Goal: Task Accomplishment & Management: Complete application form

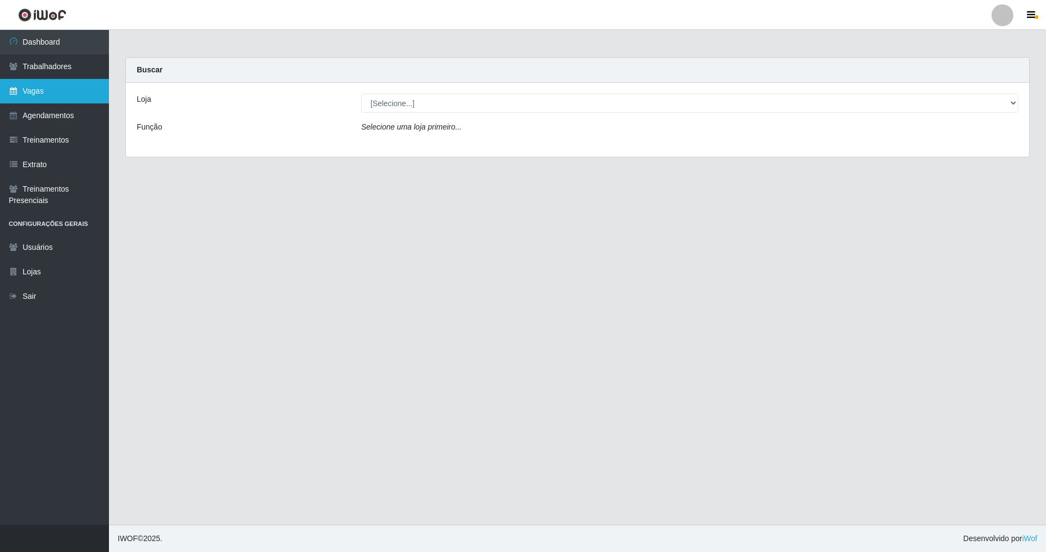
click at [48, 89] on link "Vagas" at bounding box center [54, 91] width 109 height 25
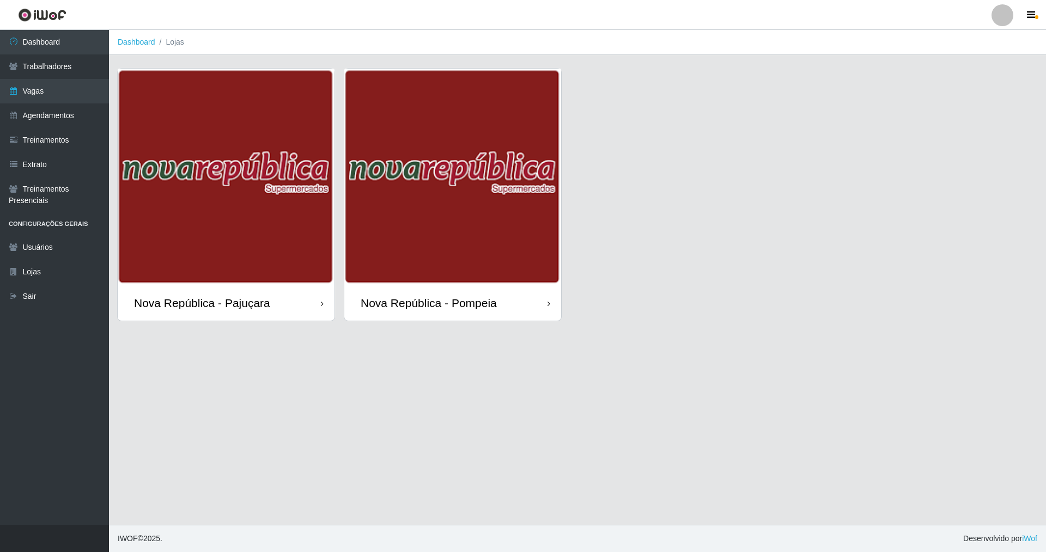
click at [503, 294] on div "Nova República - Pompeia" at bounding box center [452, 302] width 217 height 35
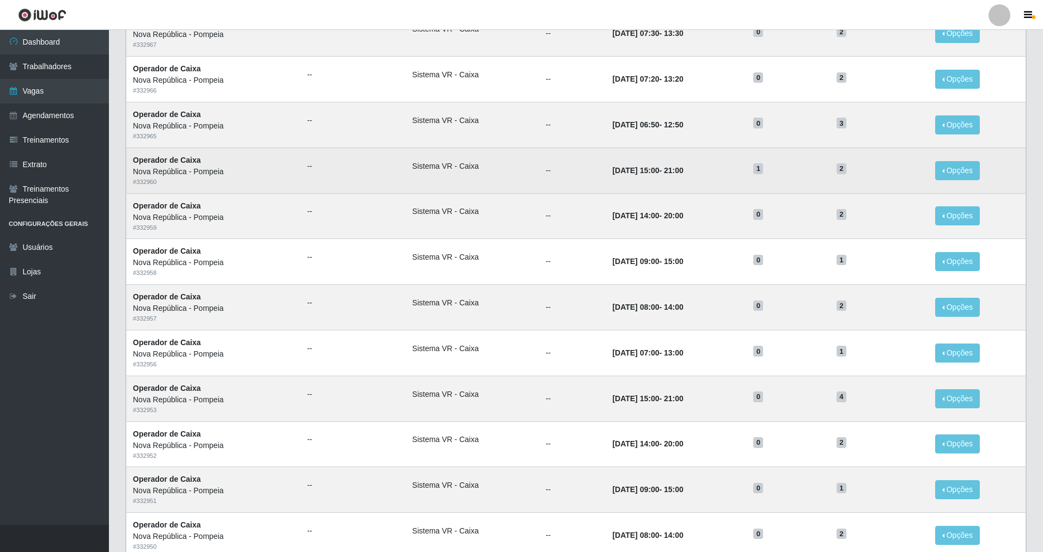
scroll to position [99, 0]
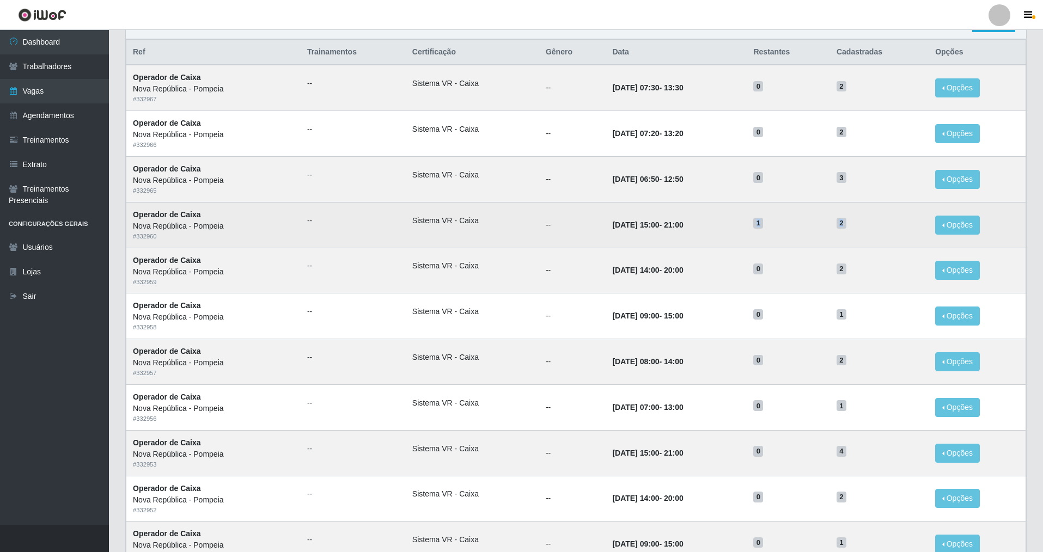
drag, startPoint x: 863, startPoint y: 219, endPoint x: 741, endPoint y: 215, distance: 122.1
click at [741, 215] on tr "Operador de Caixa Nova República - Pompeia # 332960 -- Sistema VR - Caixa -- [D…" at bounding box center [576, 225] width 900 height 46
click at [715, 227] on td "[DATE] 15:00 - 21:00" at bounding box center [676, 225] width 141 height 46
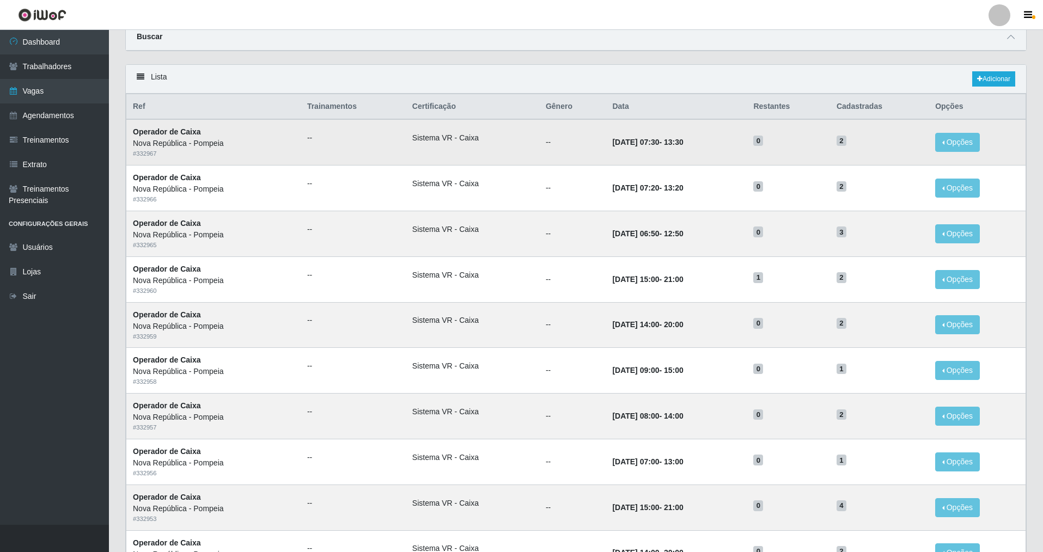
scroll to position [0, 0]
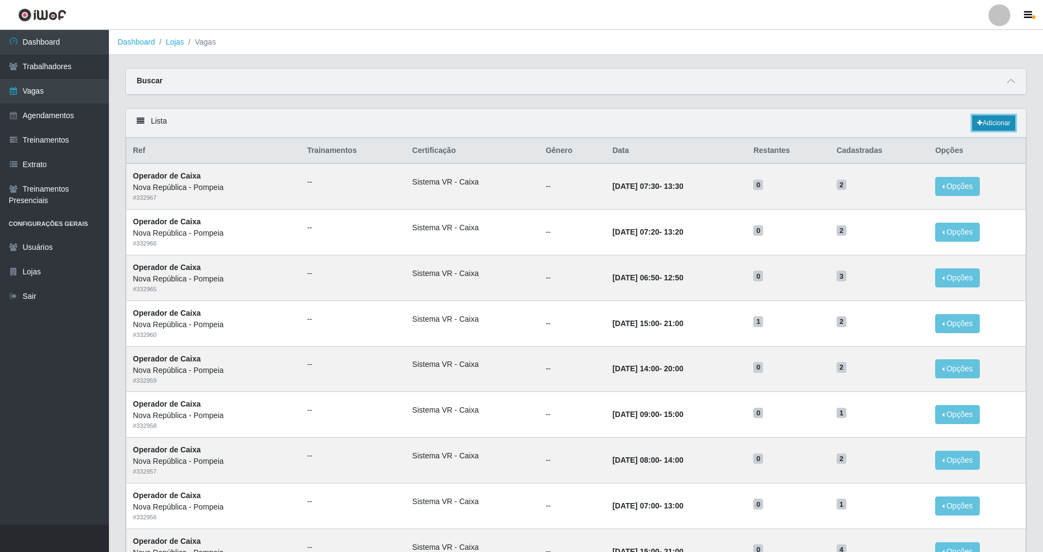
click at [993, 129] on link "Adicionar" at bounding box center [993, 122] width 43 height 15
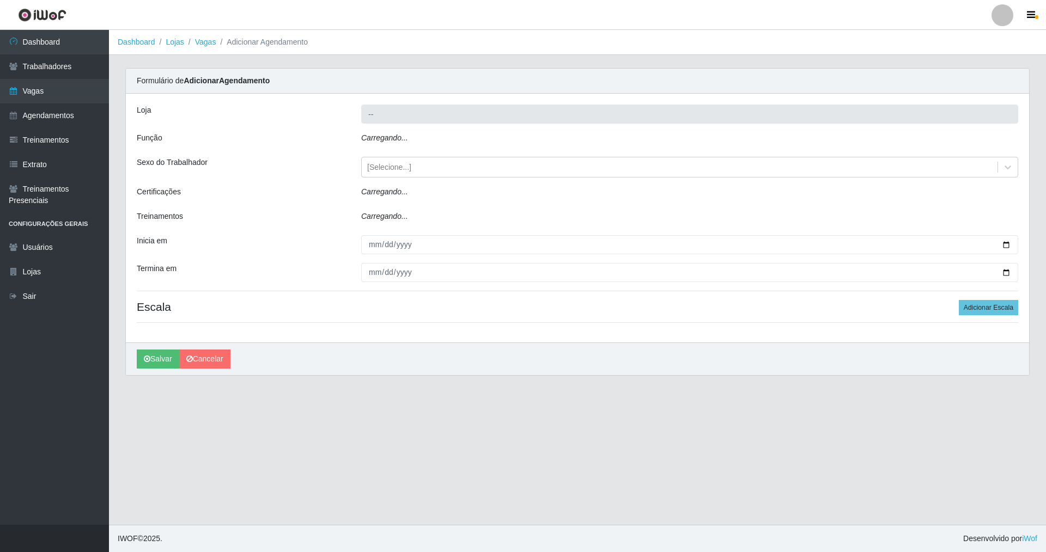
type input "Nova República - Pompeia"
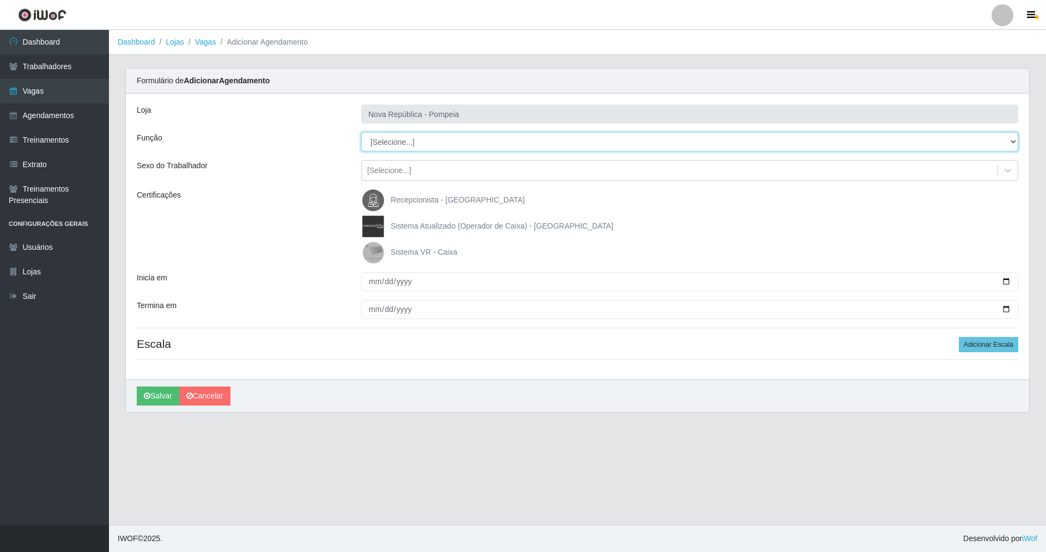
click at [432, 141] on select "[Selecione...] Balconista Operador de Caixa Recepcionista Repositor" at bounding box center [689, 141] width 657 height 19
select select "22"
click at [361, 132] on select "[Selecione...] Balconista Operador de Caixa Recepcionista Repositor" at bounding box center [689, 141] width 657 height 19
click at [401, 249] on span "Sistema VR - Caixa" at bounding box center [424, 252] width 66 height 9
click at [0, 0] on input "Sistema VR - Caixa" at bounding box center [0, 0] width 0 height 0
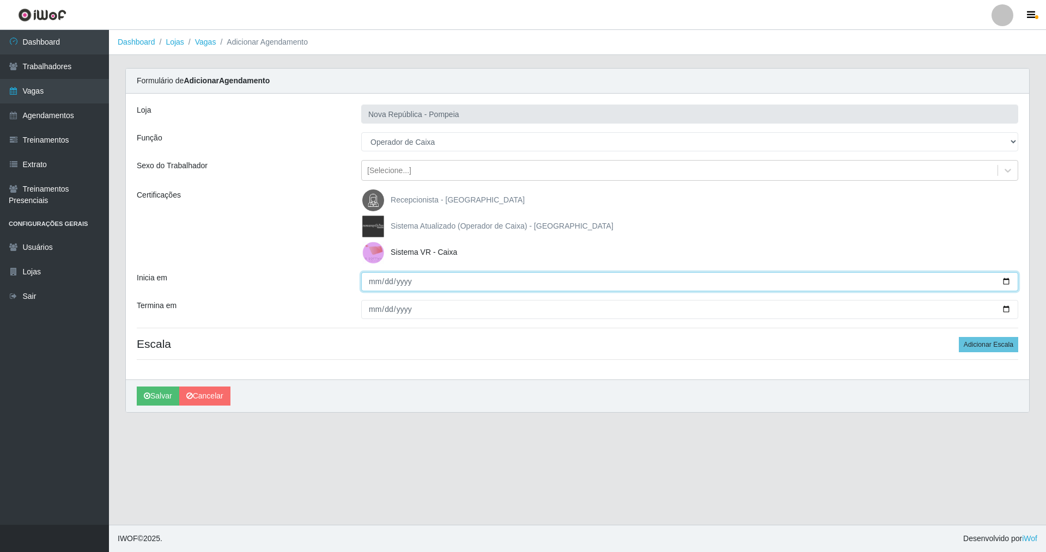
click at [375, 284] on input "Inicia em" at bounding box center [689, 281] width 657 height 19
type input "0202-08-01"
type input "[DATE]"
click at [137, 387] on button "Salvar" at bounding box center [158, 396] width 42 height 19
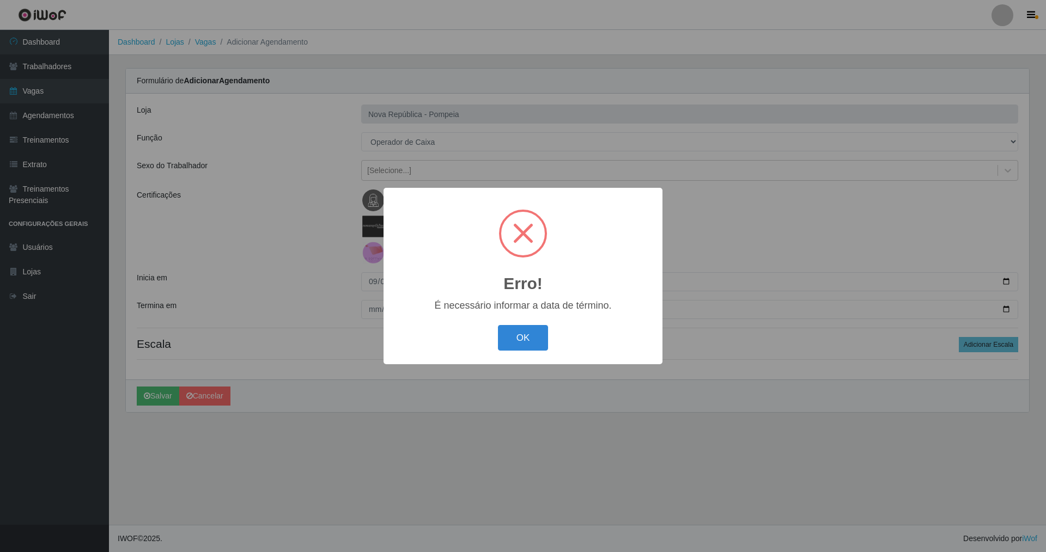
click at [498, 325] on button "OK" at bounding box center [523, 338] width 51 height 26
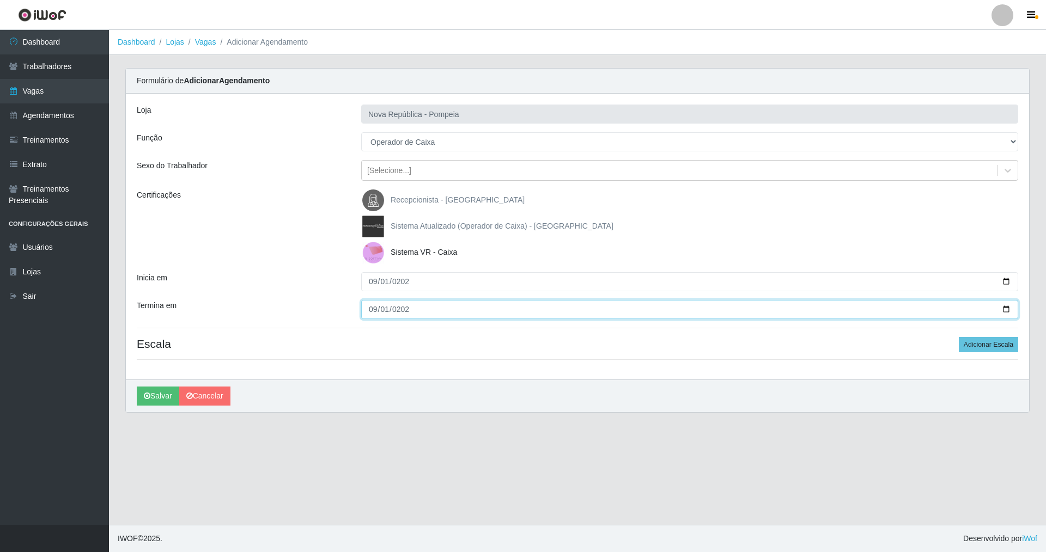
type input "[DATE]"
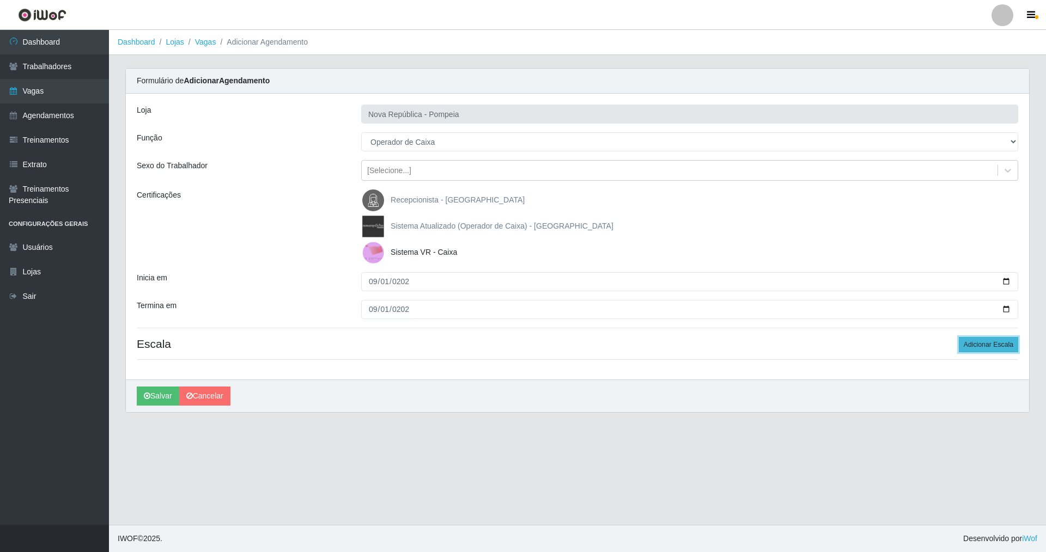
click at [979, 352] on button "Adicionar Escala" at bounding box center [988, 344] width 59 height 15
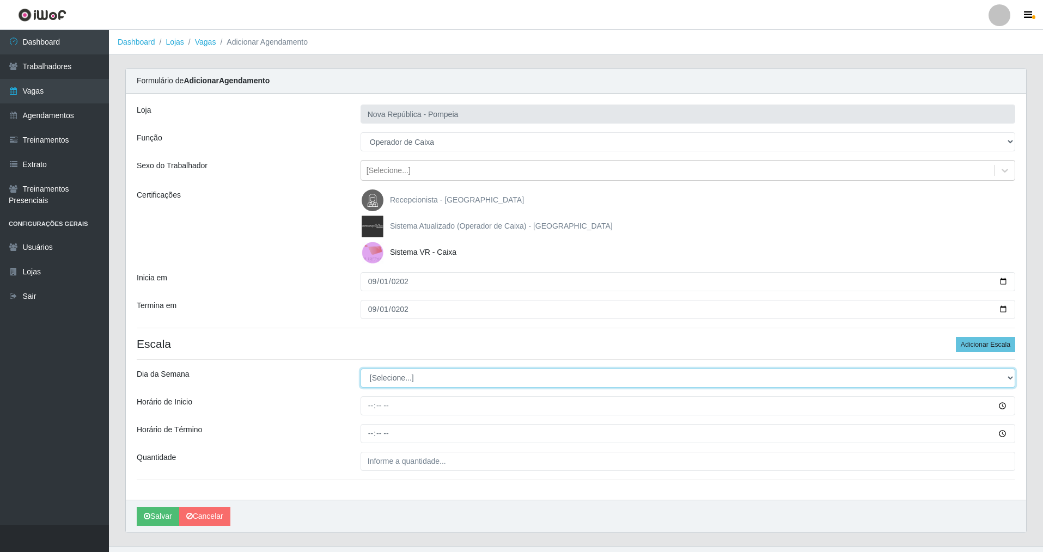
click at [442, 376] on select "[Selecione...] Segunda Terça Quarta Quinta Sexta Sábado Domingo" at bounding box center [688, 378] width 655 height 19
click at [372, 284] on input "[DATE]" at bounding box center [688, 281] width 655 height 19
click at [378, 383] on select "[Selecione...] Segunda Terça Quarta Quinta Sexta Sábado Domingo" at bounding box center [688, 378] width 655 height 19
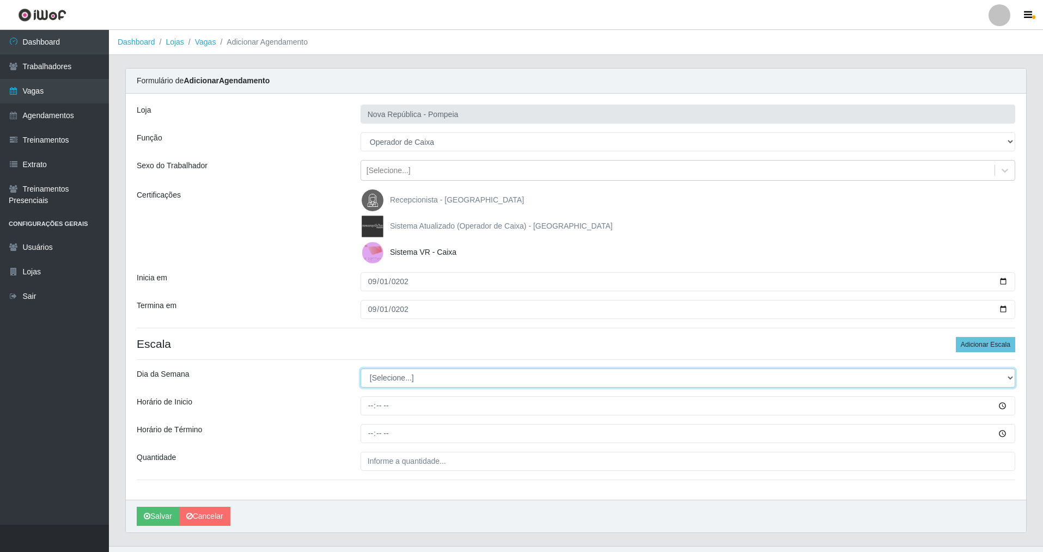
click at [395, 383] on select "[Selecione...] Segunda Terça Quarta Quinta Sexta Sábado Domingo" at bounding box center [688, 378] width 655 height 19
select select "1"
click at [361, 369] on select "[Selecione...] Segunda Terça Quarta Quinta Sexta Sábado Domingo" at bounding box center [688, 378] width 655 height 19
click at [368, 407] on input "Horário de Inicio" at bounding box center [688, 406] width 655 height 19
type input "07:00"
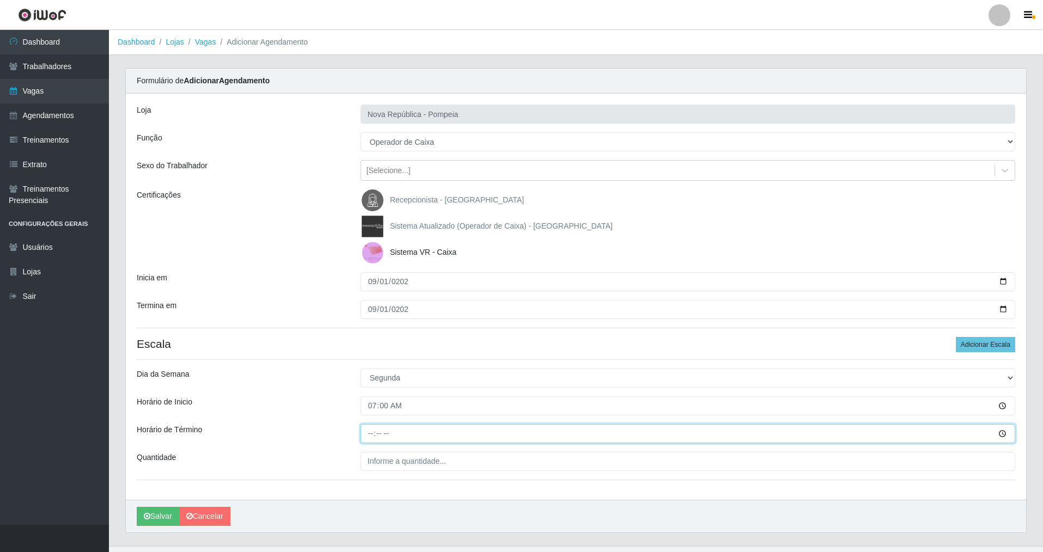
type input "13:00"
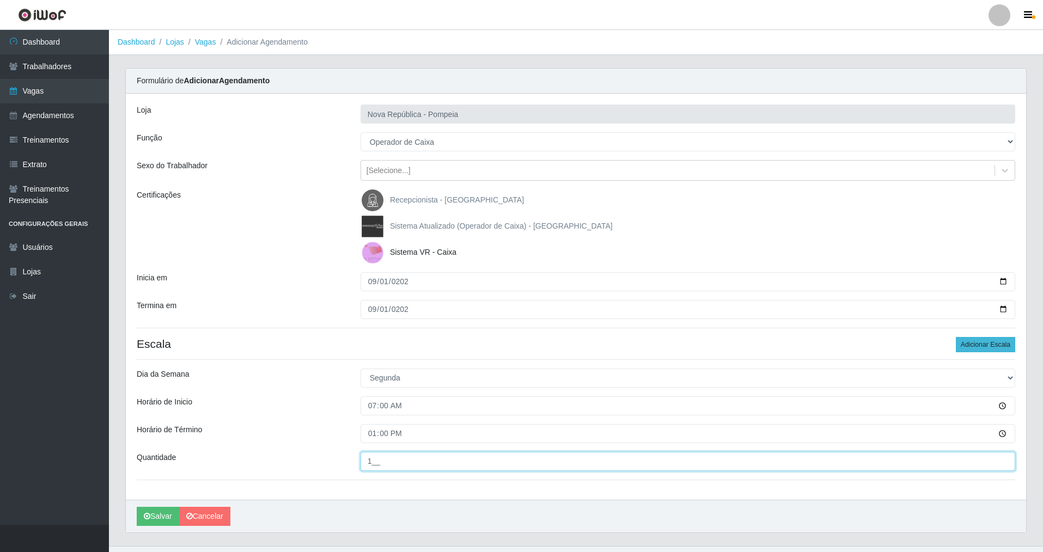
type input "1__"
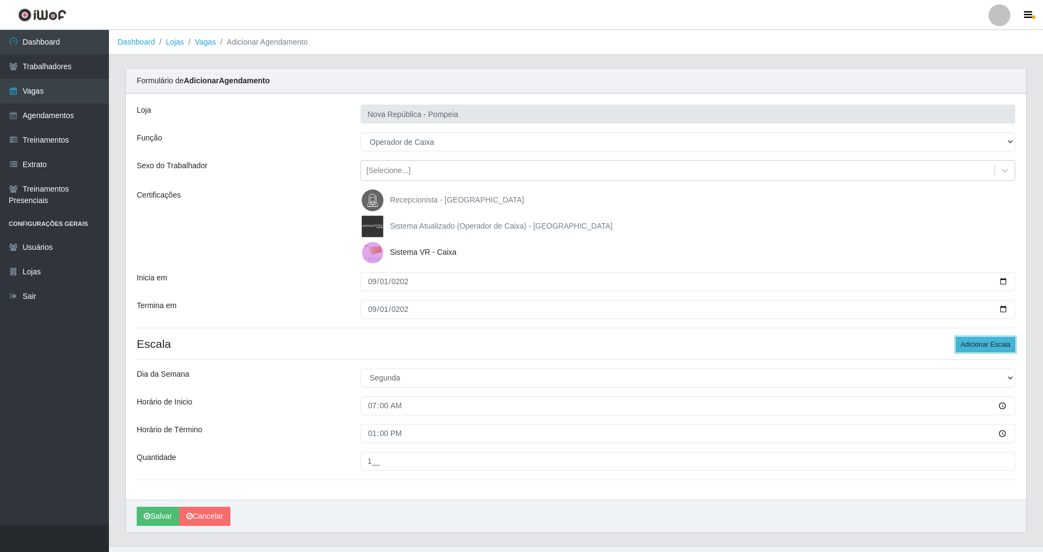
click at [989, 338] on button "Adicionar Escala" at bounding box center [985, 344] width 59 height 15
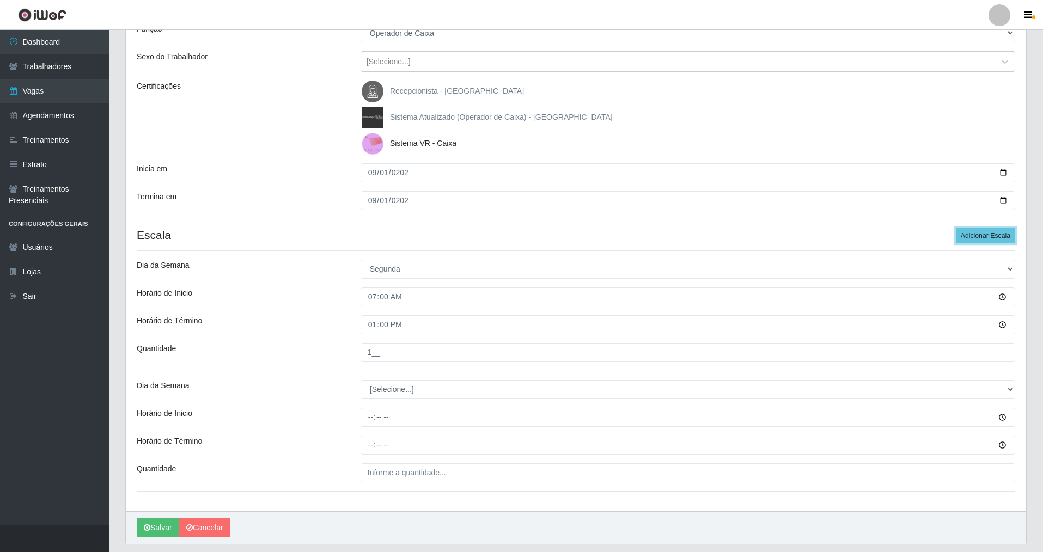
scroll to position [142, 0]
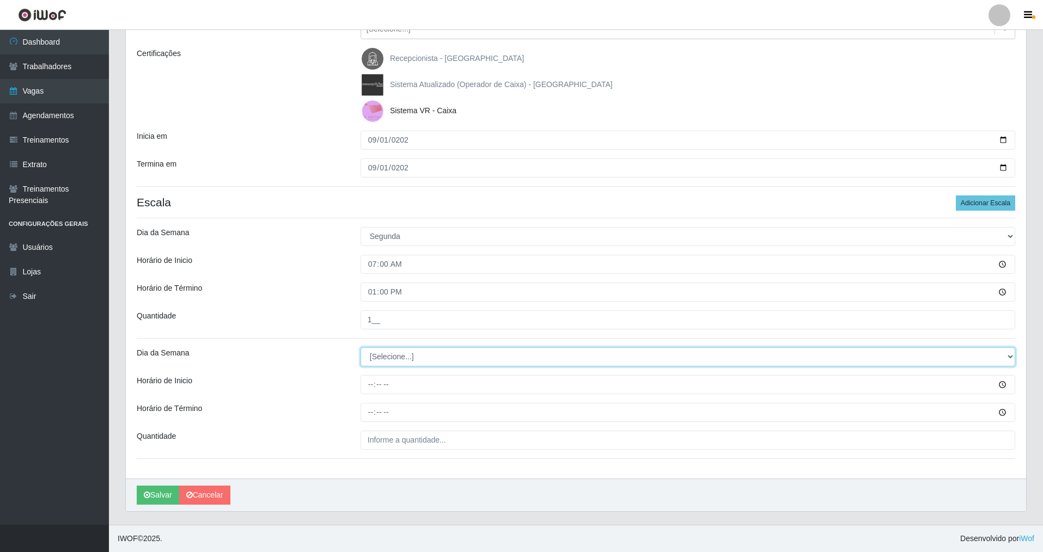
click at [417, 360] on select "[Selecione...] Segunda Terça Quarta Quinta Sexta Sábado Domingo" at bounding box center [688, 357] width 655 height 19
select select "1"
click at [361, 348] on select "[Selecione...] Segunda Terça Quarta Quinta Sexta Sábado Domingo" at bounding box center [688, 357] width 655 height 19
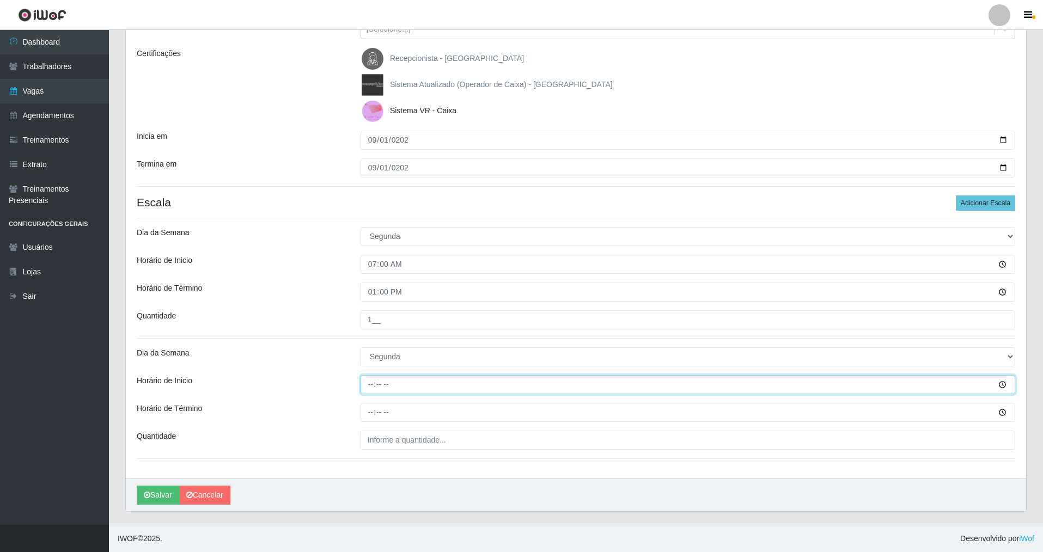
click at [371, 384] on input "Horário de Inicio" at bounding box center [688, 384] width 655 height 19
type input "08:00"
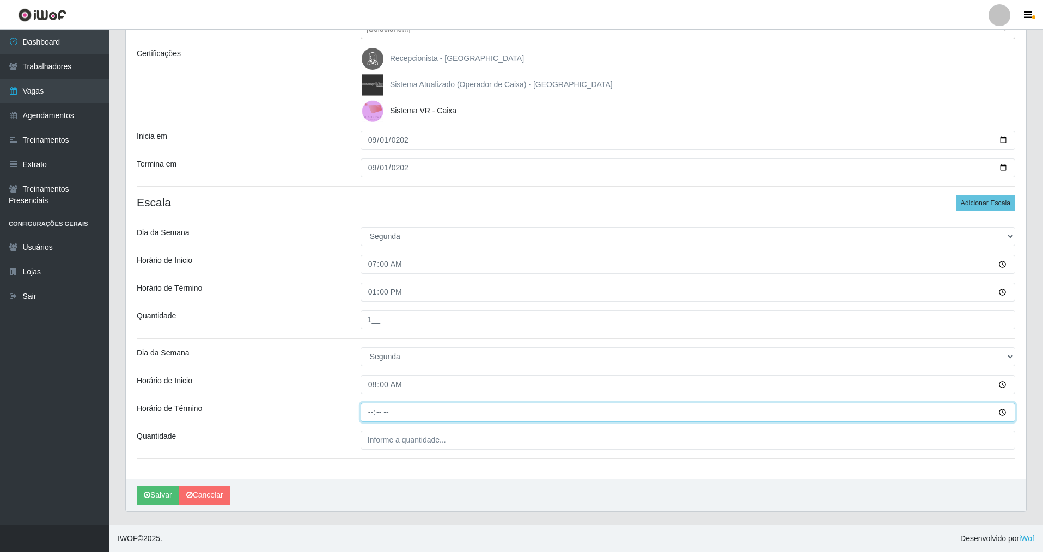
type input "14:00"
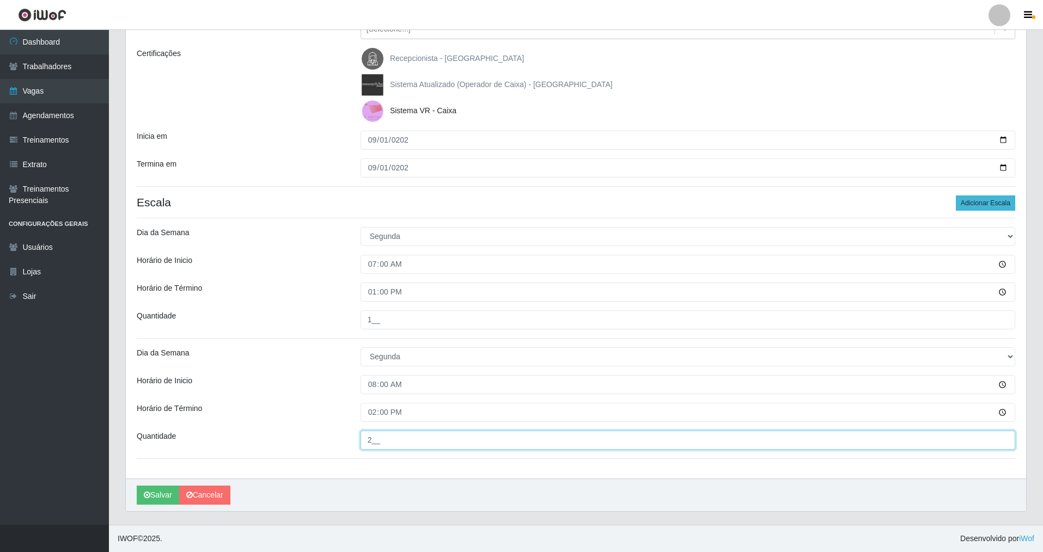
type input "2__"
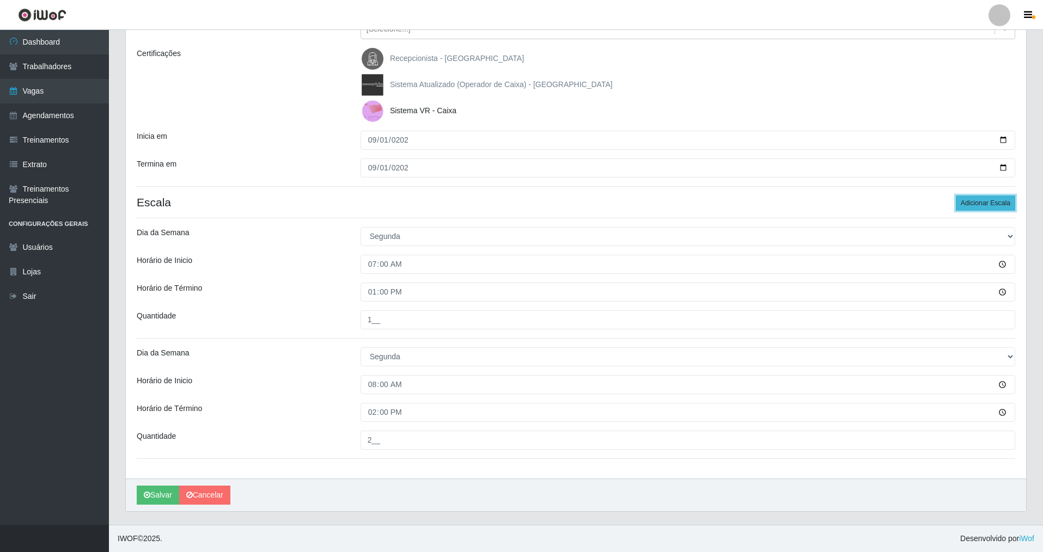
click at [1002, 204] on button "Adicionar Escala" at bounding box center [985, 203] width 59 height 15
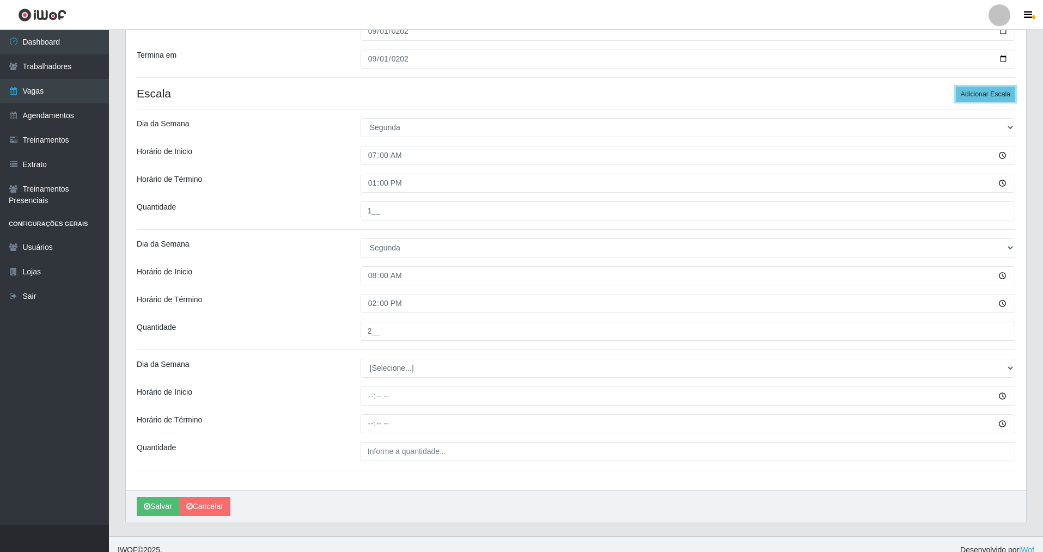
scroll to position [262, 0]
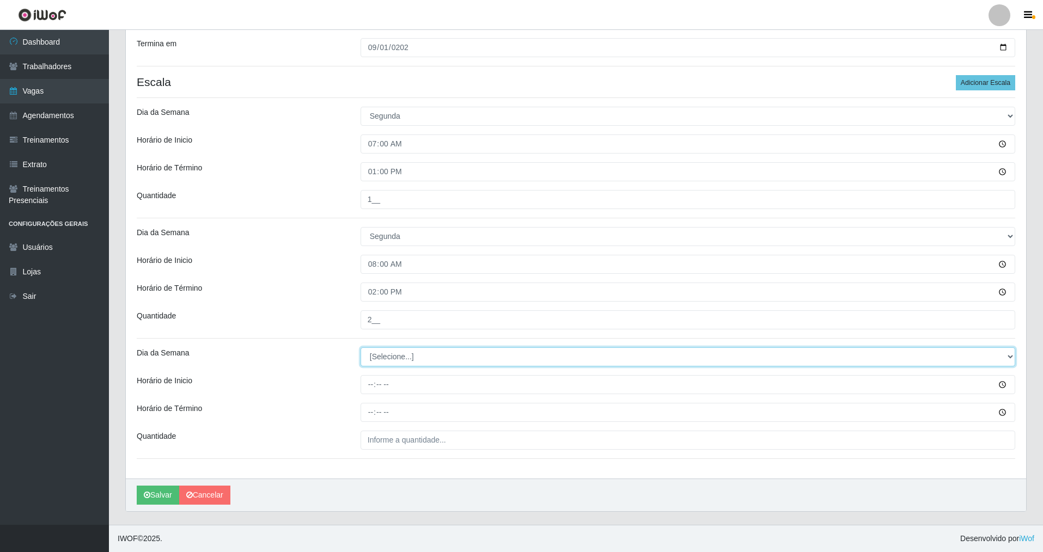
click at [400, 357] on select "[Selecione...] Segunda Terça Quarta Quinta Sexta Sábado Domingo" at bounding box center [688, 357] width 655 height 19
select select "1"
click at [361, 348] on select "[Selecione...] Segunda Terça Quarta Quinta Sexta Sábado Domingo" at bounding box center [688, 357] width 655 height 19
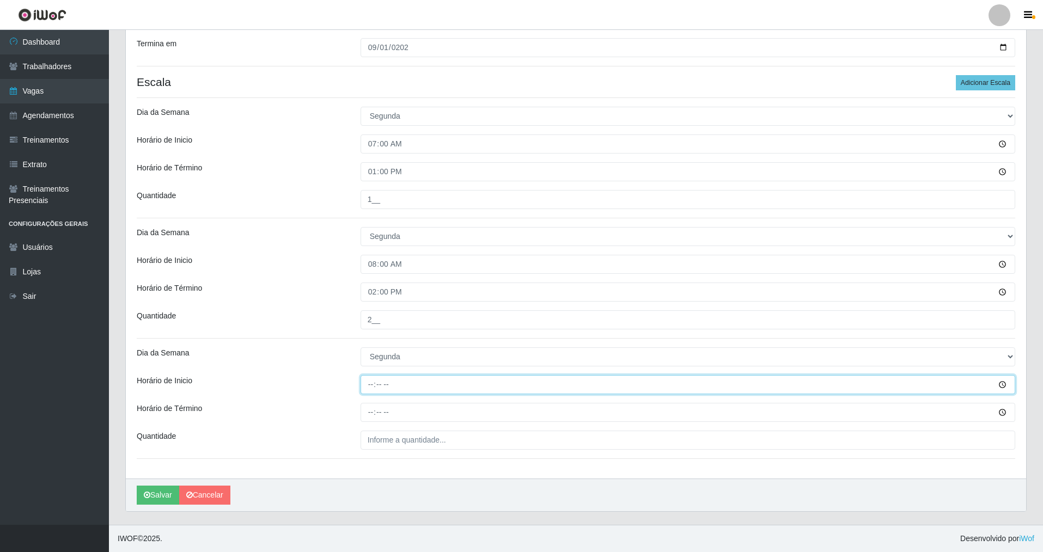
click at [379, 386] on input "Horário de Inicio" at bounding box center [688, 384] width 655 height 19
click at [370, 387] on input "Horário de Inicio" at bounding box center [688, 384] width 655 height 19
type input "14:00"
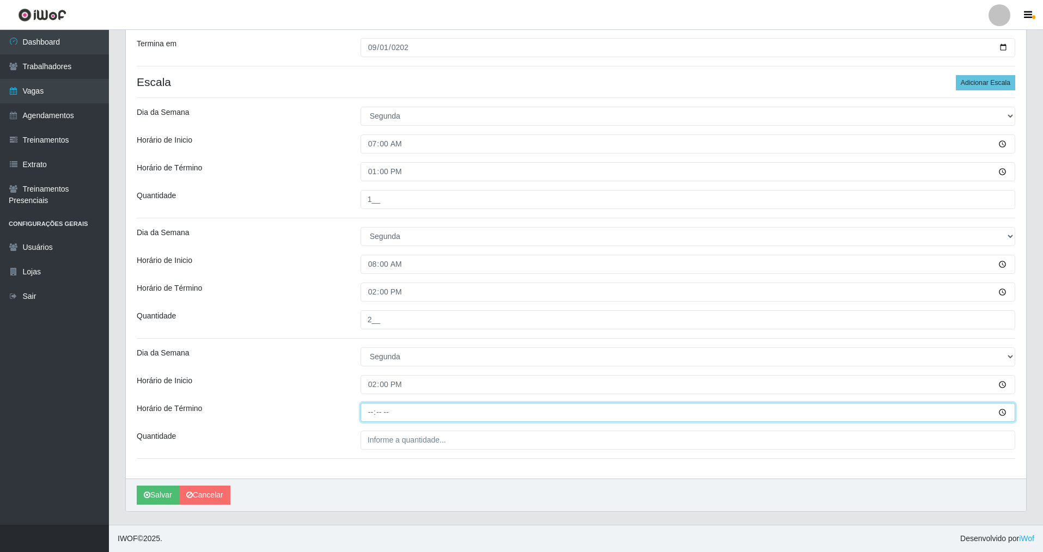
type input "20:00"
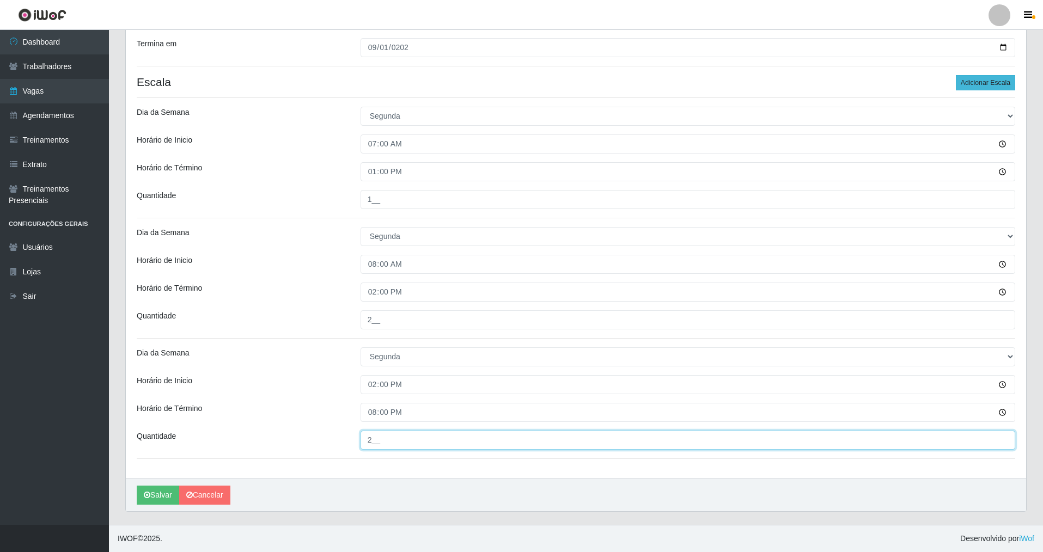
type input "2__"
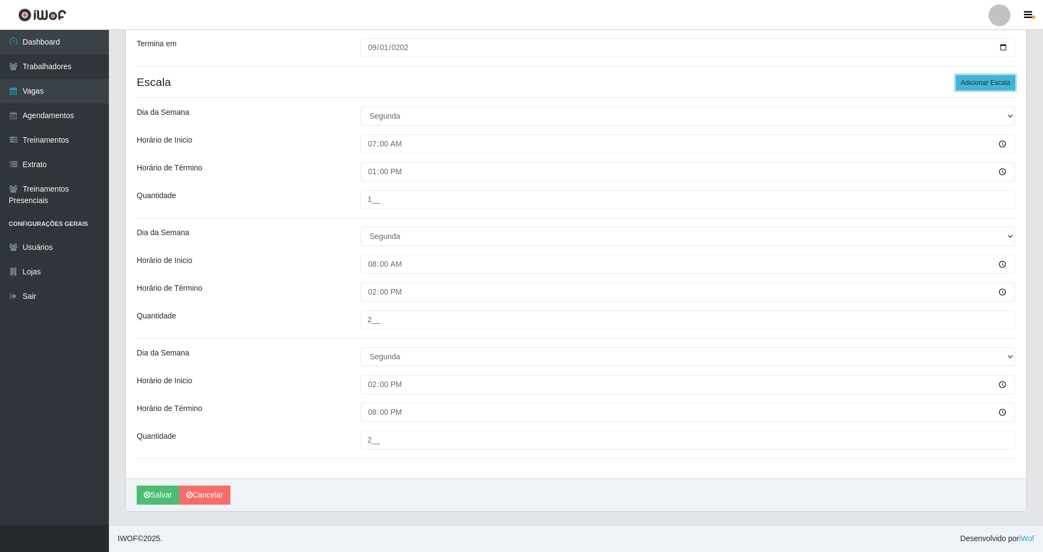
click at [981, 82] on button "Adicionar Escala" at bounding box center [985, 82] width 59 height 15
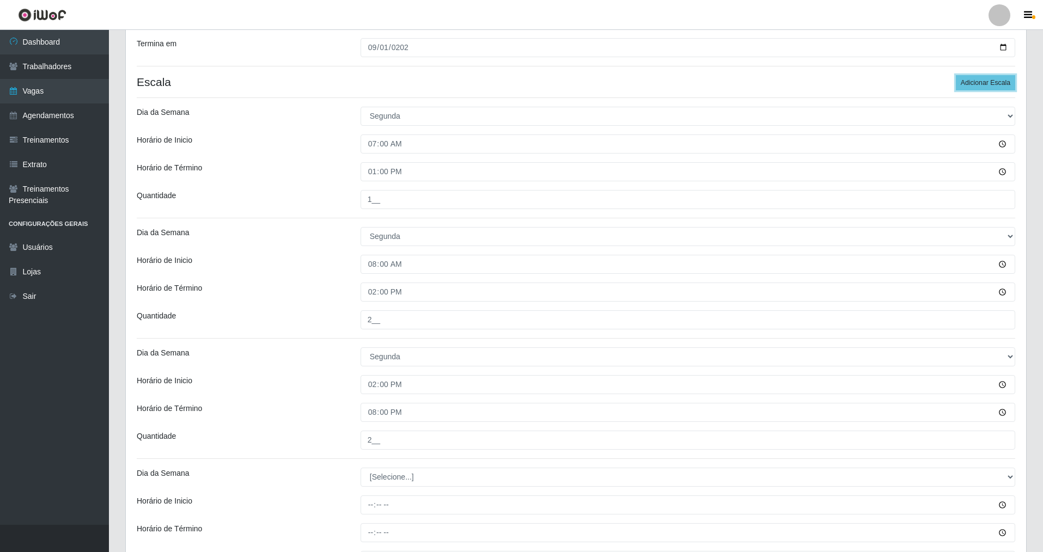
scroll to position [382, 0]
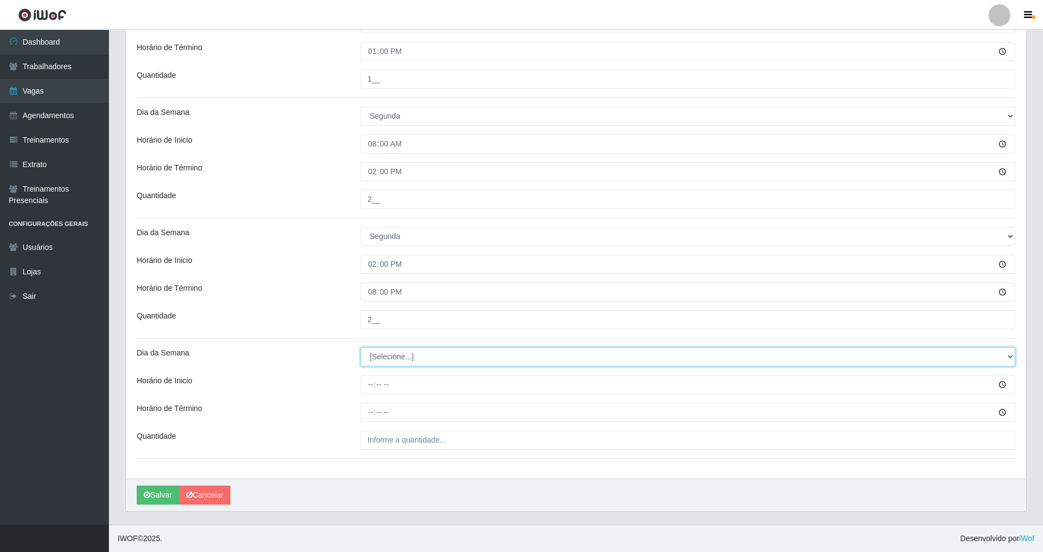
click at [404, 363] on select "[Selecione...] Segunda Terça Quarta Quinta Sexta Sábado Domingo" at bounding box center [688, 357] width 655 height 19
select select "1"
click at [361, 348] on select "[Selecione...] Segunda Terça Quarta Quinta Sexta Sábado Domingo" at bounding box center [688, 357] width 655 height 19
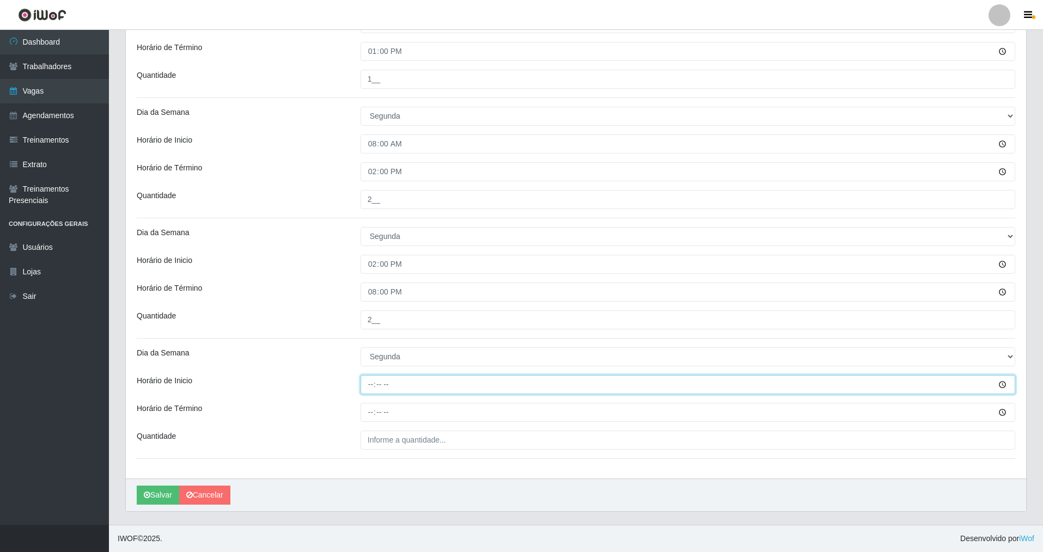
click at [379, 385] on input "Horário de Inicio" at bounding box center [688, 384] width 655 height 19
click at [370, 385] on input "Horário de Inicio" at bounding box center [688, 384] width 655 height 19
type input "15:00"
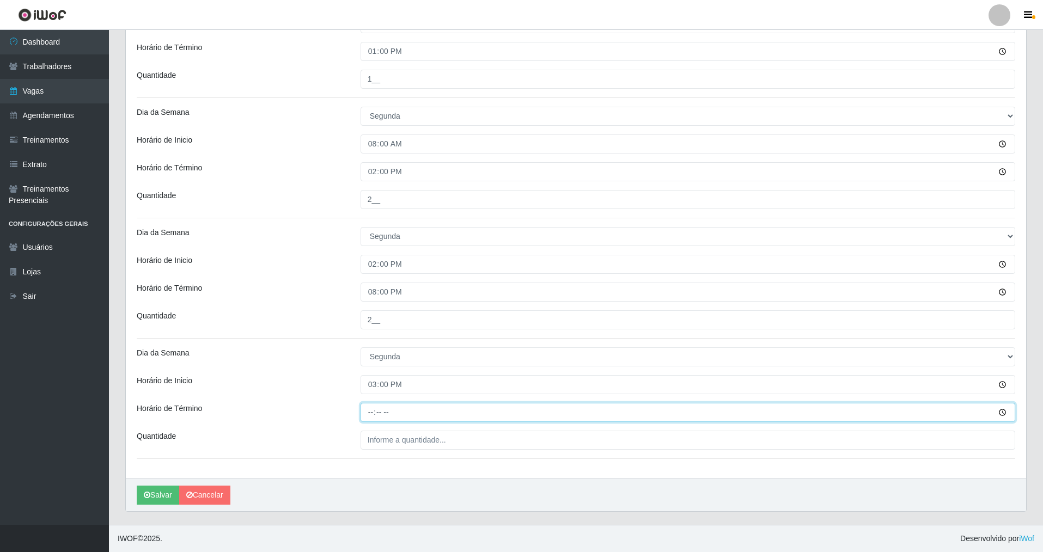
type input "21:00"
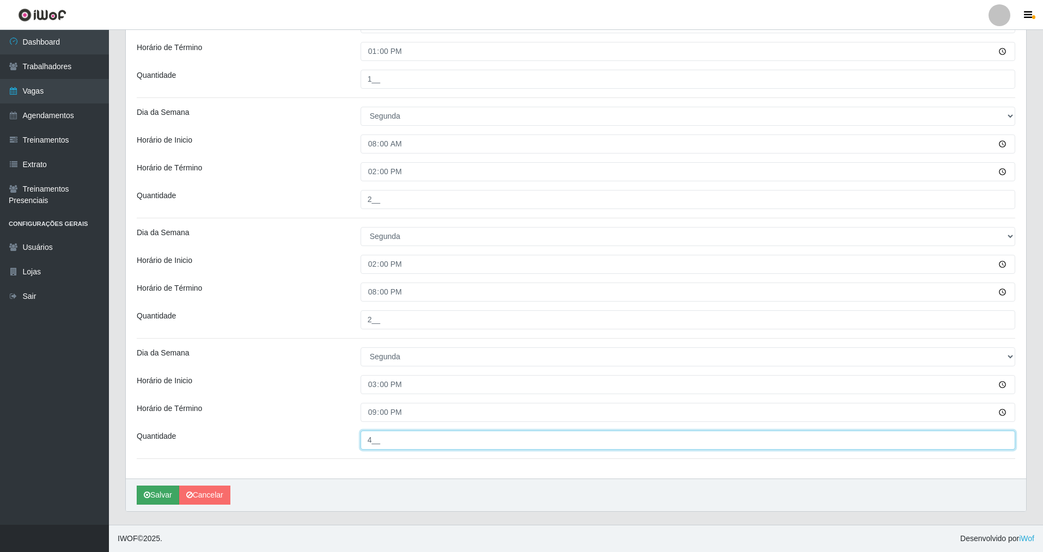
type input "4__"
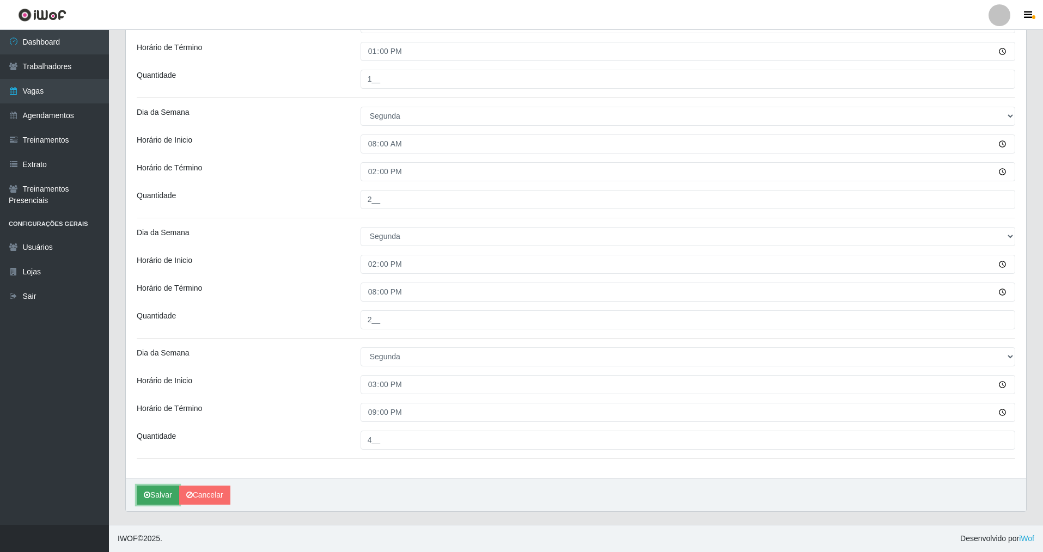
click at [143, 493] on button "Salvar" at bounding box center [158, 495] width 42 height 19
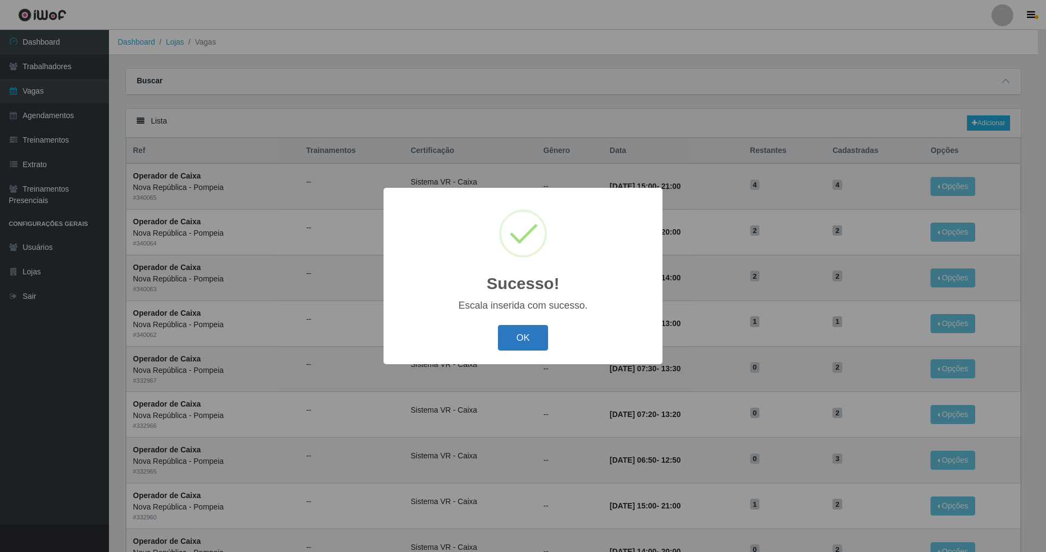
click at [536, 344] on button "OK" at bounding box center [523, 338] width 51 height 26
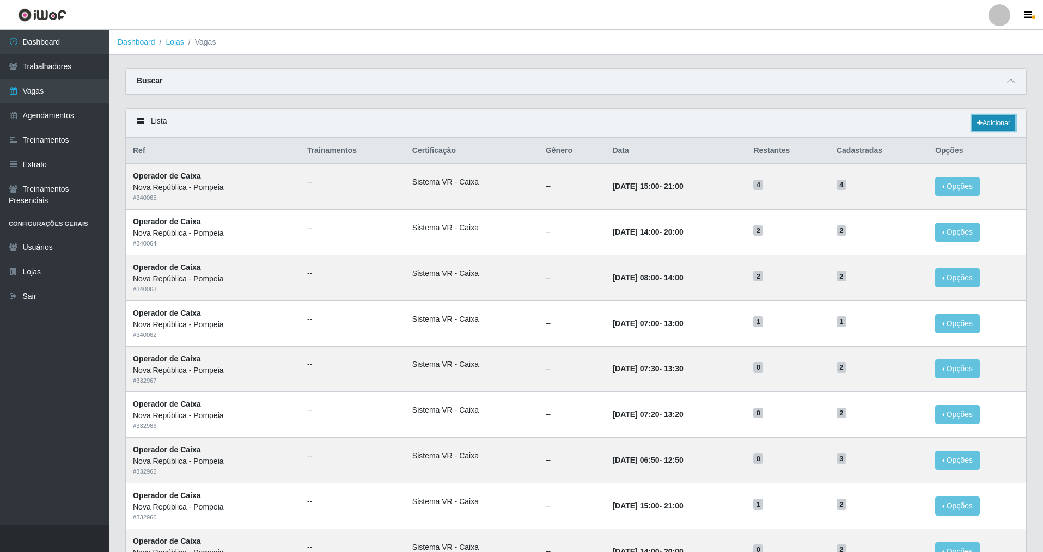
click at [995, 122] on link "Adicionar" at bounding box center [993, 122] width 43 height 15
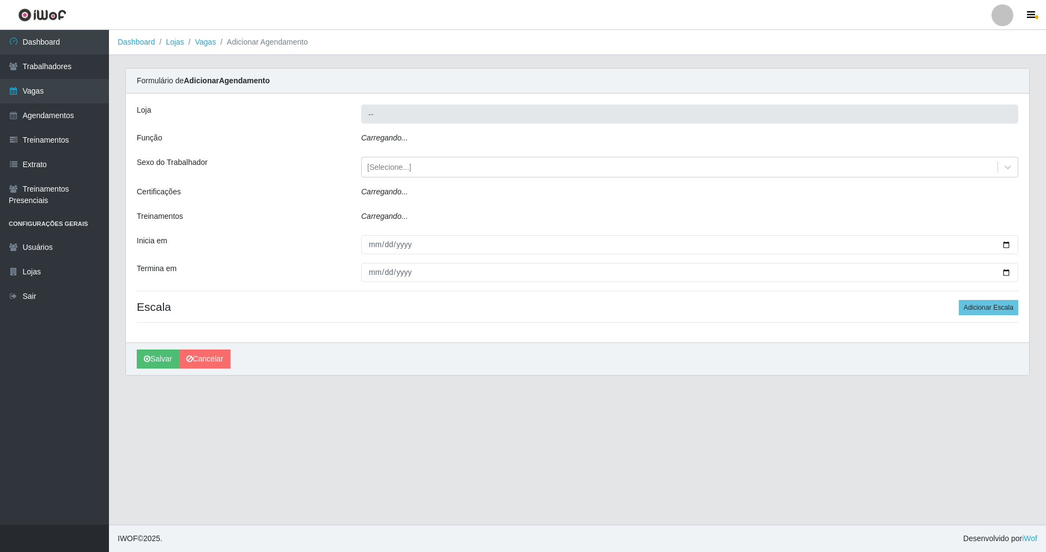
type input "Nova República - Pompeia"
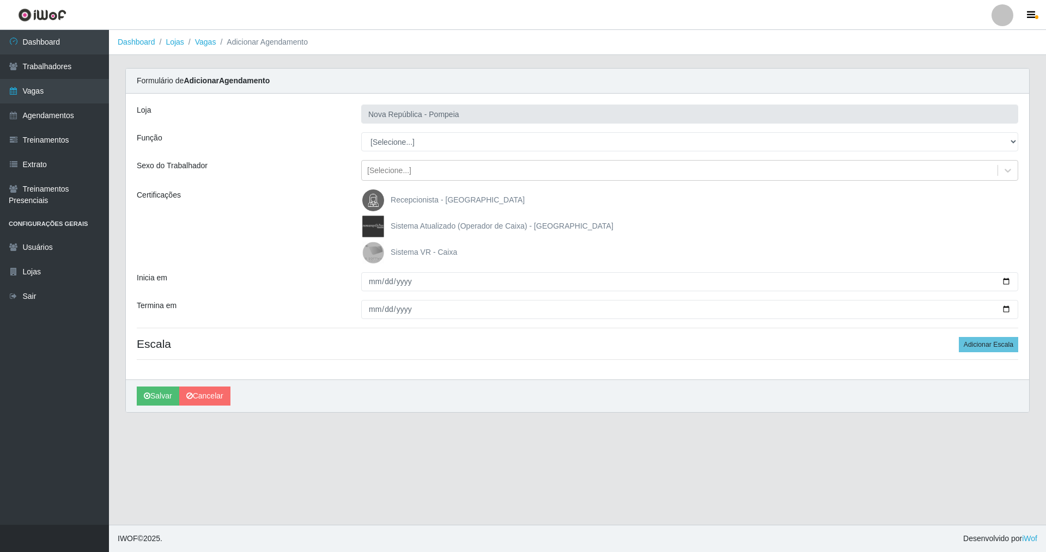
click at [382, 251] on img at bounding box center [375, 253] width 26 height 22
click at [0, 0] on input "Sistema VR - Caixa" at bounding box center [0, 0] width 0 height 0
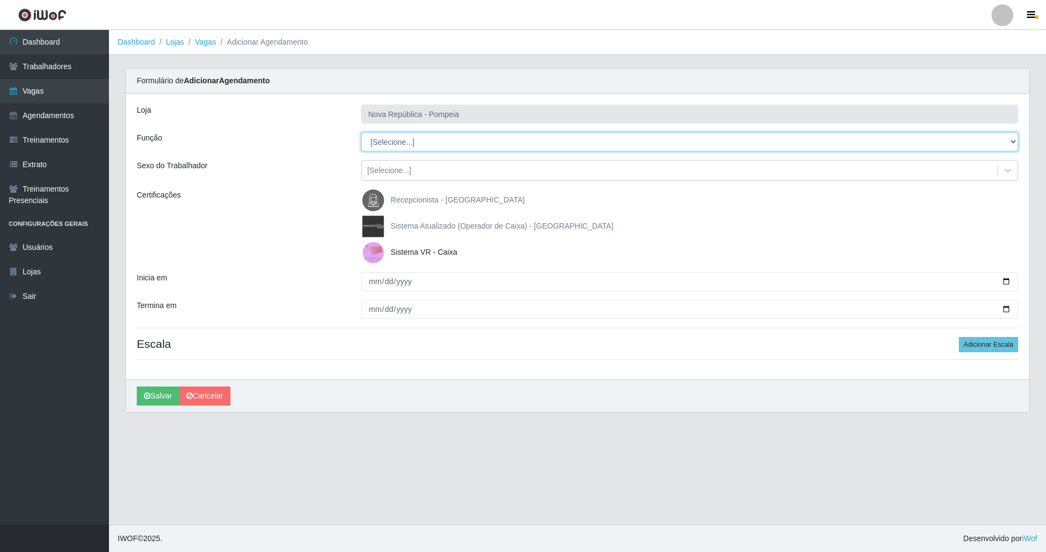
click at [397, 139] on select "[Selecione...] Balconista Operador de Caixa Recepcionista Repositor" at bounding box center [689, 141] width 657 height 19
select select "22"
click at [361, 132] on select "[Selecione...] Balconista Operador de Caixa Recepcionista Repositor" at bounding box center [689, 141] width 657 height 19
click at [372, 285] on input "Inicia em" at bounding box center [689, 281] width 657 height 19
type input "[DATE]"
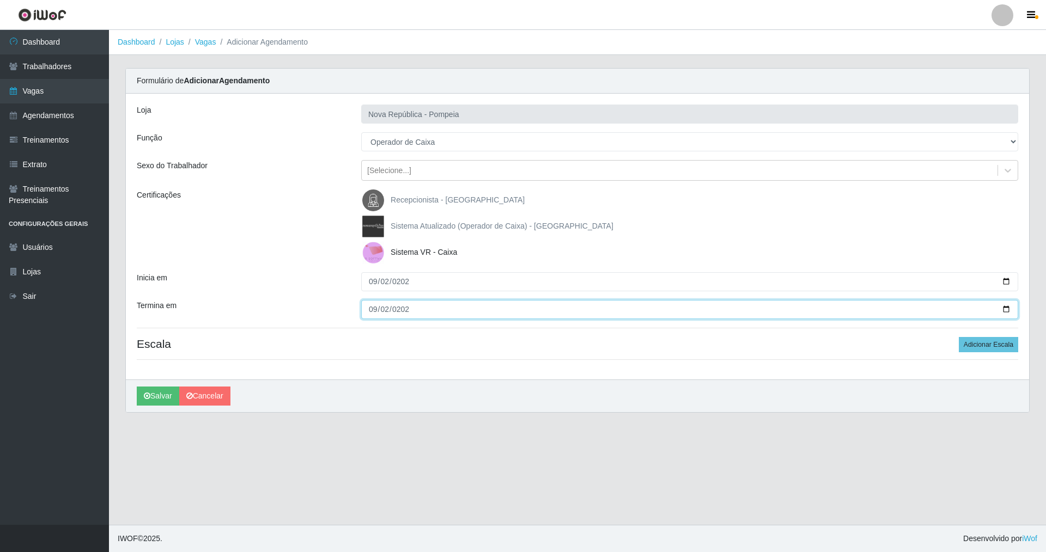
type input "[DATE]"
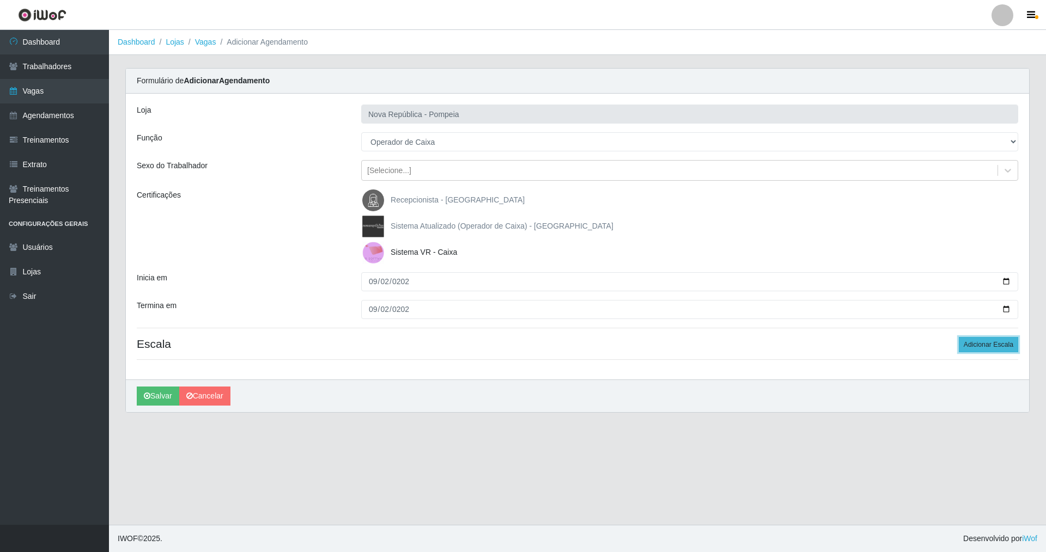
click at [984, 343] on button "Adicionar Escala" at bounding box center [988, 344] width 59 height 15
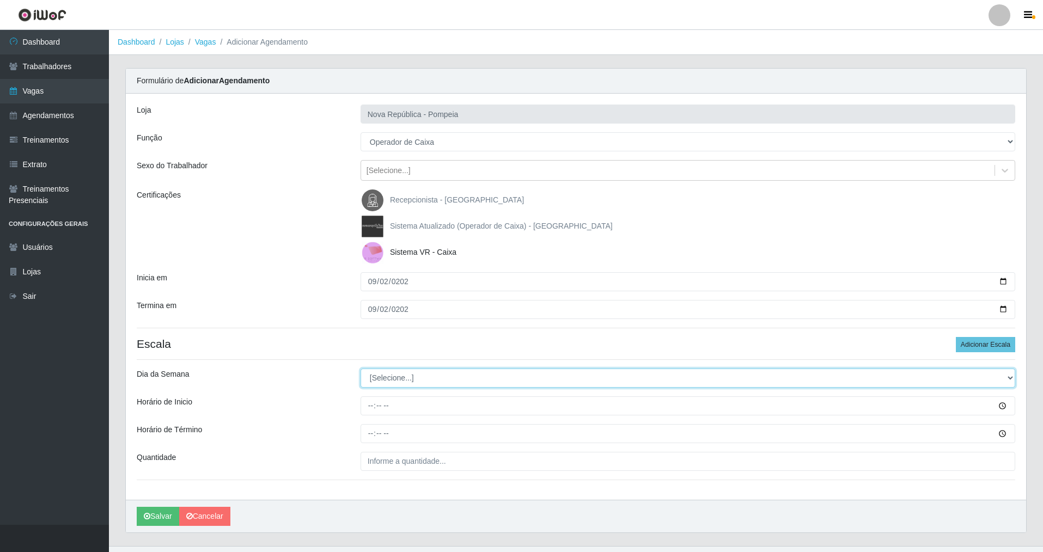
click at [417, 384] on select "[Selecione...] Segunda Terça Quarta Quinta Sexta Sábado Domingo" at bounding box center [688, 378] width 655 height 19
select select "2"
click at [361, 369] on select "[Selecione...] Segunda Terça Quarta Quinta Sexta Sábado Domingo" at bounding box center [688, 378] width 655 height 19
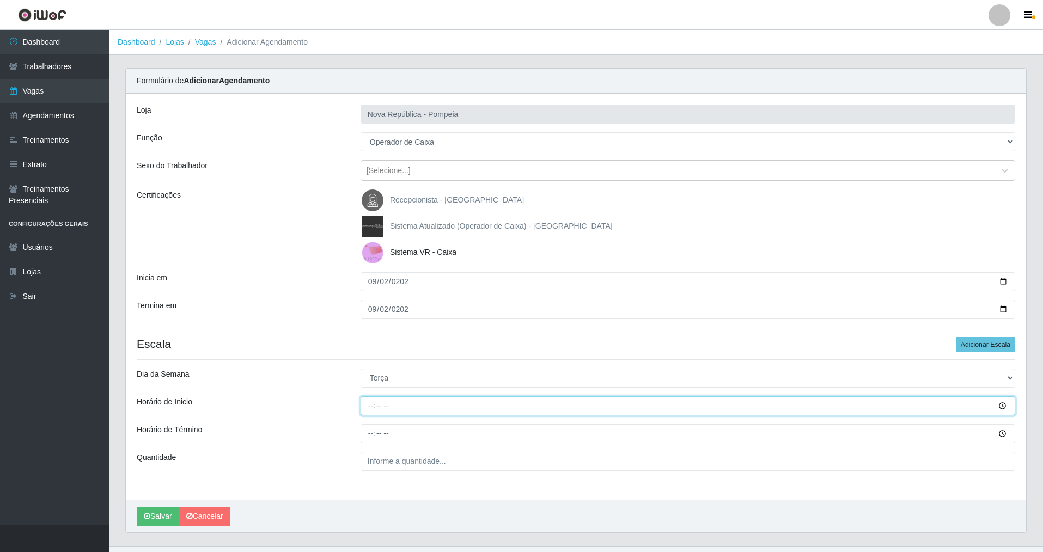
click at [374, 405] on input "Horário de Inicio" at bounding box center [688, 406] width 655 height 19
type input "07:00"
type input "13:00"
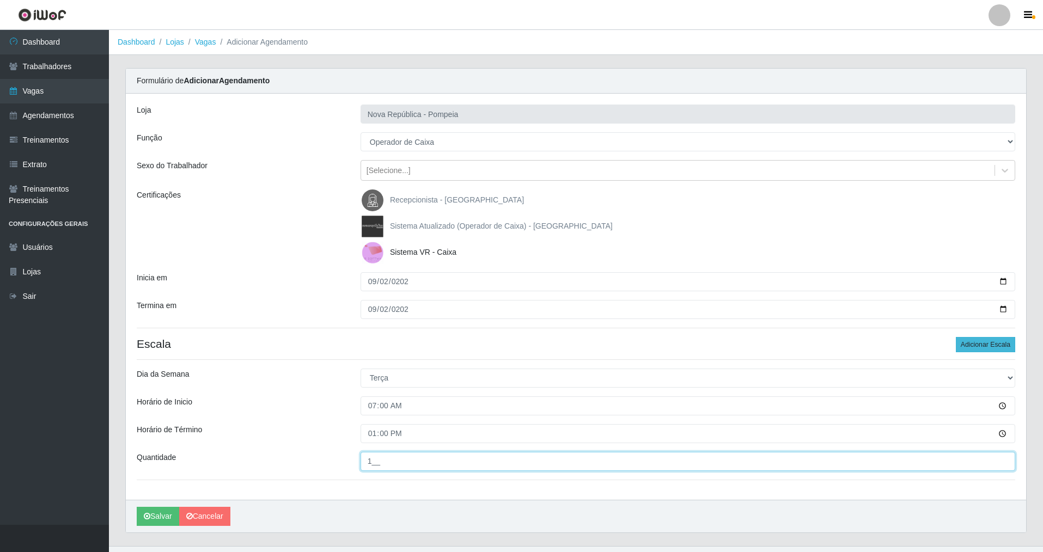
type input "1__"
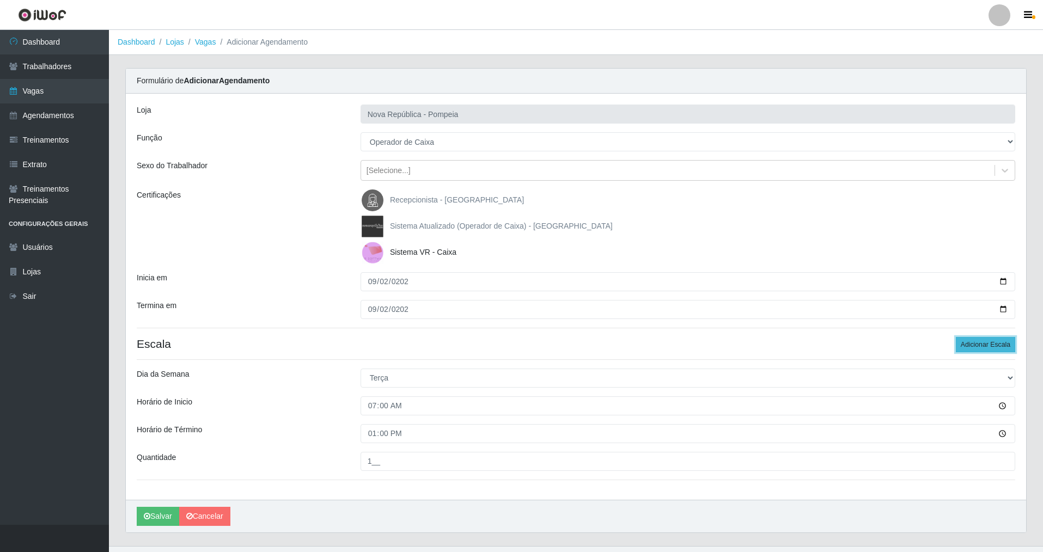
click at [976, 348] on button "Adicionar Escala" at bounding box center [985, 344] width 59 height 15
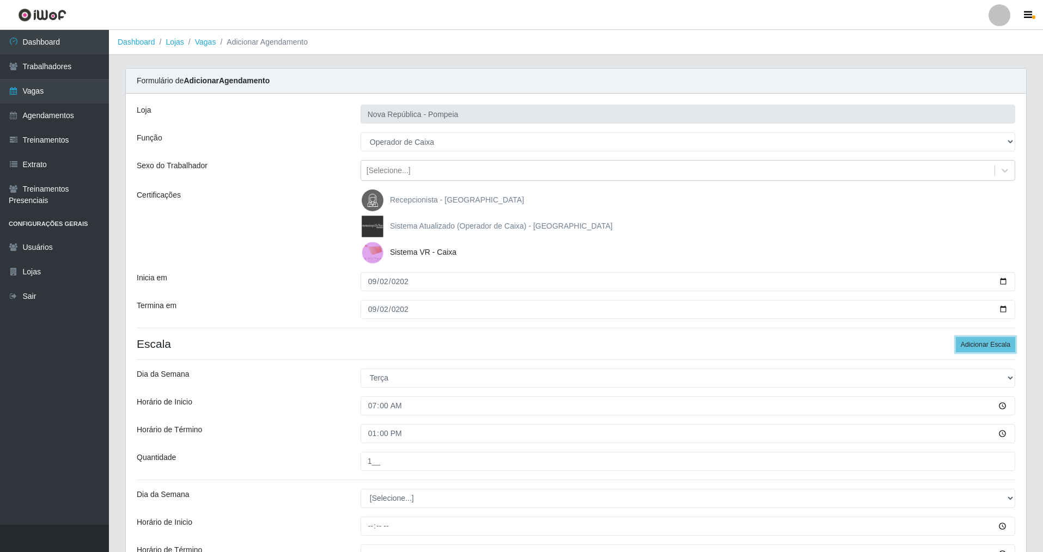
scroll to position [142, 0]
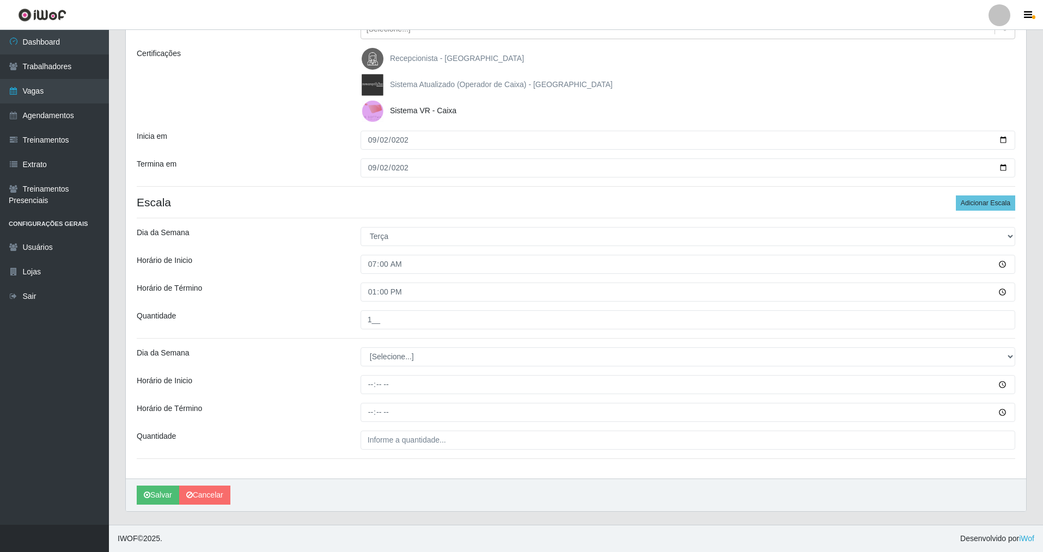
click at [416, 369] on div "Loja Nova República - Pompeia Função [Selecione...] Balconista Operador de Caix…" at bounding box center [576, 215] width 900 height 527
click at [393, 358] on select "[Selecione...] Segunda Terça Quarta Quinta Sexta Sábado Domingo" at bounding box center [688, 357] width 655 height 19
select select "2"
click at [361, 348] on select "[Selecione...] Segunda Terça Quarta Quinta Sexta Sábado Domingo" at bounding box center [688, 357] width 655 height 19
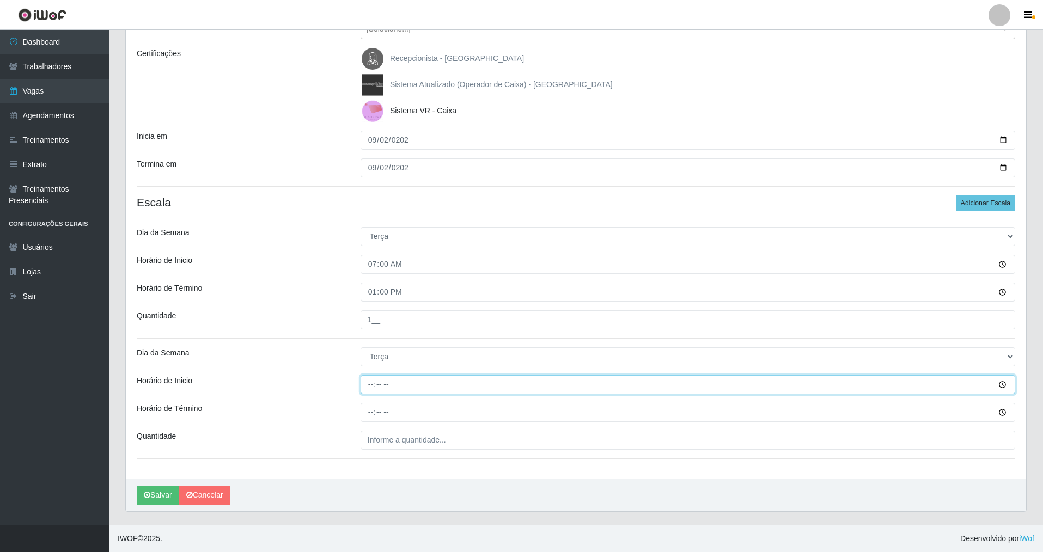
click at [369, 387] on input "Horário de Inicio" at bounding box center [688, 384] width 655 height 19
type input "08:00"
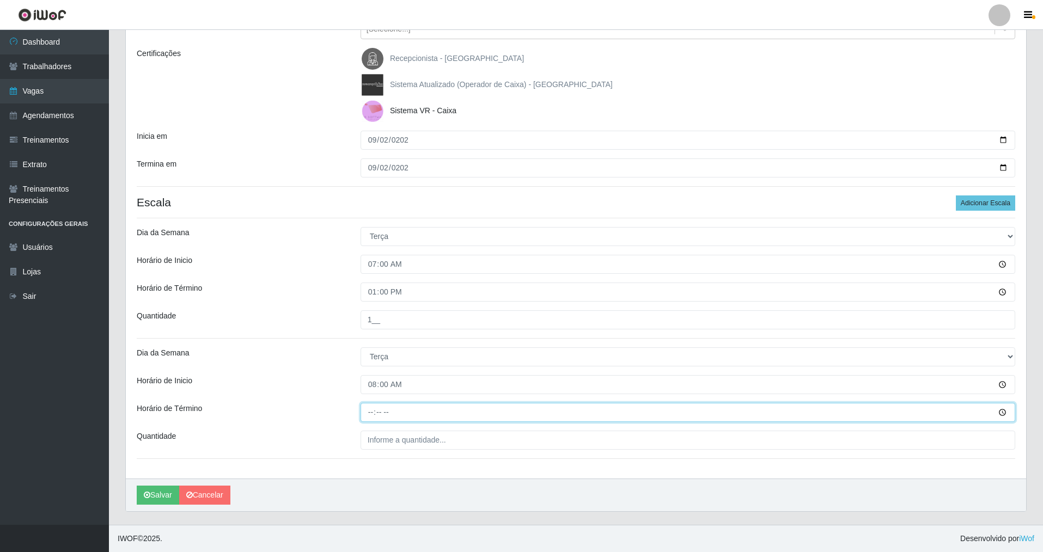
type input "14:00"
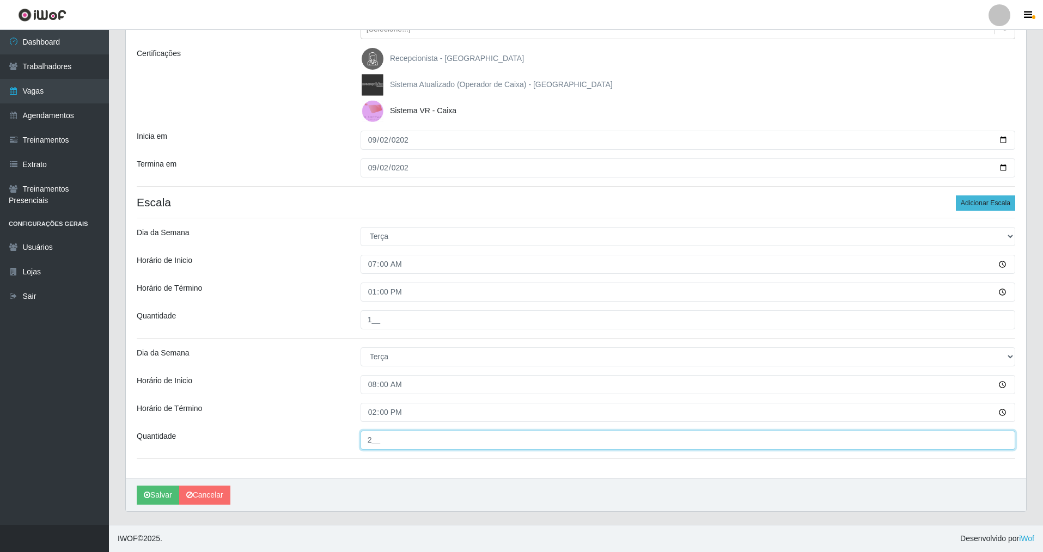
type input "2__"
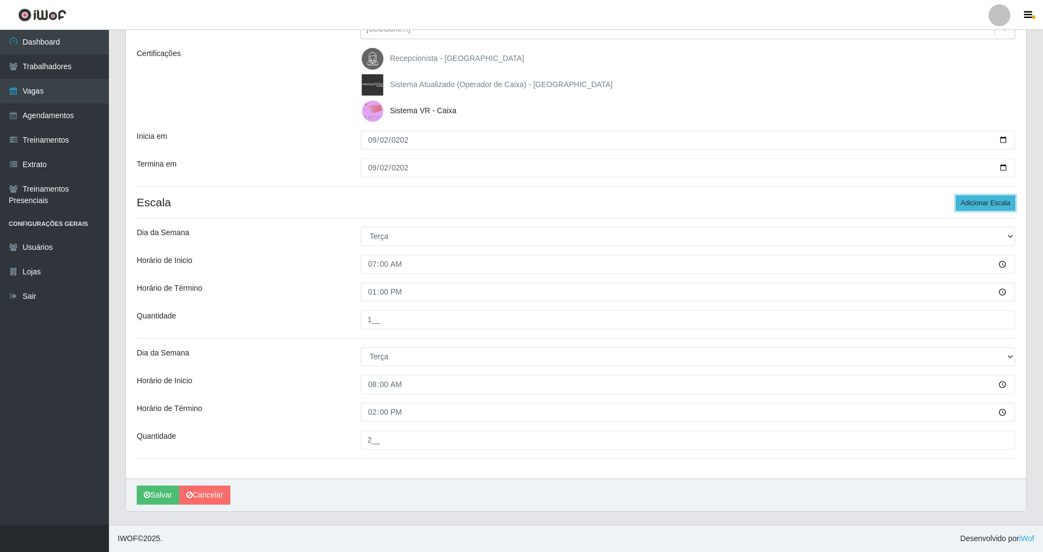
click at [1007, 202] on button "Adicionar Escala" at bounding box center [985, 203] width 59 height 15
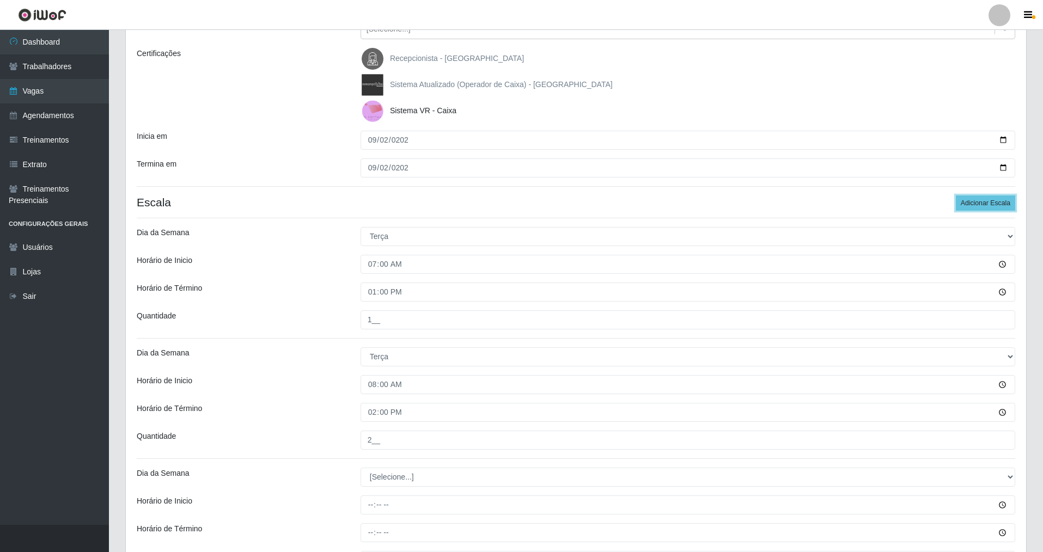
scroll to position [262, 0]
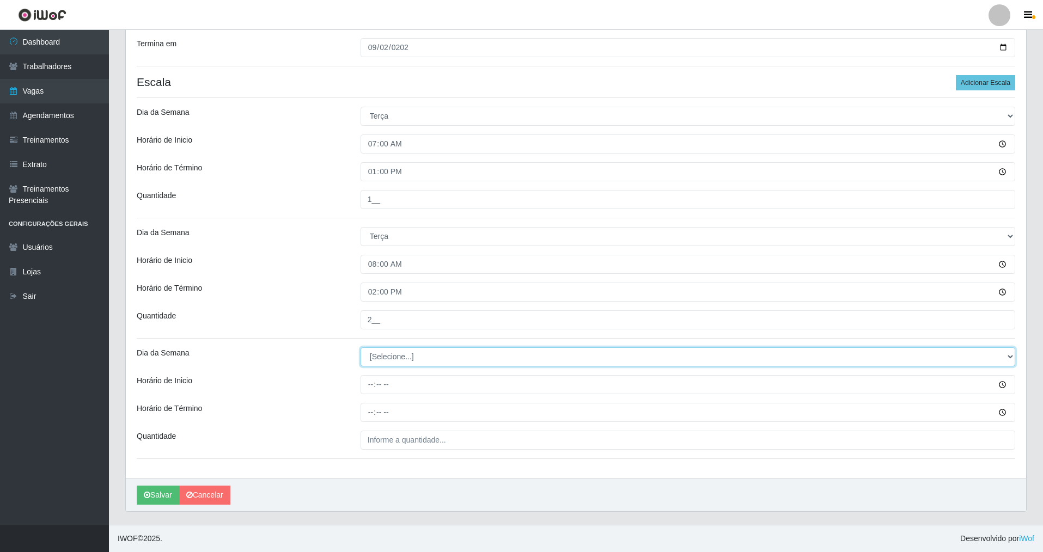
click at [408, 358] on select "[Selecione...] Segunda Terça Quarta Quinta Sexta Sábado Domingo" at bounding box center [688, 357] width 655 height 19
select select "2"
click at [361, 348] on select "[Selecione...] Segunda Terça Quarta Quinta Sexta Sábado Domingo" at bounding box center [688, 357] width 655 height 19
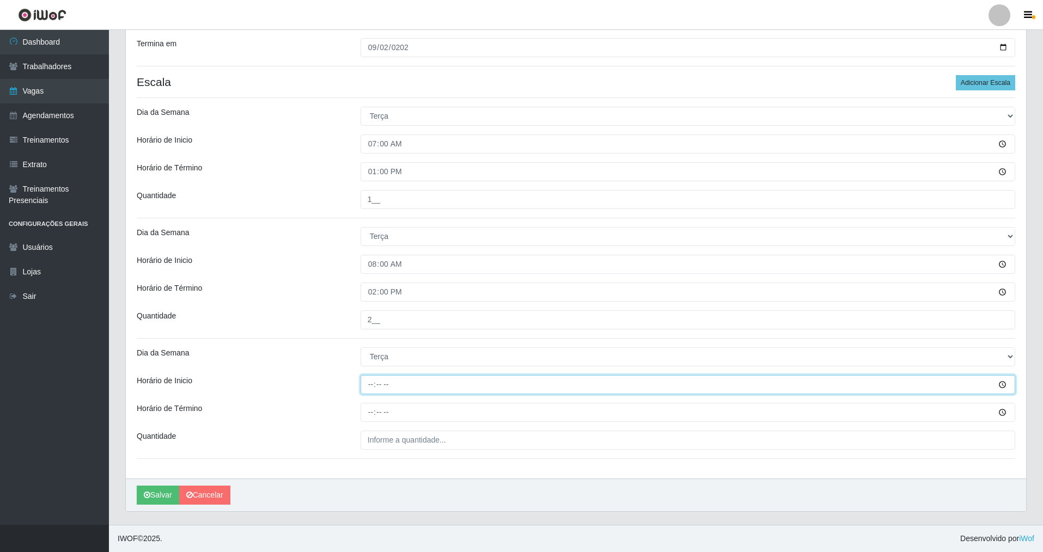
click at [368, 387] on input "Horário de Inicio" at bounding box center [688, 384] width 655 height 19
type input "09:00"
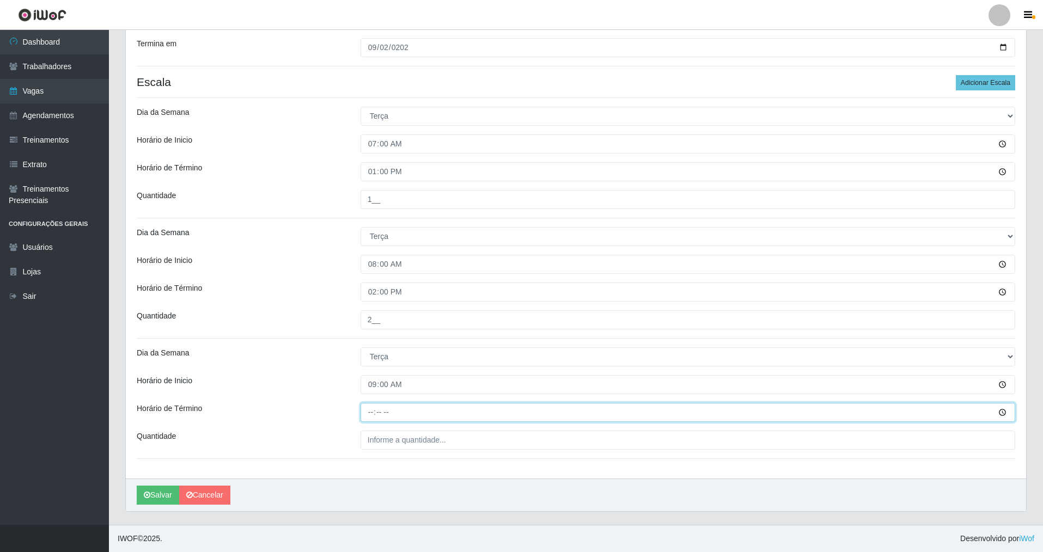
type input "15:00"
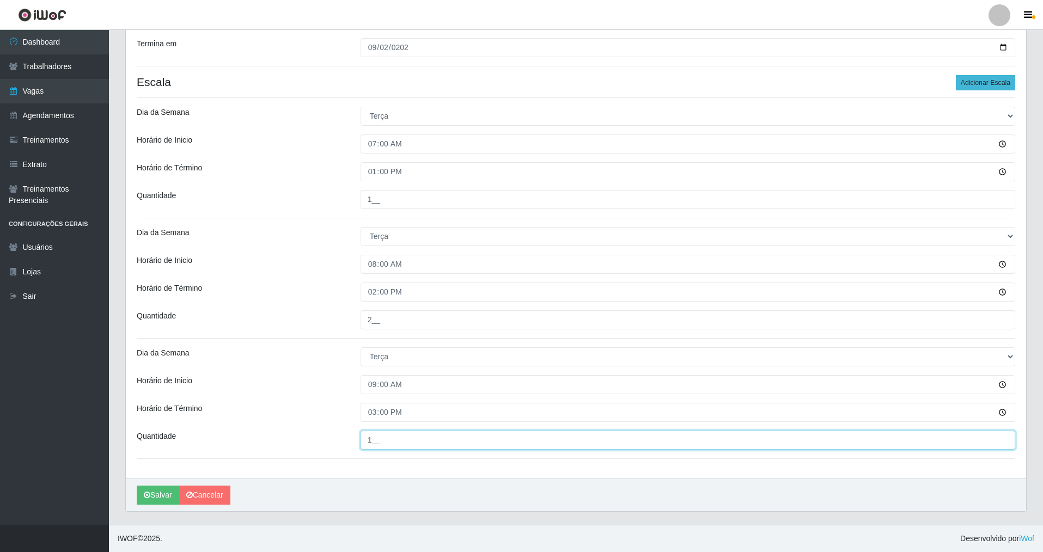
type input "1__"
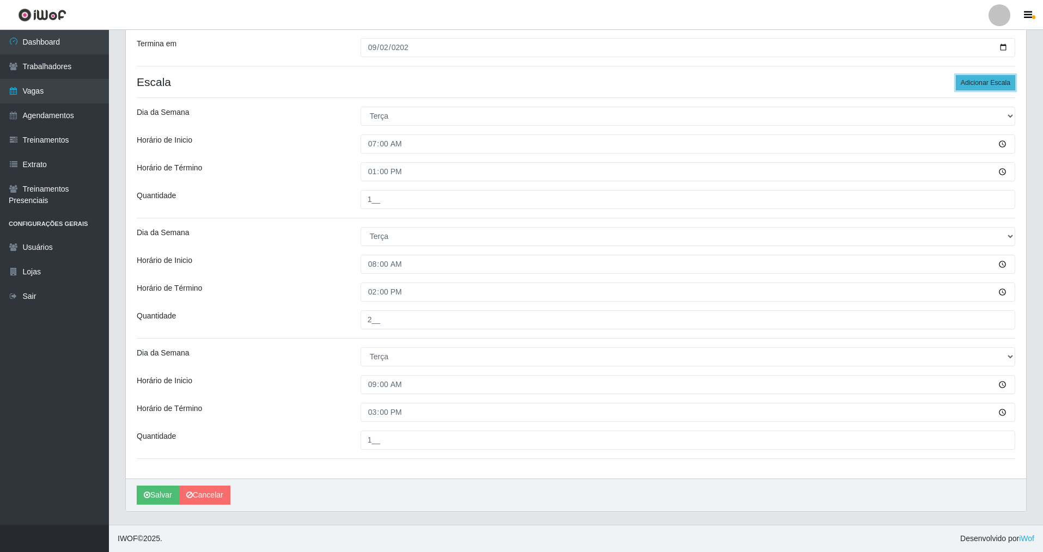
click at [964, 83] on button "Adicionar Escala" at bounding box center [985, 82] width 59 height 15
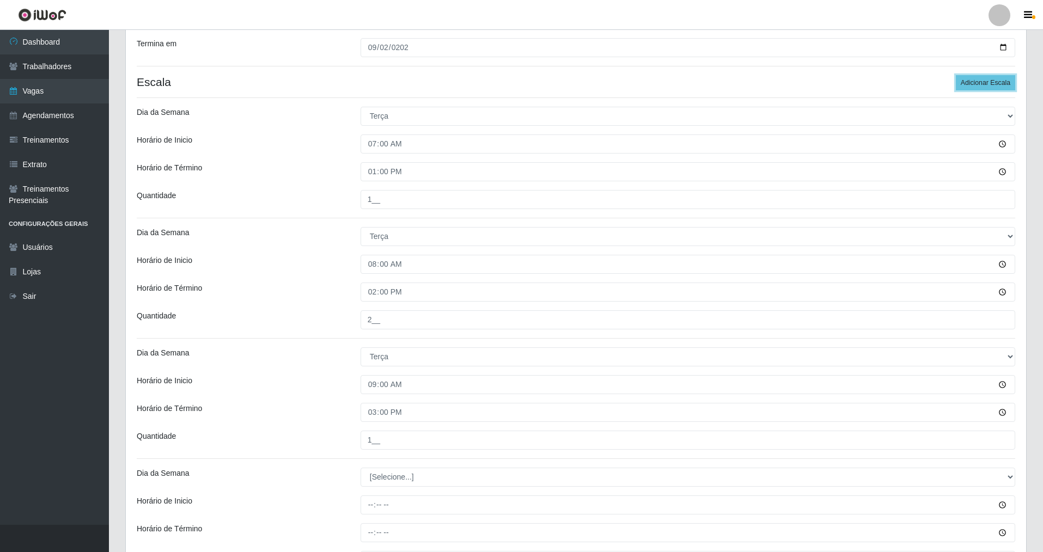
scroll to position [371, 0]
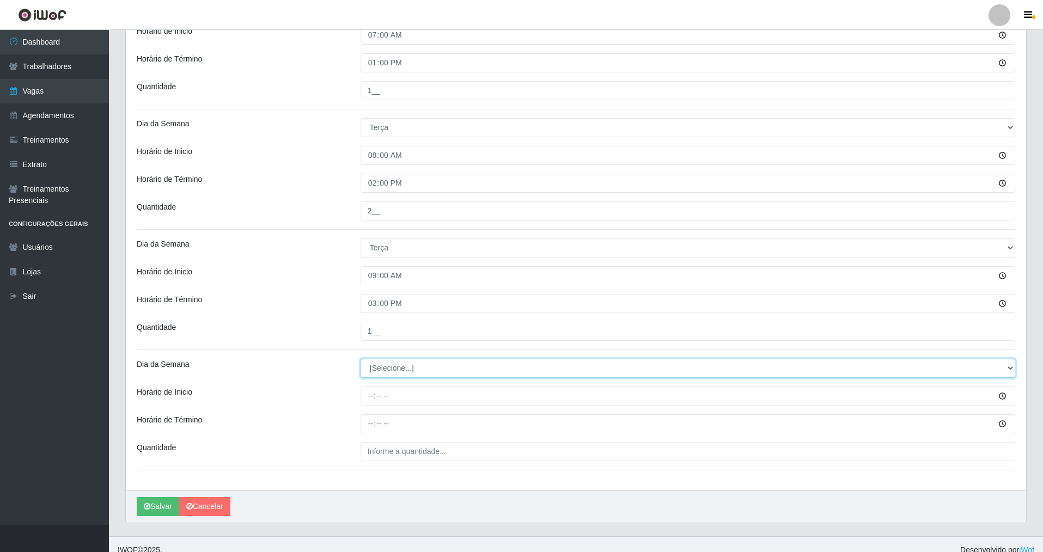
click at [417, 370] on select "[Selecione...] Segunda Terça Quarta Quinta Sexta Sábado Domingo" at bounding box center [688, 368] width 655 height 19
select select "2"
click at [361, 359] on select "[Selecione...] Segunda Terça Quarta Quinta Sexta Sábado Domingo" at bounding box center [688, 368] width 655 height 19
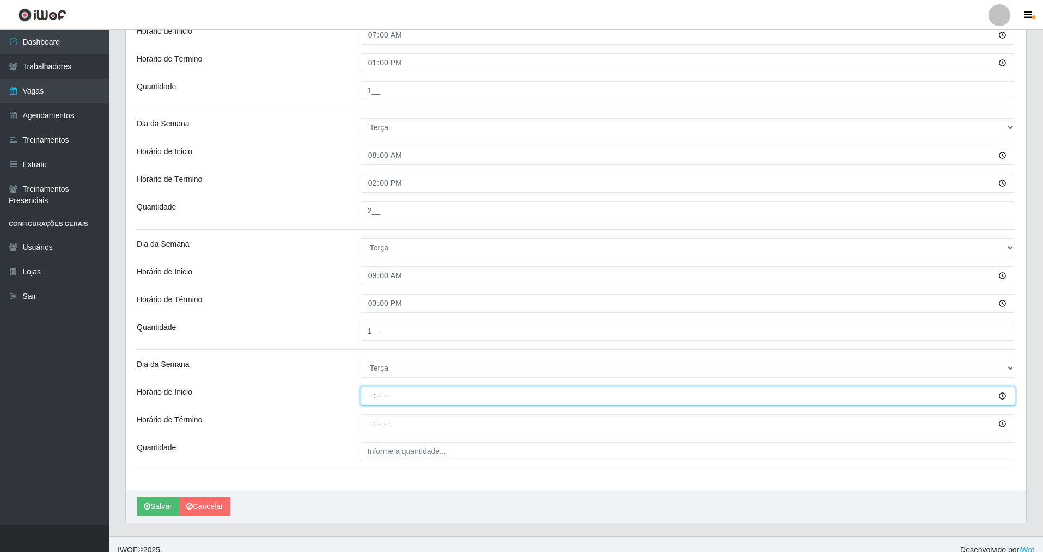
click at [370, 397] on input "Horário de Inicio" at bounding box center [688, 396] width 655 height 19
type input "14:00"
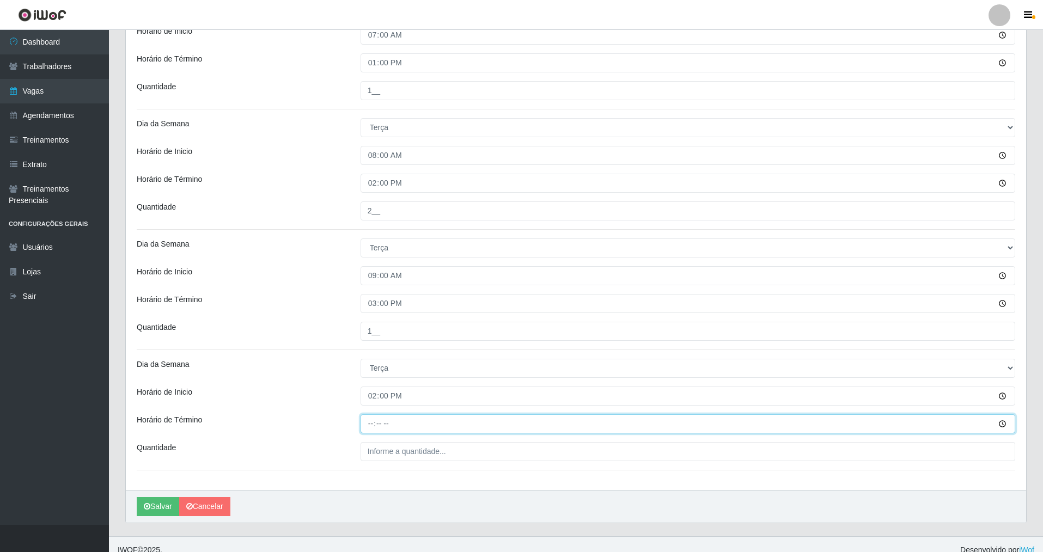
type input "20:00"
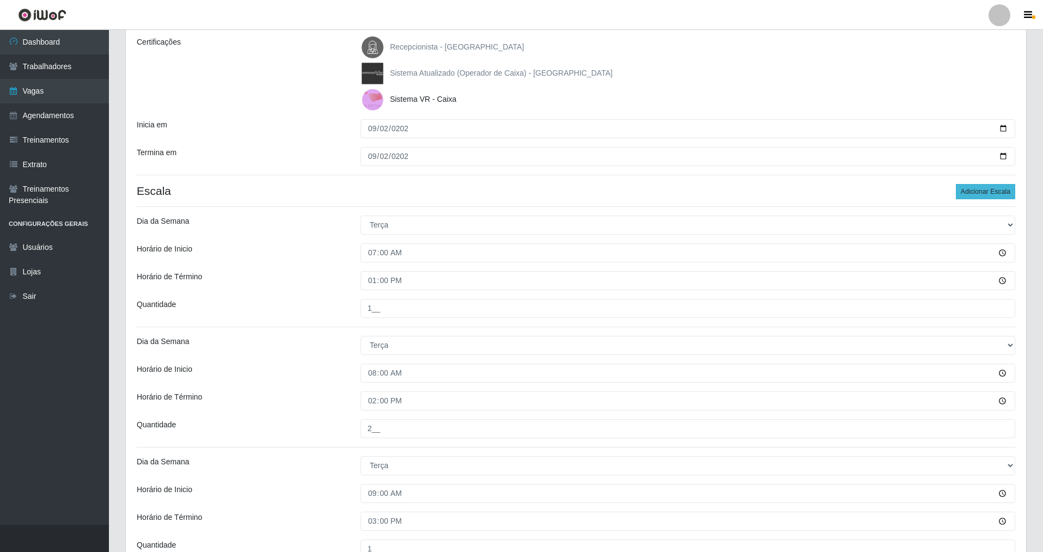
scroll to position [99, 0]
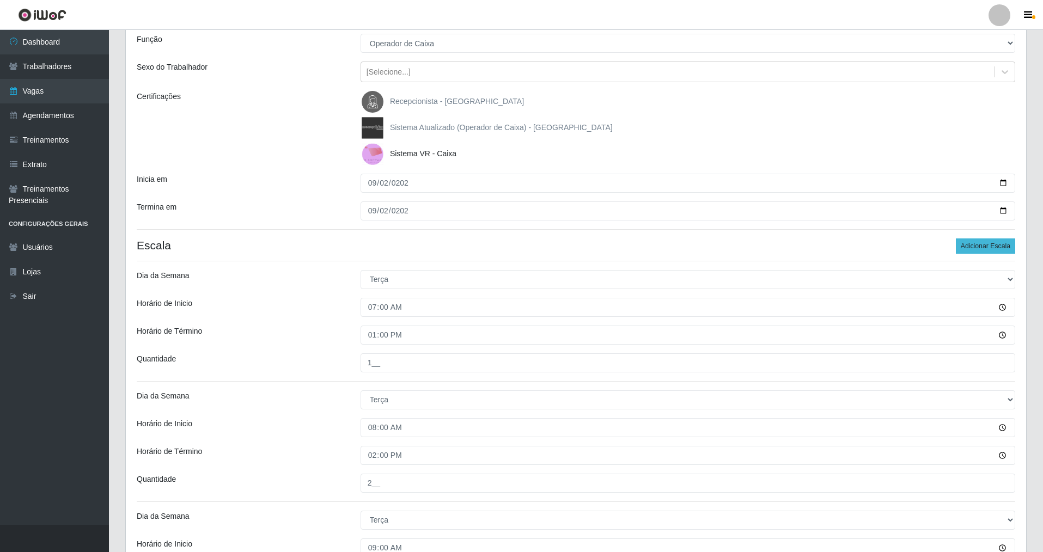
type input "2__"
click at [993, 248] on button "Adicionar Escala" at bounding box center [985, 246] width 59 height 15
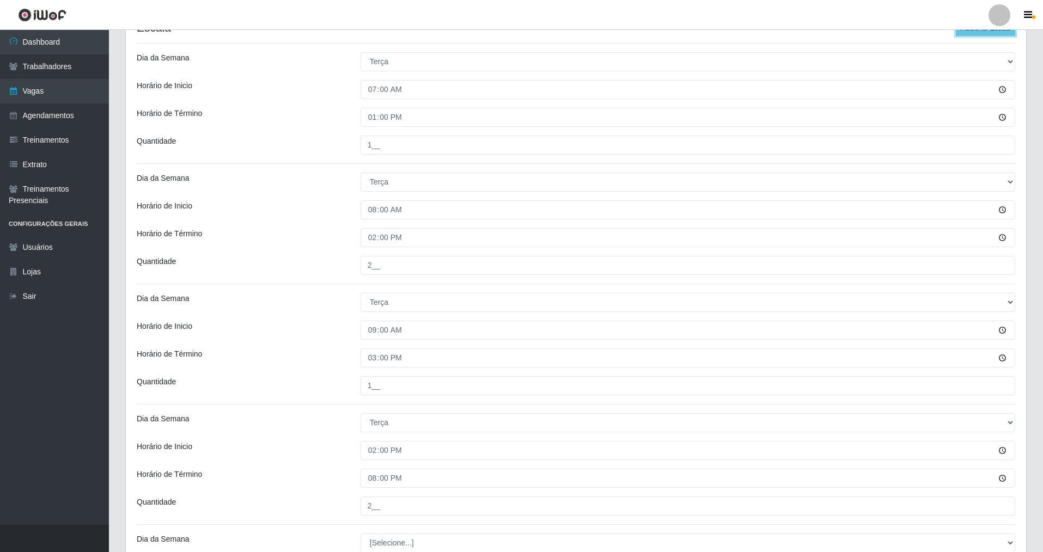
scroll to position [503, 0]
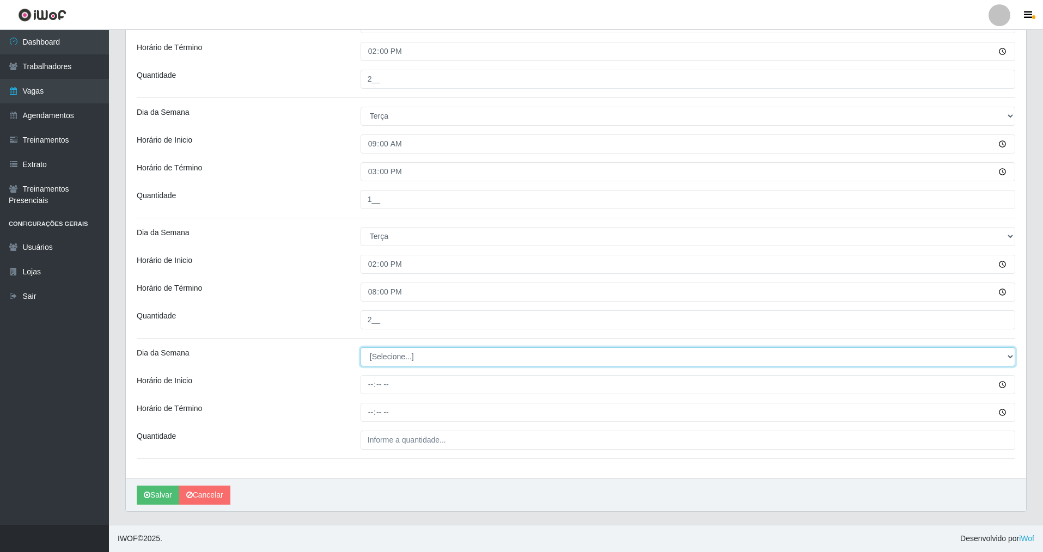
click at [379, 358] on select "[Selecione...] Segunda Terça Quarta Quinta Sexta Sábado Domingo" at bounding box center [688, 357] width 655 height 19
select select "2"
click at [361, 348] on select "[Selecione...] Segunda Terça Quarta Quinta Sexta Sábado Domingo" at bounding box center [688, 357] width 655 height 19
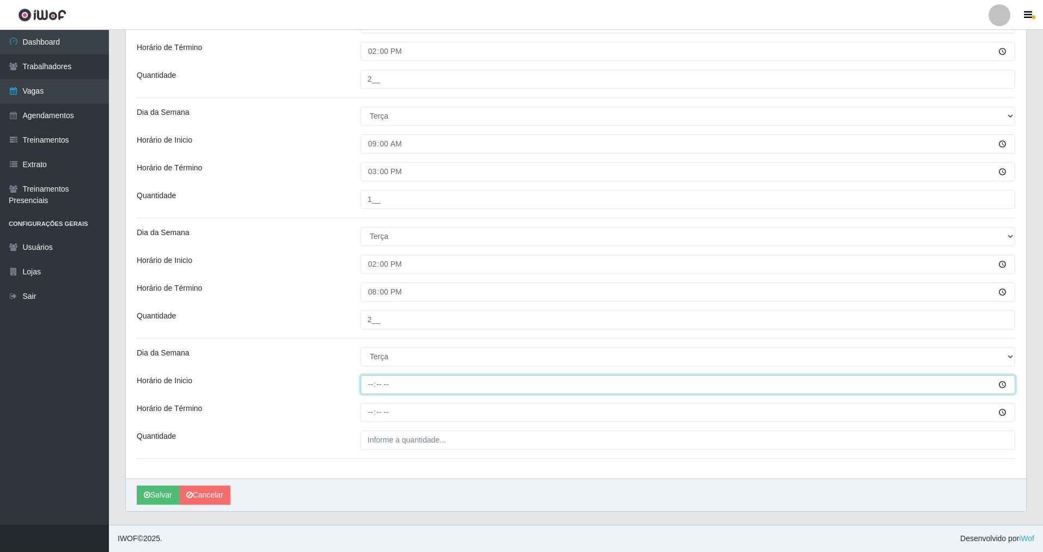
click at [367, 382] on input "Horário de Inicio" at bounding box center [688, 384] width 655 height 19
type input "15:00"
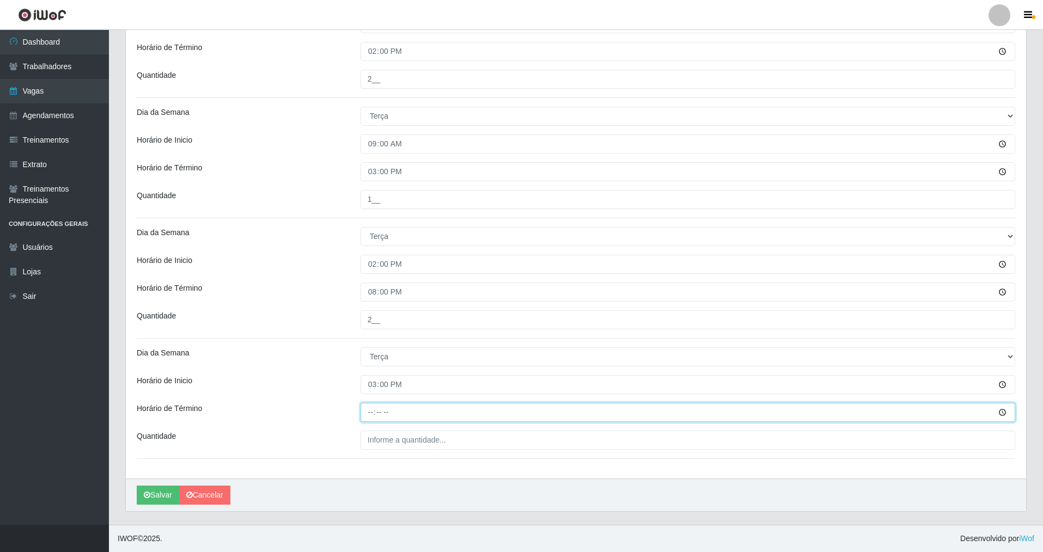
type input "21:00"
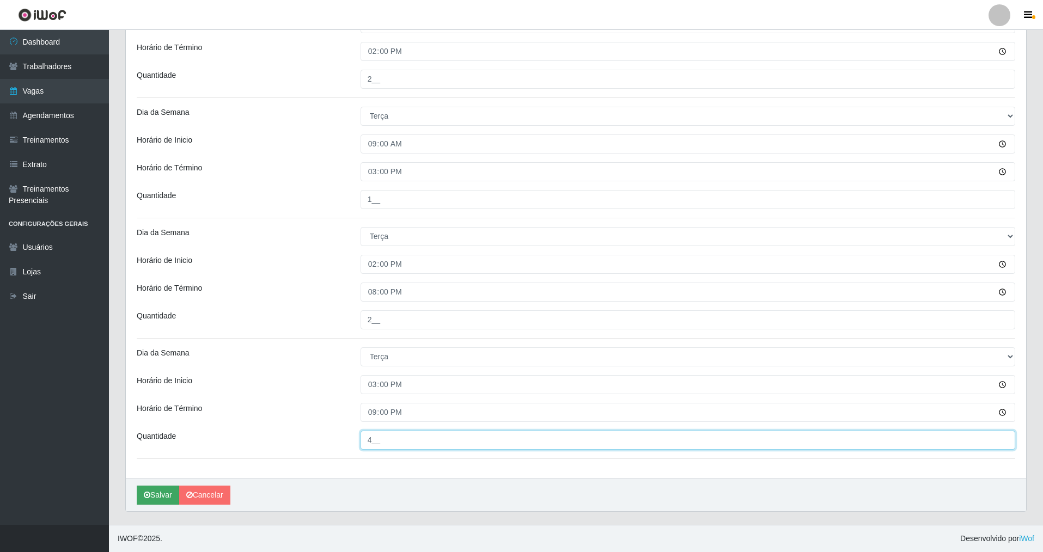
type input "4__"
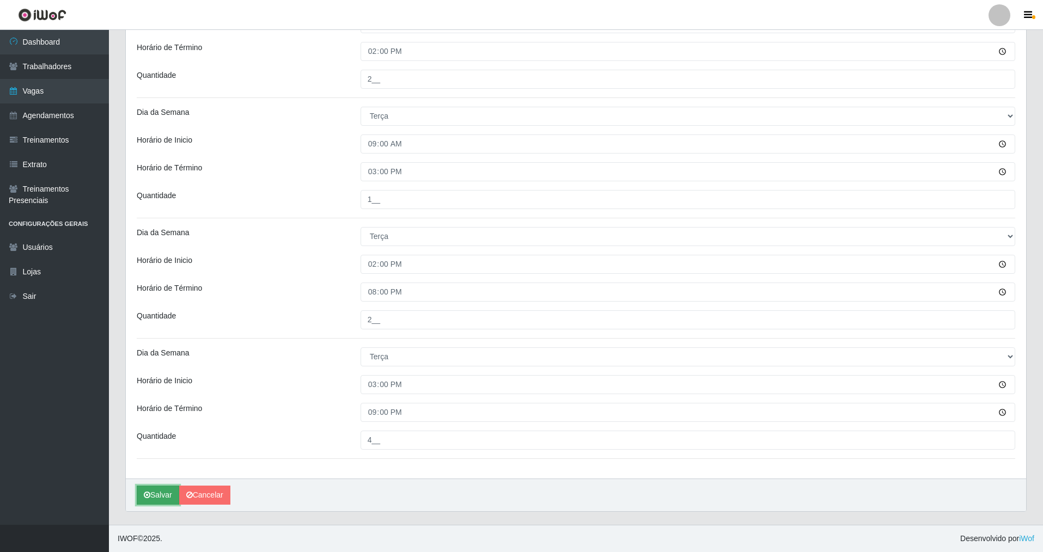
click at [162, 497] on button "Salvar" at bounding box center [158, 495] width 42 height 19
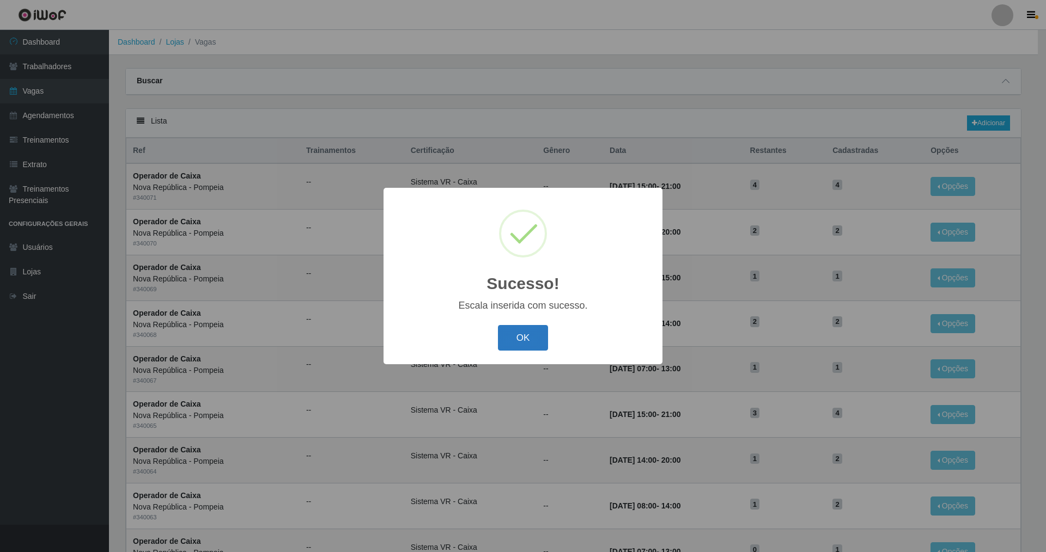
click at [512, 332] on button "OK" at bounding box center [523, 338] width 51 height 26
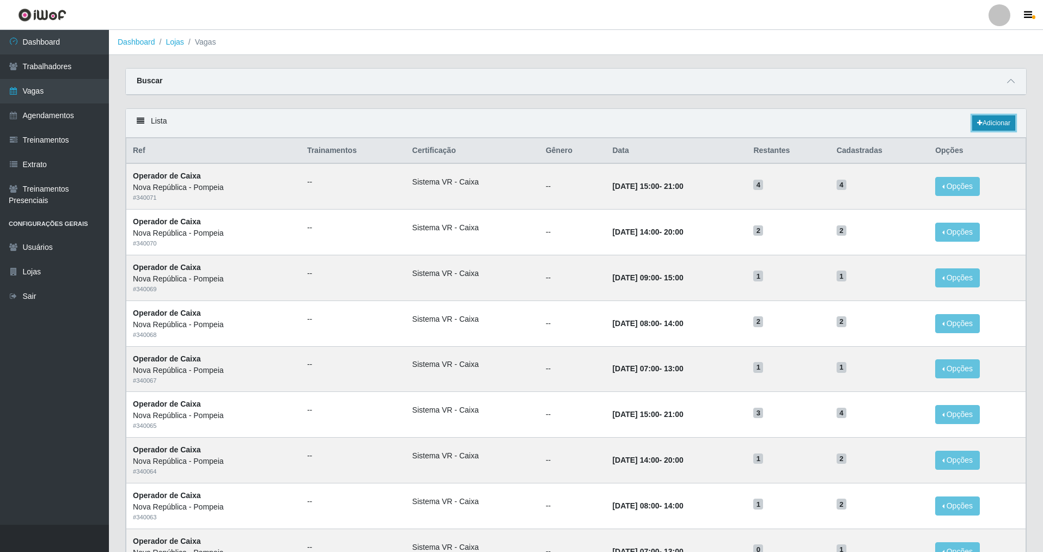
click at [991, 120] on link "Adicionar" at bounding box center [993, 122] width 43 height 15
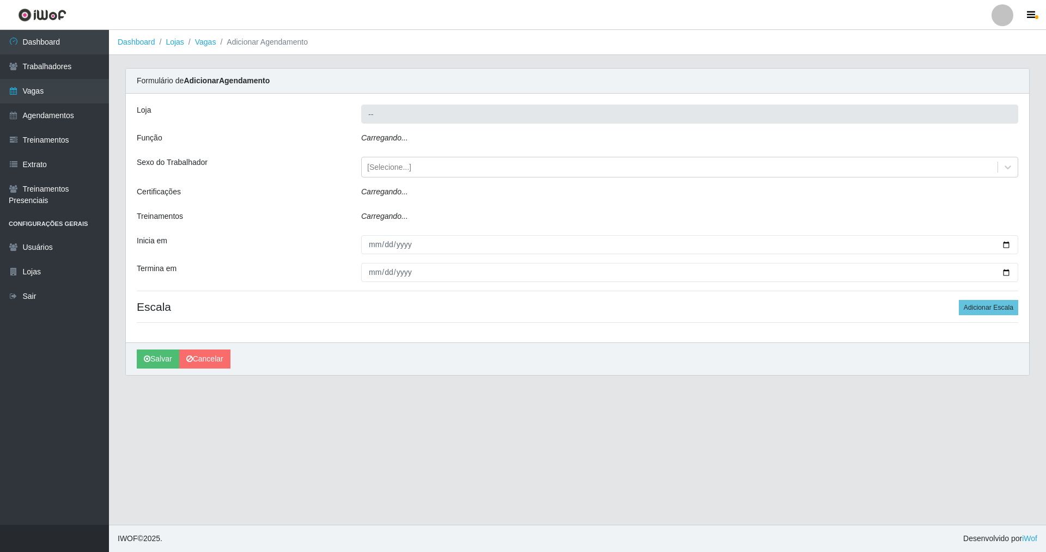
type input "Nova República - Pompeia"
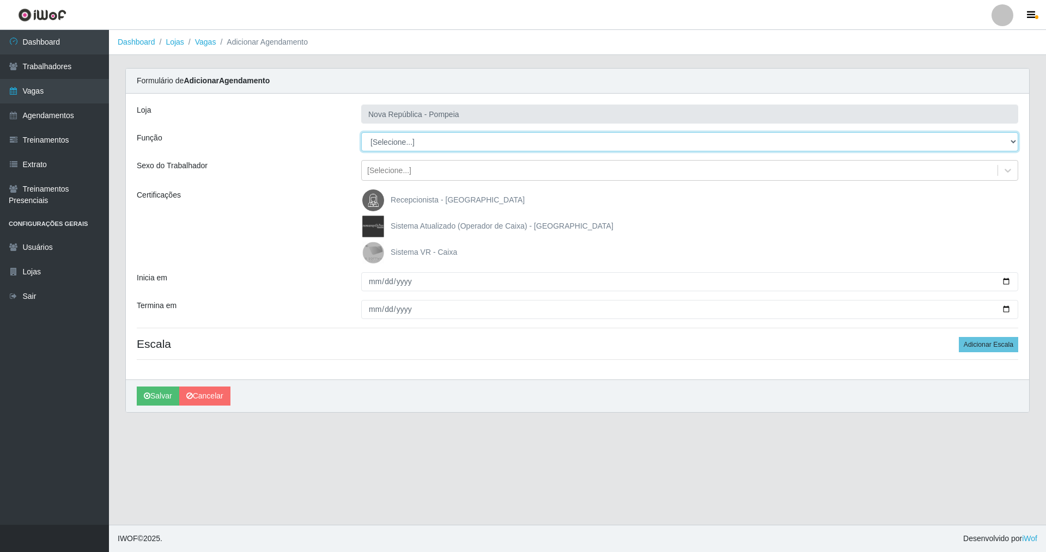
click at [409, 148] on select "[Selecione...] Balconista Operador de Caixa Recepcionista Repositor" at bounding box center [689, 141] width 657 height 19
select select "22"
click at [361, 132] on select "[Selecione...] Balconista Operador de Caixa Recepcionista Repositor" at bounding box center [689, 141] width 657 height 19
click at [384, 252] on img at bounding box center [375, 253] width 26 height 22
click at [0, 0] on input "Sistema VR - Caixa" at bounding box center [0, 0] width 0 height 0
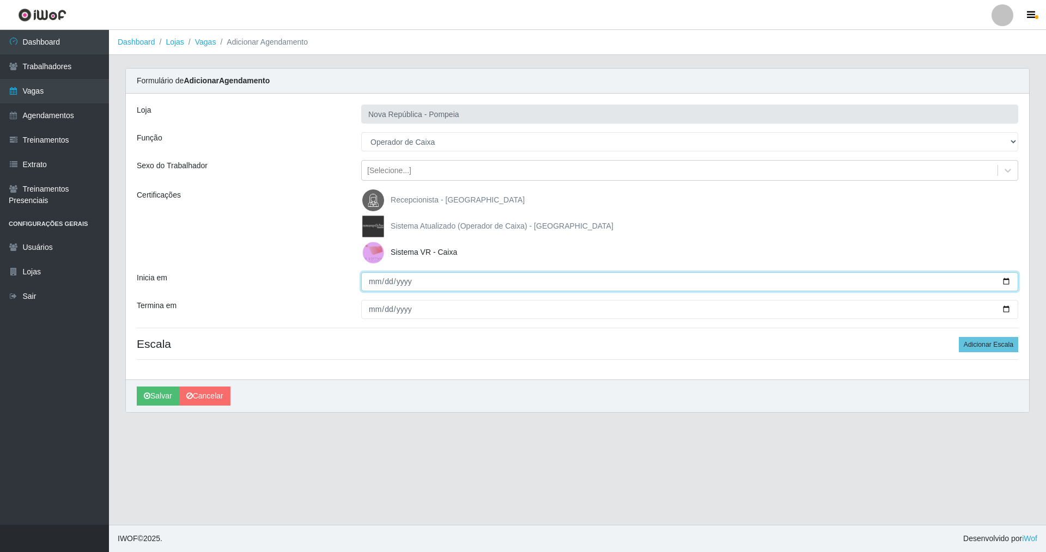
click at [369, 284] on input "Inicia em" at bounding box center [689, 281] width 657 height 19
type input "[DATE]"
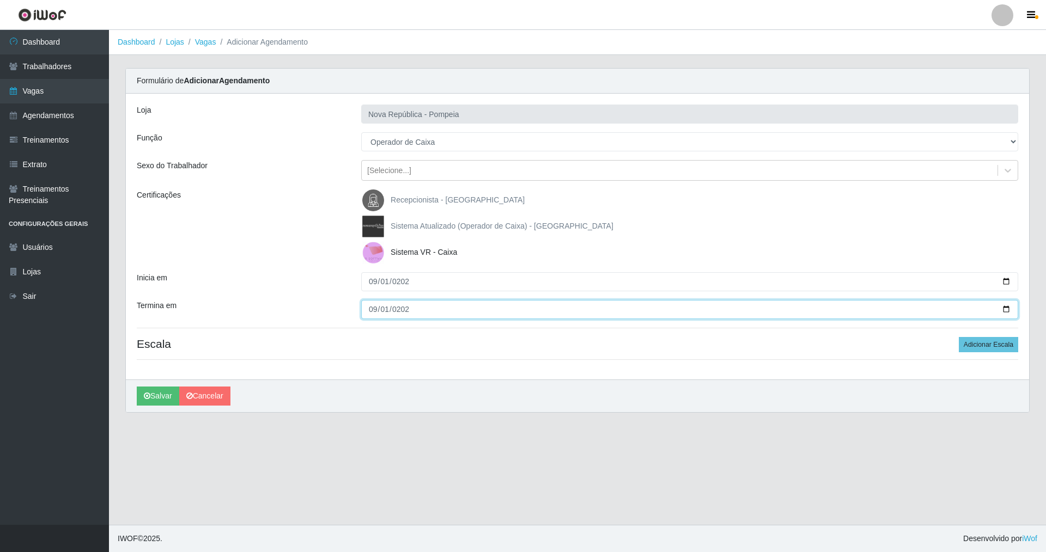
type input "[DATE]"
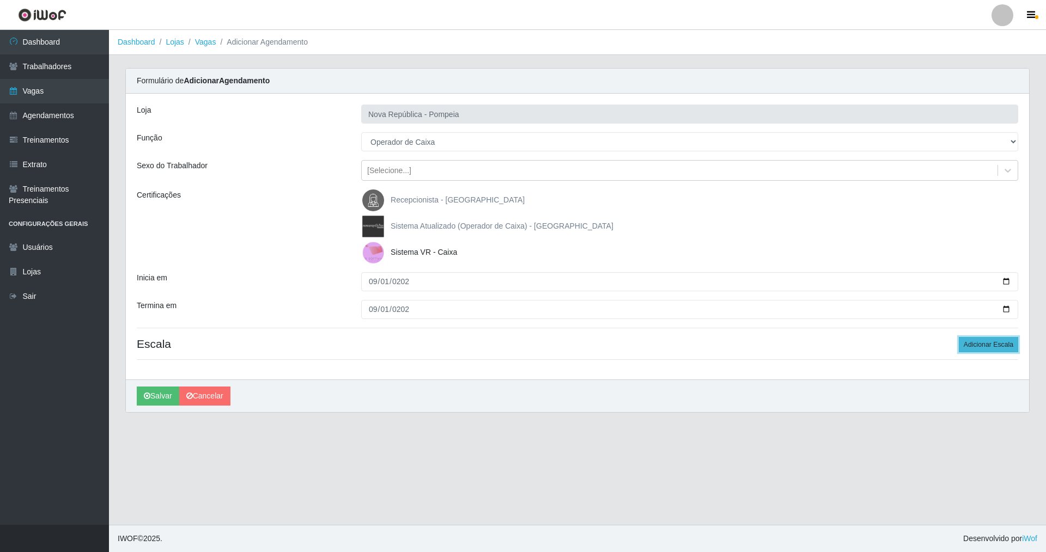
drag, startPoint x: 974, startPoint y: 338, endPoint x: 866, endPoint y: 344, distance: 108.0
click at [973, 338] on button "Adicionar Escala" at bounding box center [988, 344] width 59 height 15
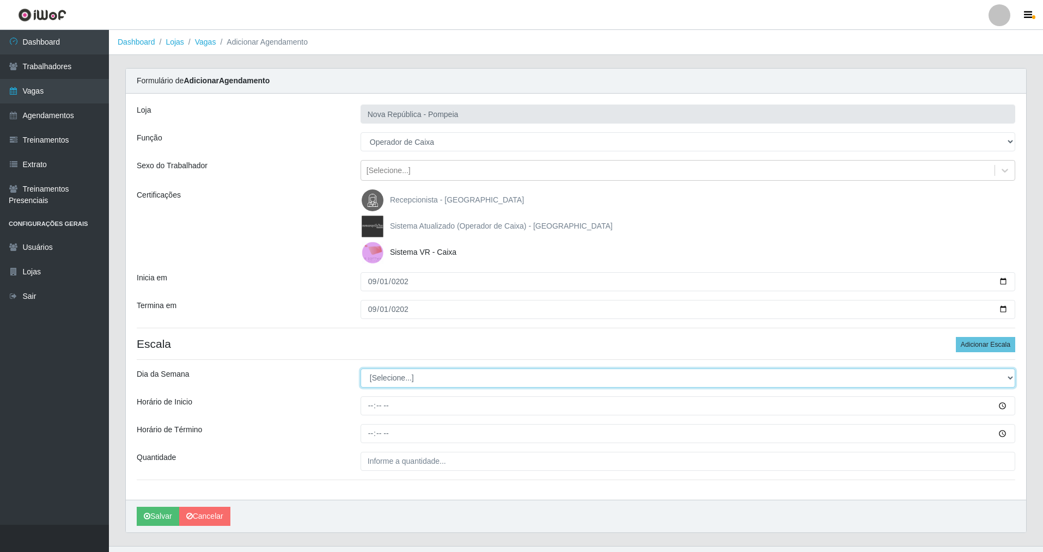
click at [385, 380] on select "[Selecione...] Segunda Terça Quarta Quinta Sexta Sábado Domingo" at bounding box center [688, 378] width 655 height 19
select select "1"
click at [361, 369] on select "[Selecione...] Segunda Terça Quarta Quinta Sexta Sábado Domingo" at bounding box center [688, 378] width 655 height 19
click at [365, 405] on input "Horário de Inicio" at bounding box center [688, 406] width 655 height 19
type input "09:00"
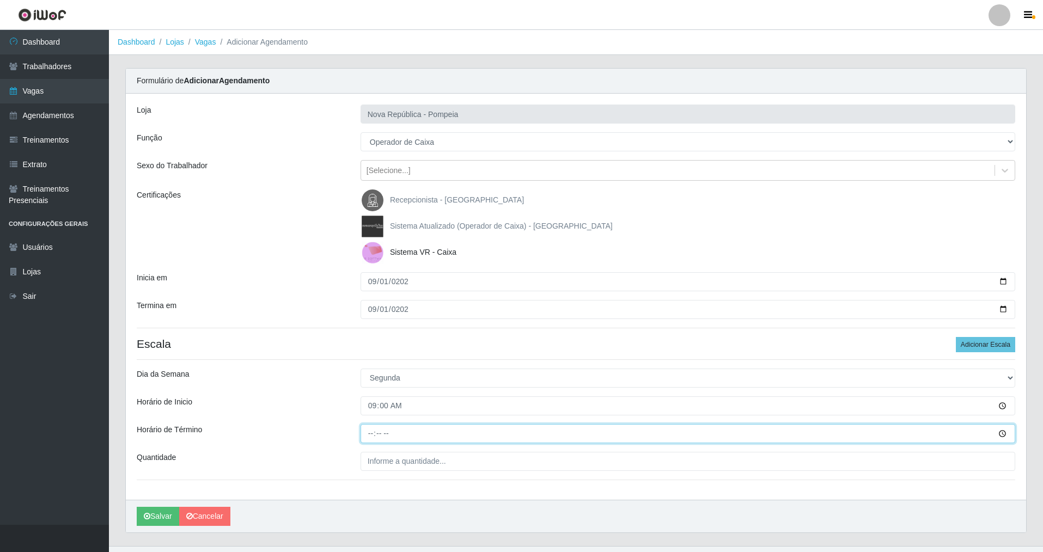
type input "15:00"
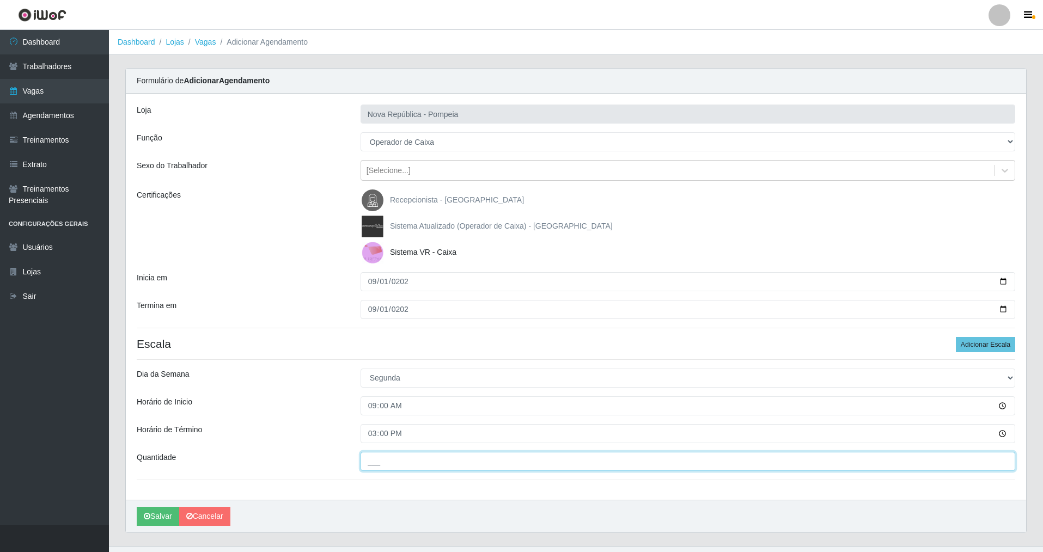
click at [432, 464] on input "___" at bounding box center [688, 461] width 655 height 19
type input "1__"
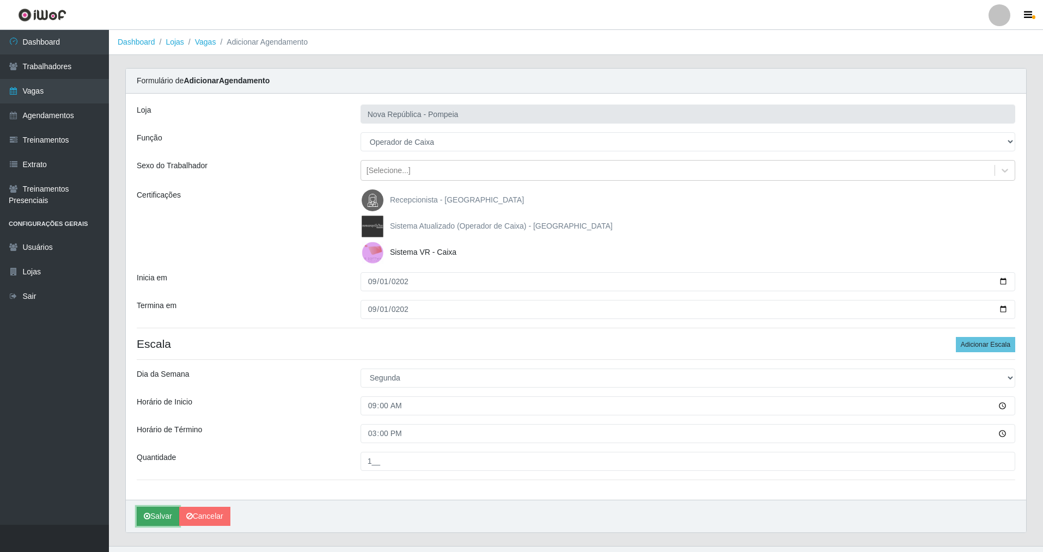
click at [167, 517] on button "Salvar" at bounding box center [158, 516] width 42 height 19
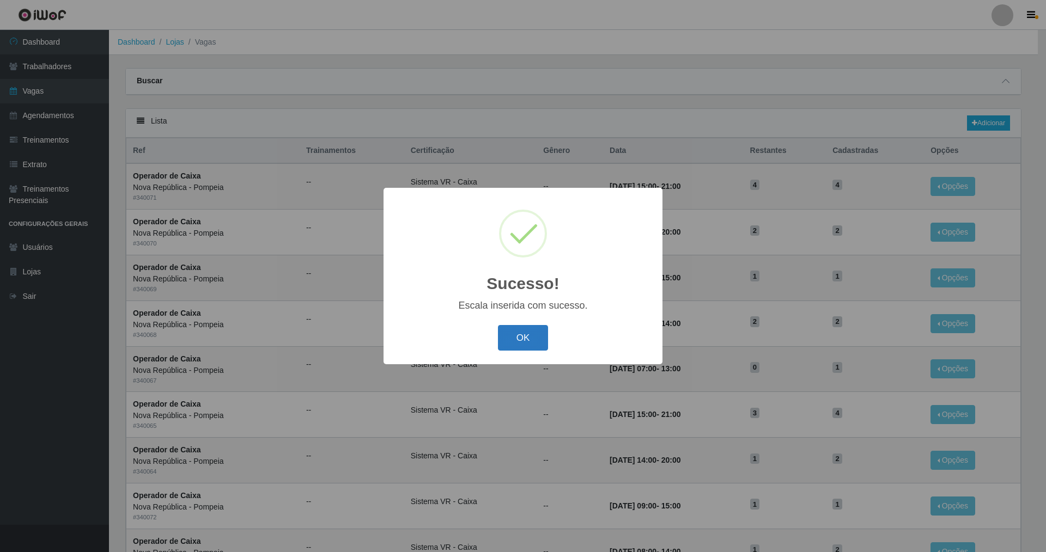
click at [518, 338] on button "OK" at bounding box center [523, 338] width 51 height 26
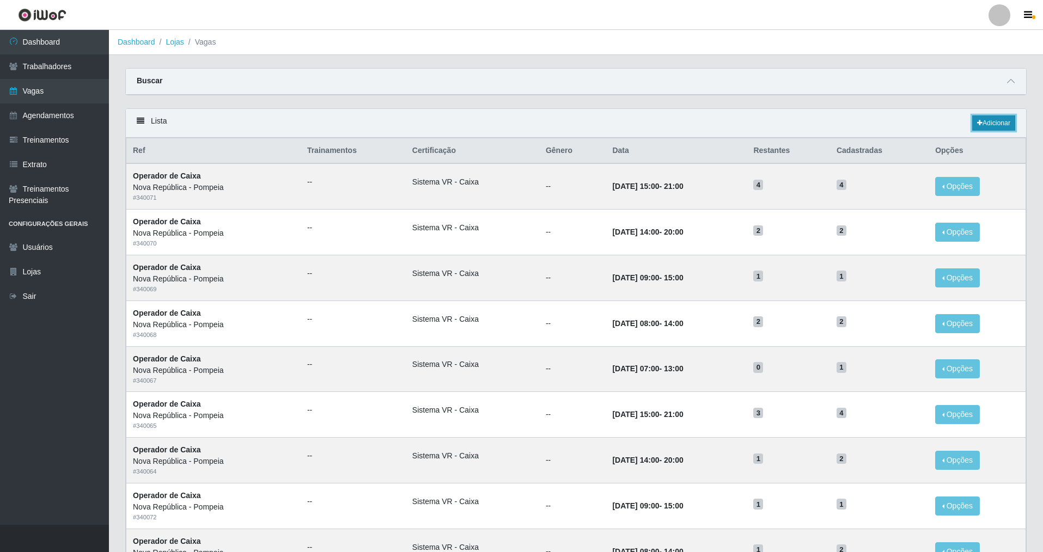
click at [992, 124] on link "Adicionar" at bounding box center [993, 122] width 43 height 15
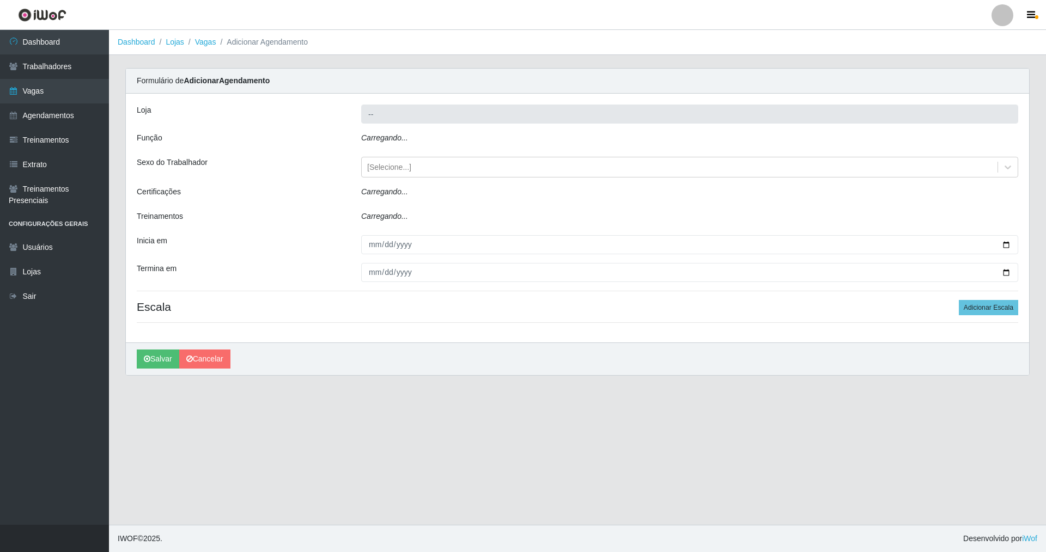
type input "Nova República - Pompeia"
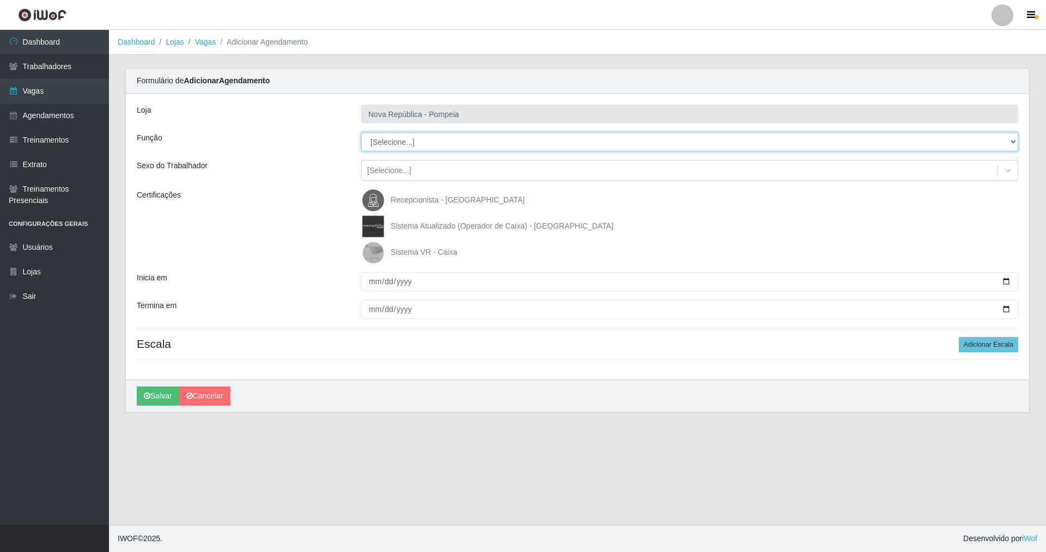
click at [410, 141] on select "[Selecione...] Balconista Operador de Caixa Recepcionista Repositor" at bounding box center [689, 141] width 657 height 19
select select "22"
click at [361, 132] on select "[Selecione...] Balconista Operador de Caixa Recepcionista Repositor" at bounding box center [689, 141] width 657 height 19
click at [377, 248] on img at bounding box center [375, 253] width 26 height 22
click at [0, 0] on input "Sistema VR - Caixa" at bounding box center [0, 0] width 0 height 0
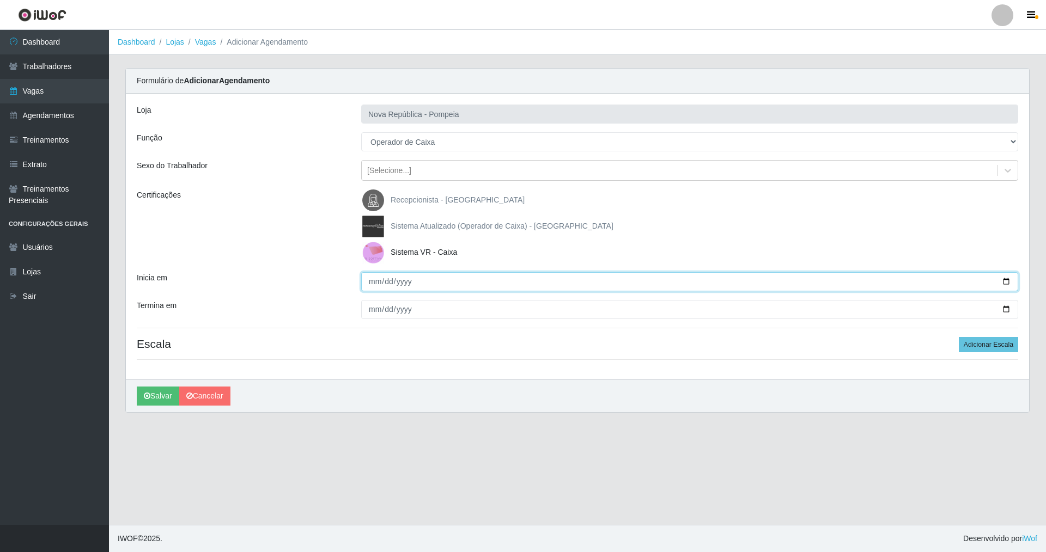
click at [368, 279] on input "Inicia em" at bounding box center [689, 281] width 657 height 19
type input "[DATE]"
click at [971, 341] on button "Adicionar Escala" at bounding box center [988, 344] width 59 height 15
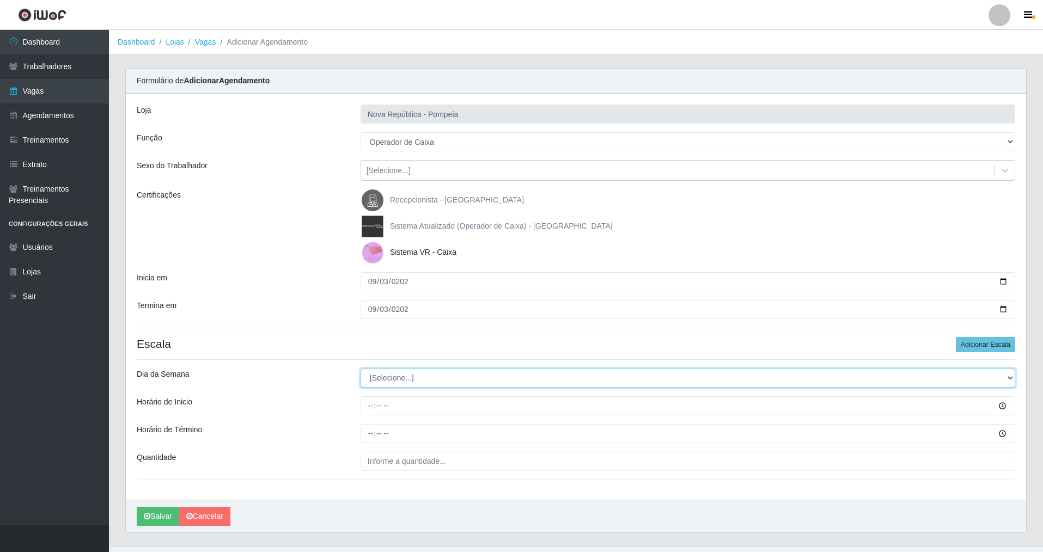
click at [401, 380] on select "[Selecione...] Segunda Terça Quarta Quinta Sexta Sábado Domingo" at bounding box center [688, 378] width 655 height 19
select select "3"
click at [361, 369] on select "[Selecione...] Segunda Terça Quarta Quinta Sexta Sábado Domingo" at bounding box center [688, 378] width 655 height 19
drag, startPoint x: 369, startPoint y: 405, endPoint x: 409, endPoint y: 409, distance: 40.0
click at [370, 406] on input "Horário de Inicio" at bounding box center [688, 406] width 655 height 19
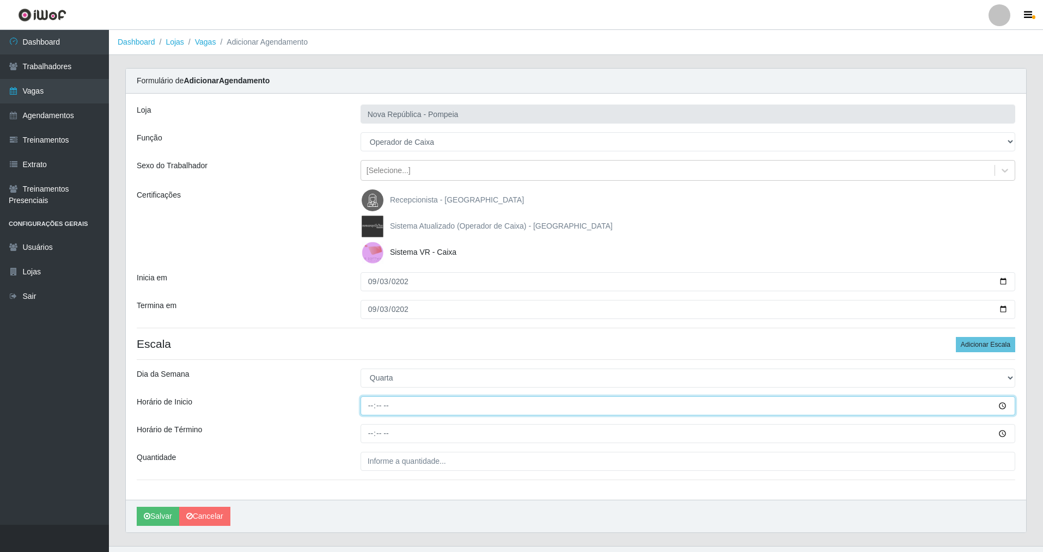
type input "07:00"
type input "13:00"
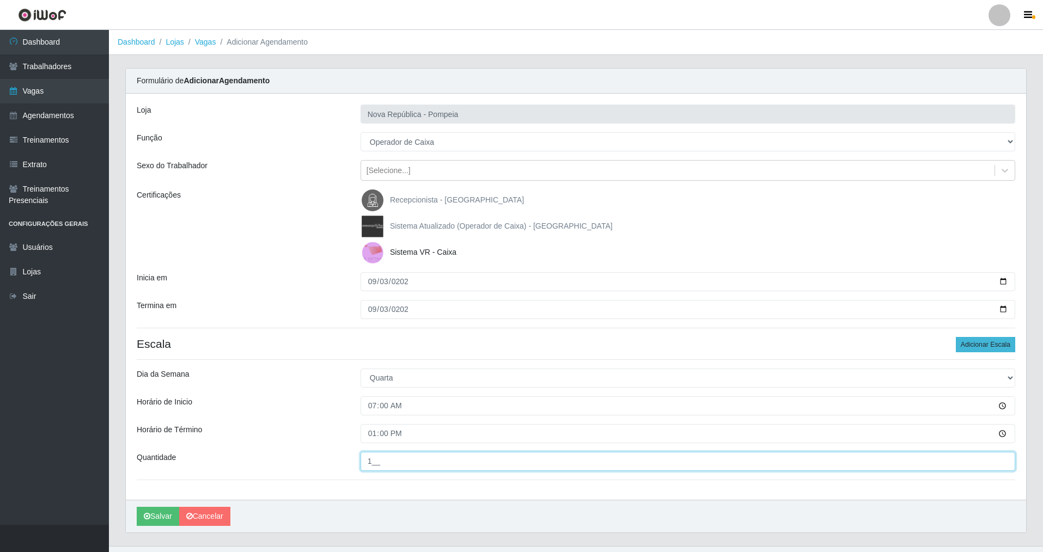
type input "1__"
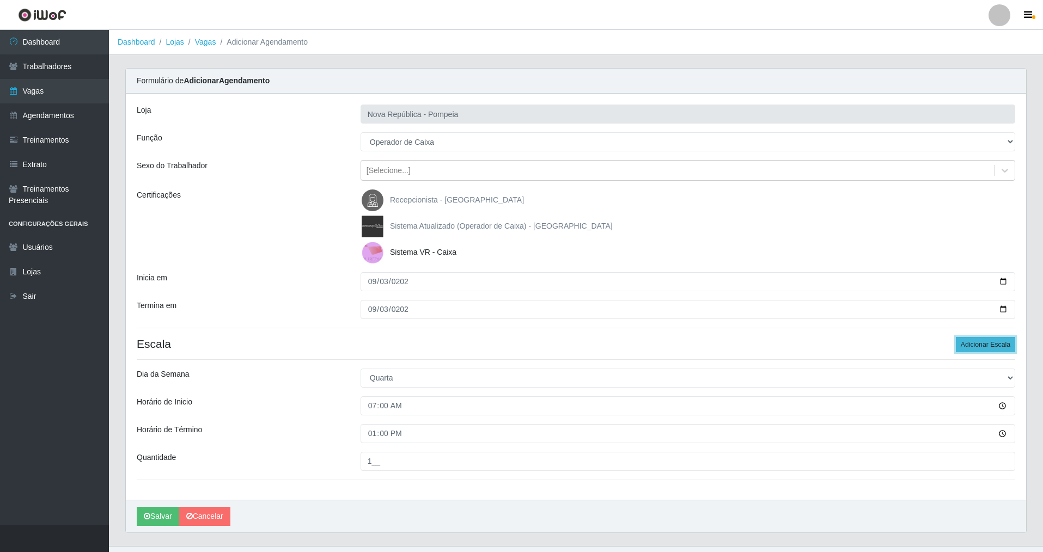
click at [985, 343] on button "Adicionar Escala" at bounding box center [985, 344] width 59 height 15
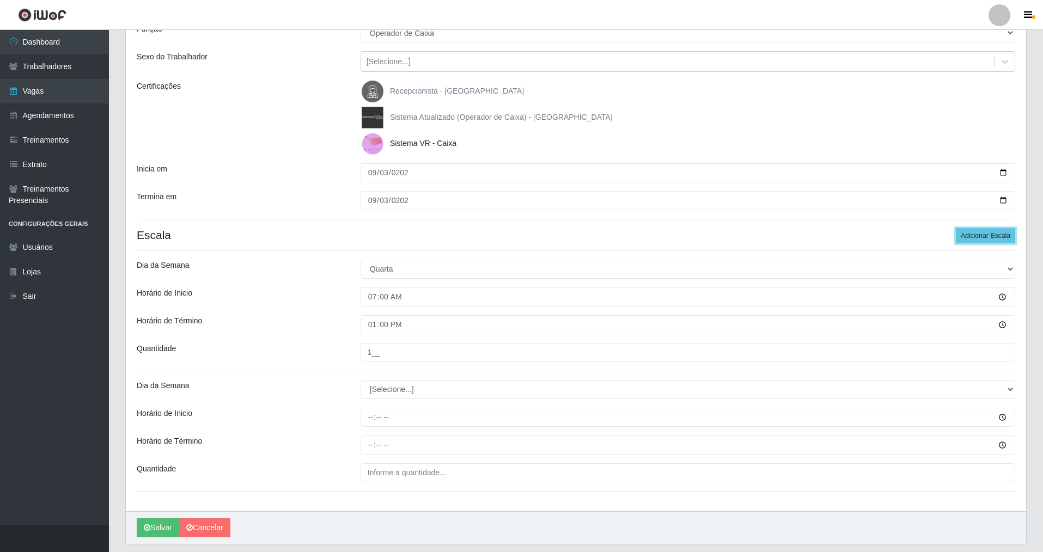
scroll to position [142, 0]
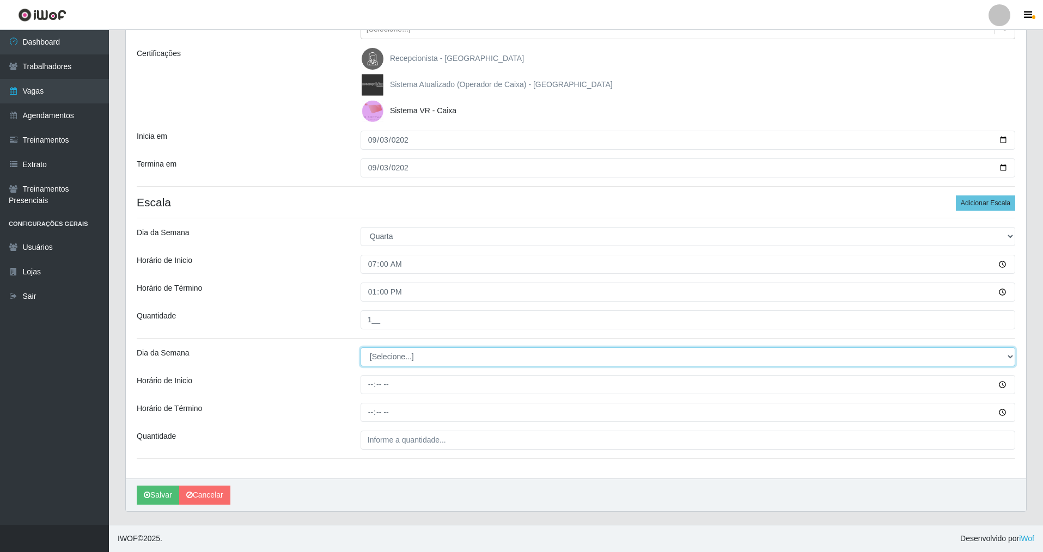
click at [385, 362] on select "[Selecione...] Segunda Terça Quarta Quinta Sexta Sábado Domingo" at bounding box center [688, 357] width 655 height 19
select select "3"
click at [361, 348] on select "[Selecione...] Segunda Terça Quarta Quinta Sexta Sábado Domingo" at bounding box center [688, 357] width 655 height 19
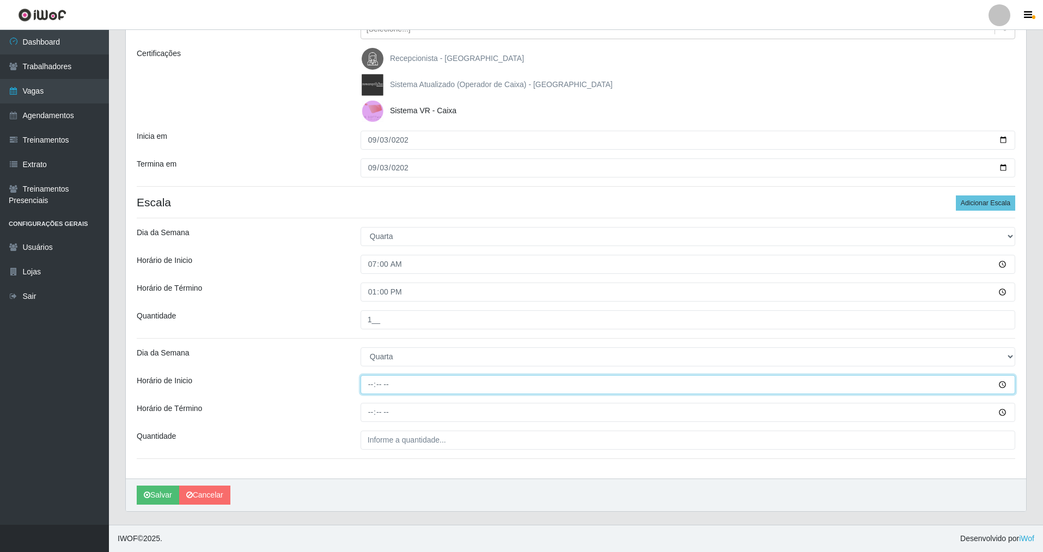
click at [371, 387] on input "Horário de Inicio" at bounding box center [688, 384] width 655 height 19
type input "08:00"
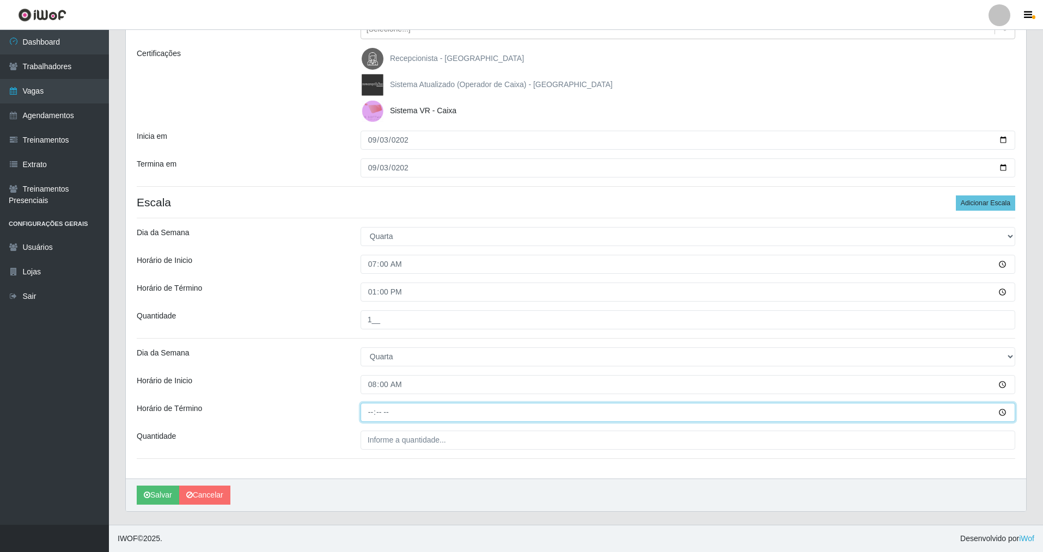
type input "14:00"
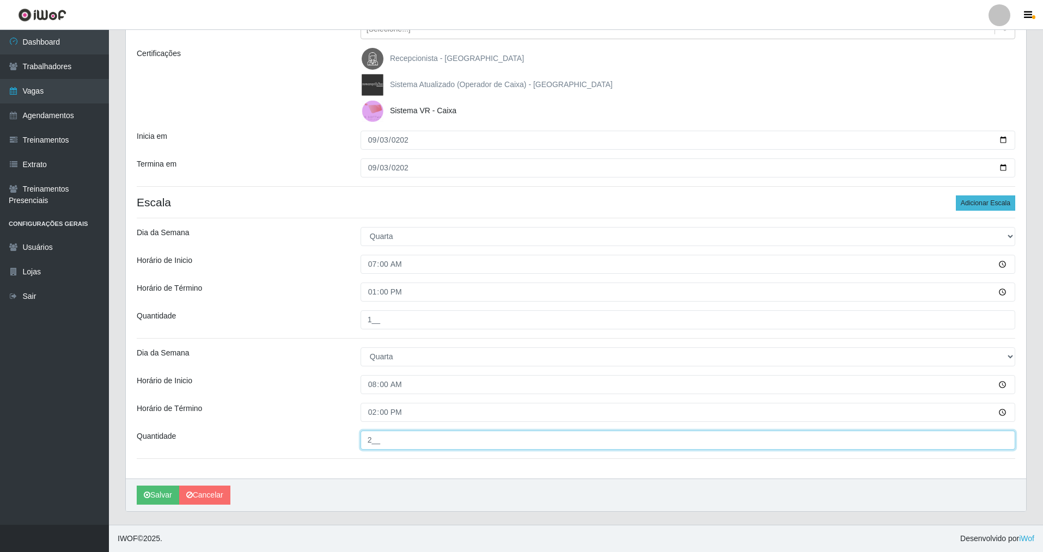
type input "2__"
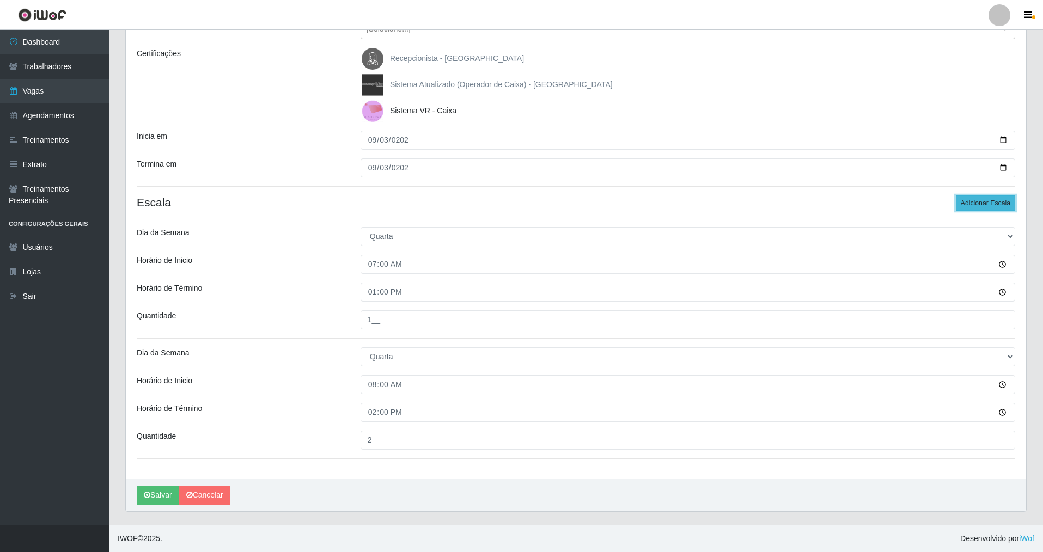
click at [995, 199] on button "Adicionar Escala" at bounding box center [985, 203] width 59 height 15
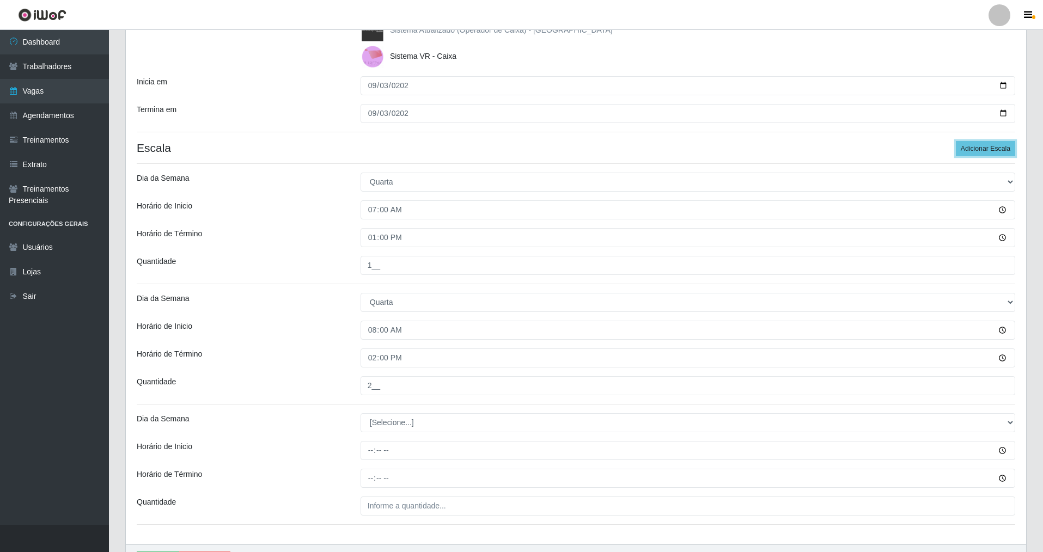
scroll to position [262, 0]
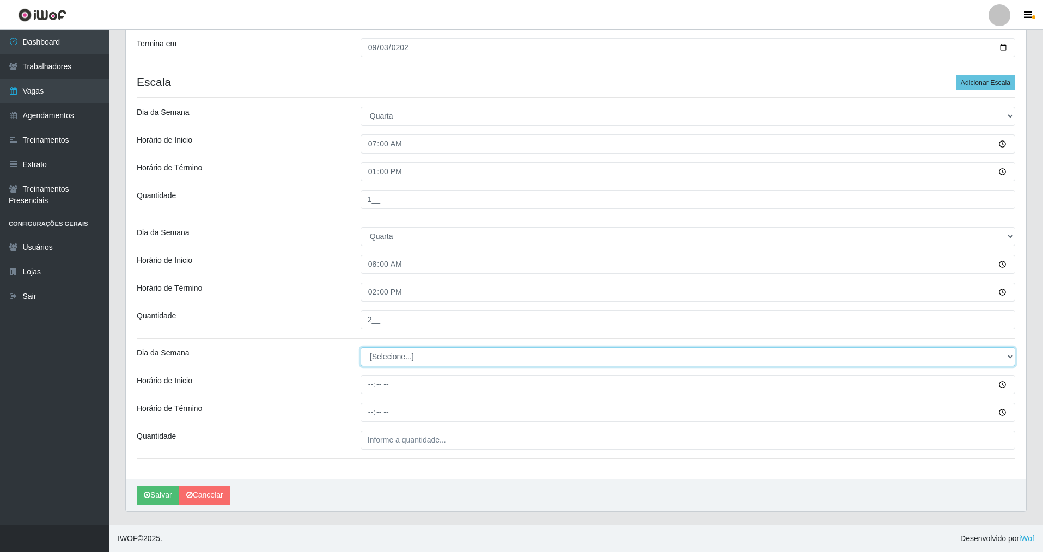
click at [381, 355] on select "[Selecione...] Segunda Terça Quarta Quinta Sexta Sábado Domingo" at bounding box center [688, 357] width 655 height 19
select select "3"
click at [361, 348] on select "[Selecione...] Segunda Terça Quarta Quinta Sexta Sábado Domingo" at bounding box center [688, 357] width 655 height 19
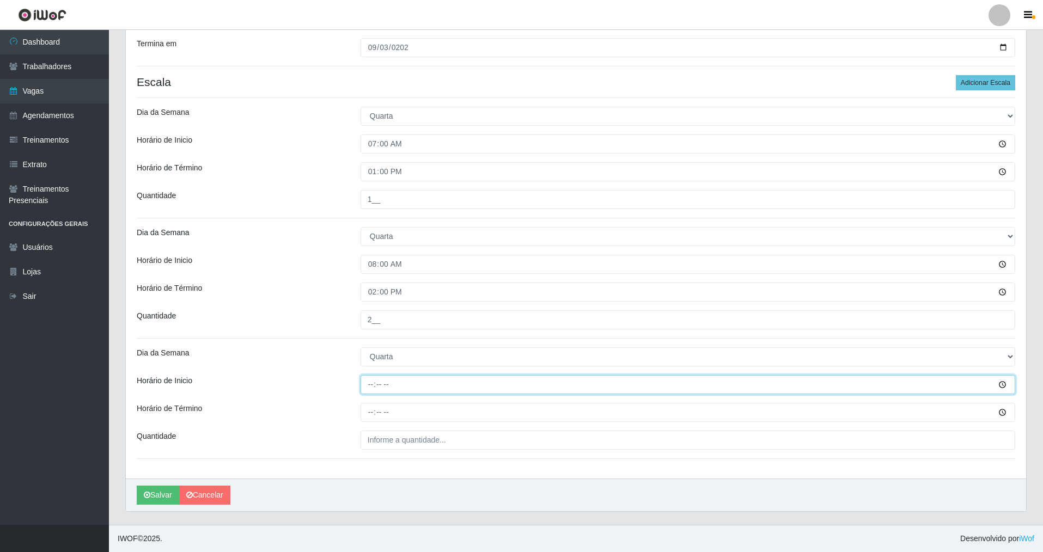
click at [372, 386] on input "Horário de Inicio" at bounding box center [688, 384] width 655 height 19
type input "09:00"
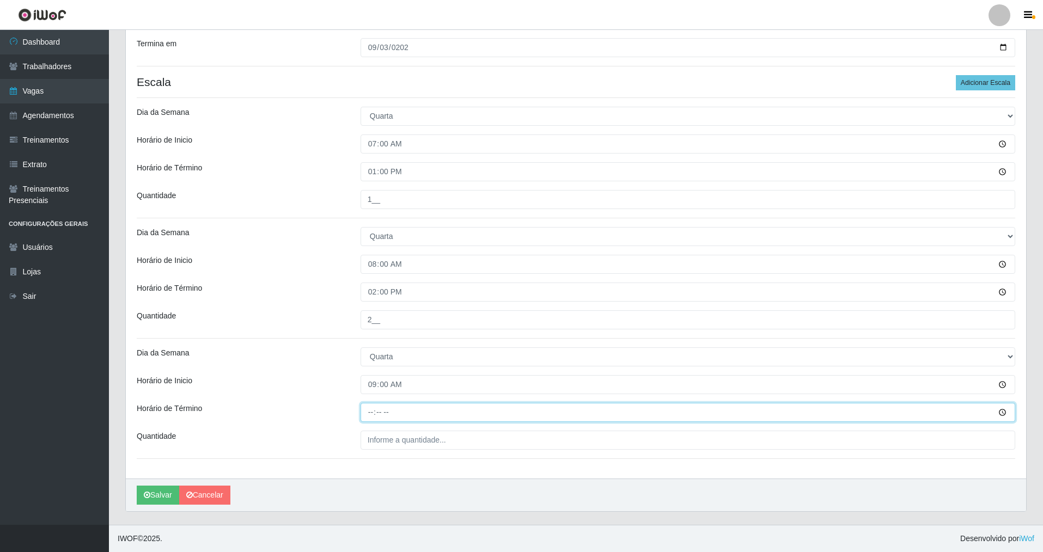
type input "15:00"
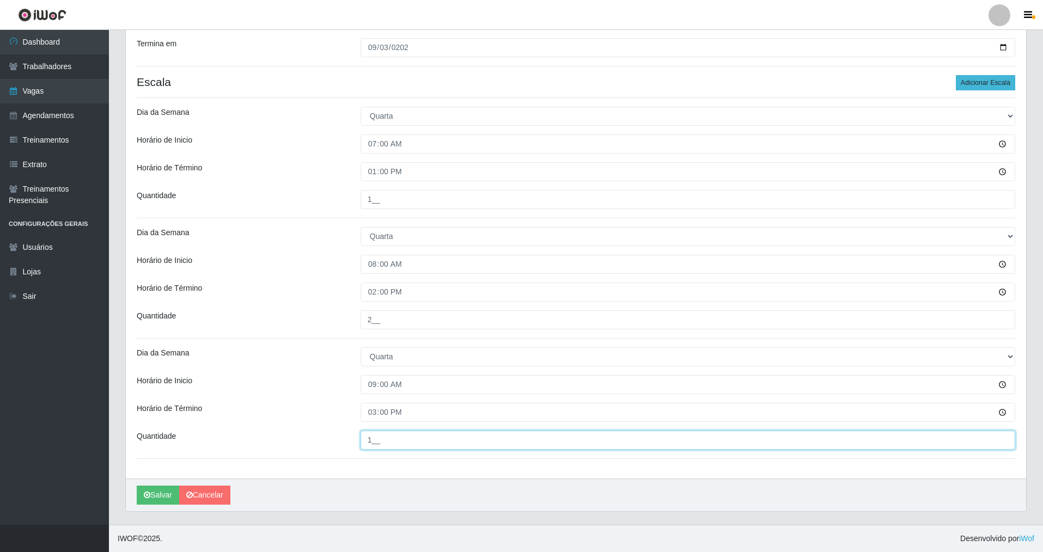
type input "1__"
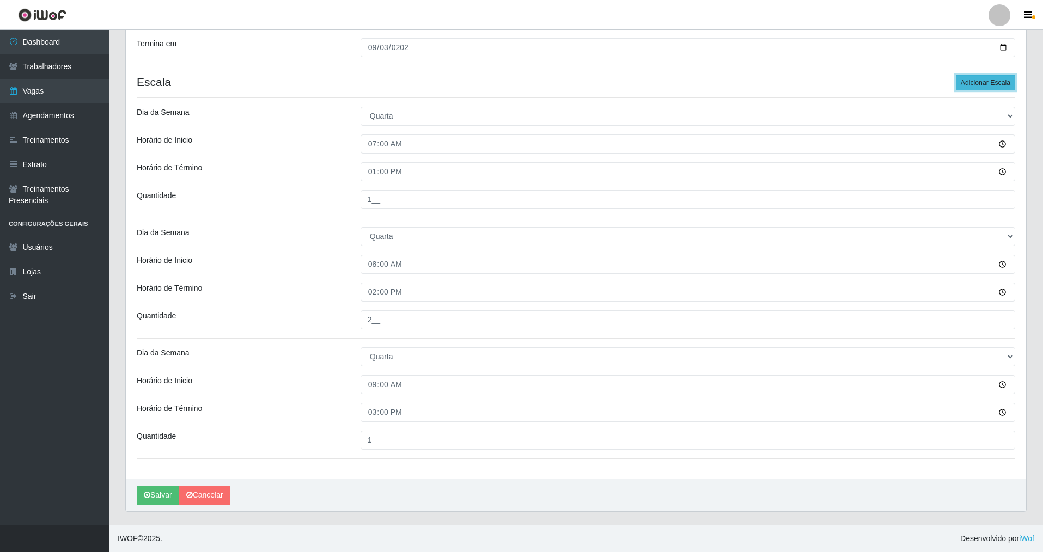
click at [975, 88] on button "Adicionar Escala" at bounding box center [985, 82] width 59 height 15
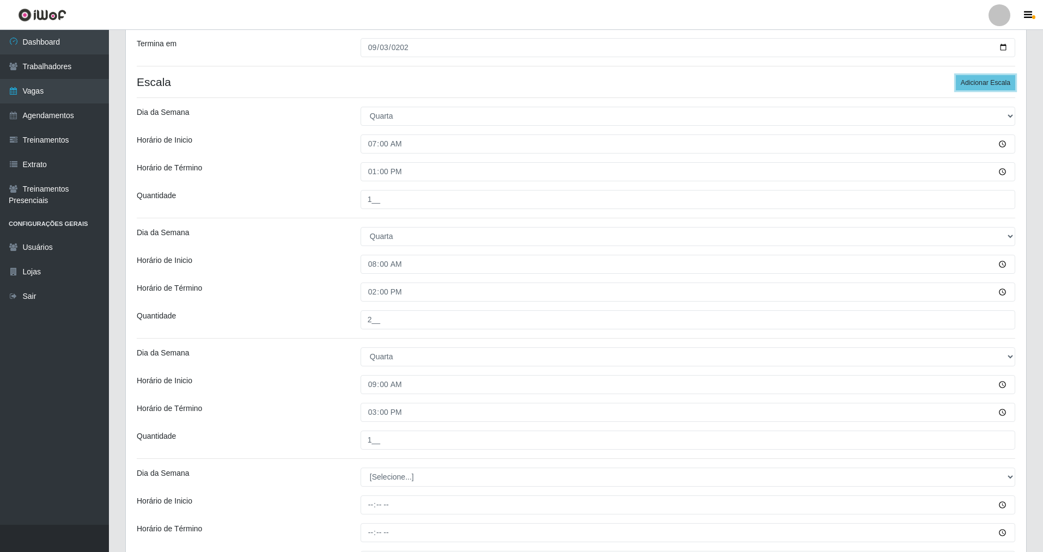
scroll to position [382, 0]
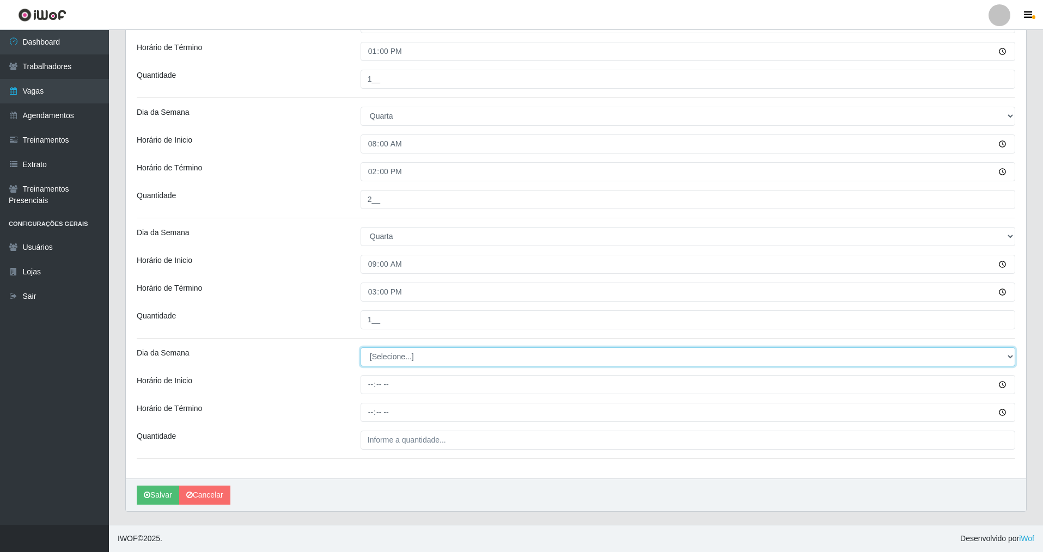
click at [390, 360] on select "[Selecione...] Segunda Terça Quarta Quinta Sexta Sábado Domingo" at bounding box center [688, 357] width 655 height 19
select select "3"
click at [361, 348] on select "[Selecione...] Segunda Terça Quarta Quinta Sexta Sábado Domingo" at bounding box center [688, 357] width 655 height 19
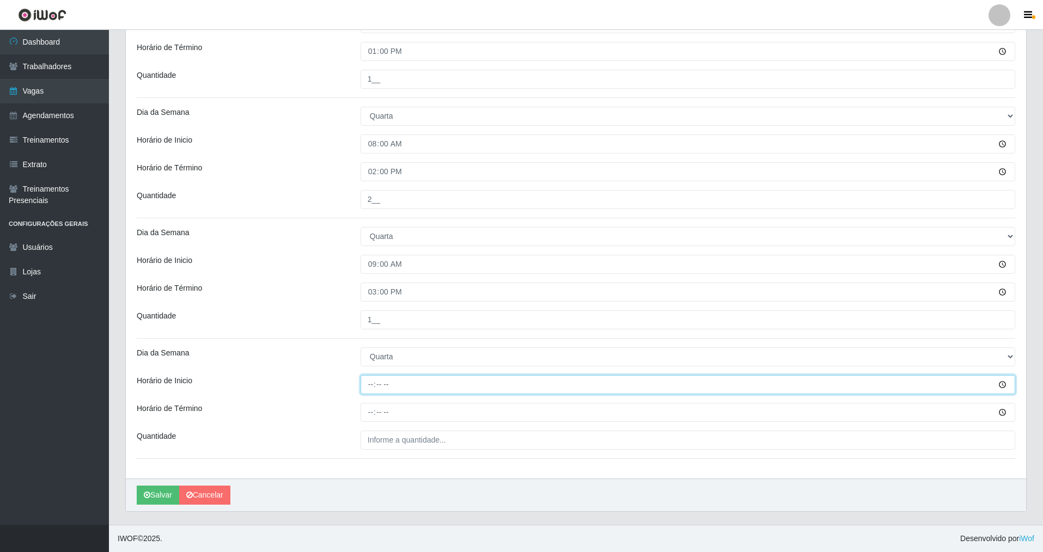
click at [370, 383] on input "Horário de Inicio" at bounding box center [688, 384] width 655 height 19
type input "14:00"
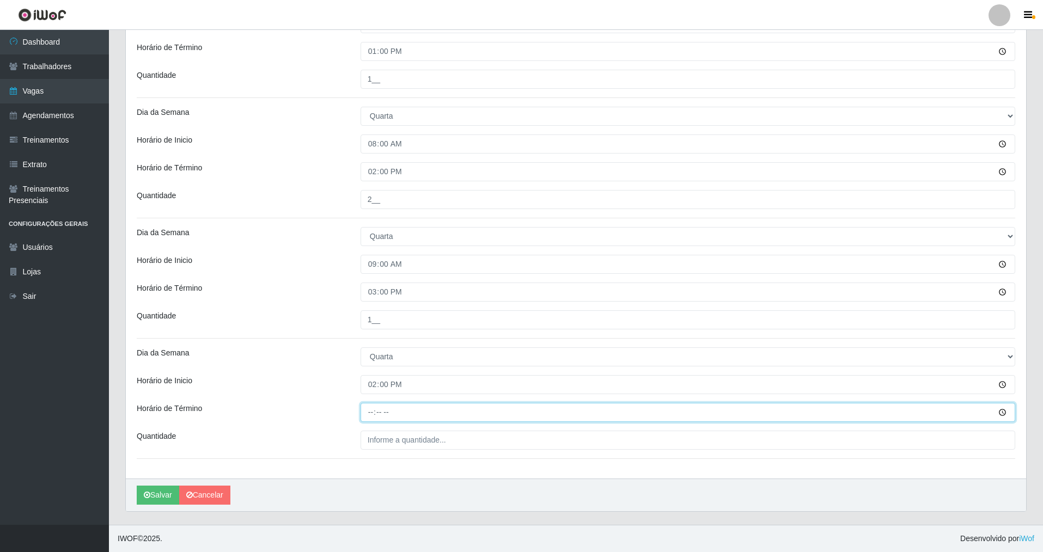
type input "20:00"
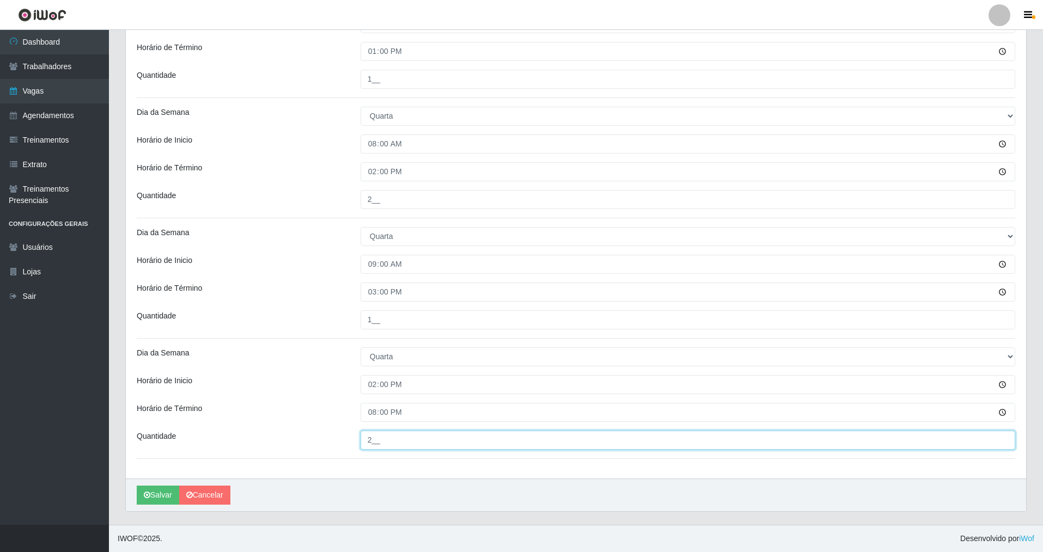
scroll to position [219, 0]
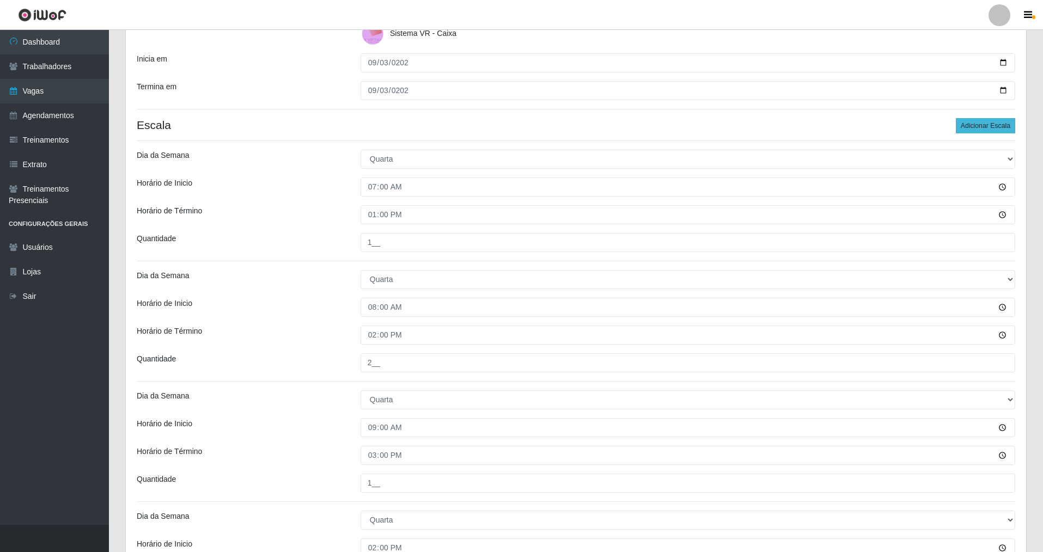
type input "2__"
click at [989, 127] on button "Adicionar Escala" at bounding box center [985, 125] width 59 height 15
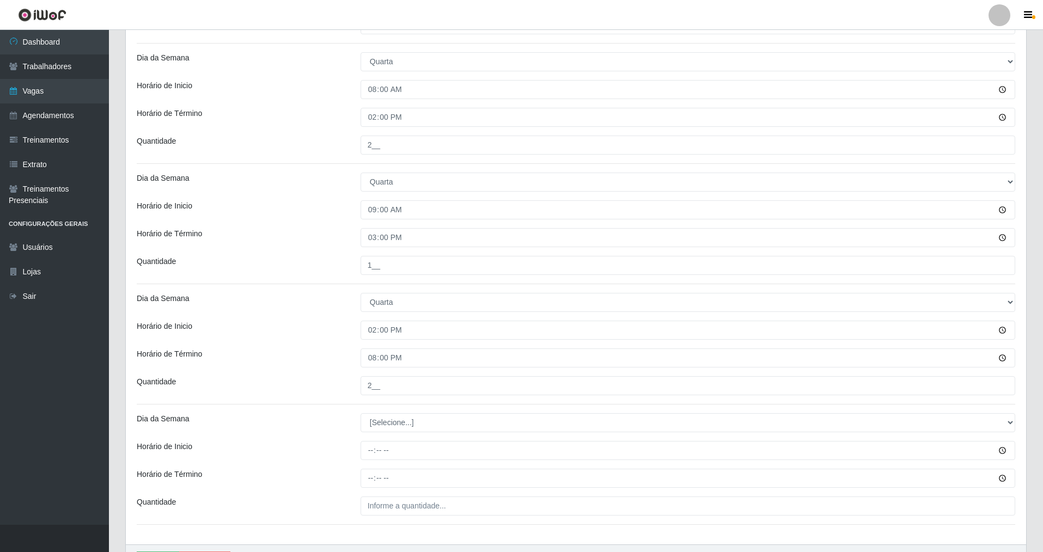
scroll to position [503, 0]
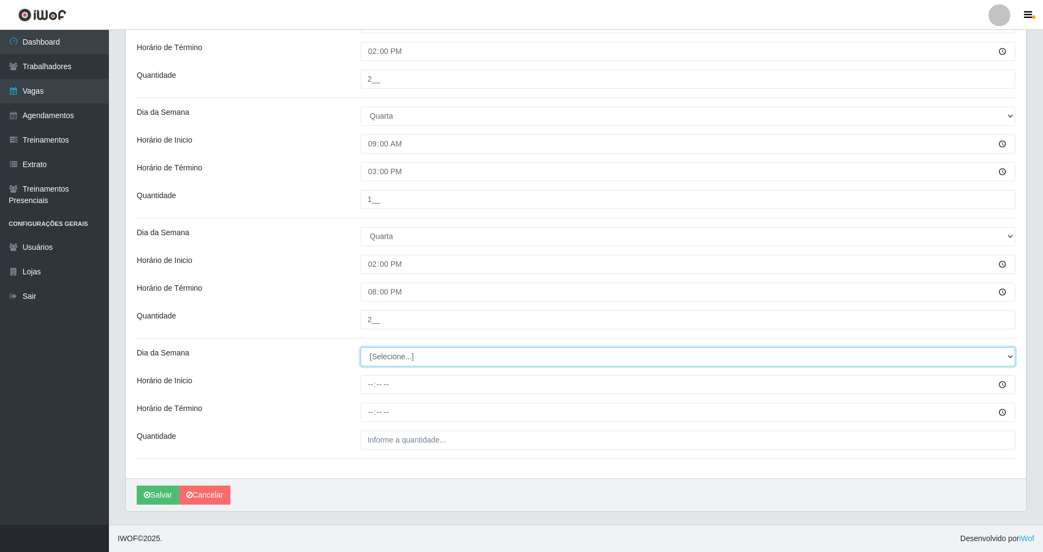
drag, startPoint x: 413, startPoint y: 356, endPoint x: 403, endPoint y: 365, distance: 13.5
click at [412, 356] on select "[Selecione...] Segunda Terça Quarta Quinta Sexta Sábado Domingo" at bounding box center [688, 357] width 655 height 19
select select "3"
click at [361, 348] on select "[Selecione...] Segunda Terça Quarta Quinta Sexta Sábado Domingo" at bounding box center [688, 357] width 655 height 19
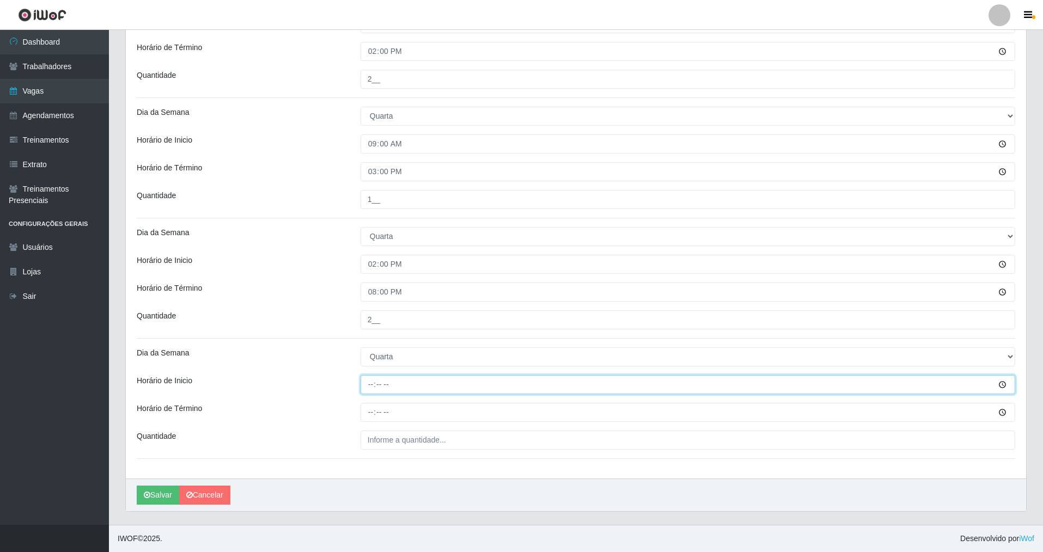
click at [372, 385] on input "Horário de Inicio" at bounding box center [688, 384] width 655 height 19
type input "15:00"
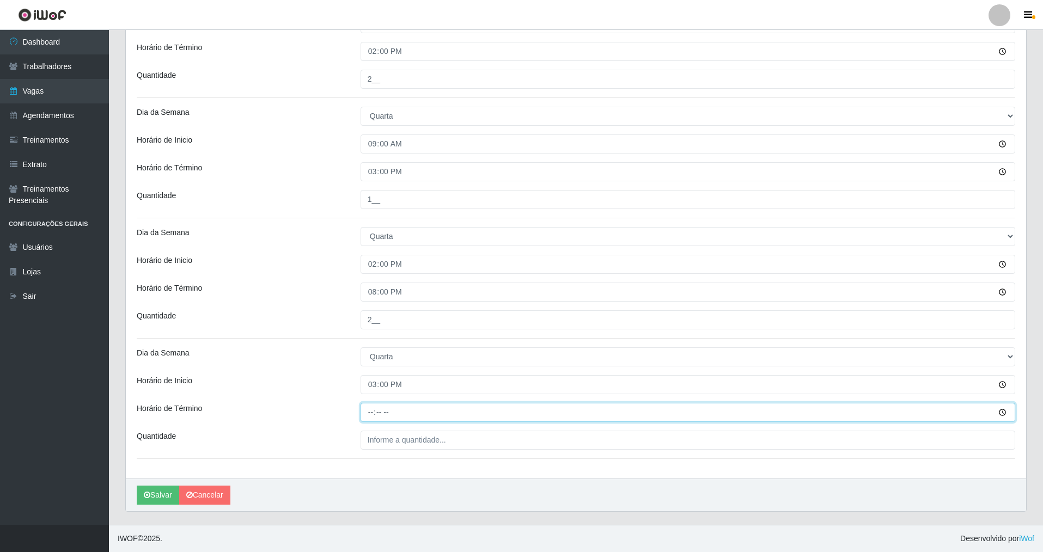
type input "21:00"
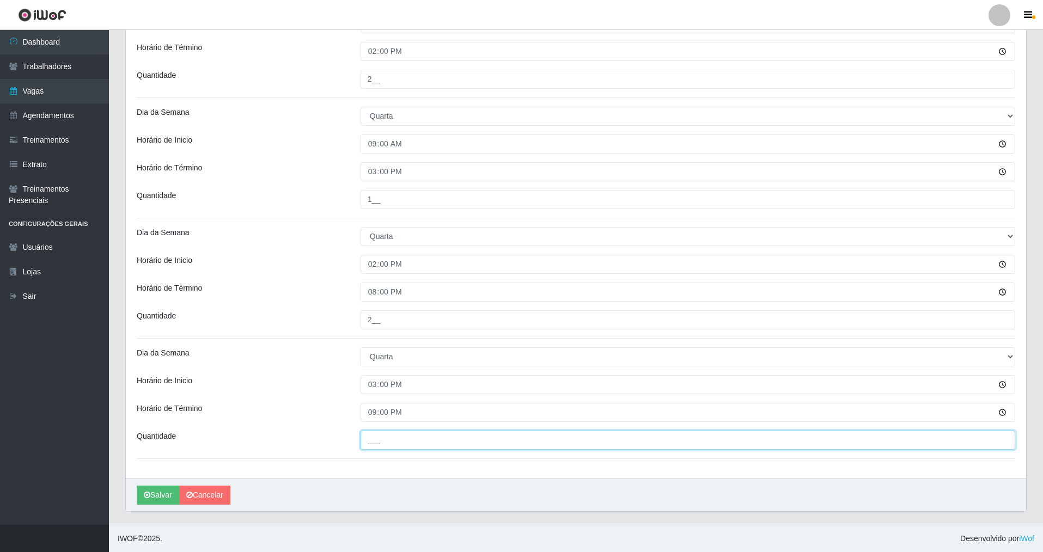
click at [374, 438] on input "___" at bounding box center [688, 440] width 655 height 19
type input "4__"
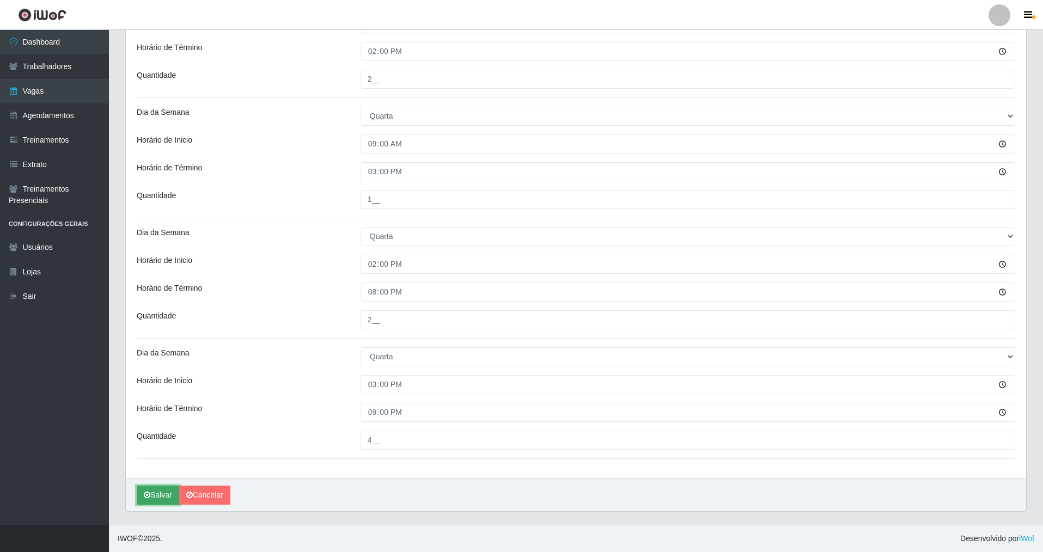
click at [166, 486] on button "Salvar" at bounding box center [158, 495] width 42 height 19
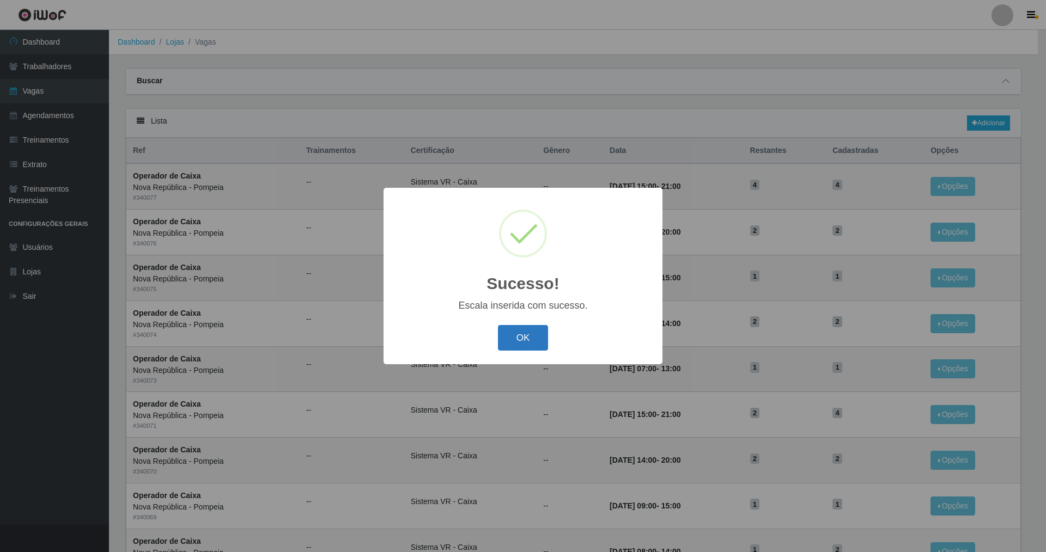
click at [519, 333] on button "OK" at bounding box center [523, 338] width 51 height 26
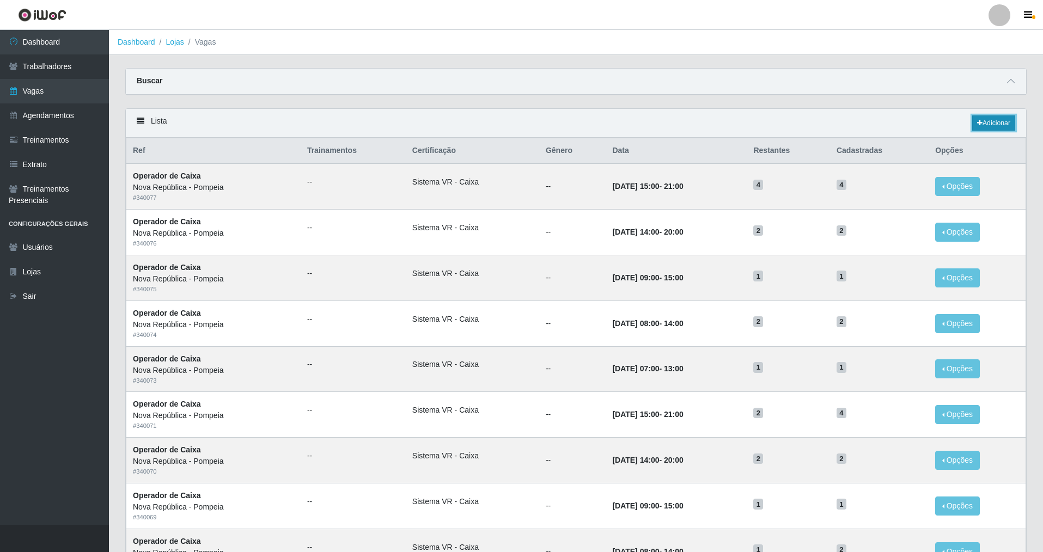
click at [989, 127] on link "Adicionar" at bounding box center [993, 122] width 43 height 15
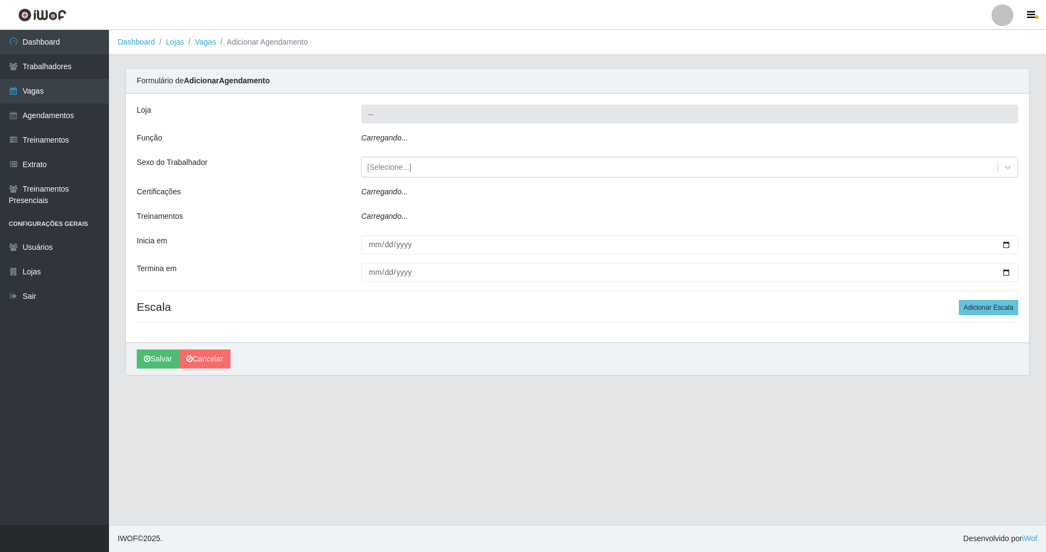
type input "Nova República - Pompeia"
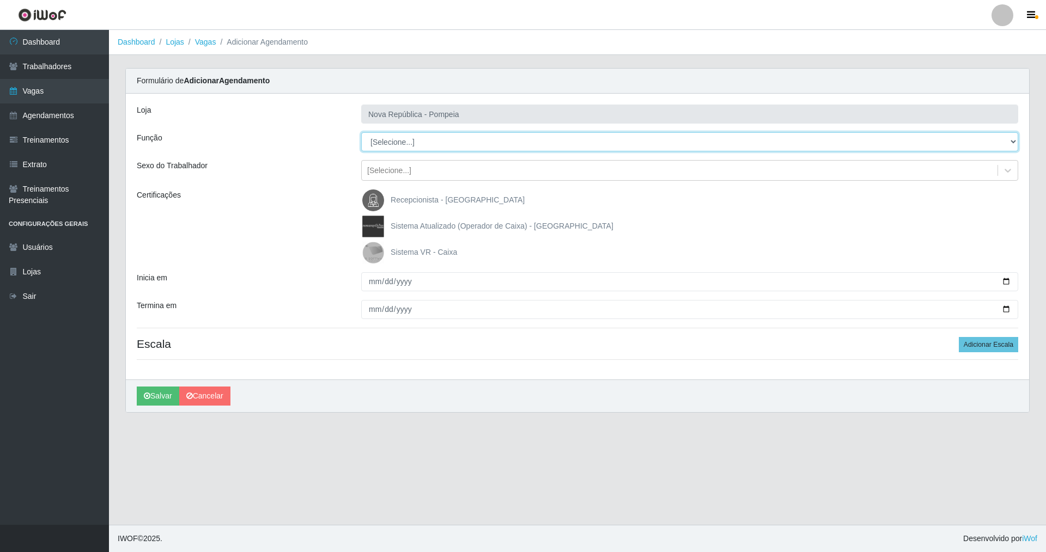
click at [393, 136] on select "[Selecione...] Balconista Operador de Caixa Recepcionista Repositor" at bounding box center [689, 141] width 657 height 19
select select "22"
click at [361, 132] on select "[Selecione...] Balconista Operador de Caixa Recepcionista Repositor" at bounding box center [689, 141] width 657 height 19
click at [392, 244] on label "Sistema VR - Caixa" at bounding box center [409, 253] width 95 height 22
click at [0, 0] on input "Sistema VR - Caixa" at bounding box center [0, 0] width 0 height 0
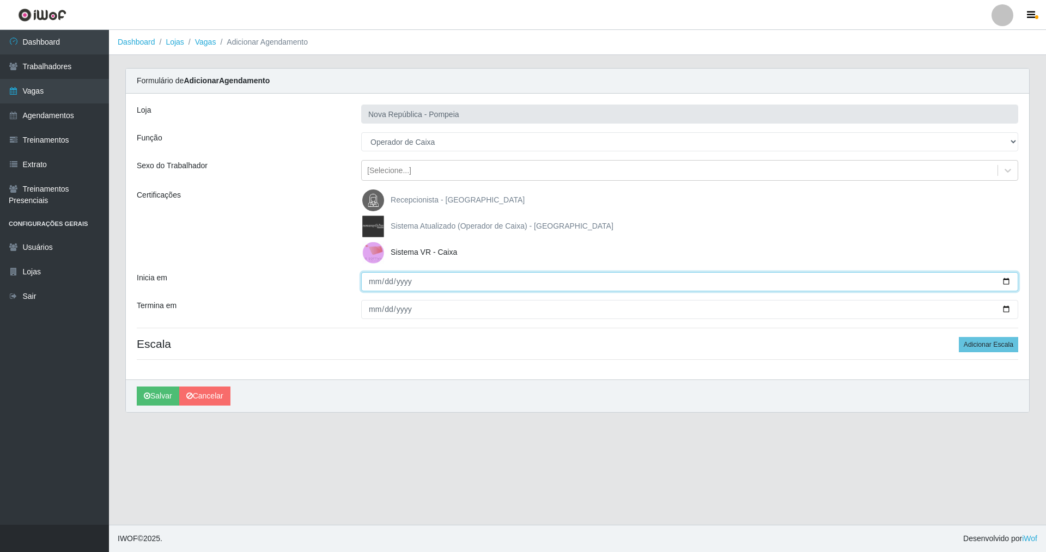
click at [374, 282] on input "Inicia em" at bounding box center [689, 281] width 657 height 19
type input "[DATE]"
click at [1003, 352] on button "Adicionar Escala" at bounding box center [988, 344] width 59 height 15
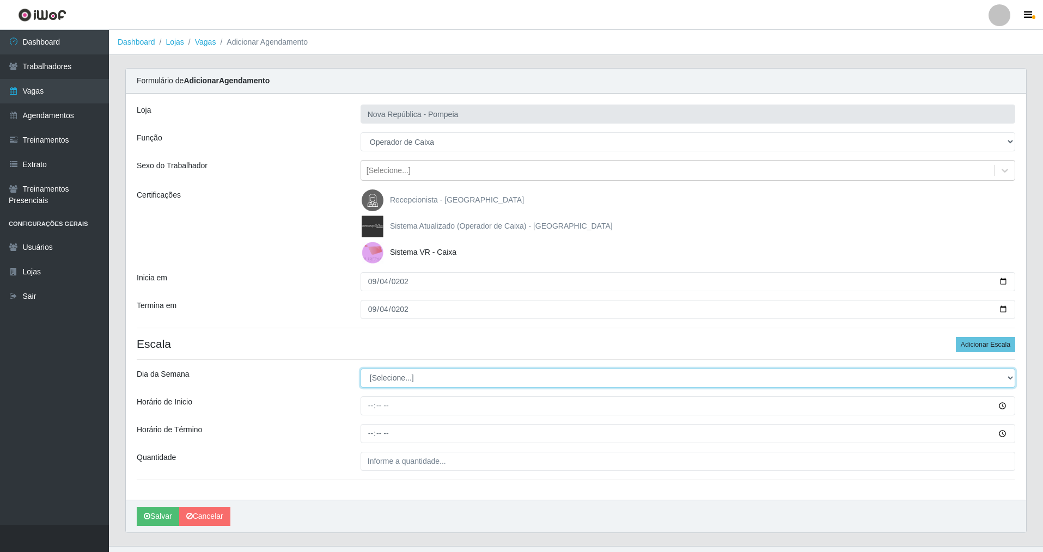
click at [403, 376] on select "[Selecione...] Segunda Terça Quarta Quinta Sexta Sábado Domingo" at bounding box center [688, 378] width 655 height 19
select select "4"
click at [361, 369] on select "[Selecione...] Segunda Terça Quarta Quinta Sexta Sábado Domingo" at bounding box center [688, 378] width 655 height 19
click at [370, 406] on input "Horário de Inicio" at bounding box center [688, 406] width 655 height 19
type input "07:00"
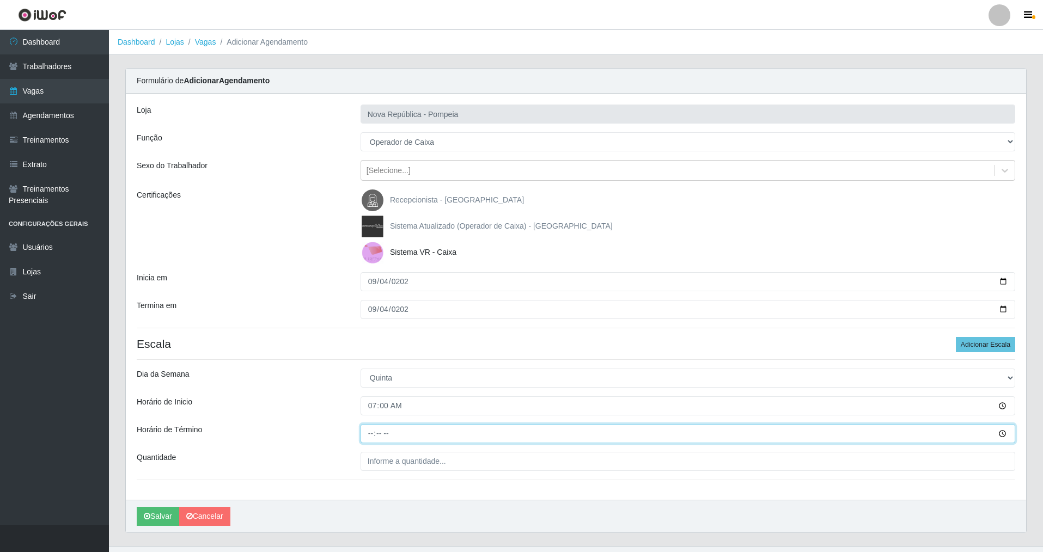
type input "13:00"
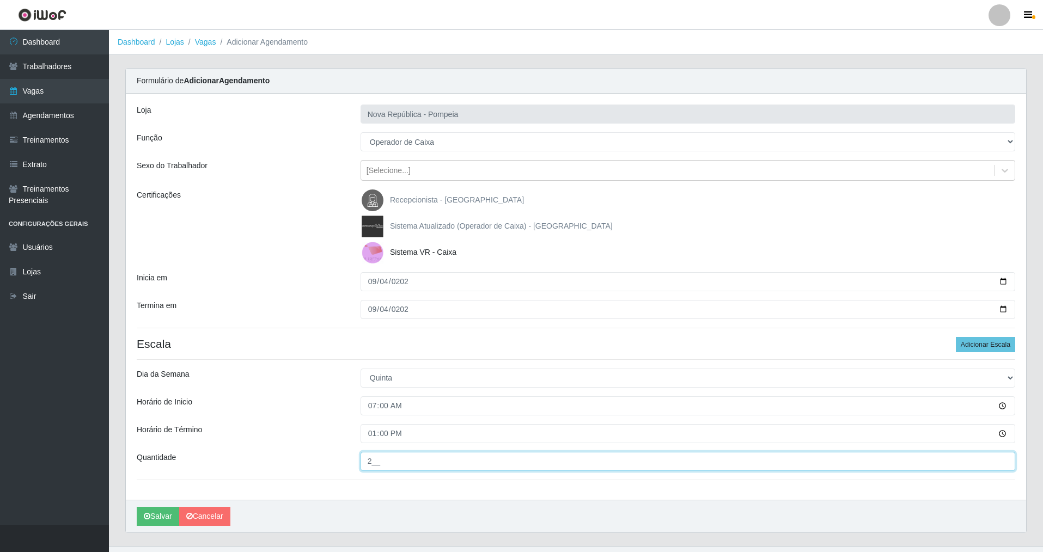
type input "2__"
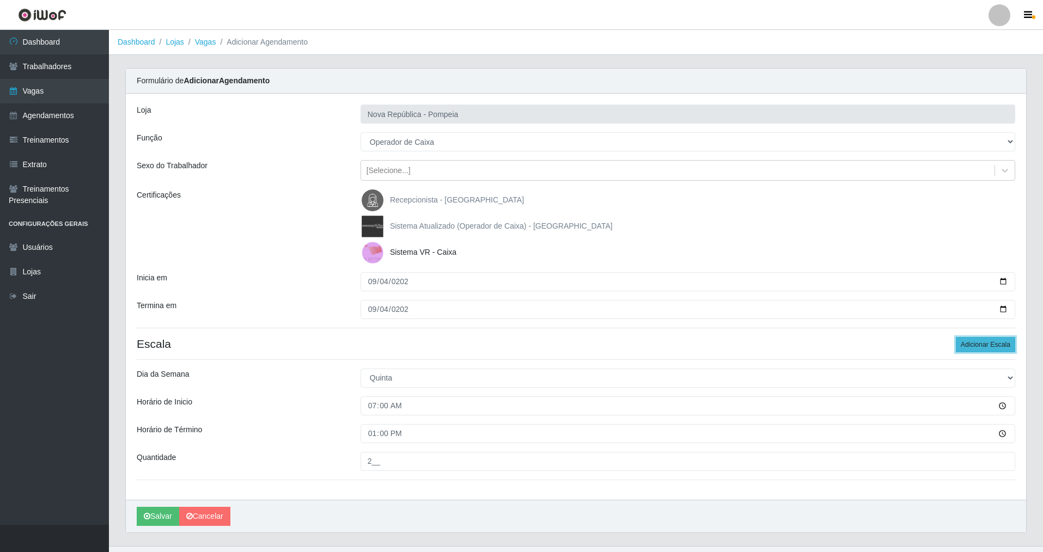
click at [973, 348] on button "Adicionar Escala" at bounding box center [985, 344] width 59 height 15
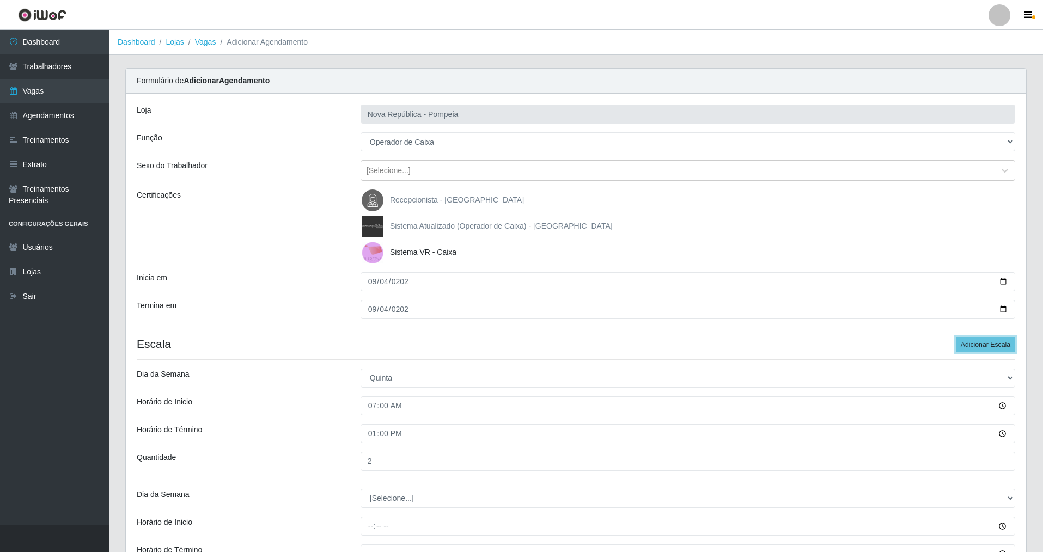
scroll to position [109, 0]
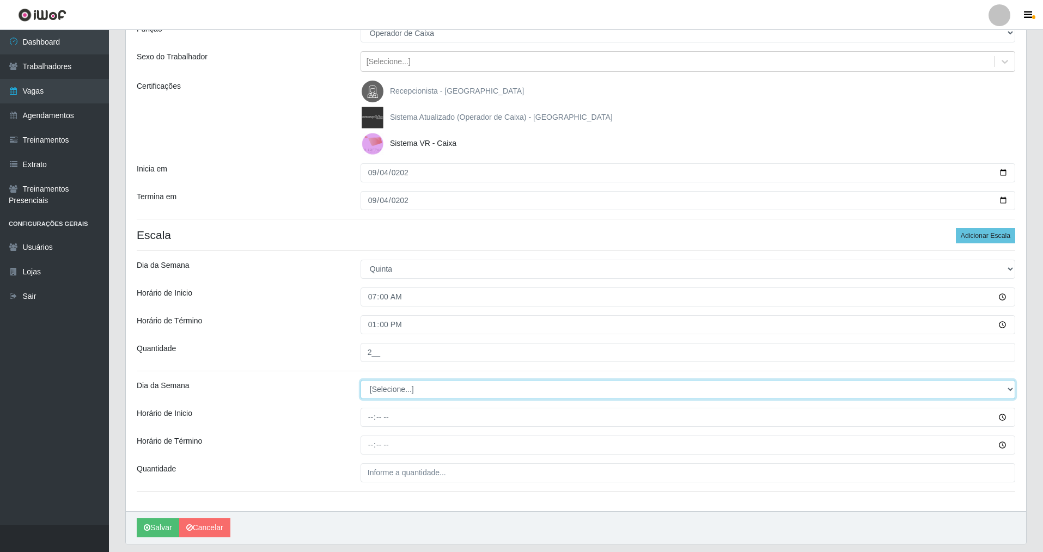
click at [395, 388] on select "[Selecione...] Segunda Terça Quarta Quinta Sexta Sábado Domingo" at bounding box center [688, 389] width 655 height 19
select select "4"
click at [361, 380] on select "[Selecione...] Segunda Terça Quarta Quinta Sexta Sábado Domingo" at bounding box center [688, 389] width 655 height 19
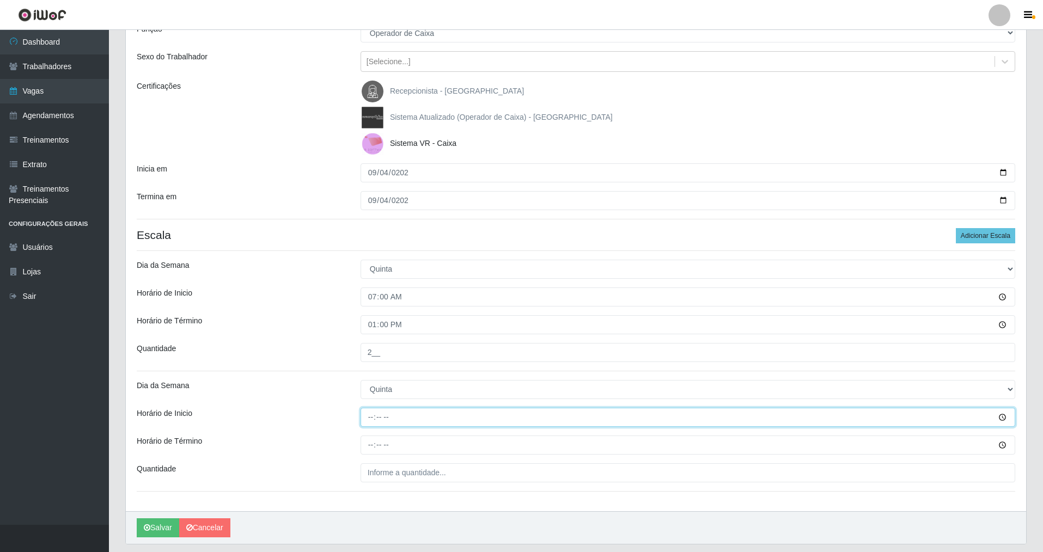
click at [364, 419] on input "Horário de Inicio" at bounding box center [688, 417] width 655 height 19
type input "08:00"
type input "14:00"
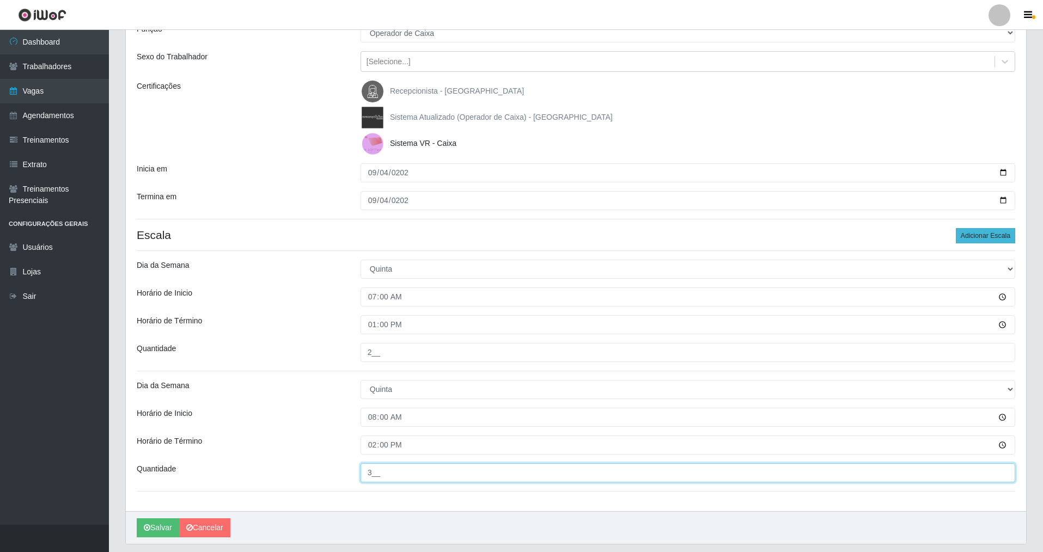
type input "3__"
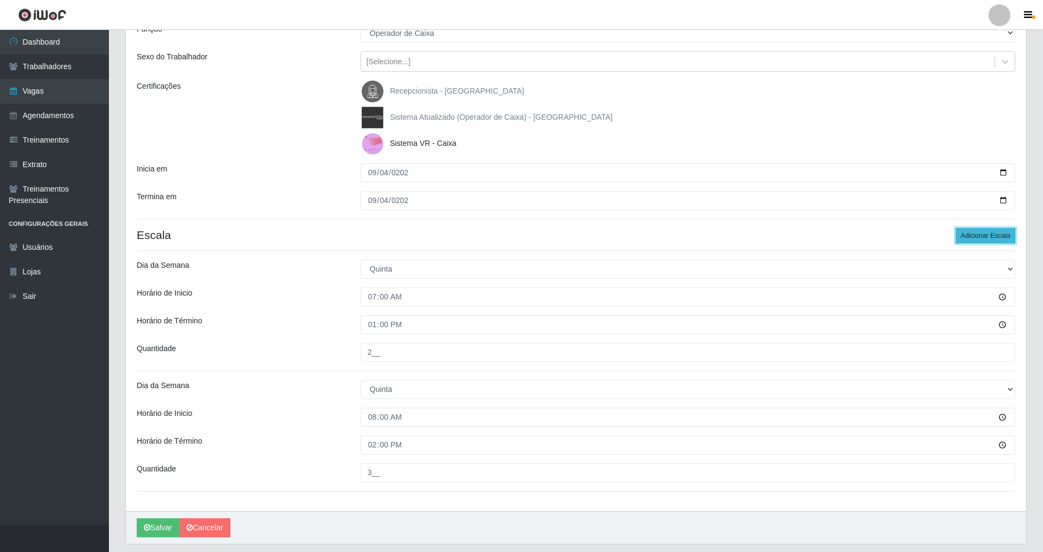
click at [970, 230] on button "Adicionar Escala" at bounding box center [985, 235] width 59 height 15
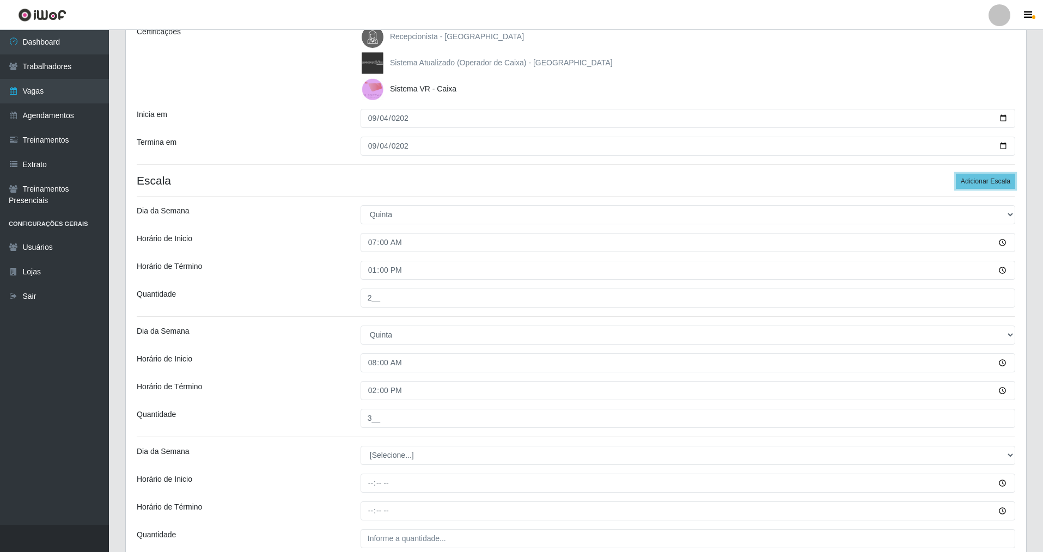
scroll to position [262, 0]
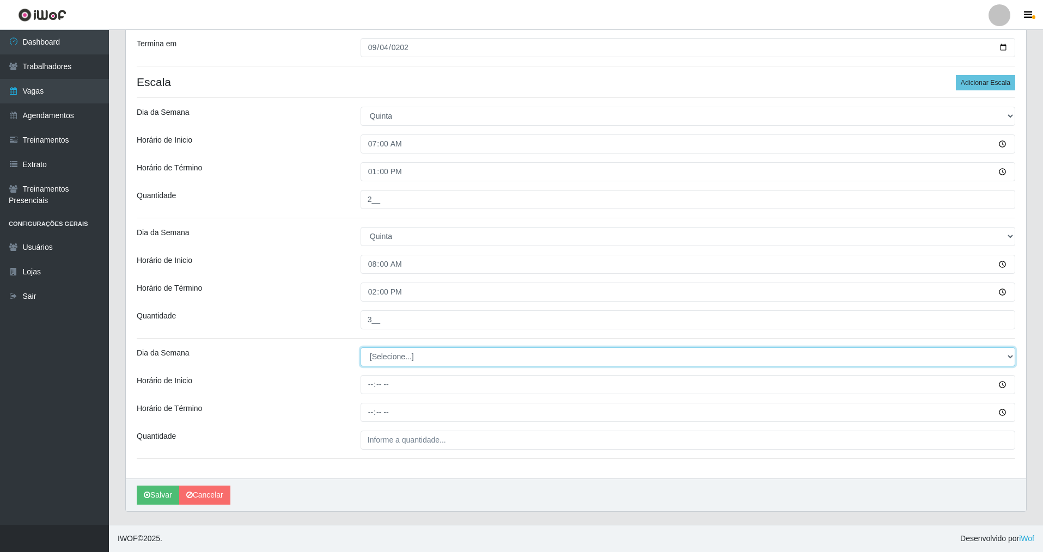
click at [386, 349] on select "[Selecione...] Segunda Terça Quarta Quinta Sexta Sábado Domingo" at bounding box center [688, 357] width 655 height 19
select select "4"
click at [361, 348] on select "[Selecione...] Segunda Terça Quarta Quinta Sexta Sábado Domingo" at bounding box center [688, 357] width 655 height 19
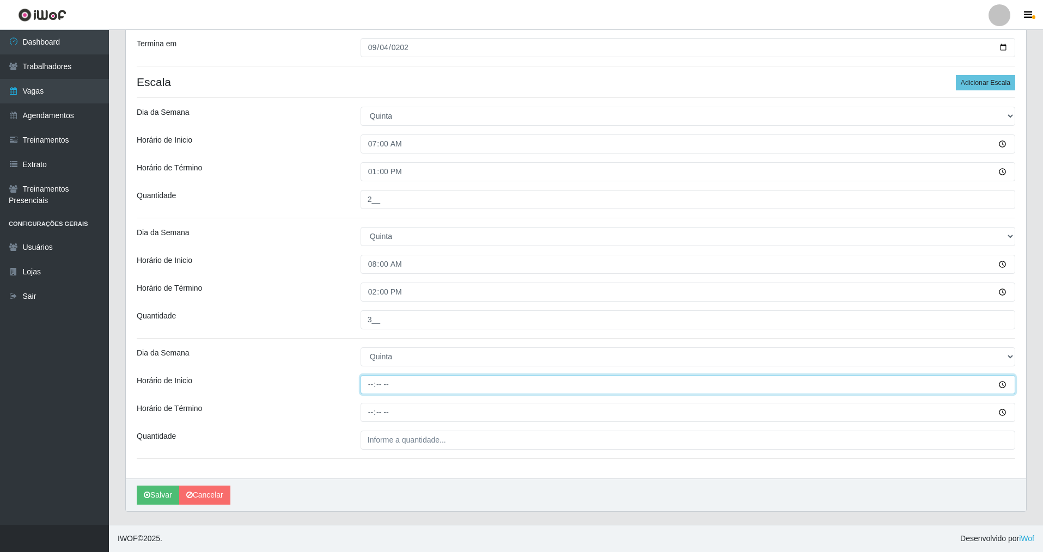
click at [372, 383] on input "Horário de Inicio" at bounding box center [688, 384] width 655 height 19
type input "09:00"
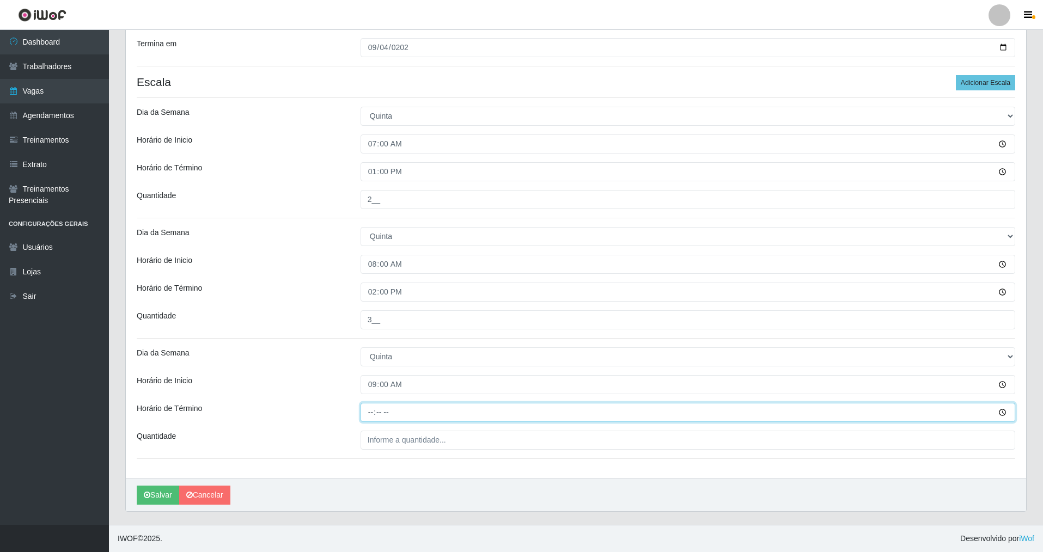
type input "15:00"
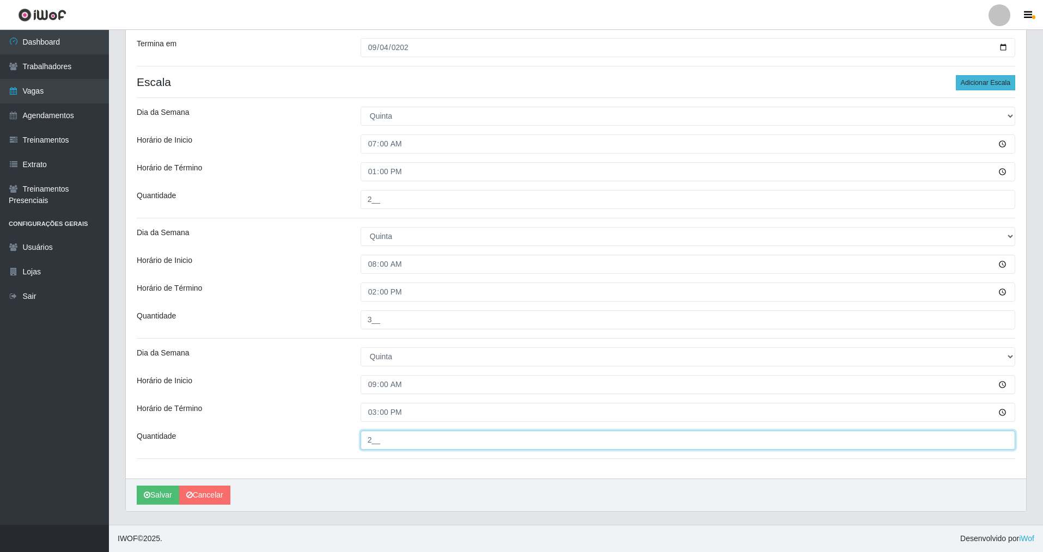
type input "2__"
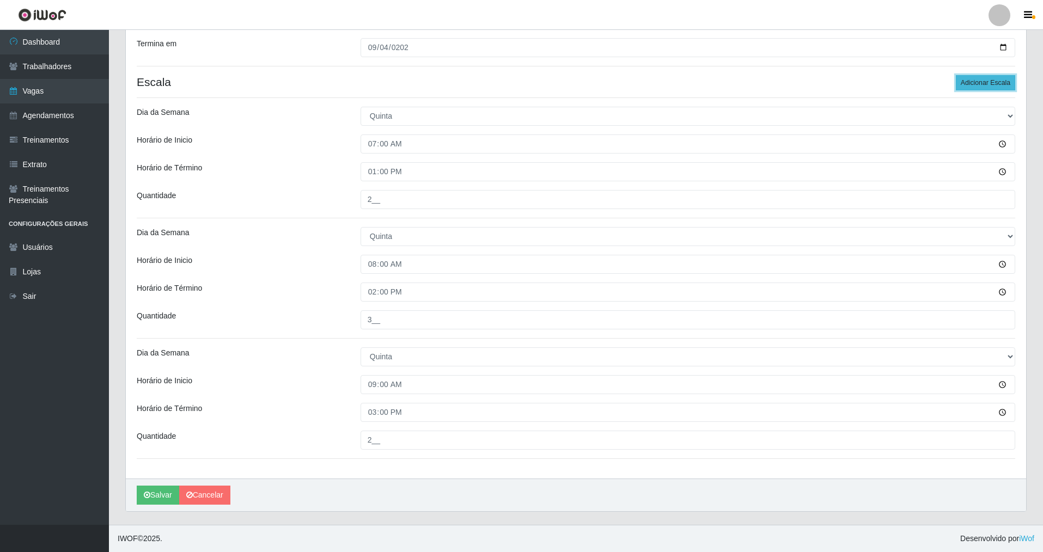
click at [985, 78] on button "Adicionar Escala" at bounding box center [985, 82] width 59 height 15
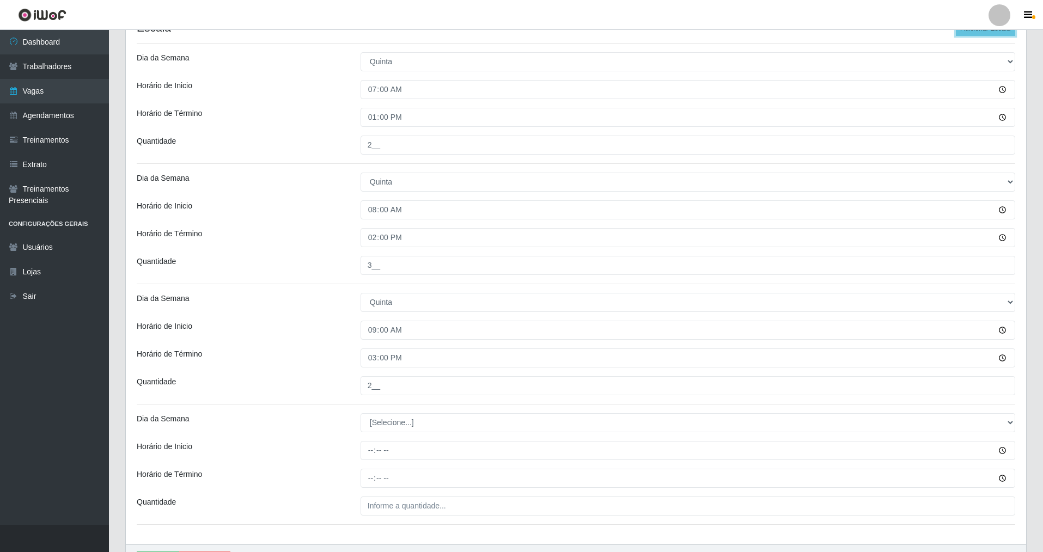
scroll to position [382, 0]
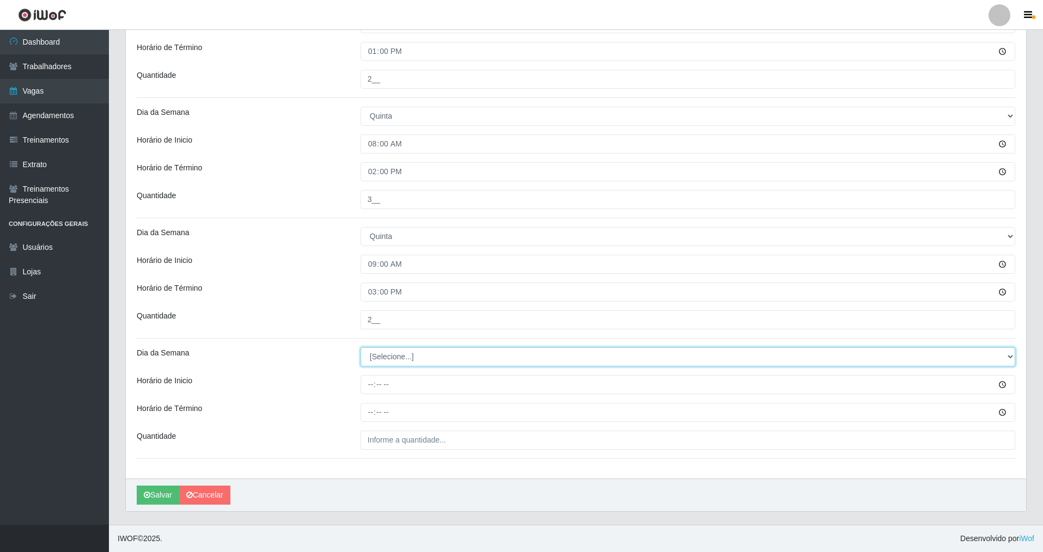
drag, startPoint x: 417, startPoint y: 352, endPoint x: 381, endPoint y: 364, distance: 38.1
click at [410, 355] on select "[Selecione...] Segunda Terça Quarta Quinta Sexta Sábado Domingo" at bounding box center [688, 357] width 655 height 19
select select "4"
click at [361, 348] on select "[Selecione...] Segunda Terça Quarta Quinta Sexta Sábado Domingo" at bounding box center [688, 357] width 655 height 19
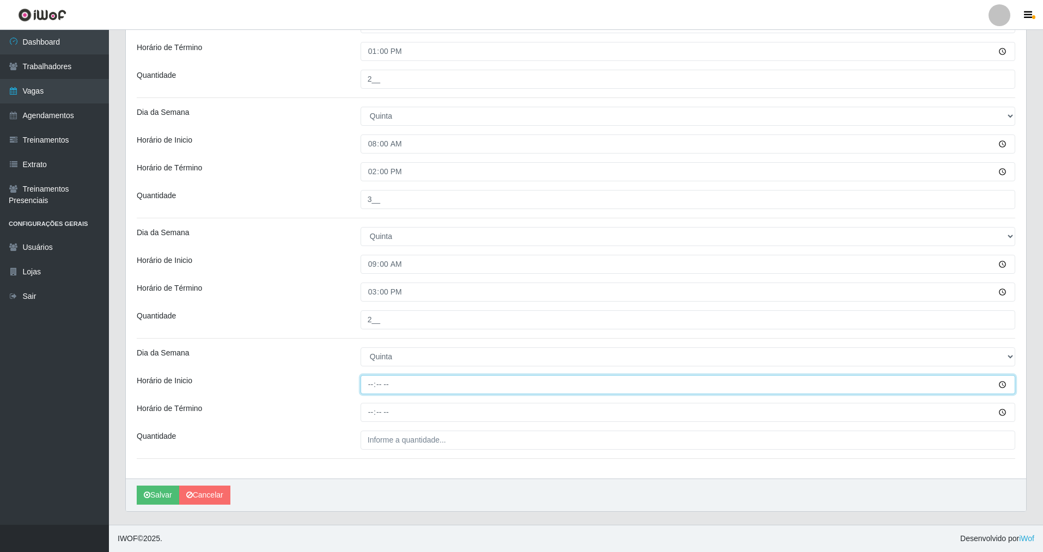
click at [373, 383] on input "Horário de Inicio" at bounding box center [688, 384] width 655 height 19
type input "14:00"
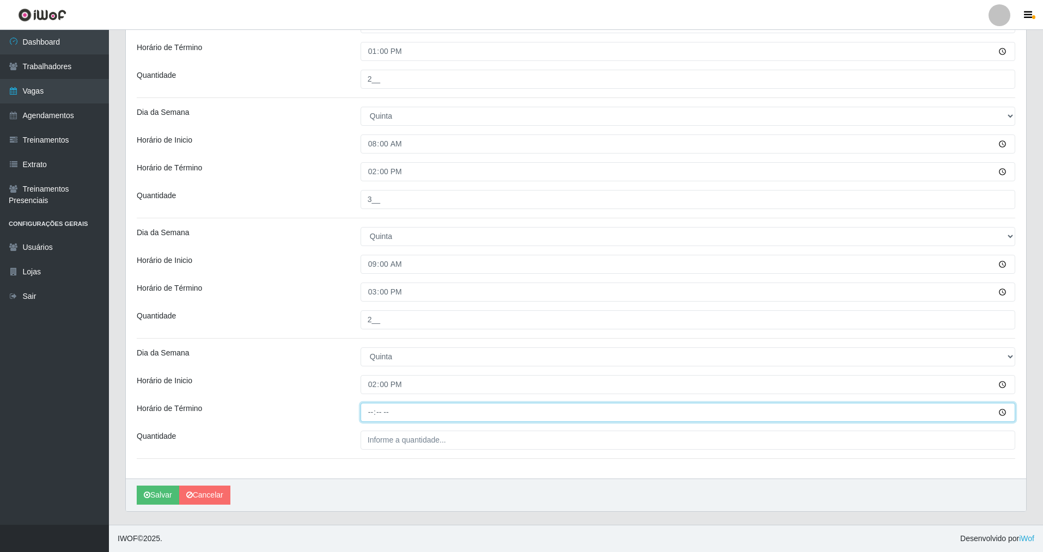
click at [382, 414] on input "Horário de Término" at bounding box center [688, 412] width 655 height 19
type input "20:00"
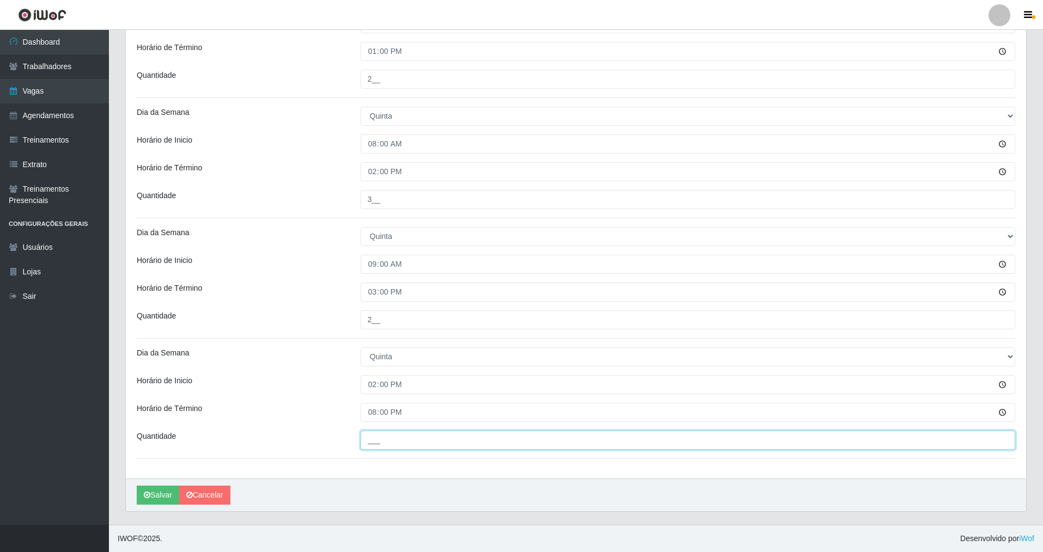
click at [391, 441] on input "___" at bounding box center [688, 440] width 655 height 19
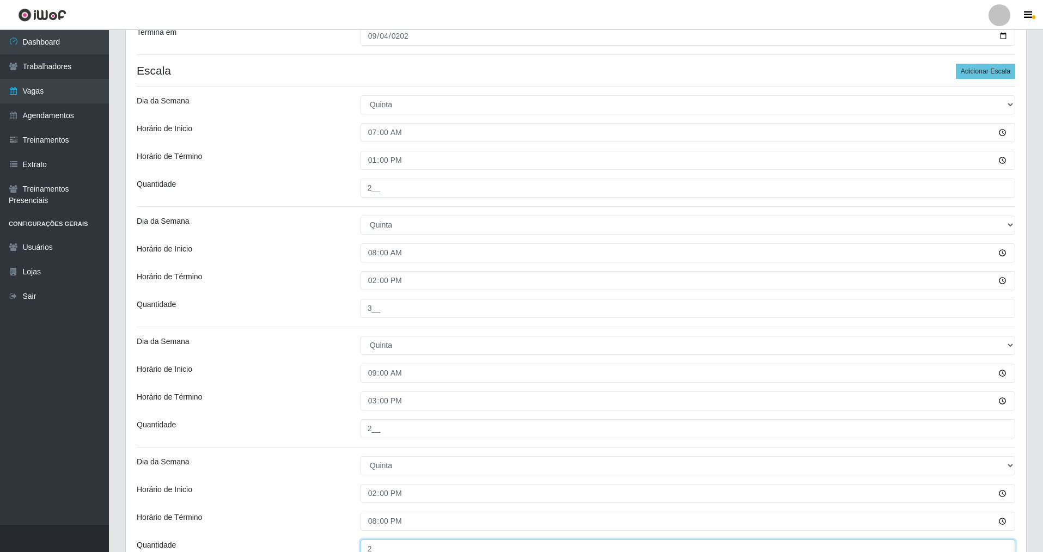
scroll to position [219, 0]
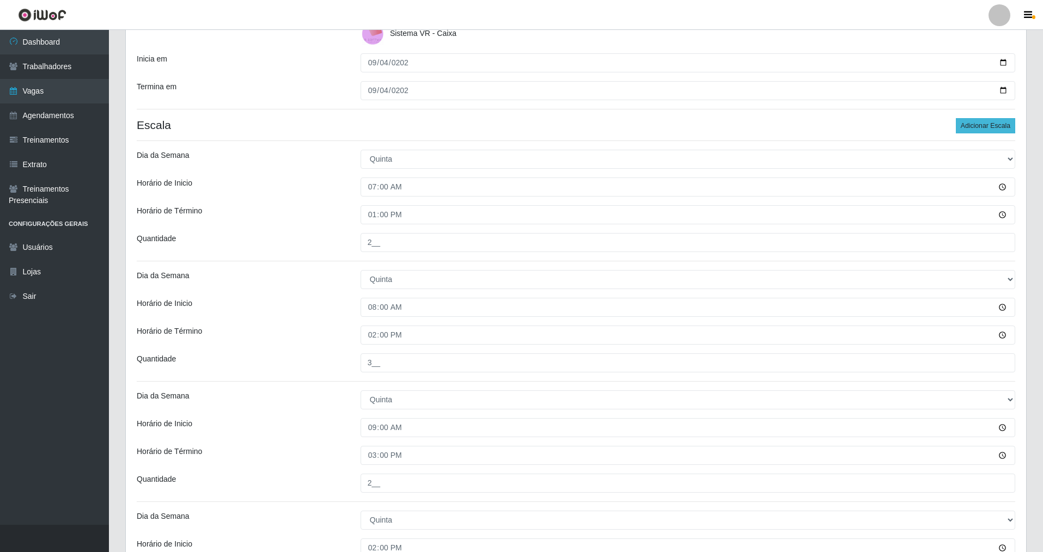
type input "2__"
click at [987, 129] on button "Adicionar Escala" at bounding box center [985, 125] width 59 height 15
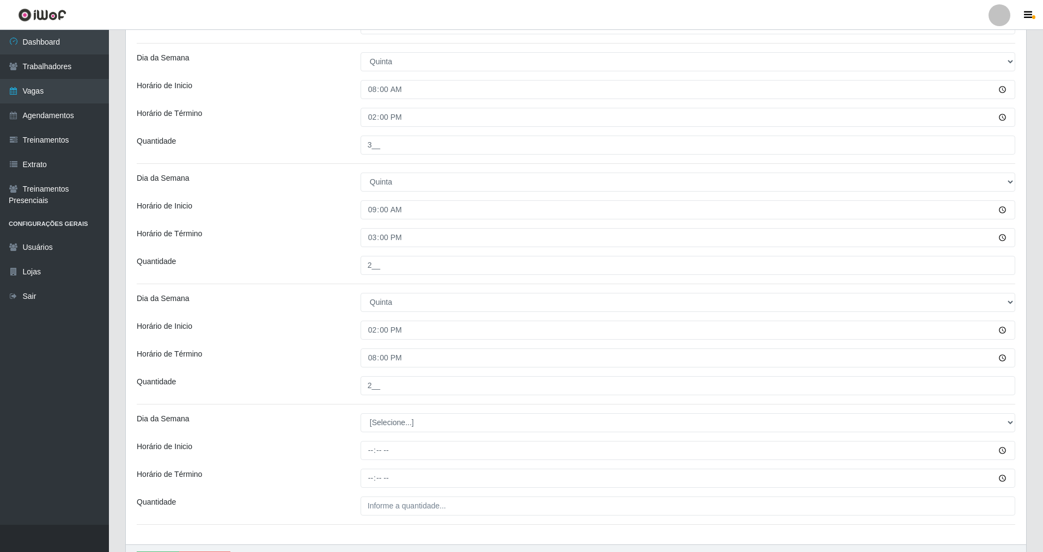
scroll to position [503, 0]
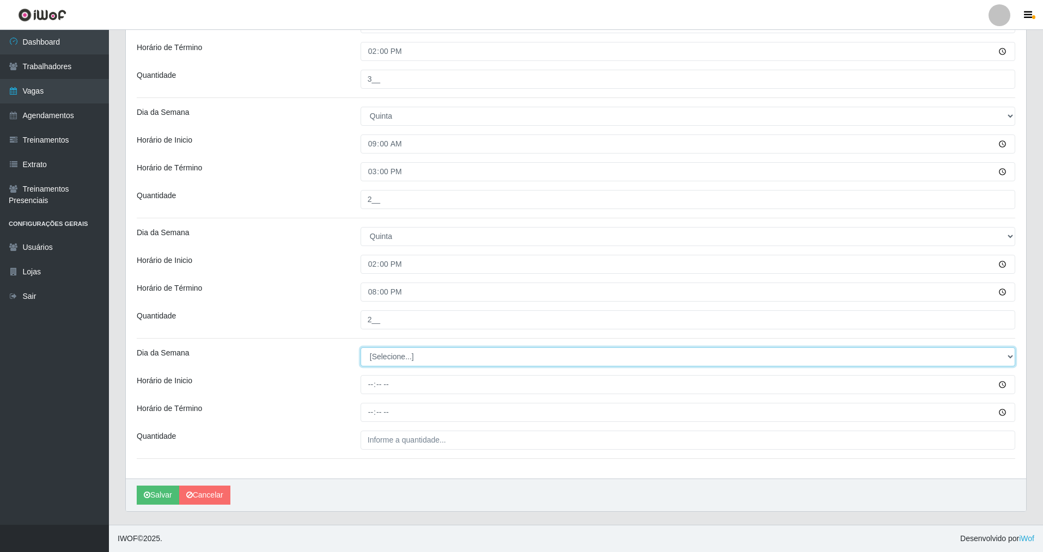
click at [386, 366] on select "[Selecione...] Segunda Terça Quarta Quinta Sexta Sábado Domingo" at bounding box center [688, 357] width 655 height 19
click at [388, 354] on select "[Selecione...] Segunda Terça Quarta Quinta Sexta Sábado Domingo" at bounding box center [688, 357] width 655 height 19
select select "4"
click at [361, 348] on select "[Selecione...] Segunda Terça Quarta Quinta Sexta Sábado Domingo" at bounding box center [688, 357] width 655 height 19
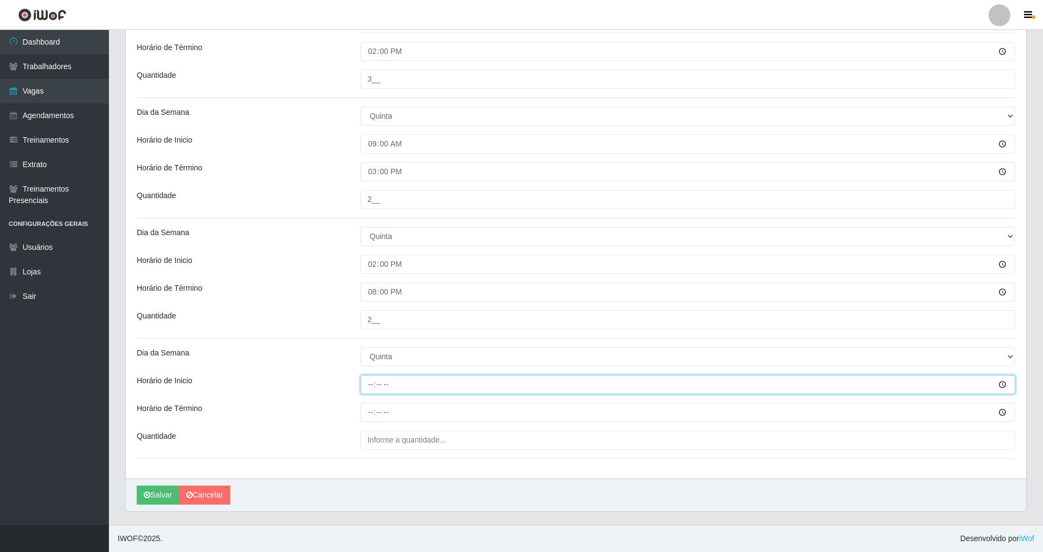
click at [370, 386] on input "Horário de Inicio" at bounding box center [688, 384] width 655 height 19
type input "15:00"
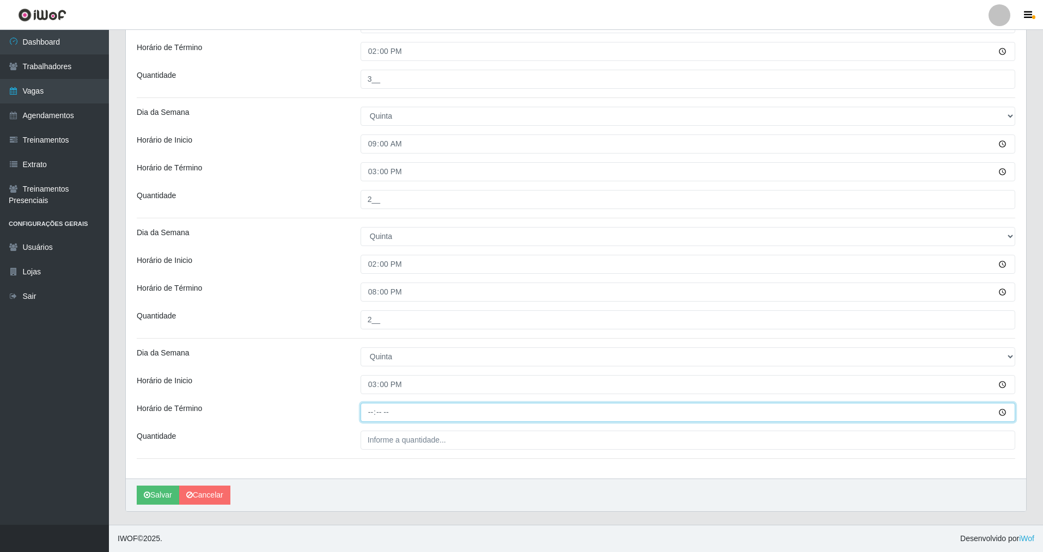
type input "21:00"
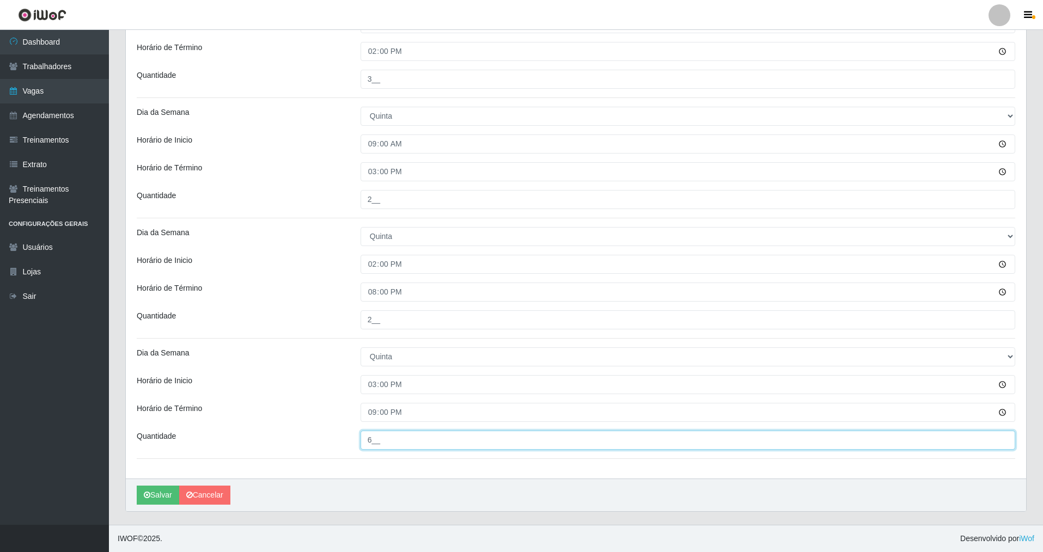
type input "6__"
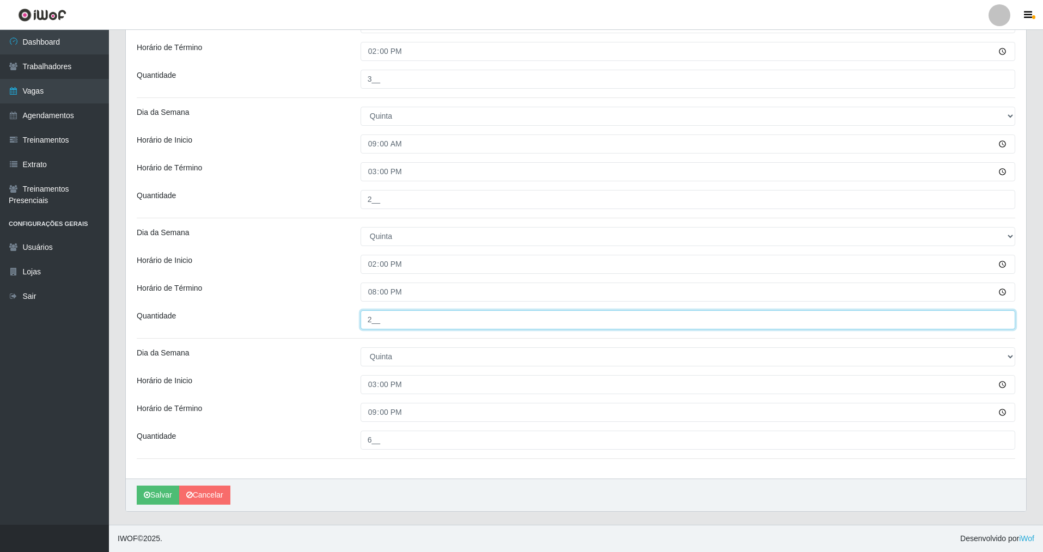
drag, startPoint x: 394, startPoint y: 321, endPoint x: 360, endPoint y: 312, distance: 36.1
click at [360, 312] on div "2__" at bounding box center [687, 320] width 671 height 19
type input "1__"
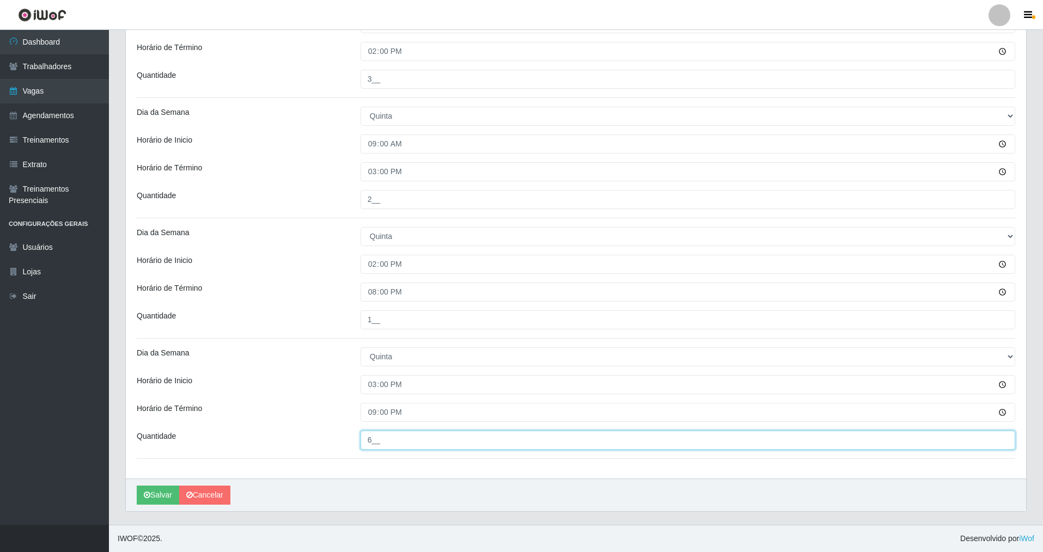
drag, startPoint x: 382, startPoint y: 441, endPoint x: 364, endPoint y: 439, distance: 18.2
click at [364, 439] on input "6__" at bounding box center [688, 440] width 655 height 19
type input "3__"
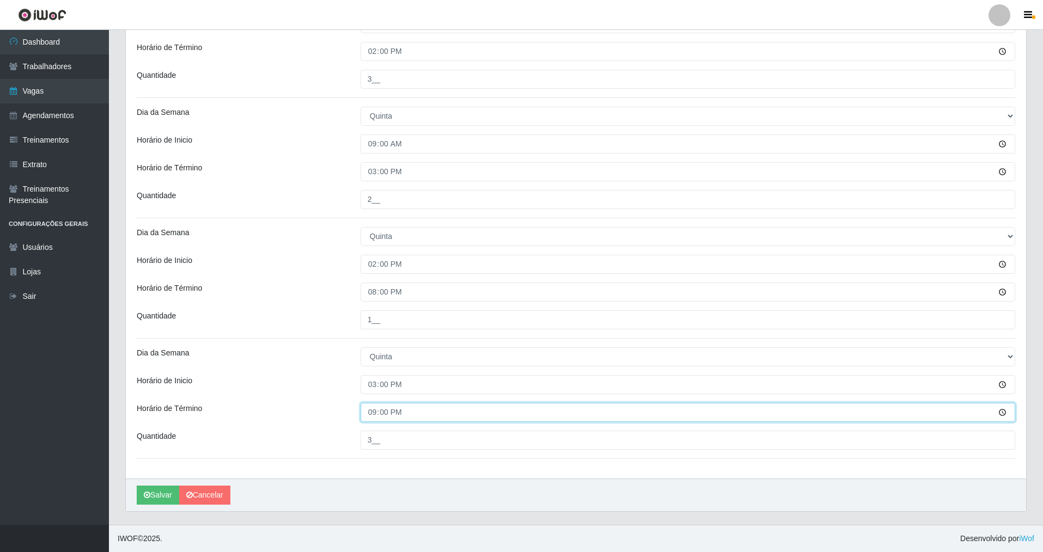
click at [384, 419] on input "21:00" at bounding box center [688, 412] width 655 height 19
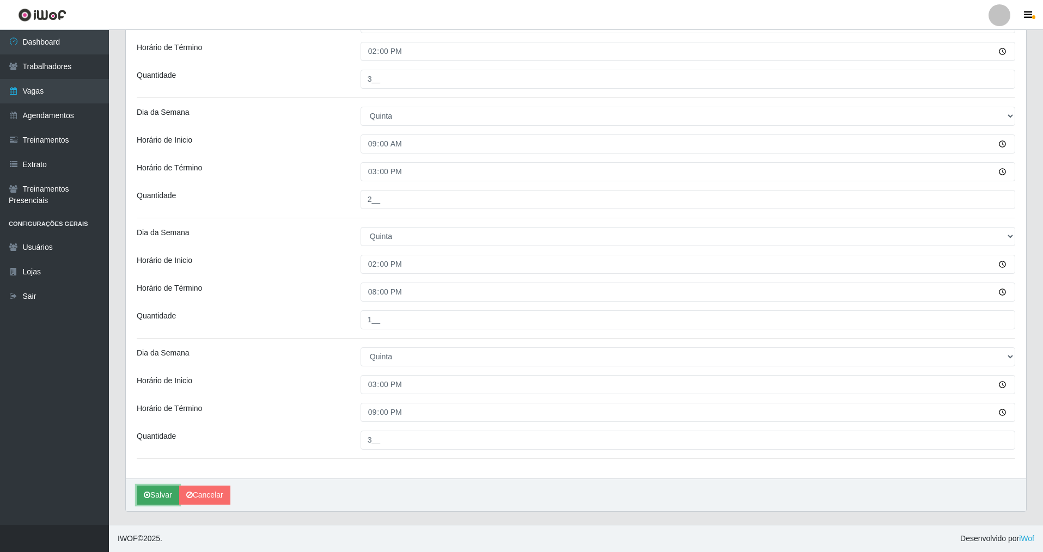
click at [152, 491] on button "Salvar" at bounding box center [158, 495] width 42 height 19
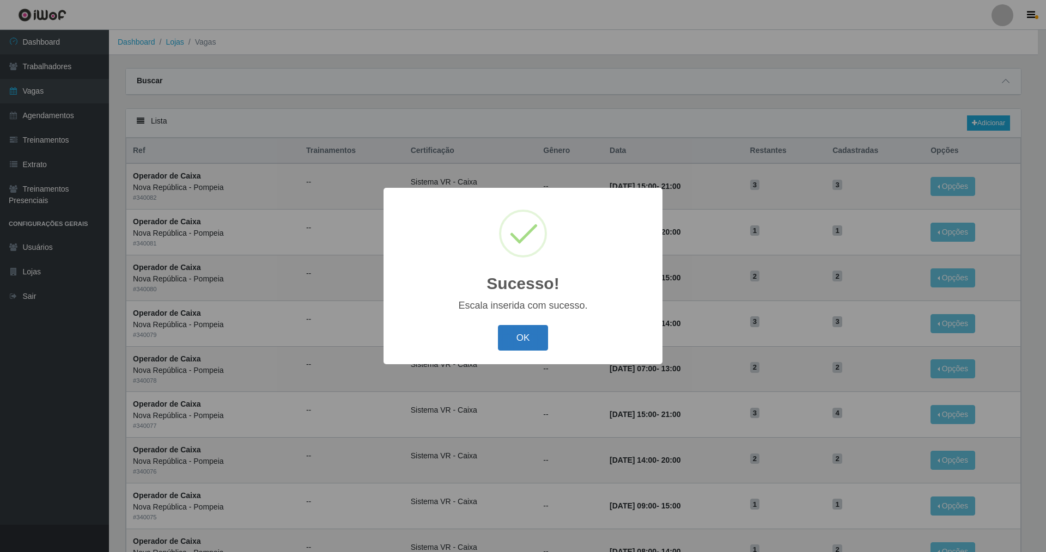
click at [519, 335] on button "OK" at bounding box center [523, 338] width 51 height 26
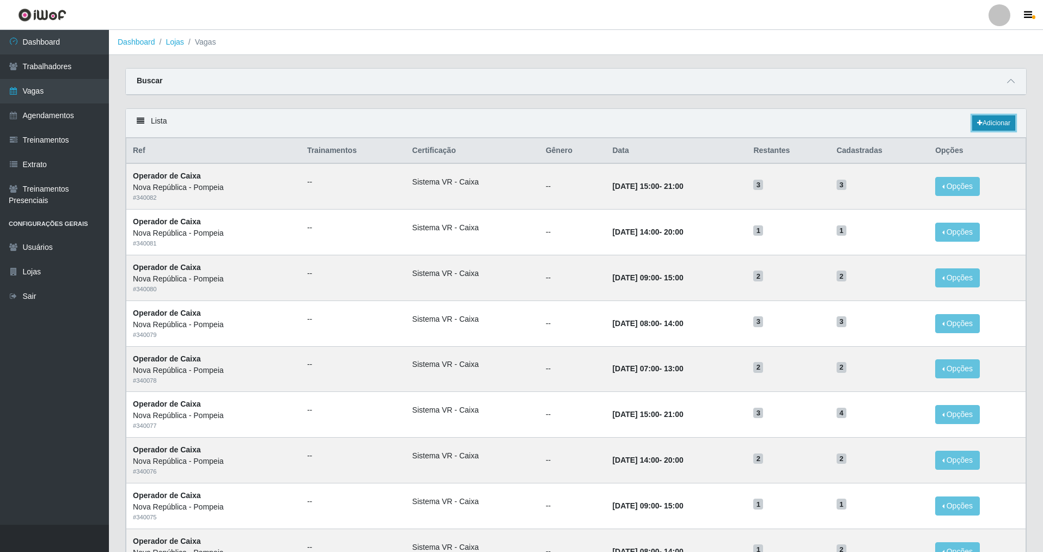
click at [995, 123] on link "Adicionar" at bounding box center [993, 122] width 43 height 15
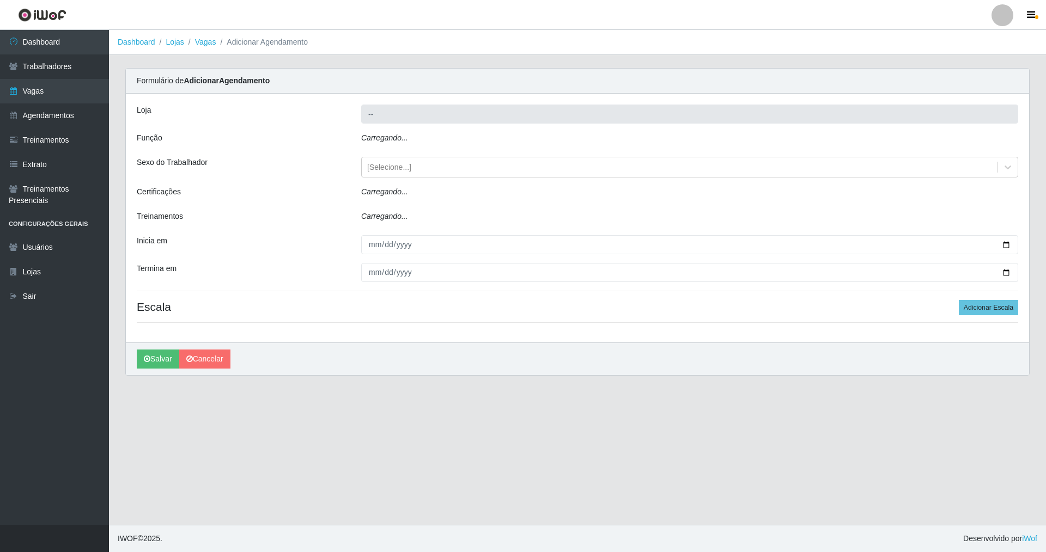
type input "Nova República - Pompeia"
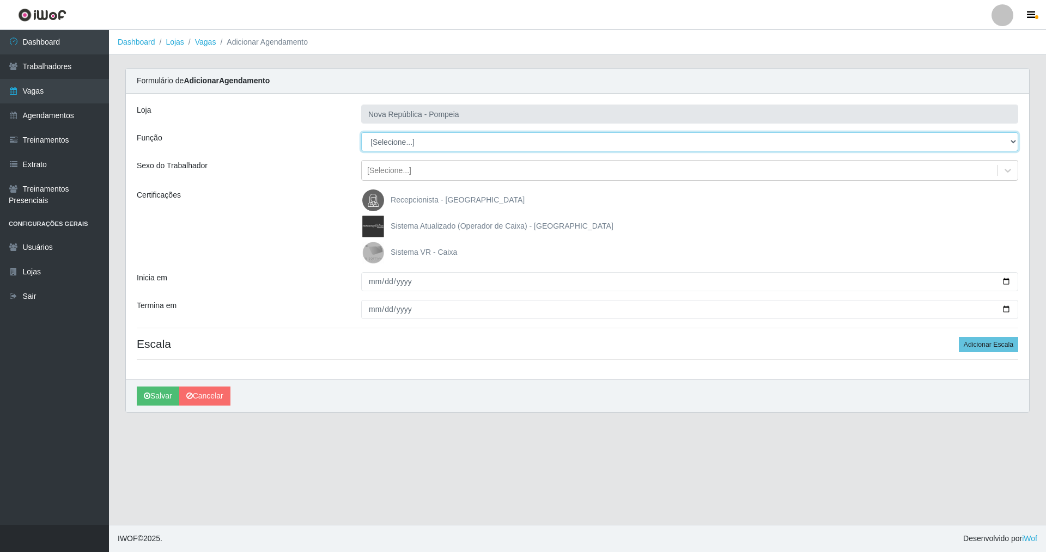
click at [381, 145] on select "[Selecione...] Balconista Operador de Caixa Recepcionista Repositor" at bounding box center [689, 141] width 657 height 19
select select "22"
click at [361, 132] on select "[Selecione...] Balconista Operador de Caixa Recepcionista Repositor" at bounding box center [689, 141] width 657 height 19
click at [367, 253] on img at bounding box center [375, 253] width 26 height 22
click at [0, 0] on input "Sistema VR - Caixa" at bounding box center [0, 0] width 0 height 0
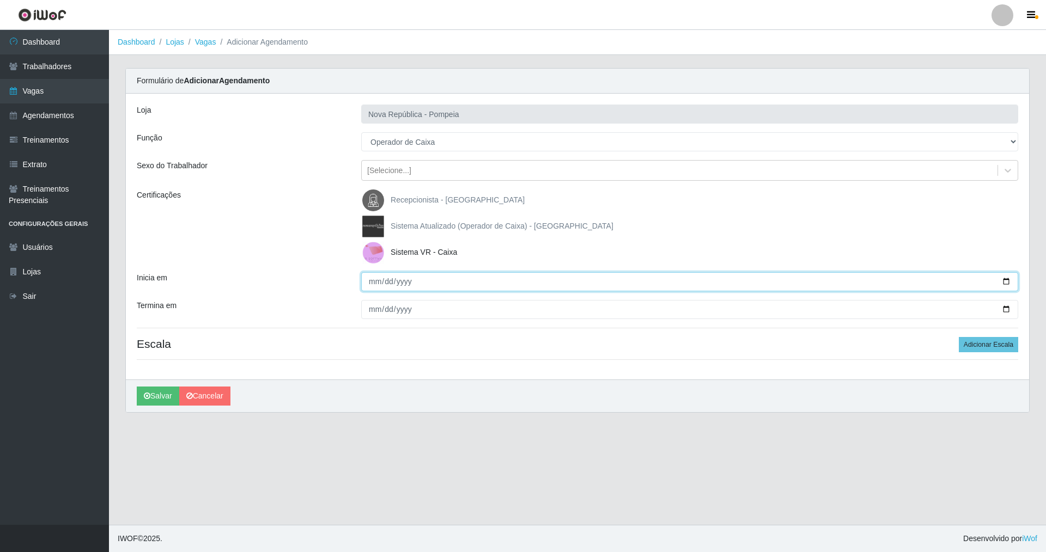
click at [376, 279] on input "Inicia em" at bounding box center [689, 281] width 657 height 19
type input "[DATE]"
click at [1001, 343] on button "Adicionar Escala" at bounding box center [988, 344] width 59 height 15
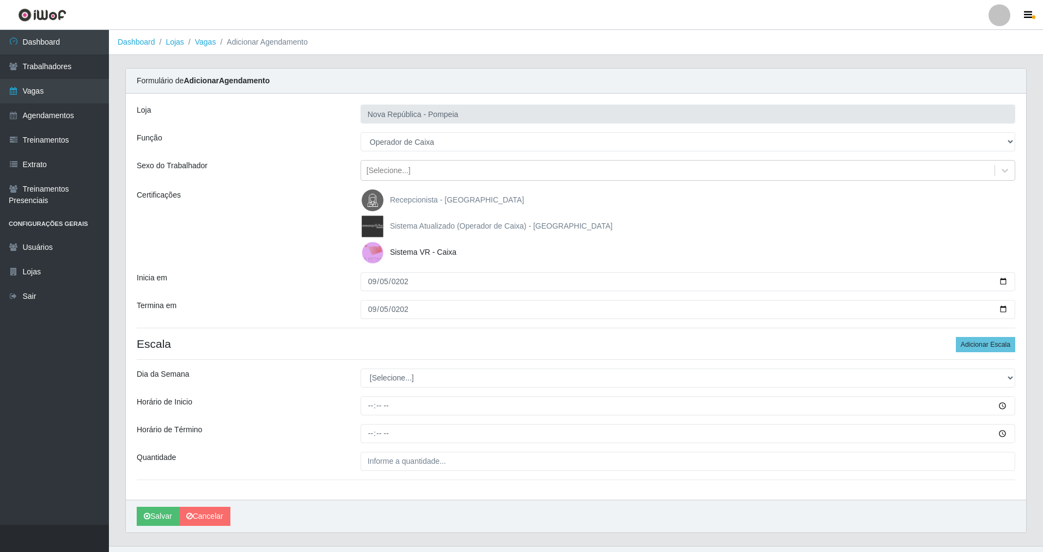
click at [552, 360] on hr at bounding box center [576, 360] width 879 height 1
click at [467, 379] on select "[Selecione...] Segunda Terça Quarta Quinta Sexta Sábado Domingo" at bounding box center [688, 378] width 655 height 19
select select "5"
click at [361, 369] on select "[Selecione...] Segunda Terça Quarta Quinta Sexta Sábado Domingo" at bounding box center [688, 378] width 655 height 19
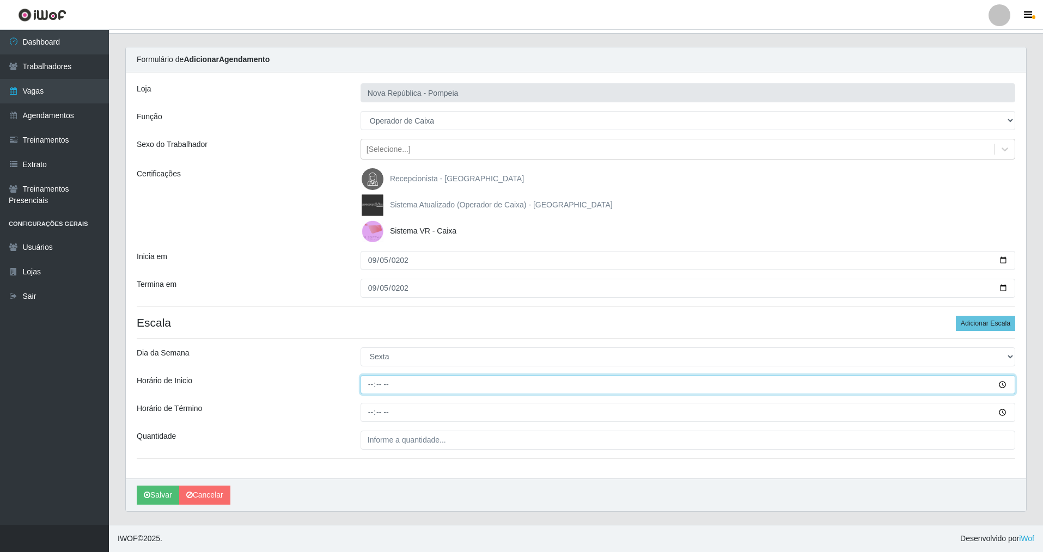
click at [370, 391] on input "Horário de Inicio" at bounding box center [688, 384] width 655 height 19
type input "07:00"
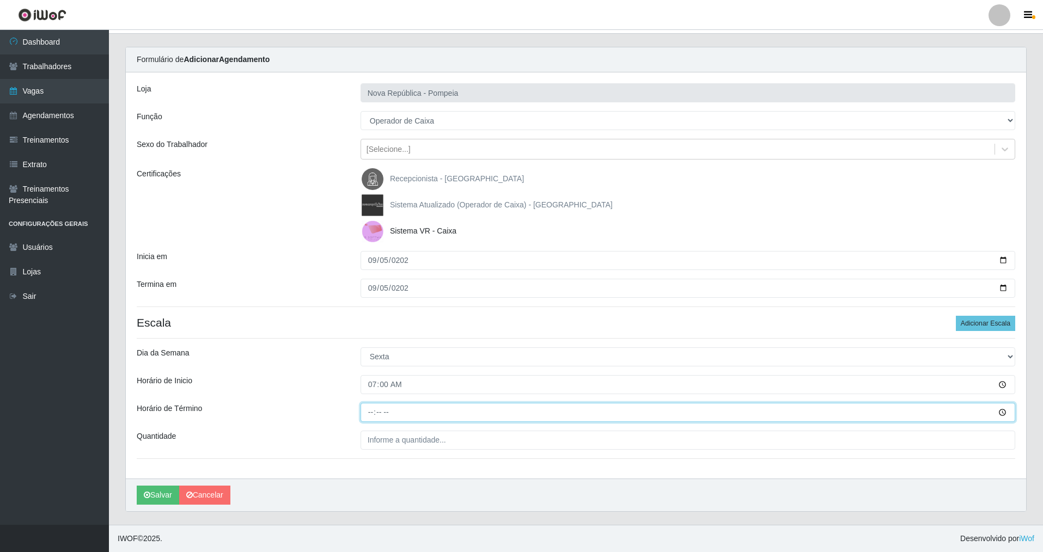
type input "13:00"
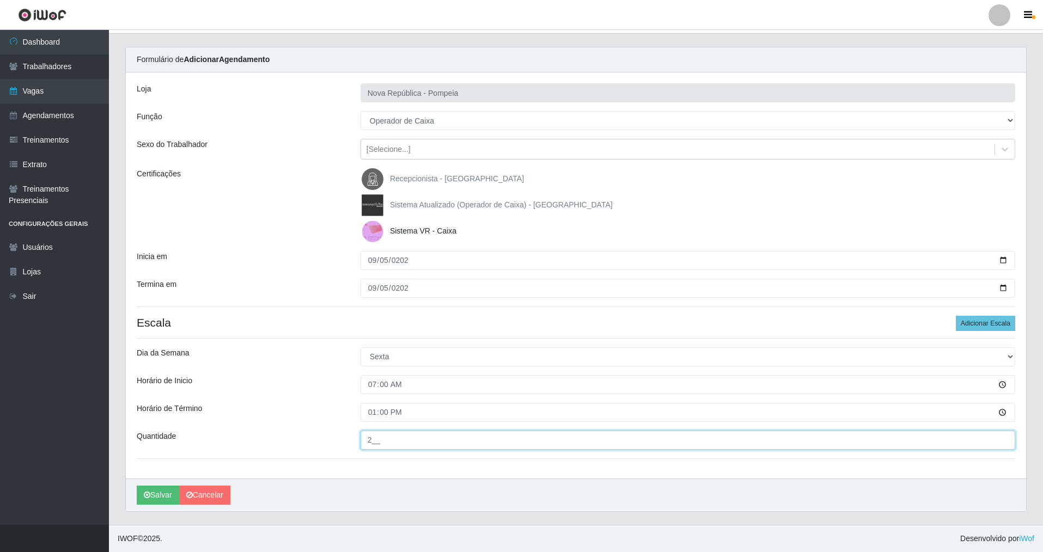
type input "2__"
click at [137, 486] on button "Salvar" at bounding box center [158, 495] width 42 height 19
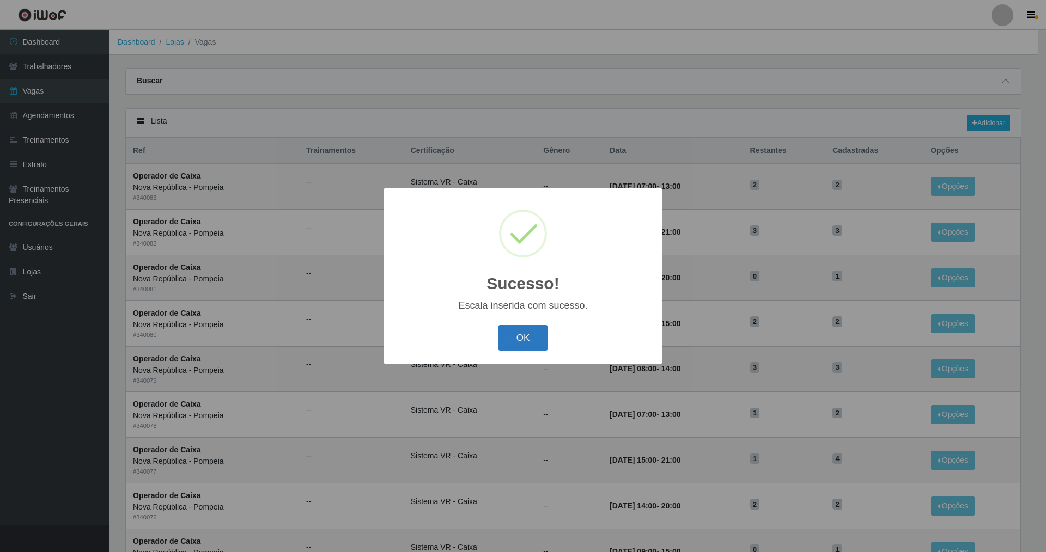
click at [537, 338] on button "OK" at bounding box center [523, 338] width 51 height 26
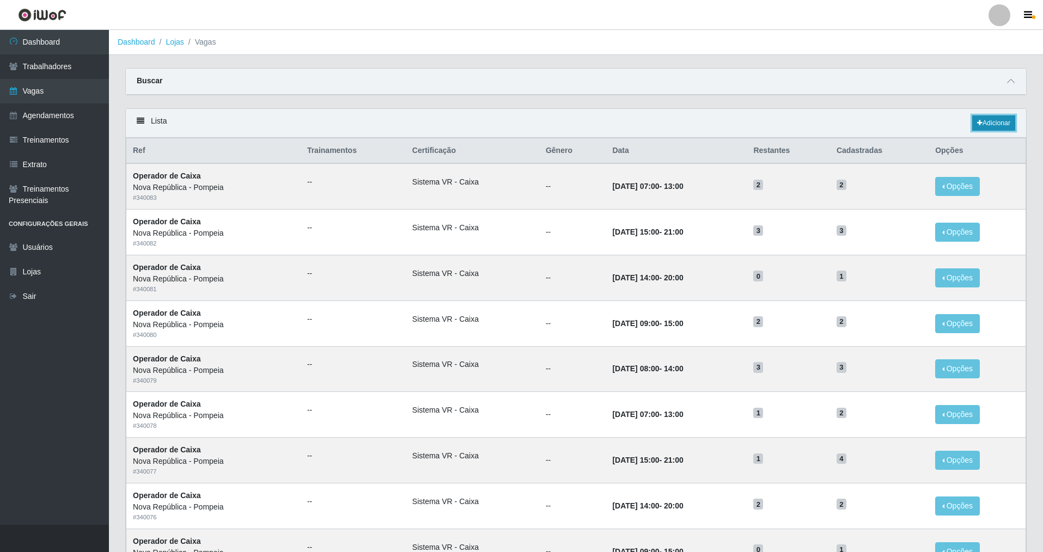
click at [976, 127] on link "Adicionar" at bounding box center [993, 122] width 43 height 15
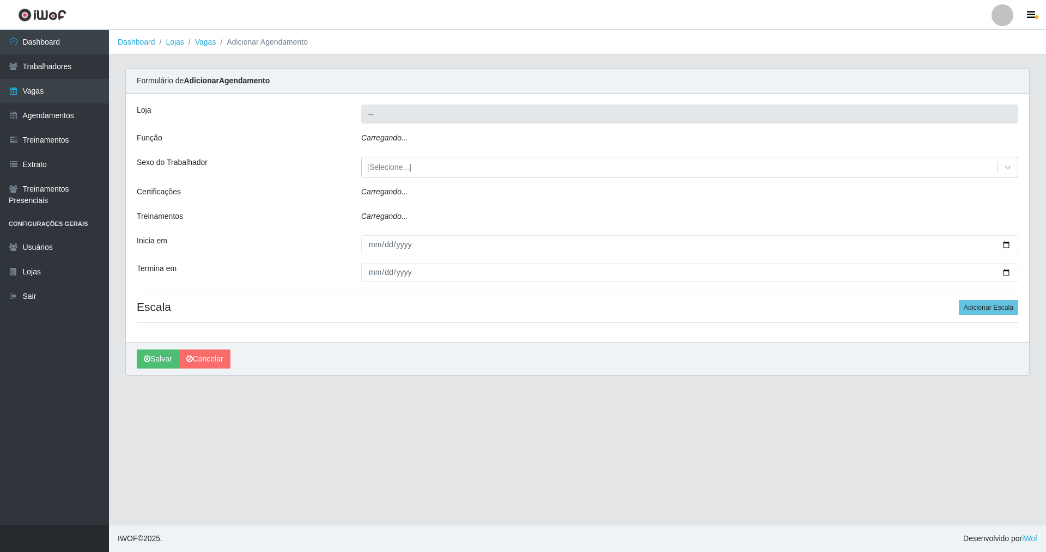
type input "Nova República - Pompeia"
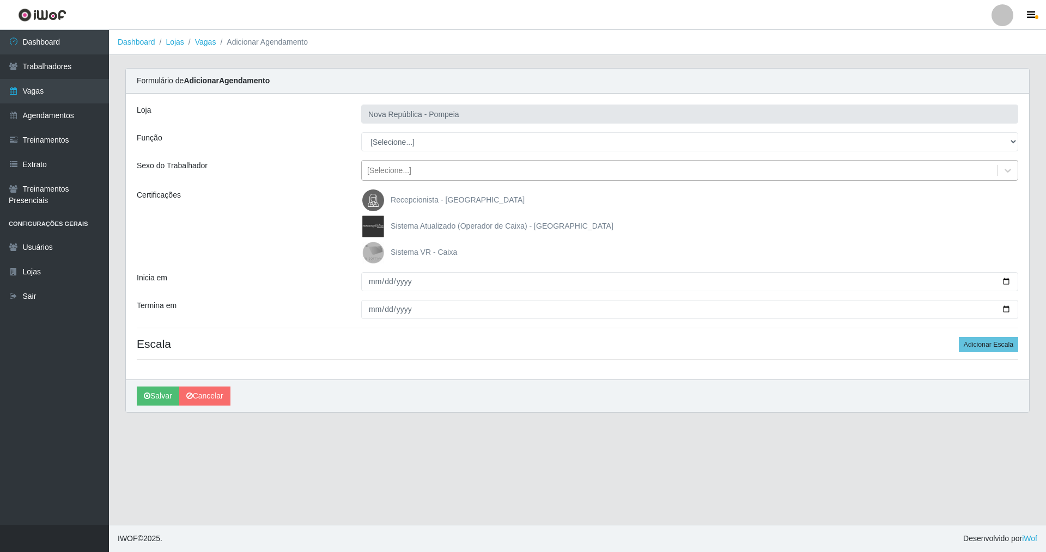
click at [386, 167] on div "[Selecione...]" at bounding box center [389, 170] width 44 height 11
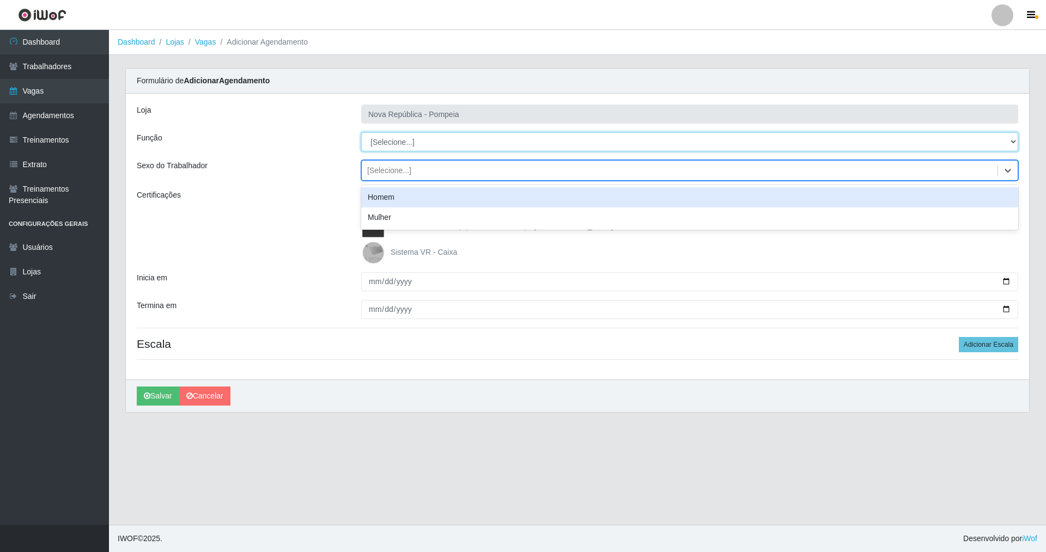
click at [389, 145] on select "[Selecione...] Balconista Operador de Caixa Recepcionista Repositor" at bounding box center [689, 141] width 657 height 19
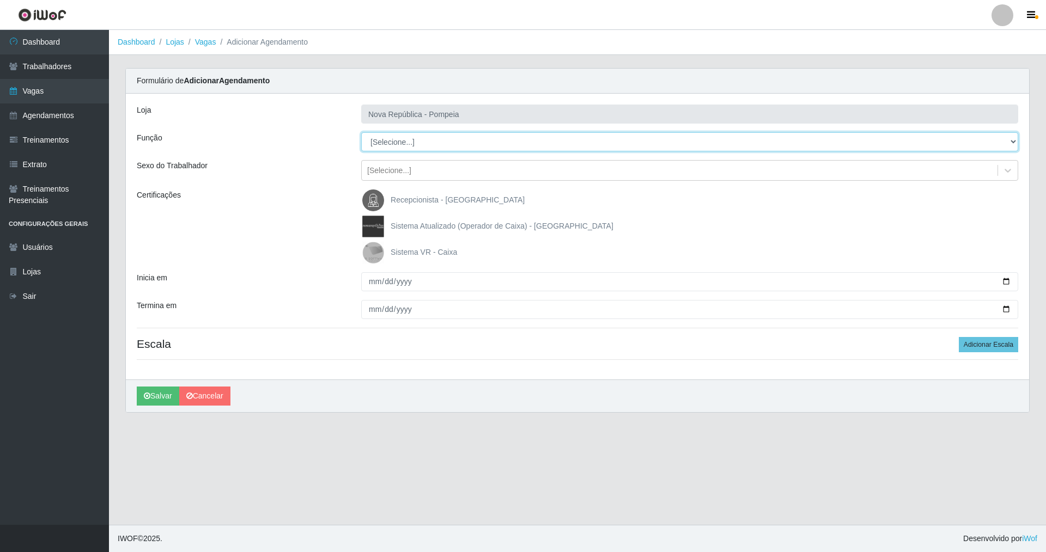
select select "22"
click at [361, 132] on select "[Selecione...] Balconista Operador de Caixa Recepcionista Repositor" at bounding box center [689, 141] width 657 height 19
click at [378, 257] on img at bounding box center [375, 253] width 26 height 22
click at [0, 0] on input "Sistema VR - Caixa" at bounding box center [0, 0] width 0 height 0
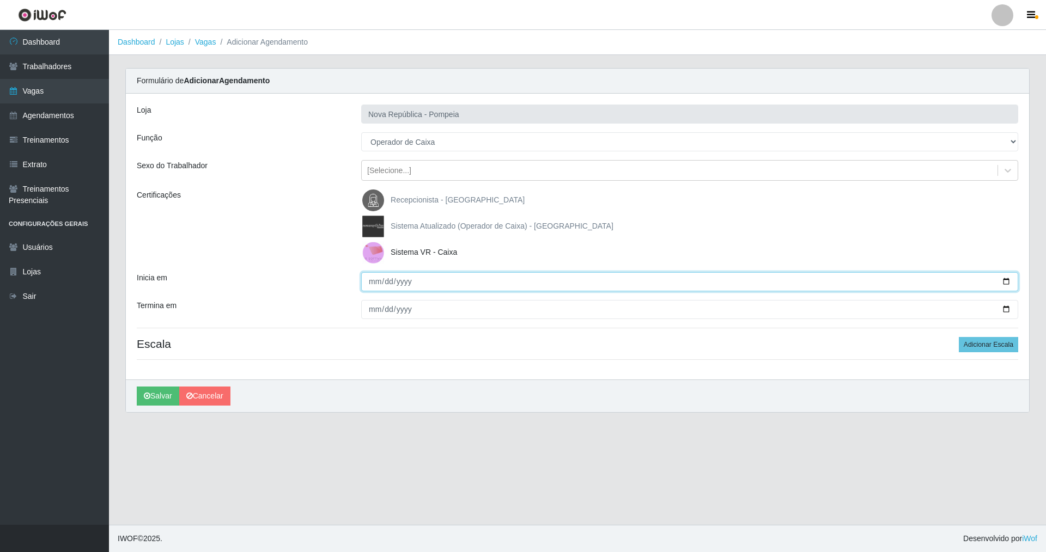
click at [375, 280] on input "Inicia em" at bounding box center [689, 281] width 657 height 19
type input "[DATE]"
click at [970, 351] on button "Adicionar Escala" at bounding box center [988, 344] width 59 height 15
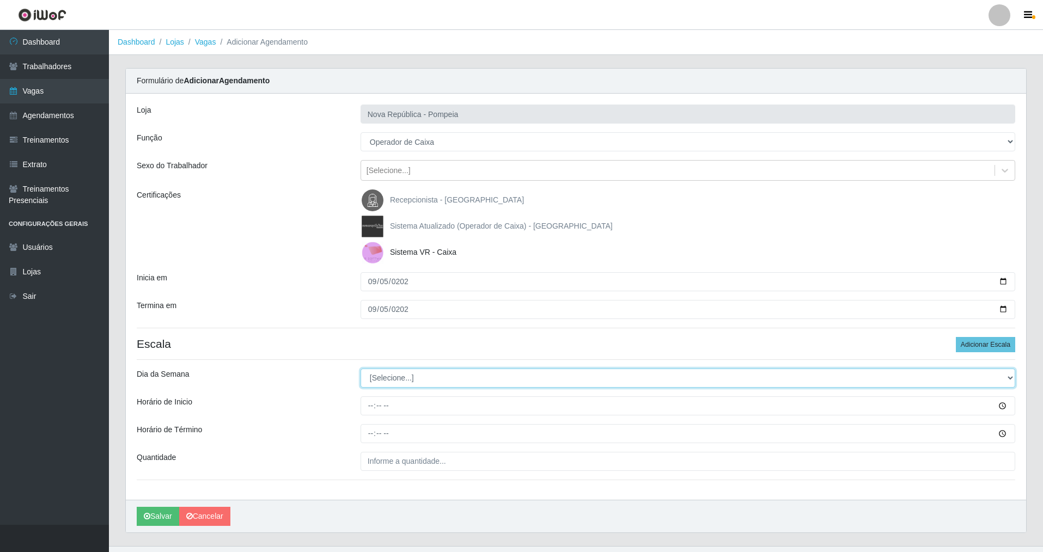
click at [429, 378] on select "[Selecione...] Segunda Terça Quarta Quinta Sexta Sábado Domingo" at bounding box center [688, 378] width 655 height 19
select select "5"
click at [361, 369] on select "[Selecione...] Segunda Terça Quarta Quinta Sexta Sábado Domingo" at bounding box center [688, 378] width 655 height 19
click at [381, 392] on div "Loja Nova República - Pompeia Função [Selecione...] Balconista Operador de Caix…" at bounding box center [576, 297] width 900 height 406
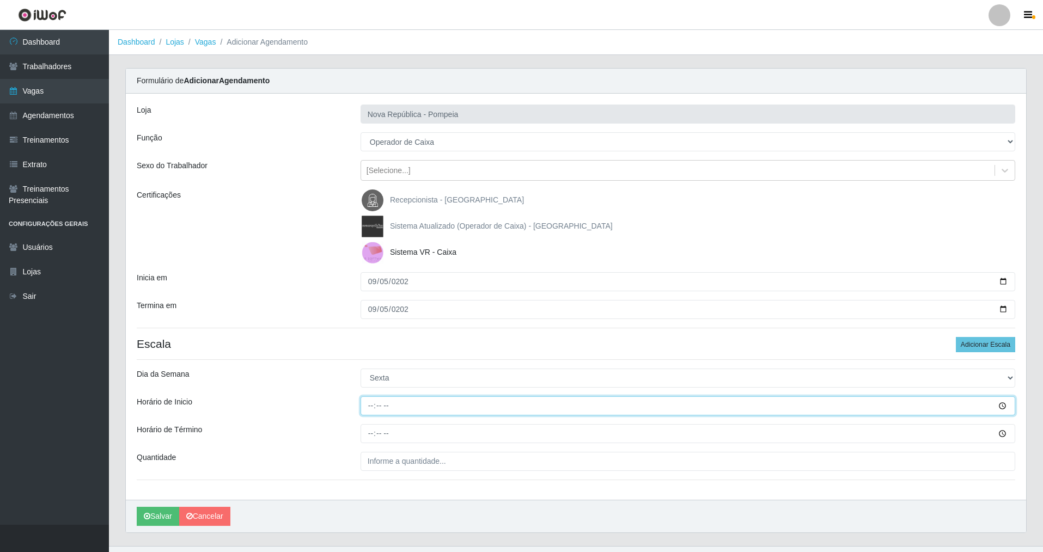
drag, startPoint x: 367, startPoint y: 406, endPoint x: 394, endPoint y: 417, distance: 29.1
click at [367, 408] on input "Horário de Inicio" at bounding box center [688, 406] width 655 height 19
type input "08:00"
type input "15:00"
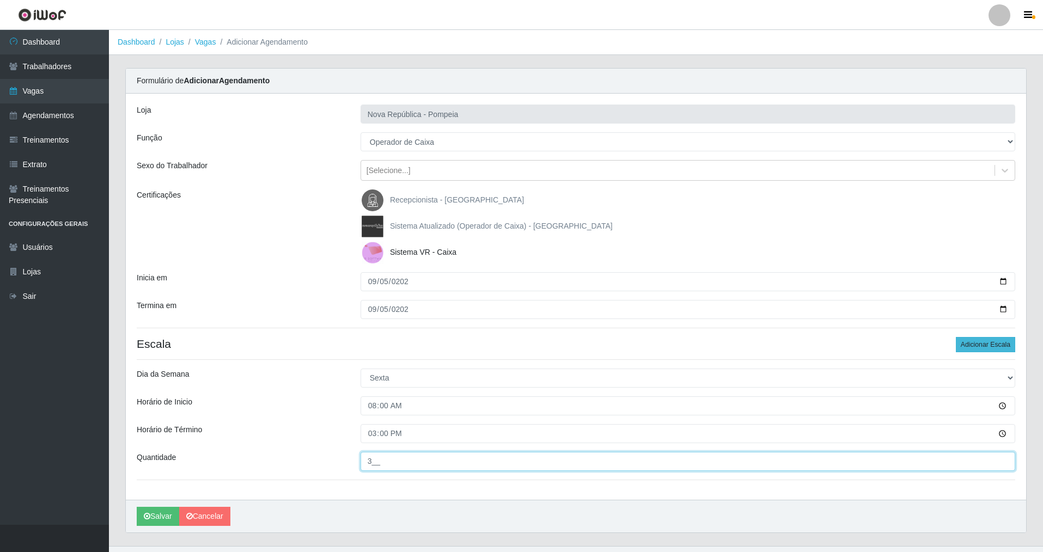
type input "3__"
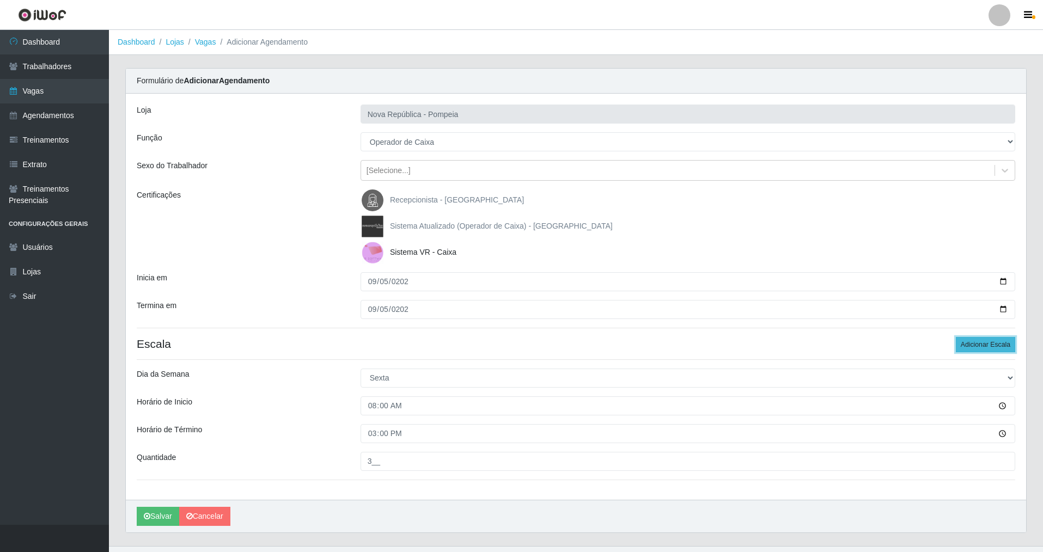
click at [987, 346] on button "Adicionar Escala" at bounding box center [985, 344] width 59 height 15
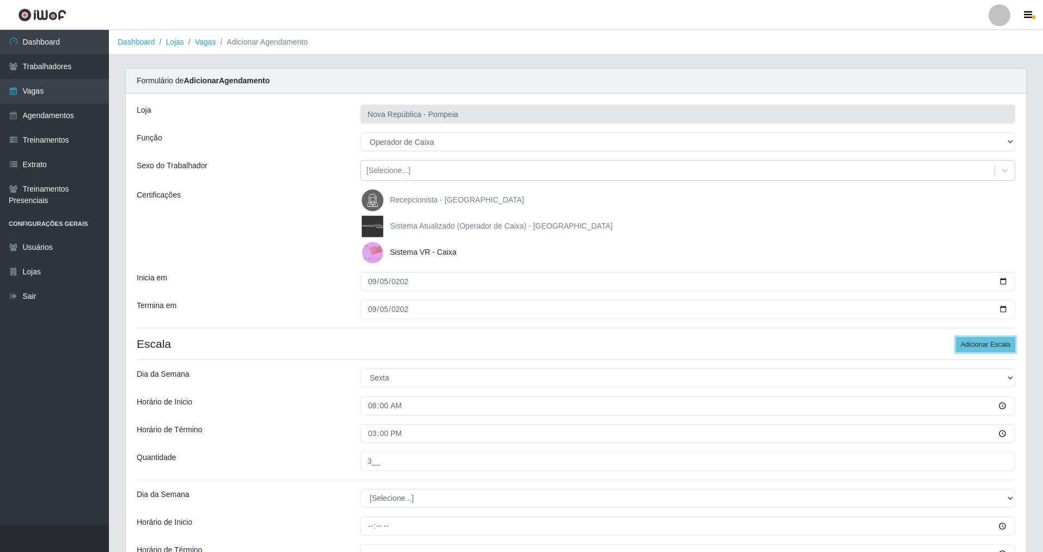
scroll to position [142, 0]
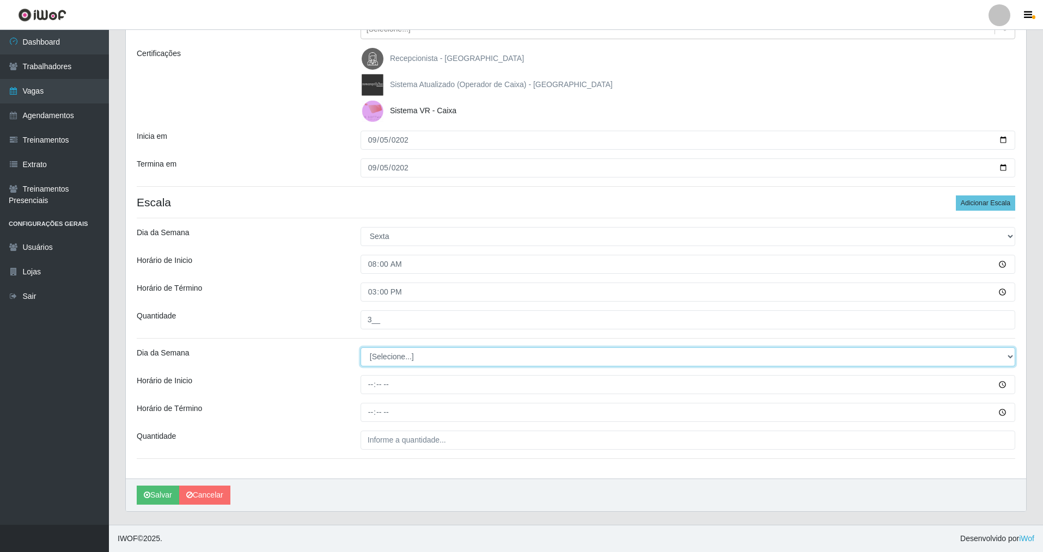
click at [381, 365] on select "[Selecione...] Segunda Terça Quarta Quinta Sexta Sábado Domingo" at bounding box center [688, 357] width 655 height 19
select select "5"
click at [361, 348] on select "[Selecione...] Segunda Terça Quarta Quinta Sexta Sábado Domingo" at bounding box center [688, 357] width 655 height 19
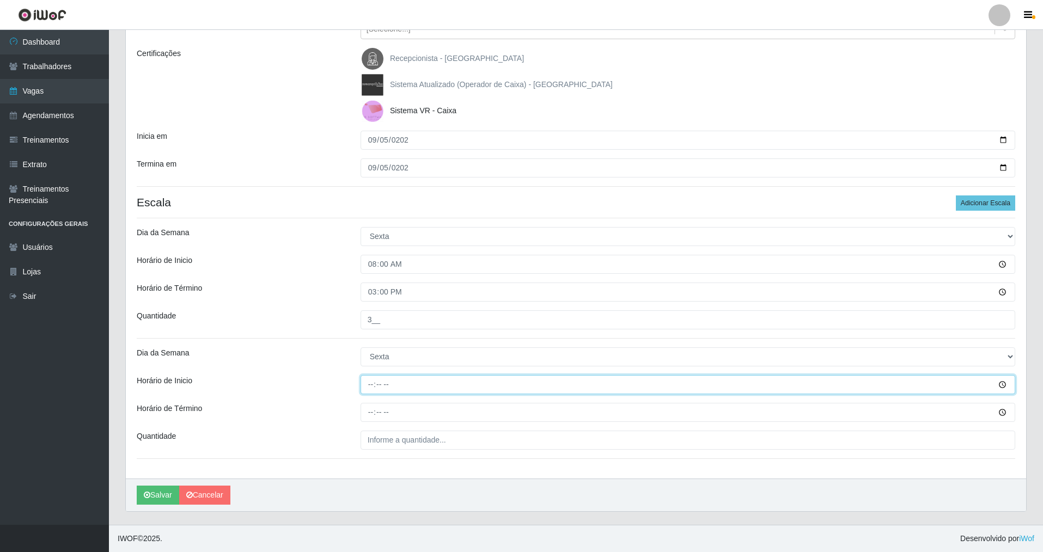
click at [372, 391] on input "Horário de Inicio" at bounding box center [688, 384] width 655 height 19
type input "09:00"
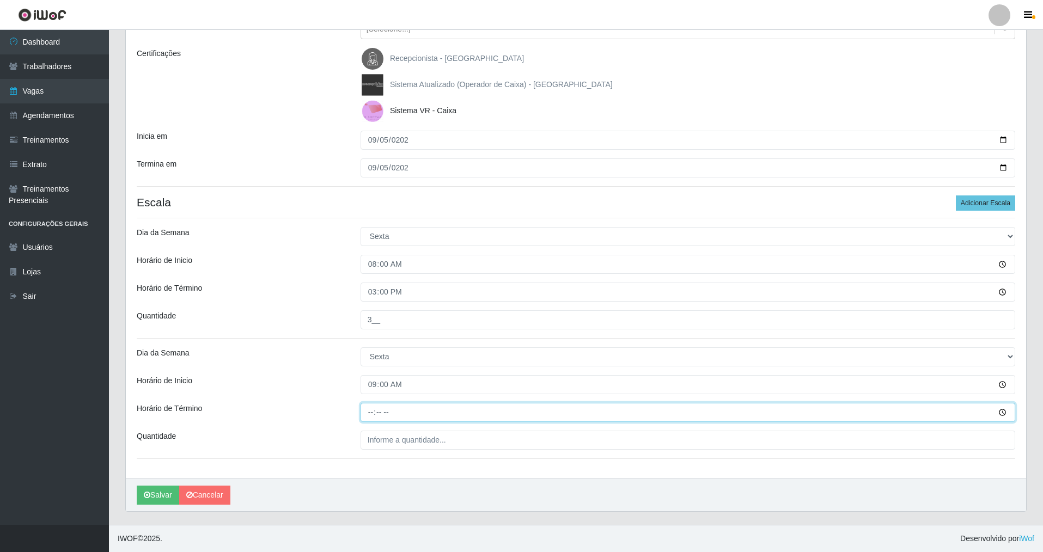
type input "15:00"
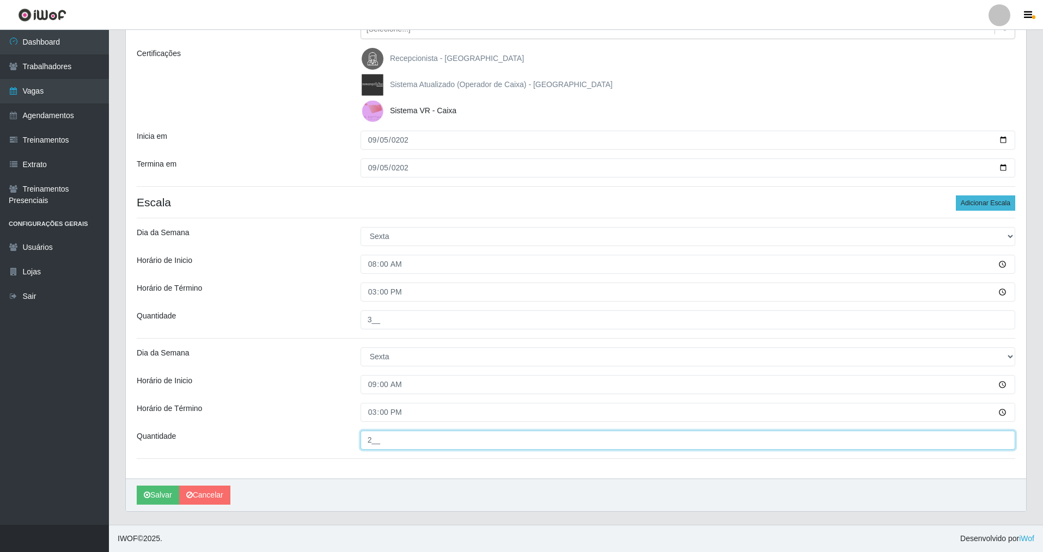
type input "2__"
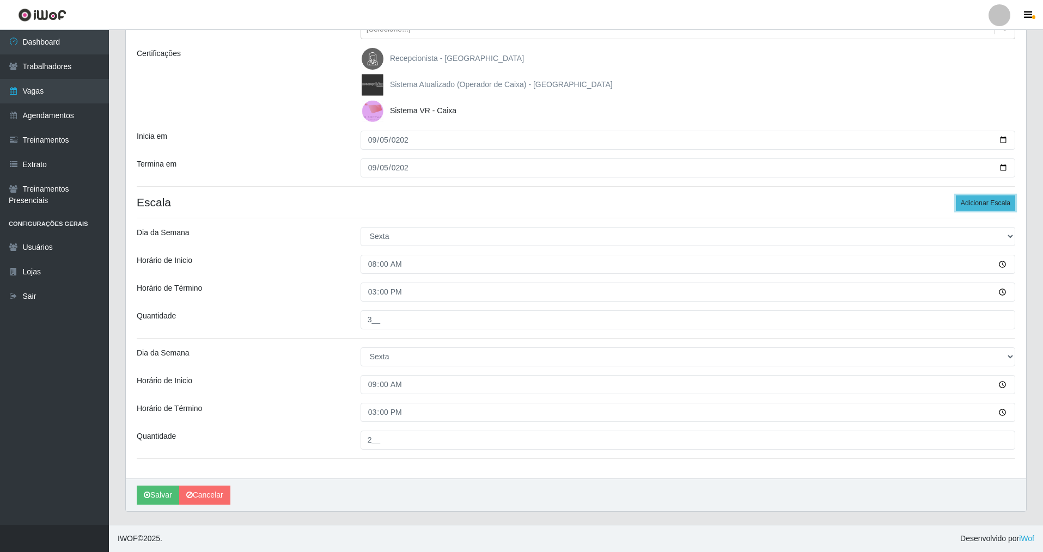
click at [964, 201] on button "Adicionar Escala" at bounding box center [985, 203] width 59 height 15
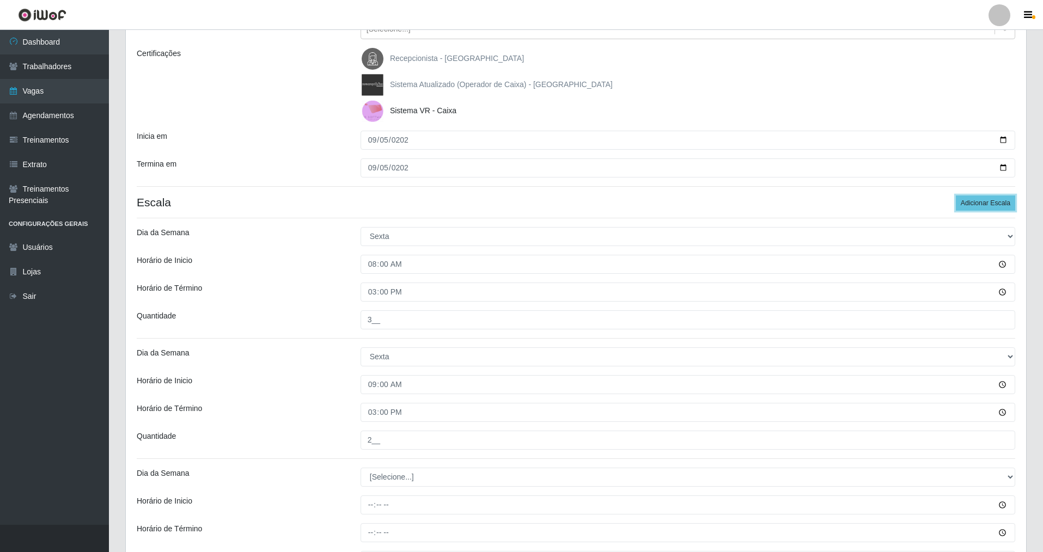
scroll to position [262, 0]
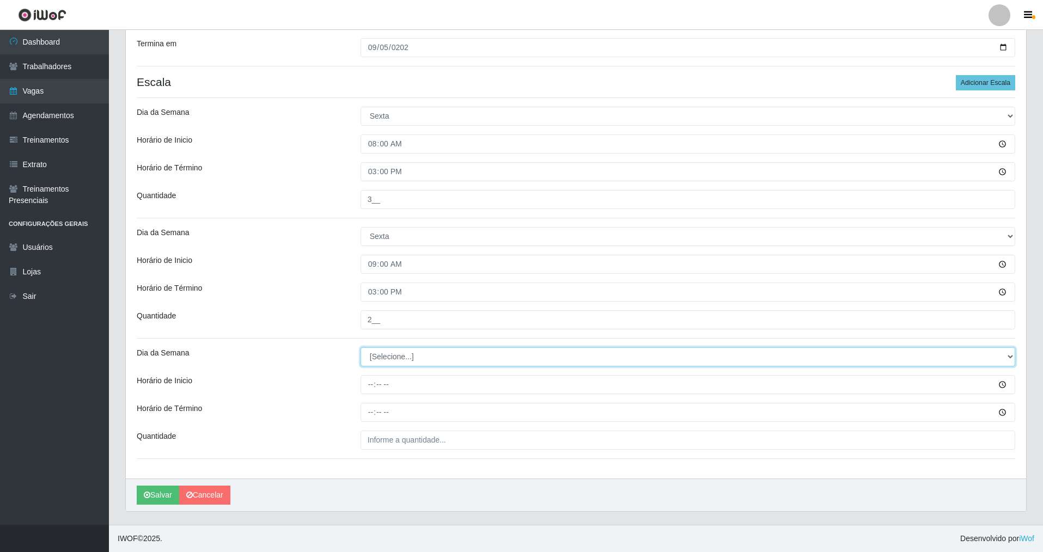
click at [393, 361] on select "[Selecione...] Segunda Terça Quarta Quinta Sexta Sábado Domingo" at bounding box center [688, 357] width 655 height 19
select select "5"
click at [361, 348] on select "[Selecione...] Segunda Terça Quarta Quinta Sexta Sábado Domingo" at bounding box center [688, 357] width 655 height 19
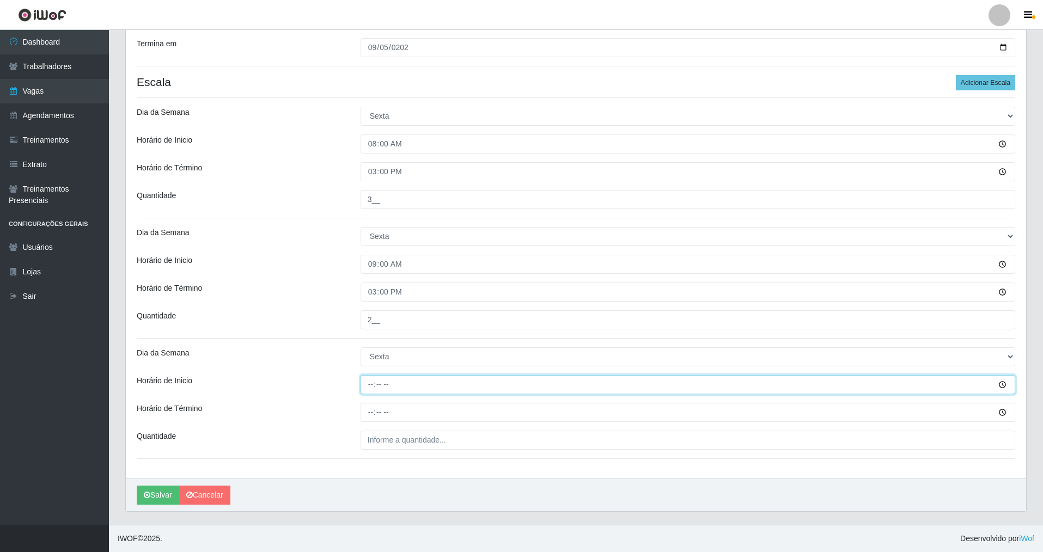
click at [372, 388] on input "Horário de Inicio" at bounding box center [688, 384] width 655 height 19
type input "14:00"
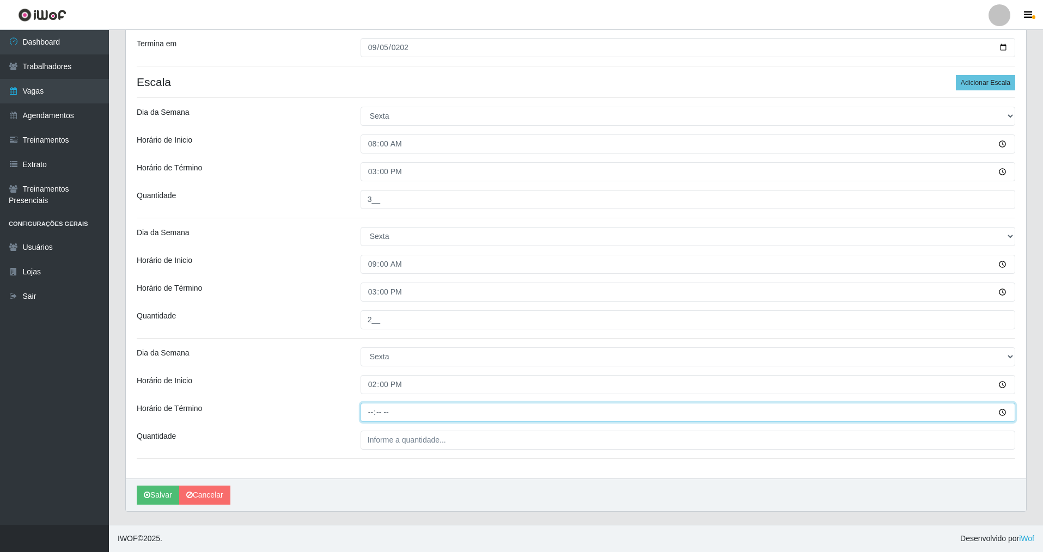
drag, startPoint x: 388, startPoint y: 411, endPoint x: 400, endPoint y: 410, distance: 12.5
click at [393, 411] on input "Horário de Término" at bounding box center [688, 412] width 655 height 19
type input "20:00"
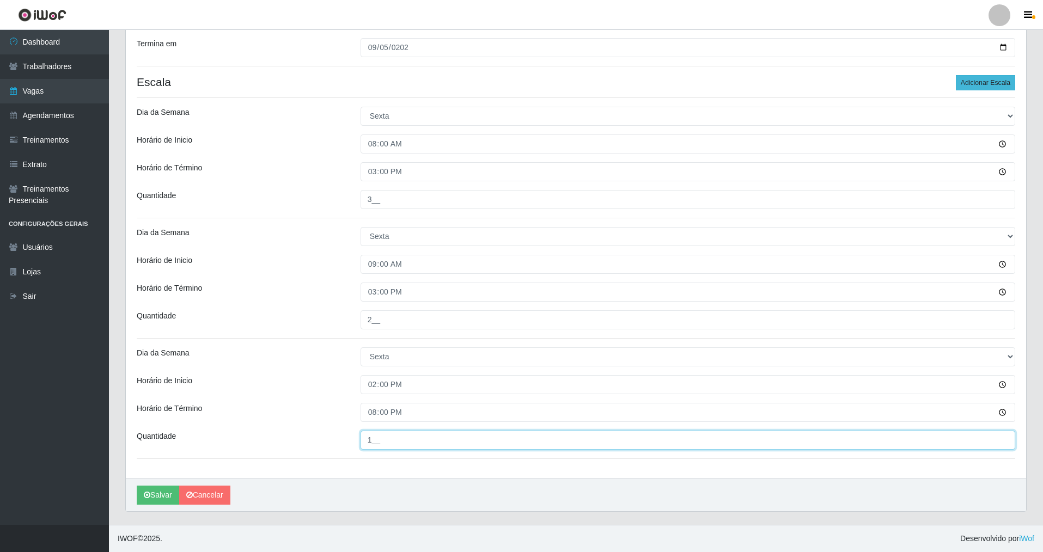
type input "1__"
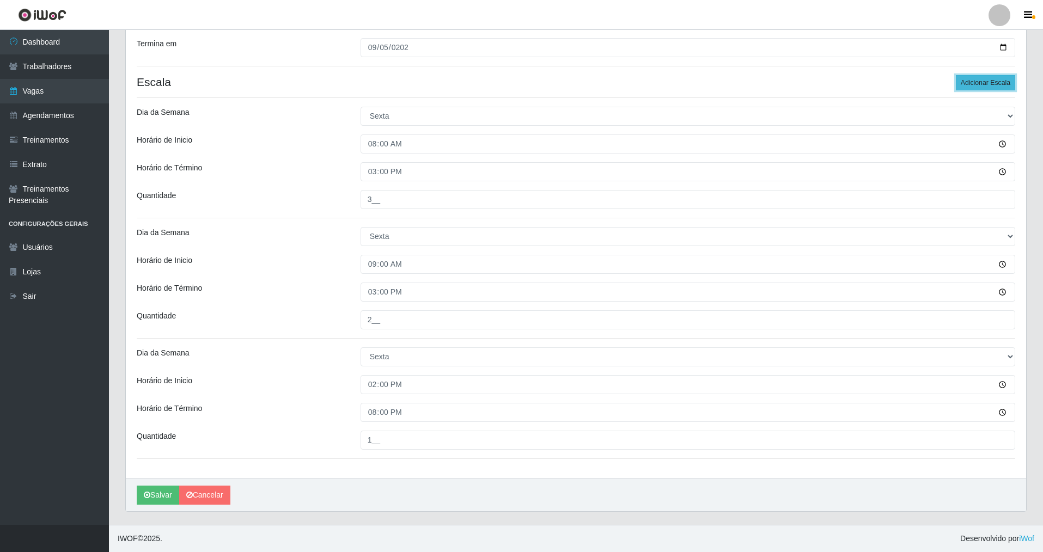
click at [999, 86] on button "Adicionar Escala" at bounding box center [985, 82] width 59 height 15
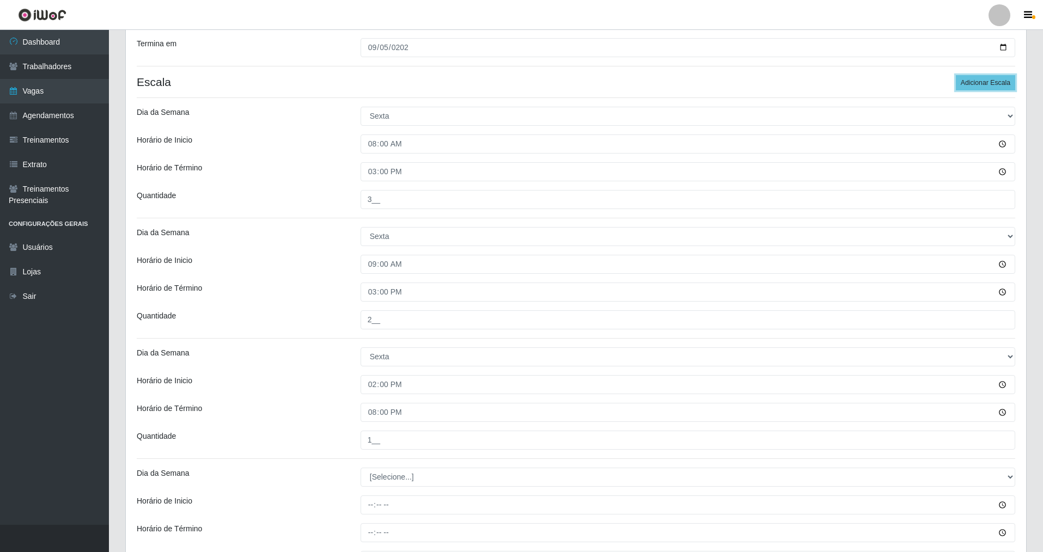
scroll to position [382, 0]
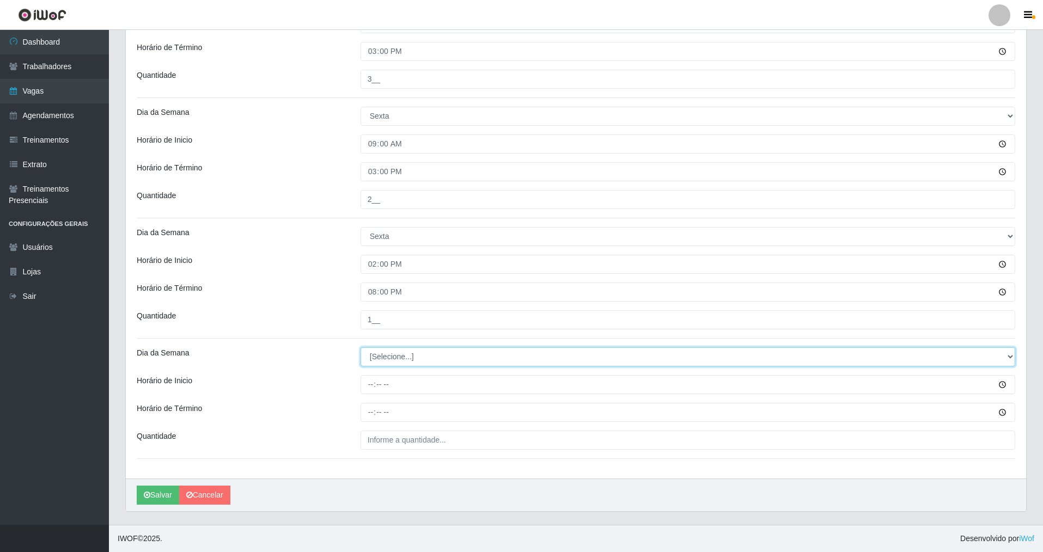
click at [401, 357] on select "[Selecione...] Segunda Terça Quarta Quinta Sexta Sábado Domingo" at bounding box center [688, 357] width 655 height 19
select select "5"
click at [361, 348] on select "[Selecione...] Segunda Terça Quarta Quinta Sexta Sábado Domingo" at bounding box center [688, 357] width 655 height 19
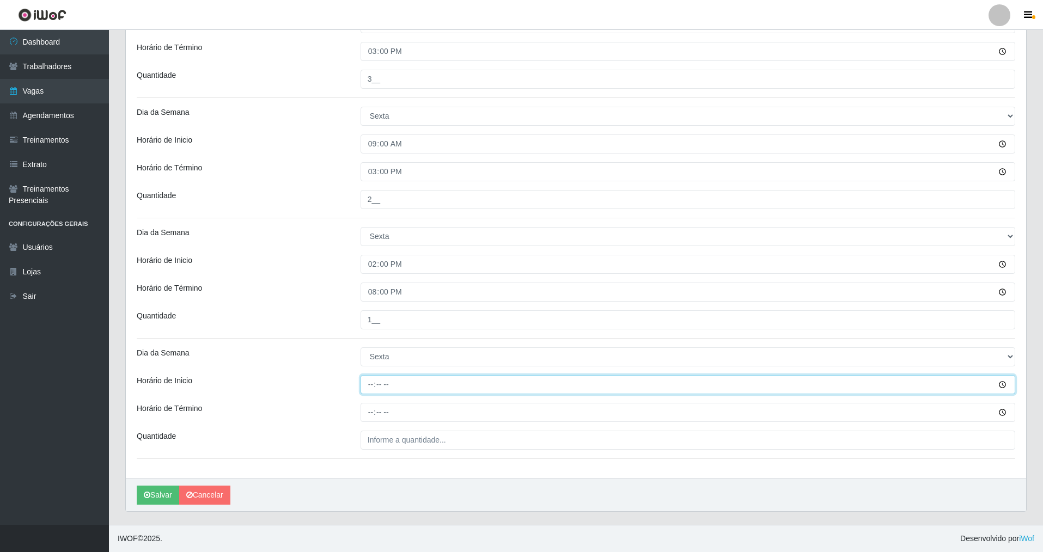
click at [366, 387] on input "Horário de Inicio" at bounding box center [688, 384] width 655 height 19
type input "15:00"
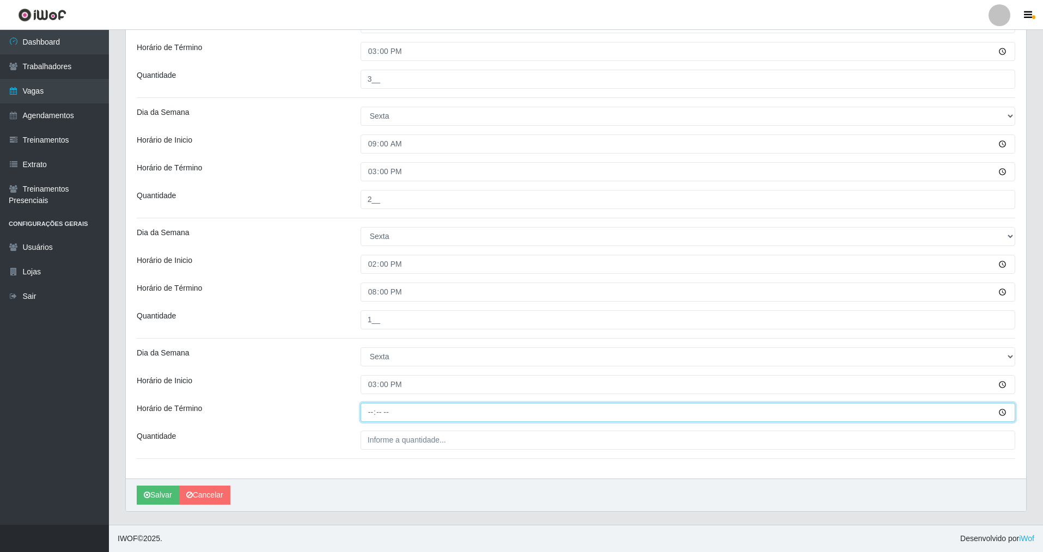
type input "21:00"
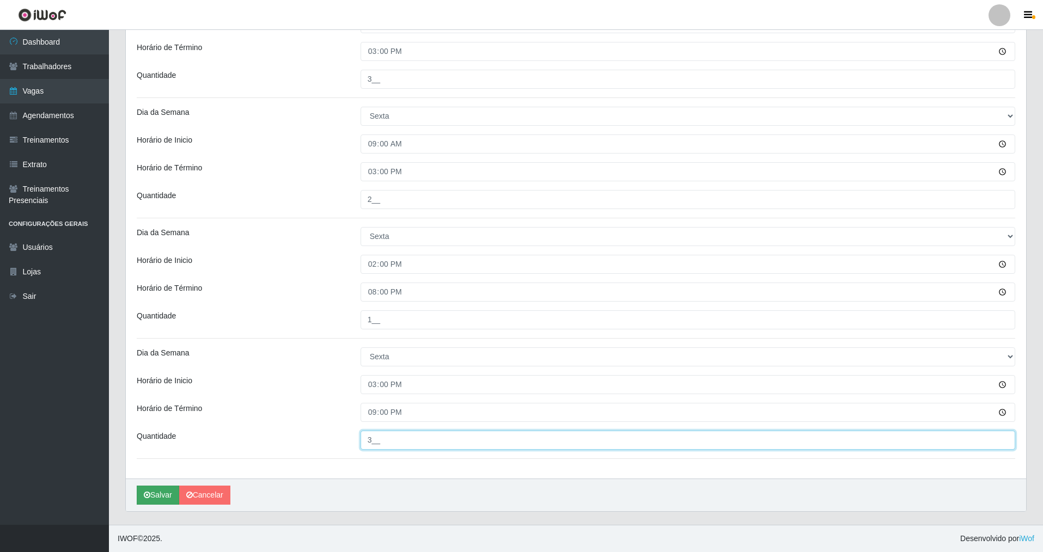
type input "3__"
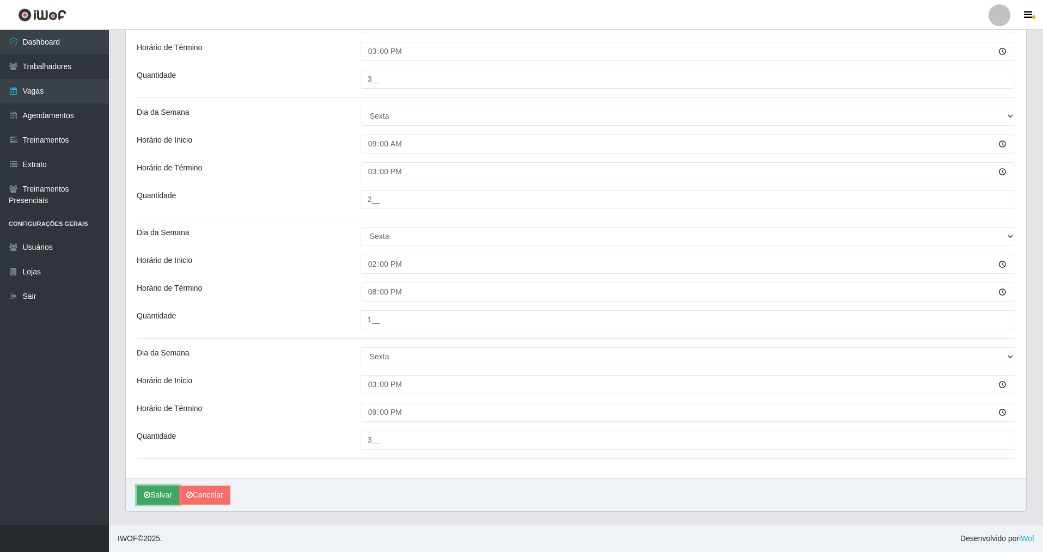
click at [157, 488] on button "Salvar" at bounding box center [158, 495] width 42 height 19
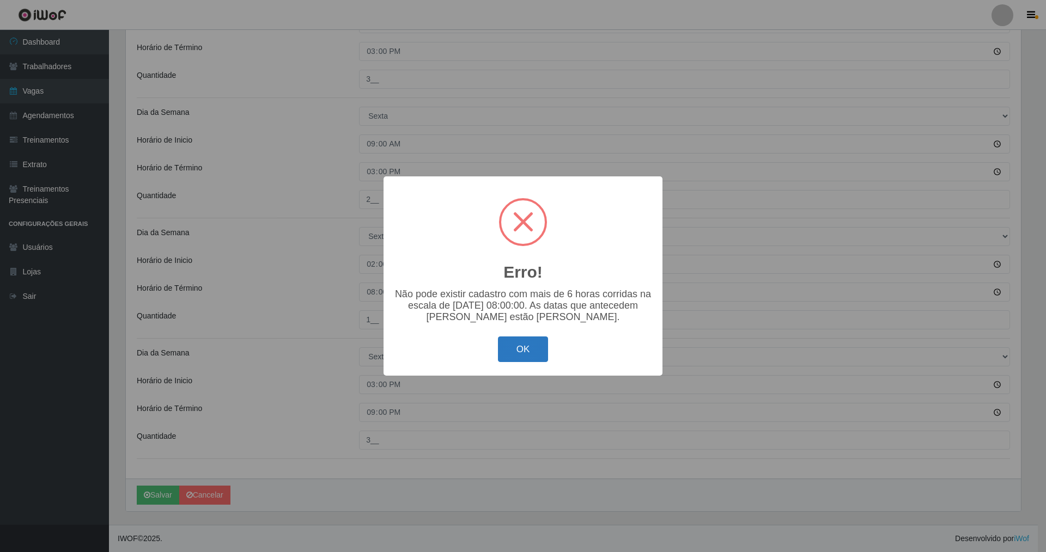
click at [519, 355] on button "OK" at bounding box center [523, 350] width 51 height 26
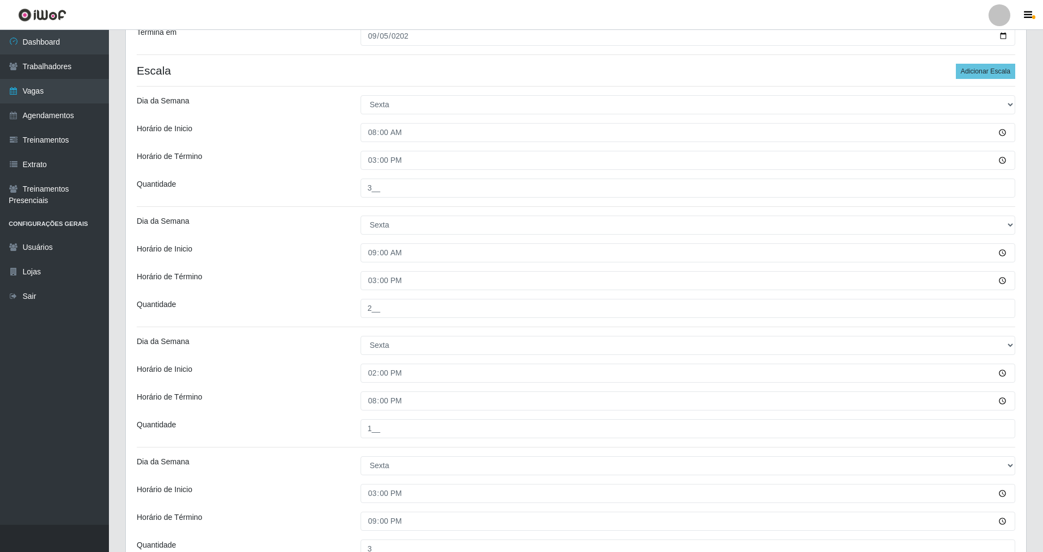
scroll to position [219, 0]
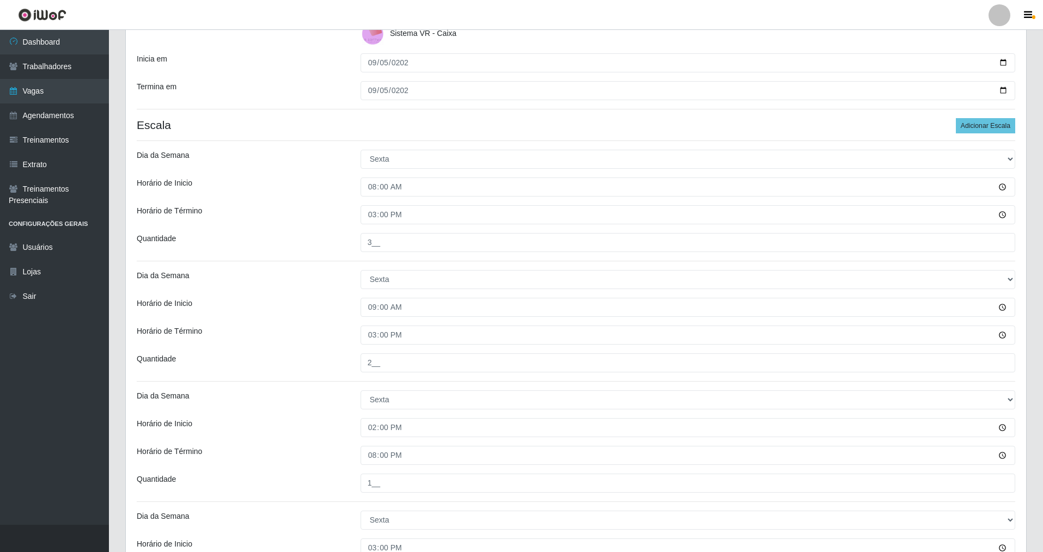
click at [245, 196] on div "Horário de Inicio" at bounding box center [241, 187] width 224 height 19
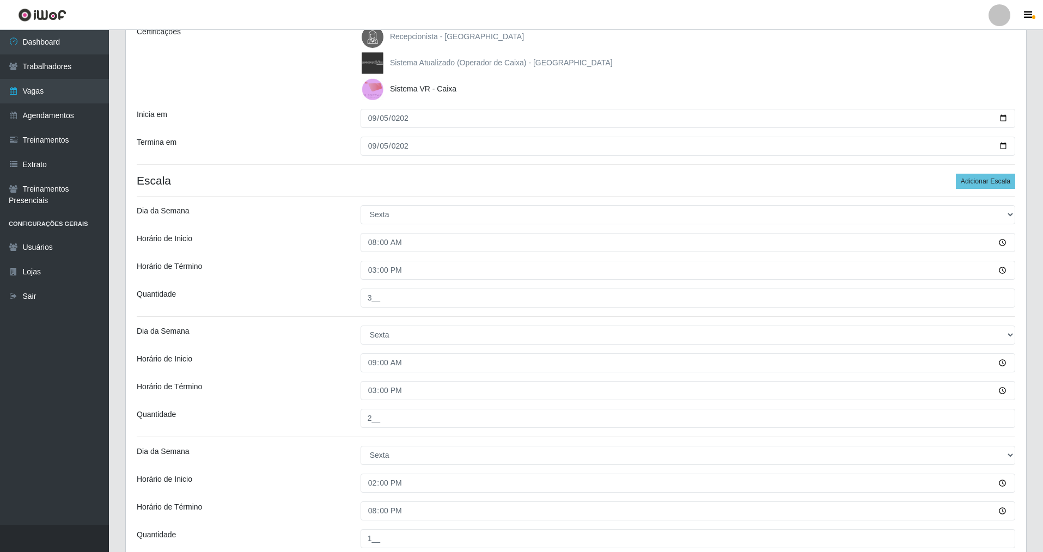
scroll to position [218, 0]
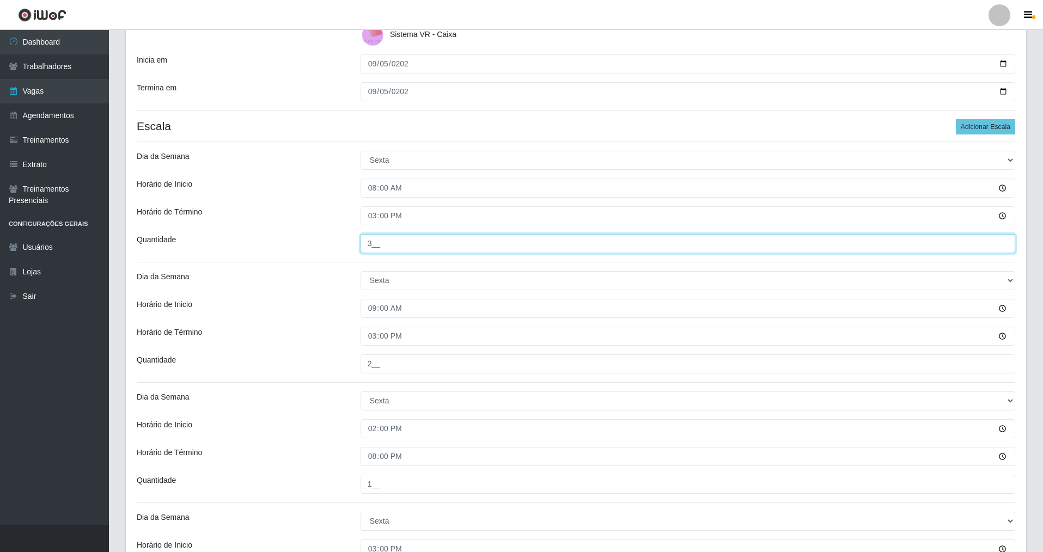
click at [381, 245] on input "3__" at bounding box center [688, 243] width 655 height 19
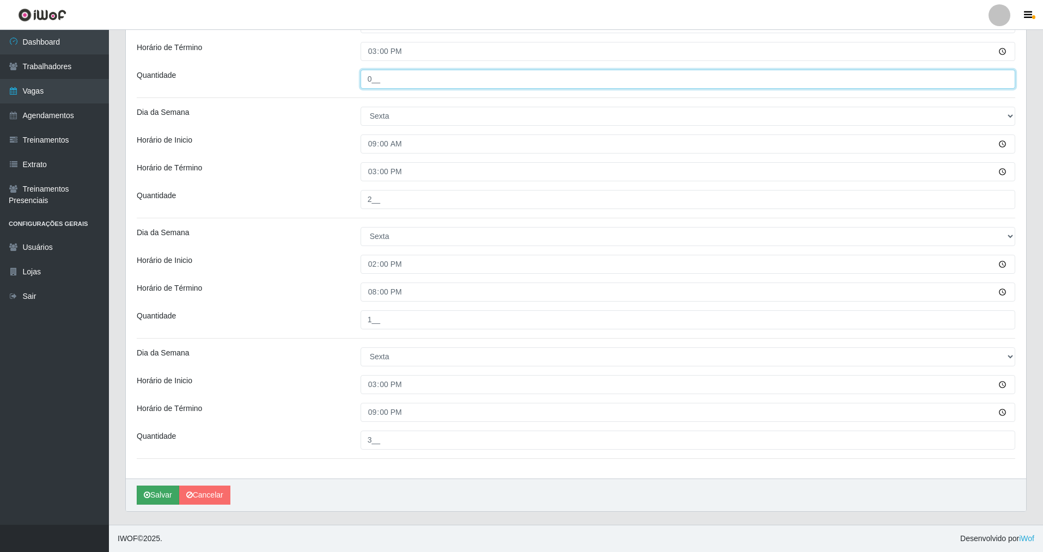
type input "0__"
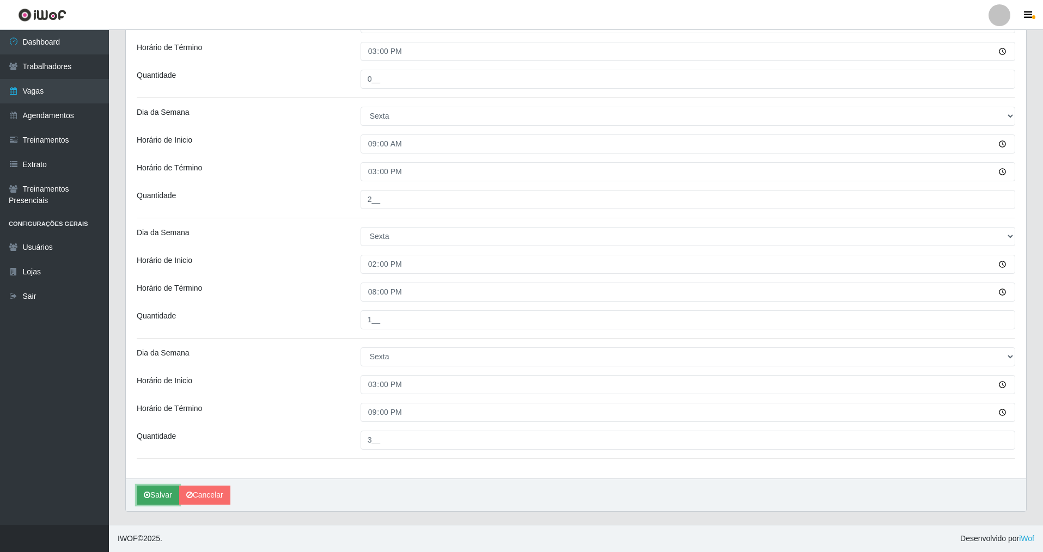
click at [156, 492] on button "Salvar" at bounding box center [158, 495] width 42 height 19
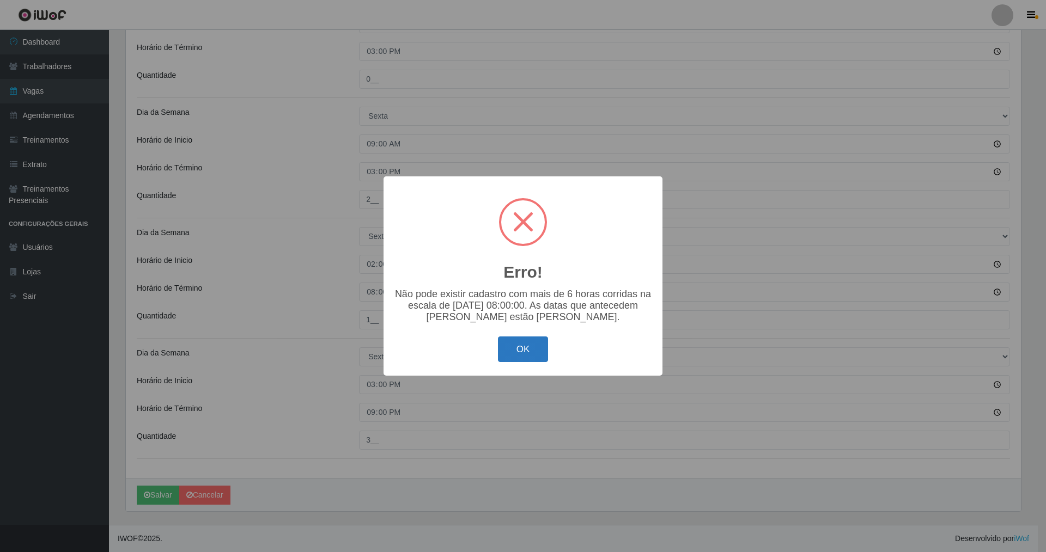
click at [520, 354] on button "OK" at bounding box center [523, 350] width 51 height 26
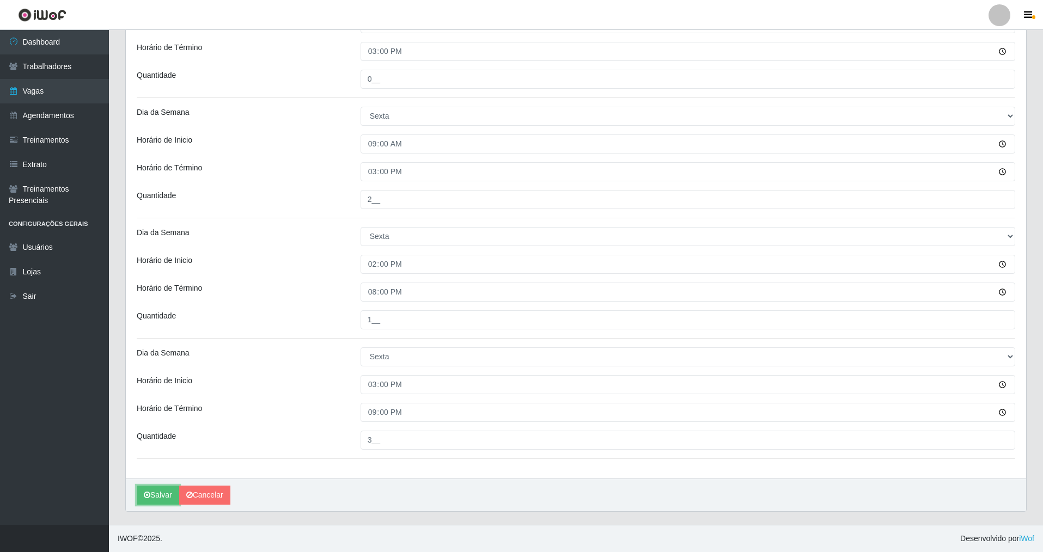
scroll to position [328, 0]
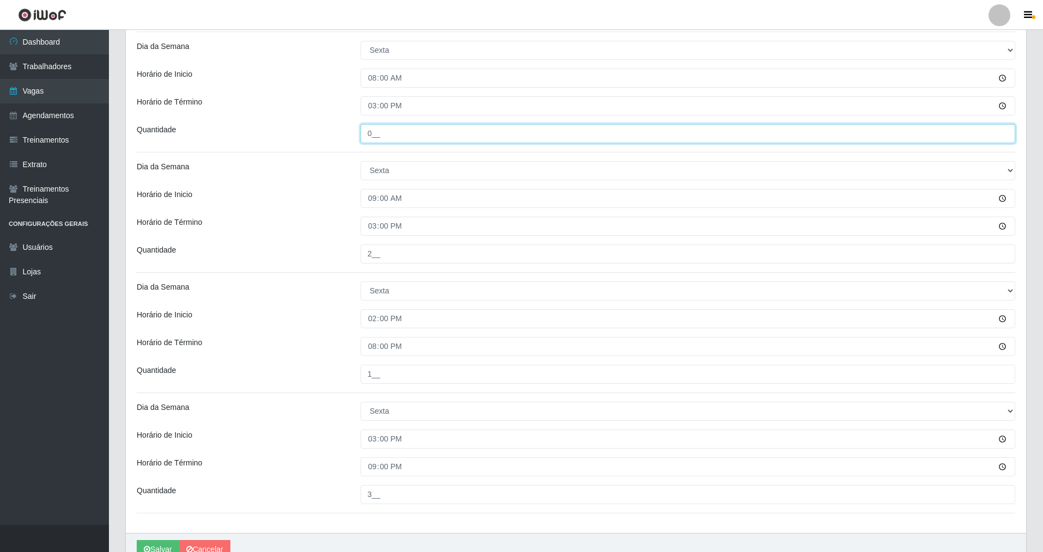
click at [368, 137] on input "0__" at bounding box center [688, 133] width 655 height 19
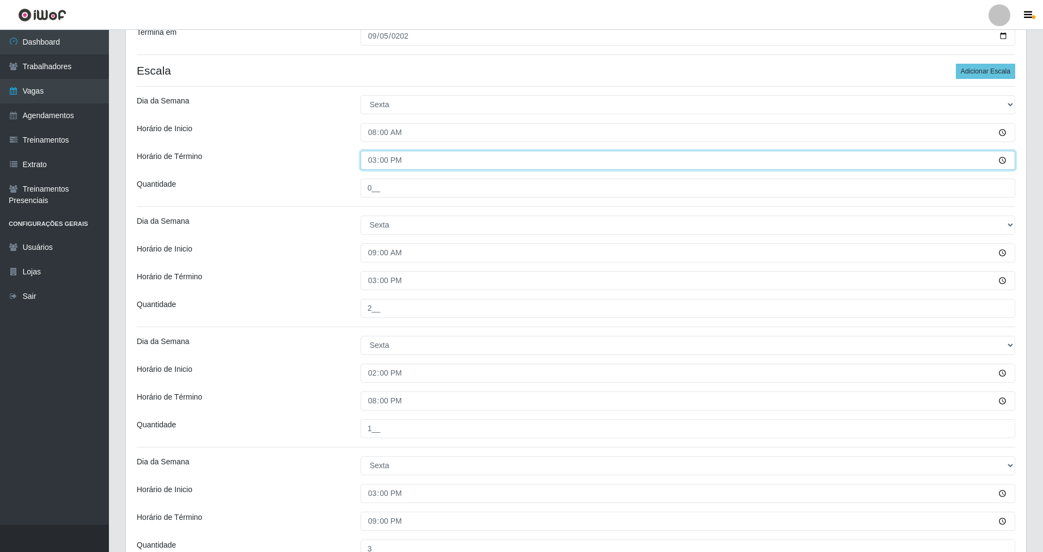
click at [374, 160] on input "15:00" at bounding box center [688, 160] width 655 height 19
type input "14:00"
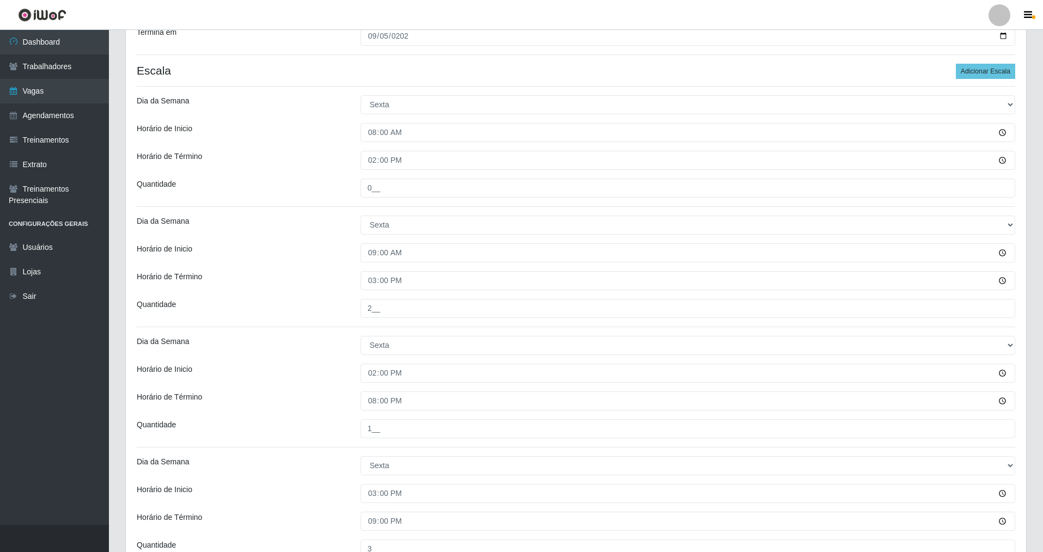
drag, startPoint x: 369, startPoint y: 198, endPoint x: 369, endPoint y: 190, distance: 7.6
click at [369, 197] on div "Loja Nova República - Pompeia Função [Selecione...] Balconista Operador de Caix…" at bounding box center [576, 204] width 900 height 768
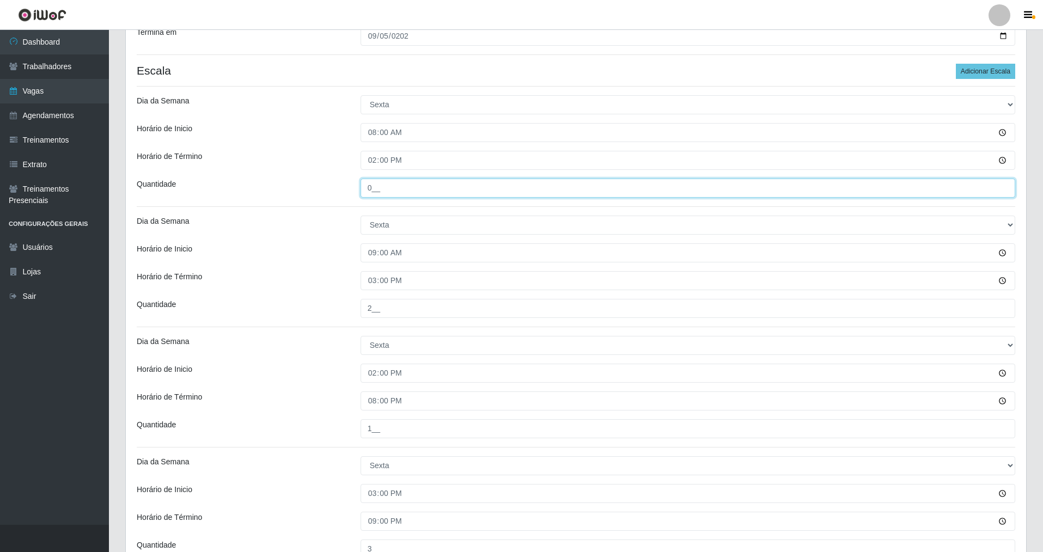
click at [369, 189] on input "0__" at bounding box center [688, 188] width 655 height 19
drag, startPoint x: 367, startPoint y: 188, endPoint x: 378, endPoint y: 188, distance: 10.4
click at [378, 188] on input "0__" at bounding box center [688, 188] width 655 height 19
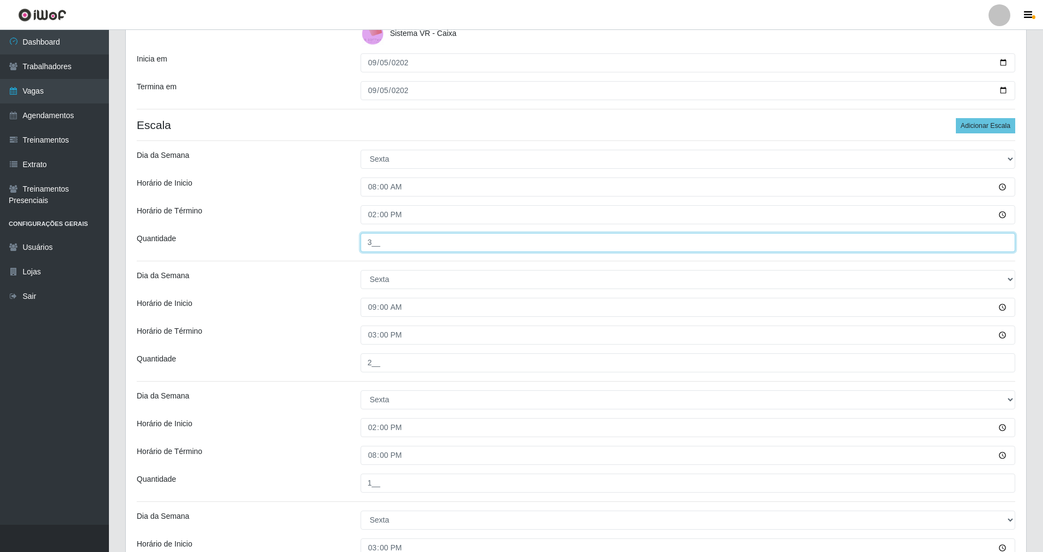
scroll to position [382, 0]
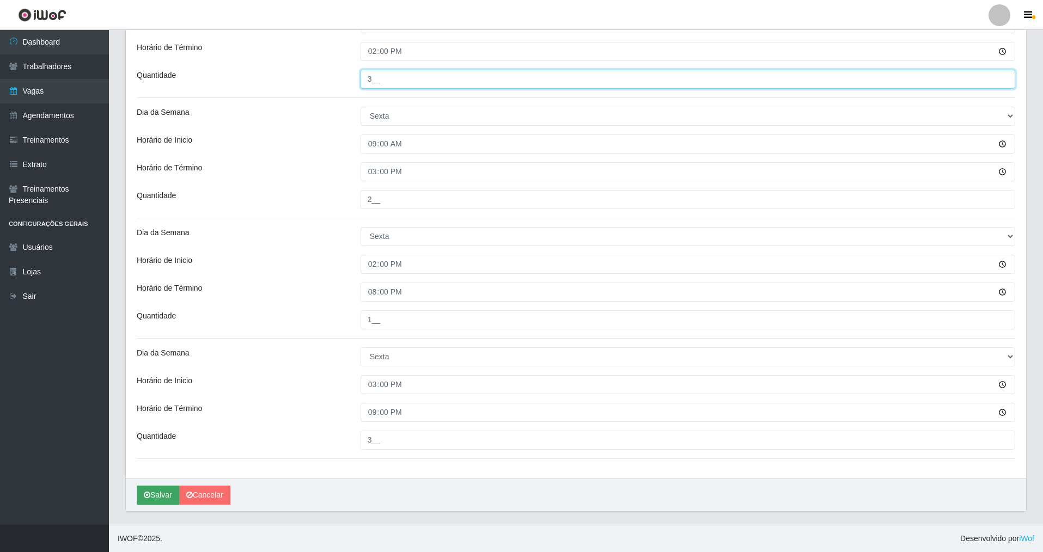
type input "3__"
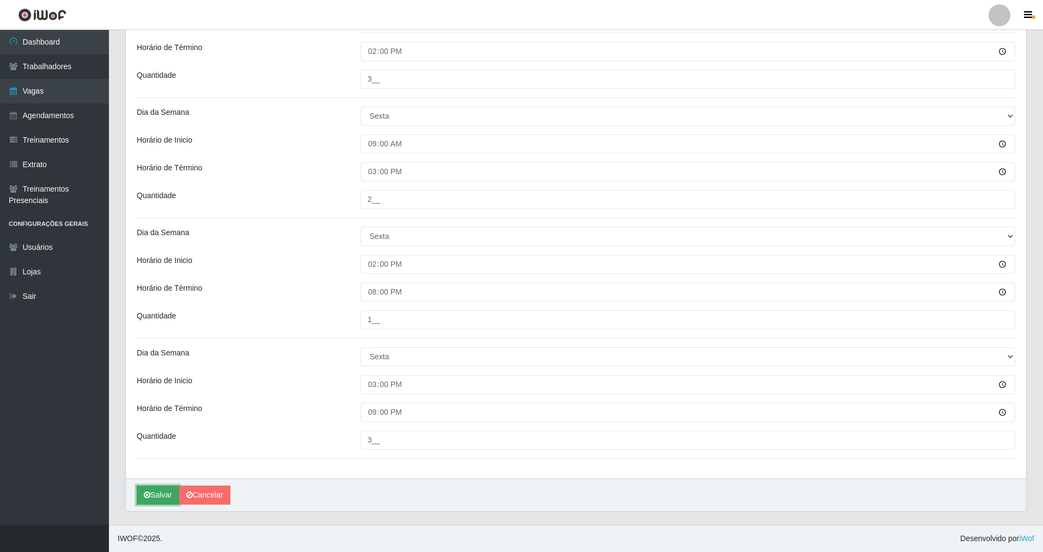
click at [152, 498] on button "Salvar" at bounding box center [158, 495] width 42 height 19
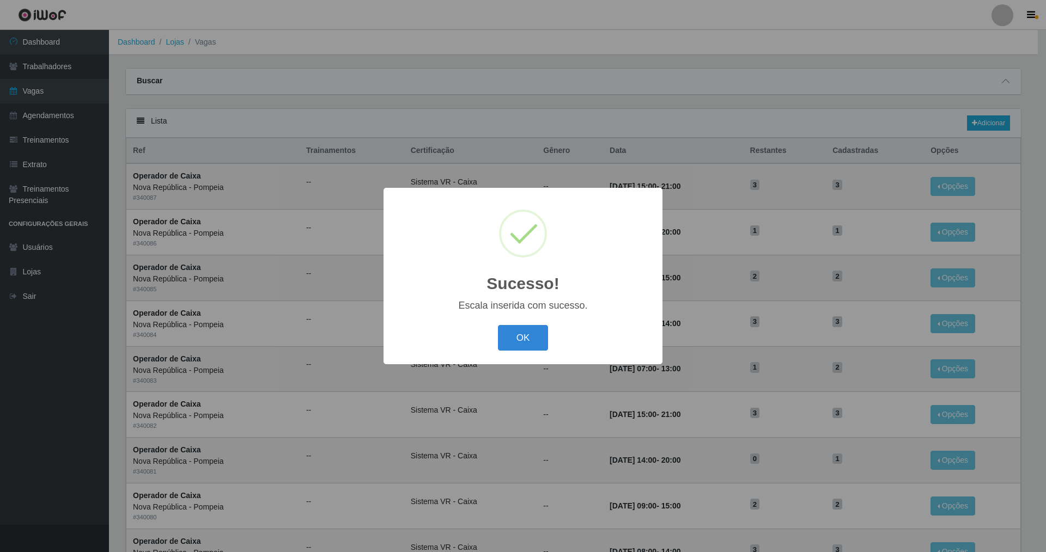
click at [524, 325] on div "OK Cancel" at bounding box center [522, 338] width 257 height 31
click at [525, 334] on button "OK" at bounding box center [523, 338] width 51 height 26
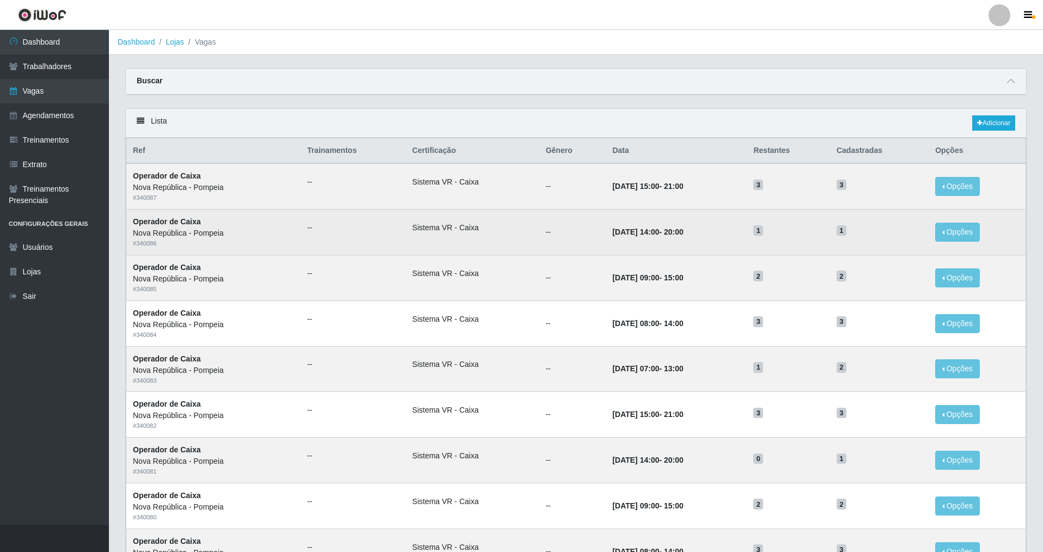
click at [606, 220] on td "[DATE] 14:00 - 20:00" at bounding box center [676, 233] width 141 height 46
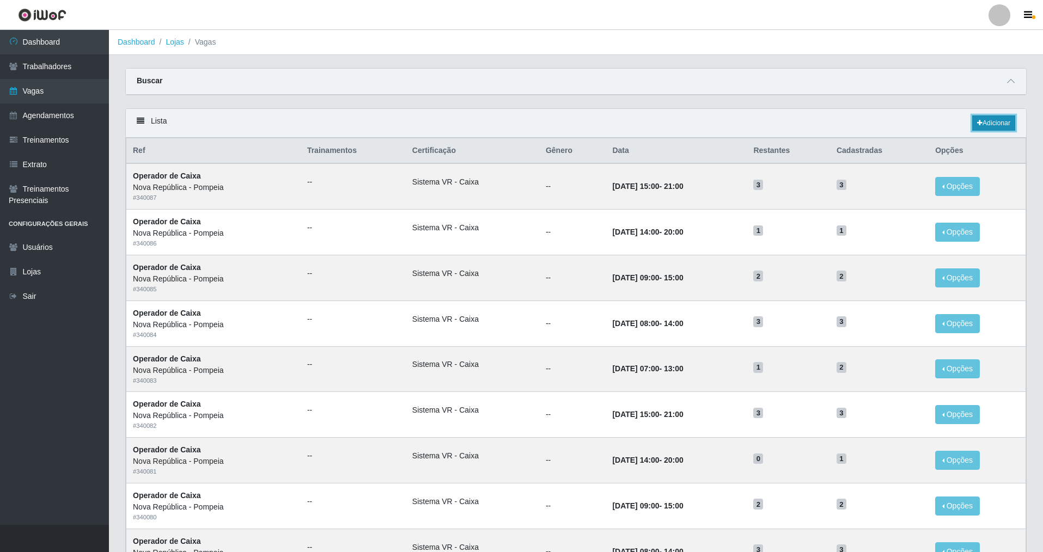
click at [984, 127] on link "Adicionar" at bounding box center [993, 122] width 43 height 15
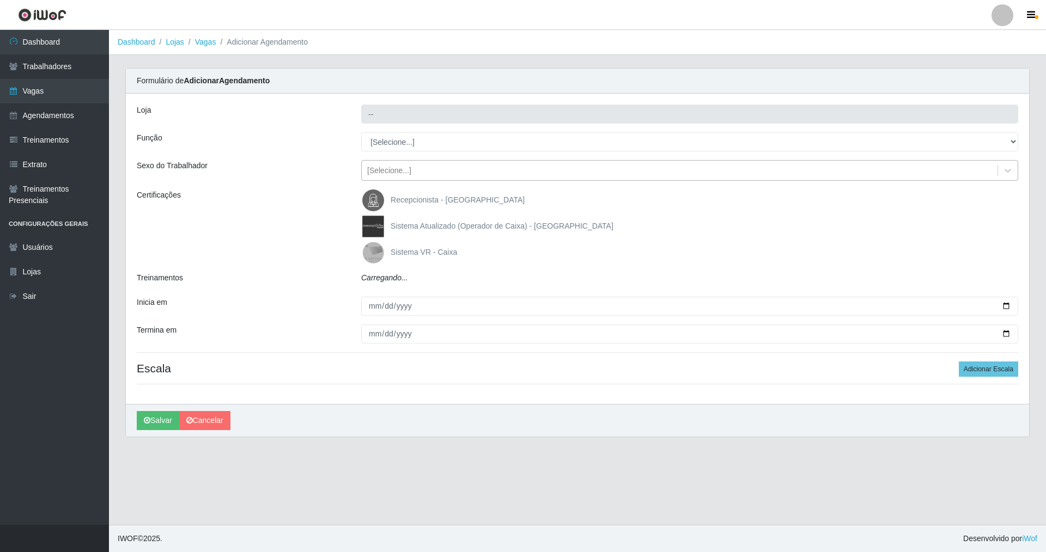
type input "Nova República - Pompeia"
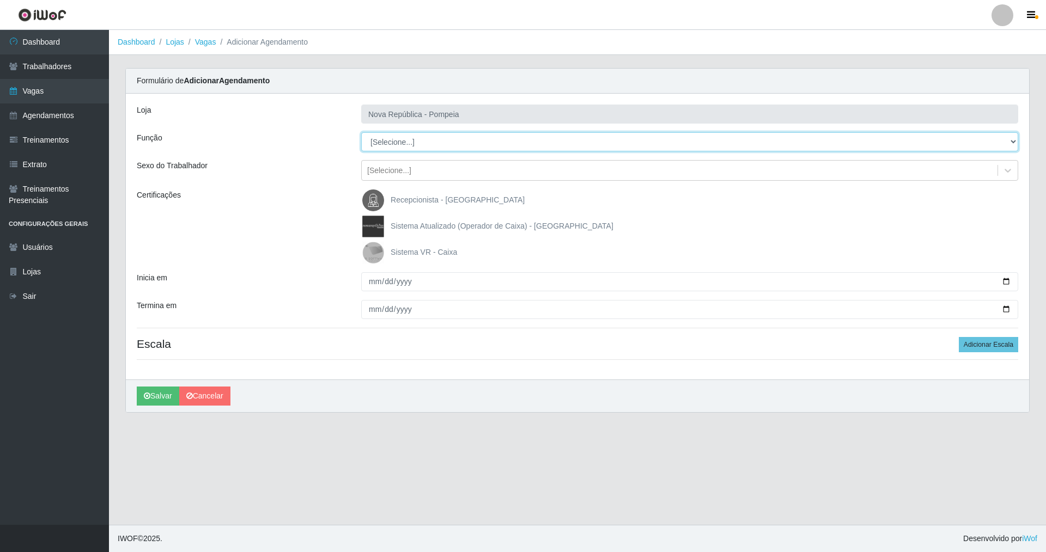
click at [407, 144] on select "[Selecione...] Balconista Operador de Caixa Recepcionista Repositor" at bounding box center [689, 141] width 657 height 19
select select "22"
click at [361, 132] on select "[Selecione...] Balconista Operador de Caixa Recepcionista Repositor" at bounding box center [689, 141] width 657 height 19
click at [381, 248] on img at bounding box center [375, 253] width 26 height 22
click at [0, 0] on input "Sistema VR - Caixa" at bounding box center [0, 0] width 0 height 0
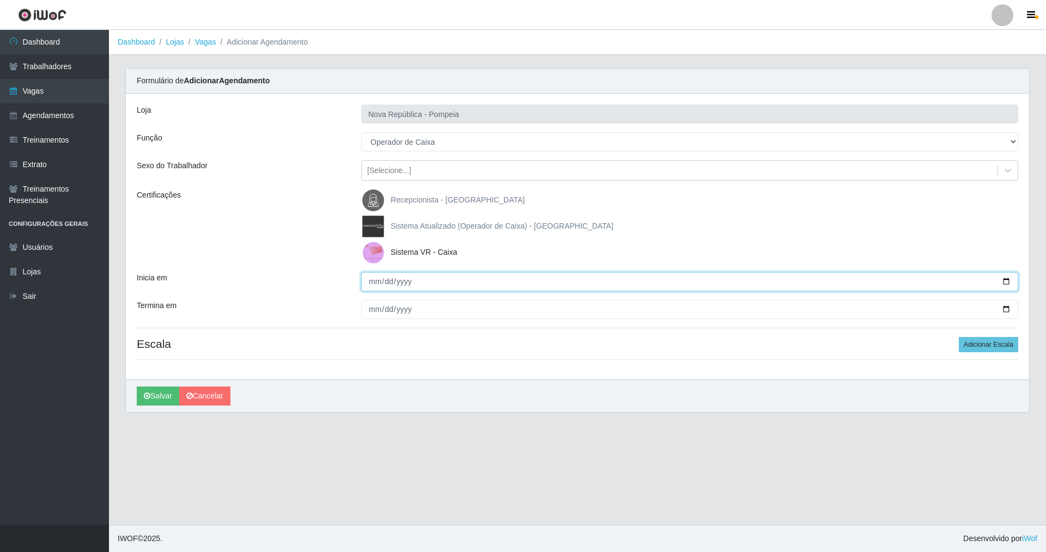
drag, startPoint x: 367, startPoint y: 278, endPoint x: 414, endPoint y: 299, distance: 51.0
click at [372, 279] on input "Inicia em" at bounding box center [689, 281] width 657 height 19
type input "[DATE]"
click at [983, 350] on button "Adicionar Escala" at bounding box center [988, 344] width 59 height 15
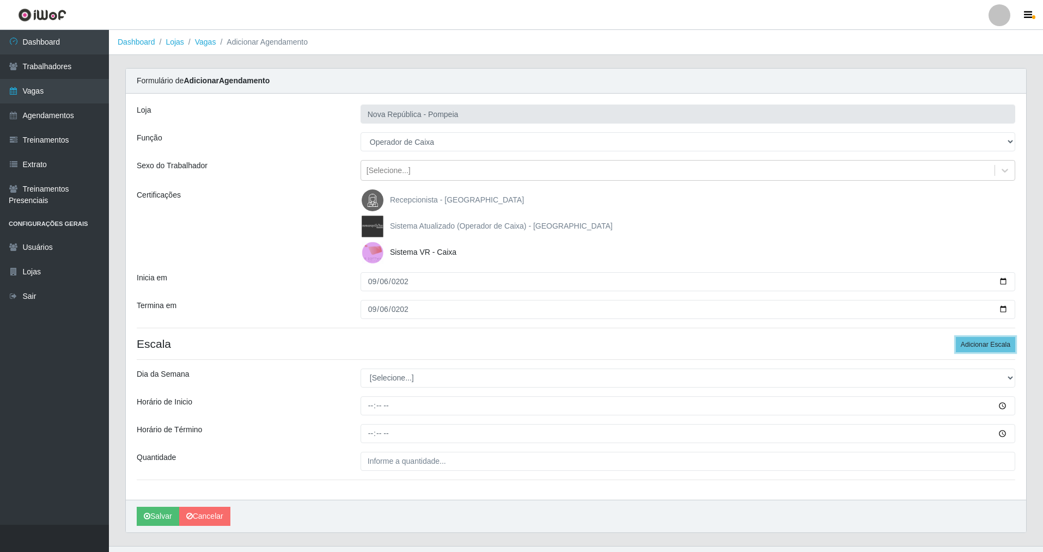
scroll to position [21, 0]
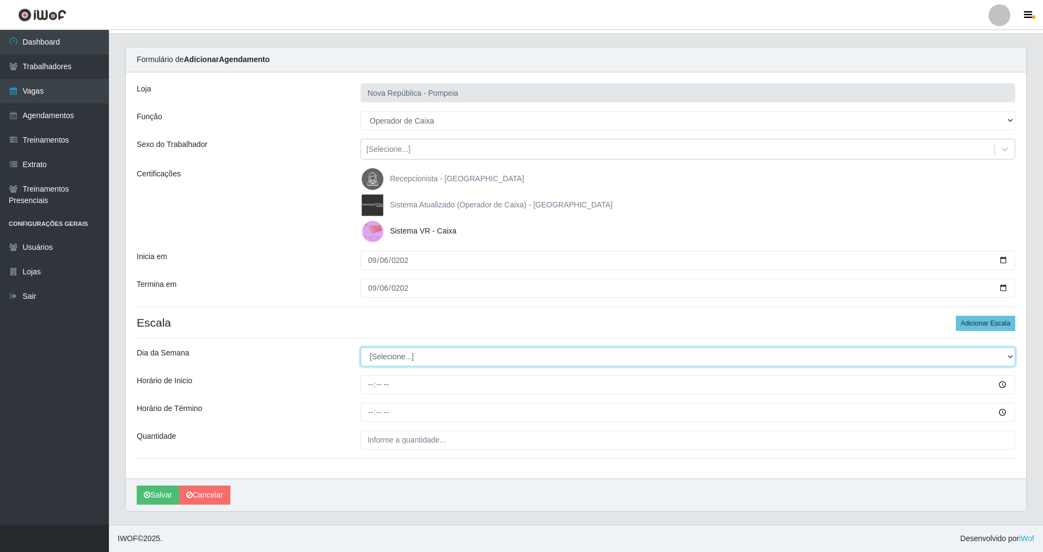
click at [373, 362] on select "[Selecione...] Segunda Terça Quarta Quinta Sexta Sábado Domingo" at bounding box center [688, 357] width 655 height 19
select select "6"
click at [361, 348] on select "[Selecione...] Segunda Terça Quarta Quinta Sexta Sábado Domingo" at bounding box center [688, 357] width 655 height 19
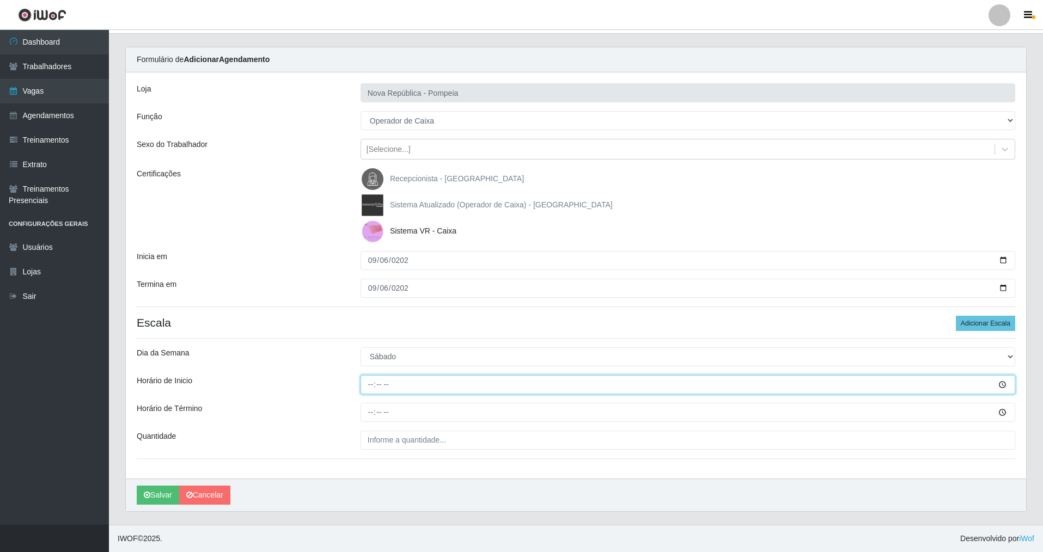
click at [370, 385] on input "Horário de Inicio" at bounding box center [688, 384] width 655 height 19
type input "07:00"
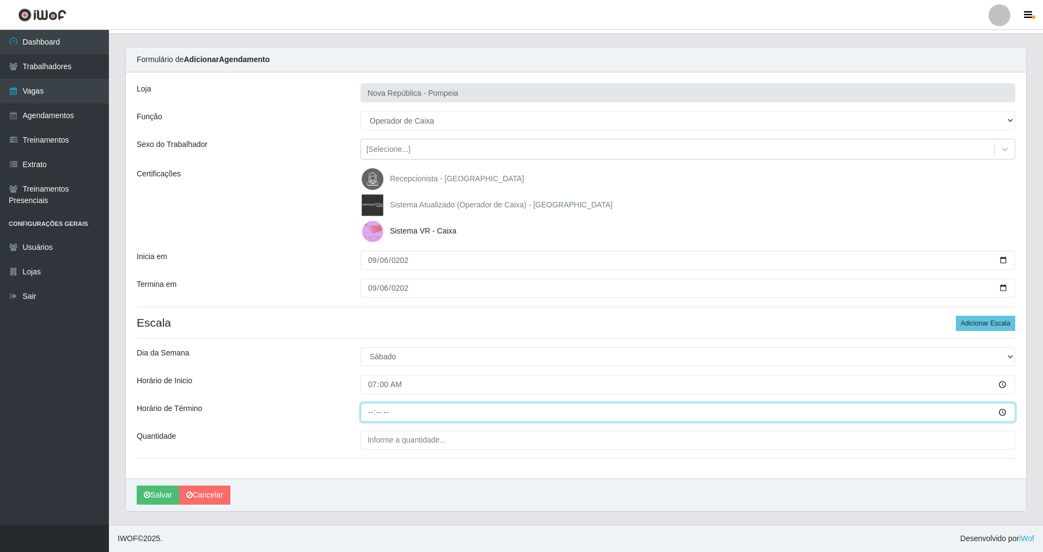
type input "13:00"
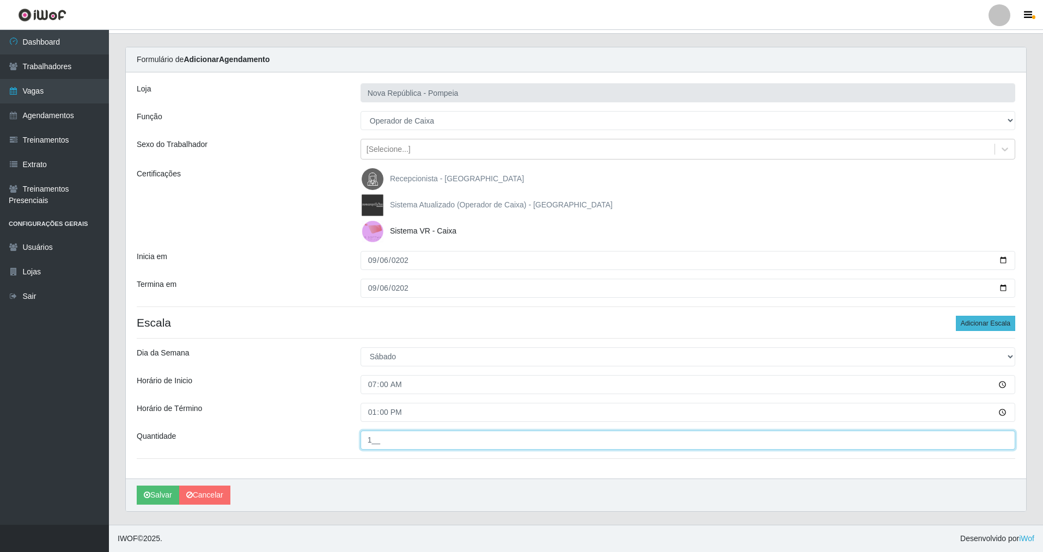
type input "1__"
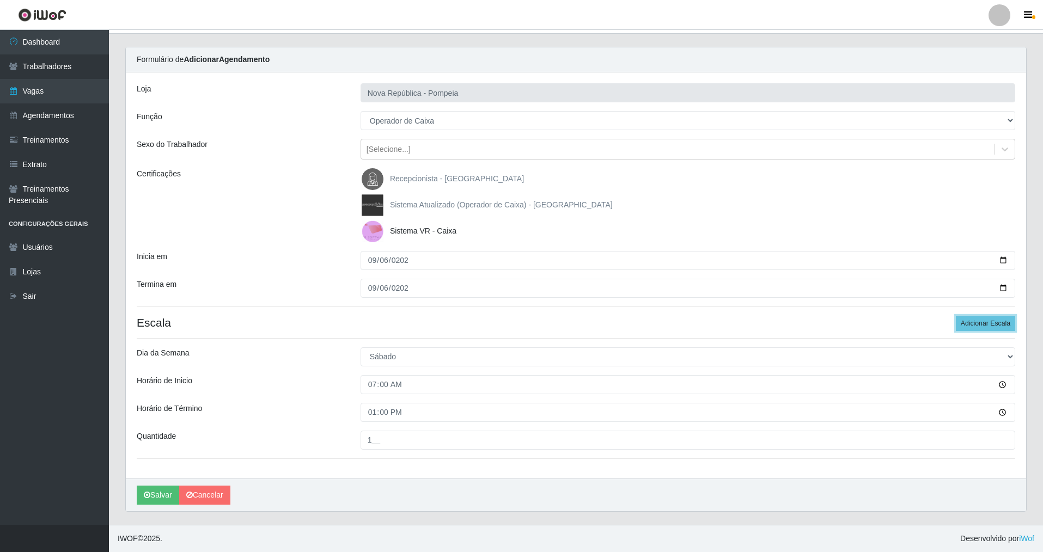
drag, startPoint x: 965, startPoint y: 316, endPoint x: 936, endPoint y: 318, distance: 29.5
click at [965, 317] on button "Adicionar Escala" at bounding box center [985, 323] width 59 height 15
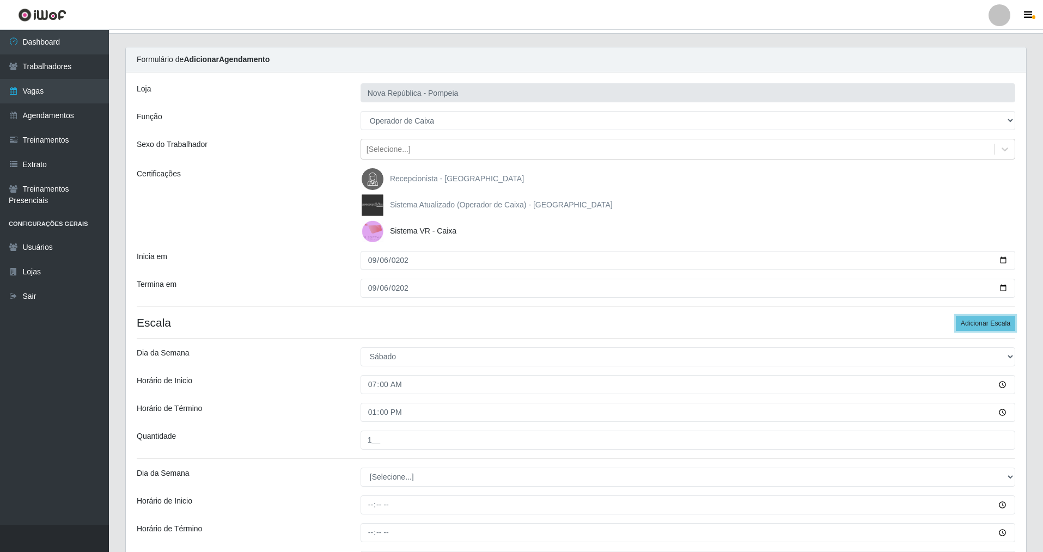
scroll to position [142, 0]
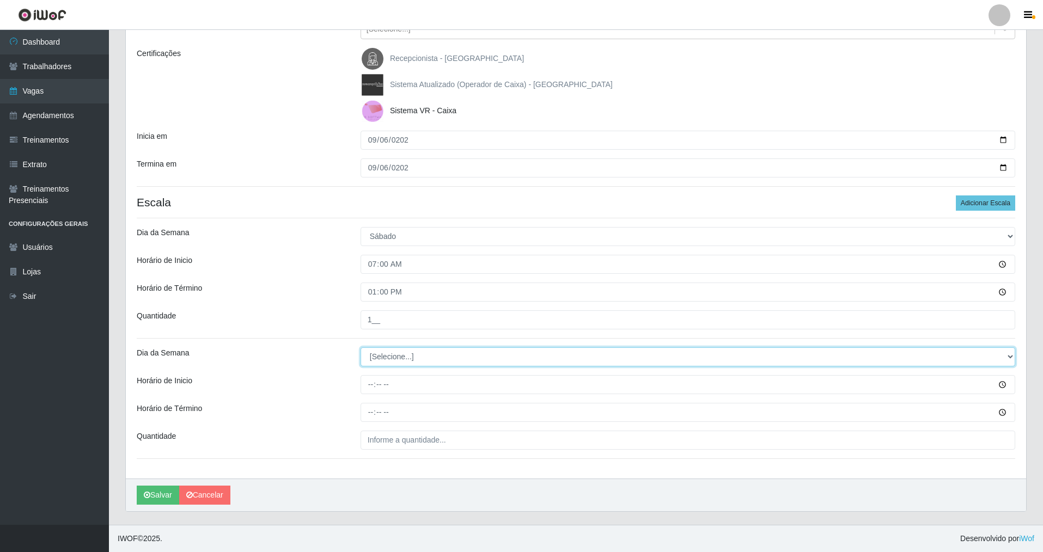
drag, startPoint x: 394, startPoint y: 360, endPoint x: 396, endPoint y: 366, distance: 6.4
click at [396, 364] on select "[Selecione...] Segunda Terça Quarta Quinta Sexta Sábado Domingo" at bounding box center [688, 357] width 655 height 19
select select "6"
click at [361, 348] on select "[Selecione...] Segunda Terça Quarta Quinta Sexta Sábado Domingo" at bounding box center [688, 357] width 655 height 19
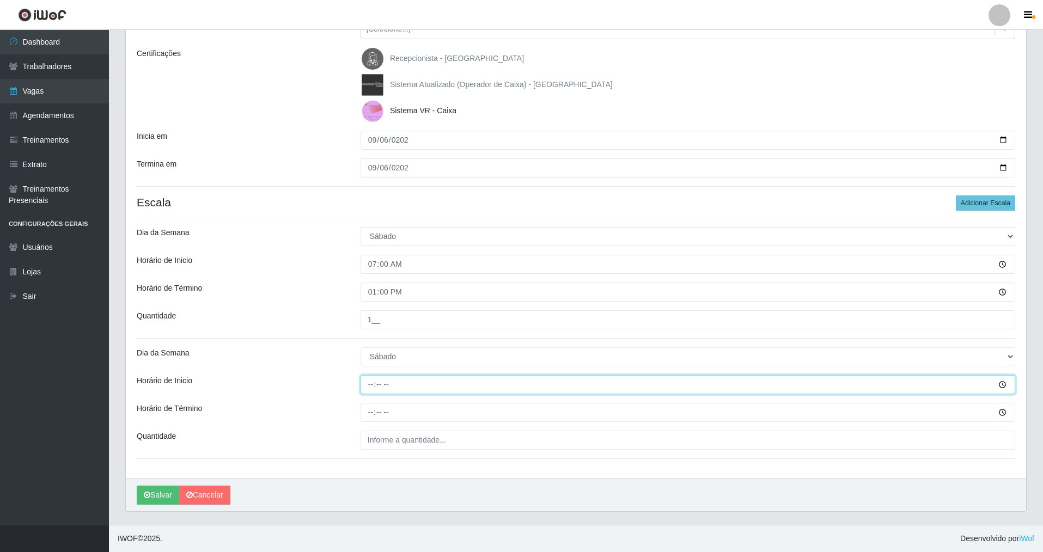
click at [371, 385] on input "Horário de Inicio" at bounding box center [688, 384] width 655 height 19
type input "08:00"
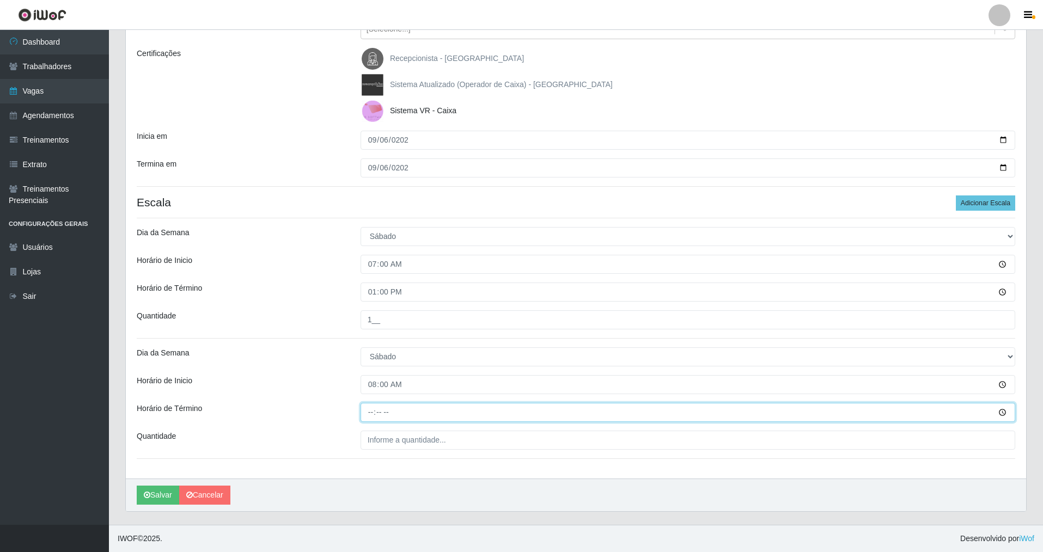
type input "14:00"
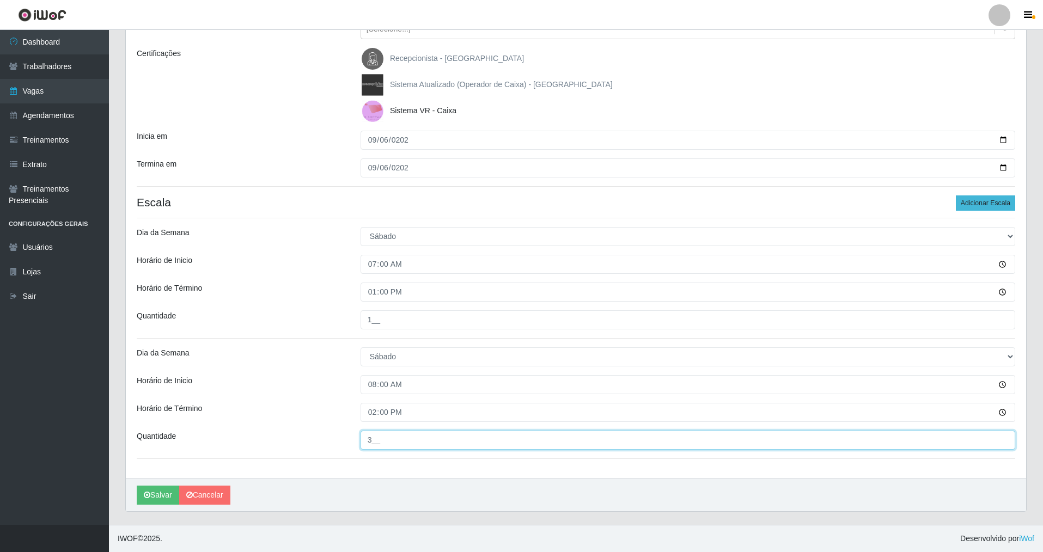
type input "3__"
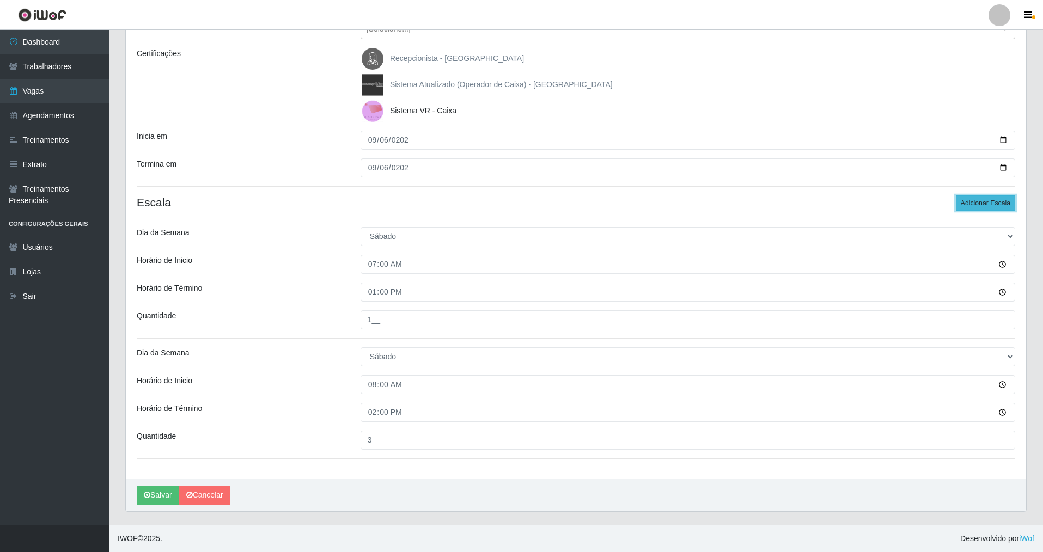
click at [1001, 202] on button "Adicionar Escala" at bounding box center [985, 203] width 59 height 15
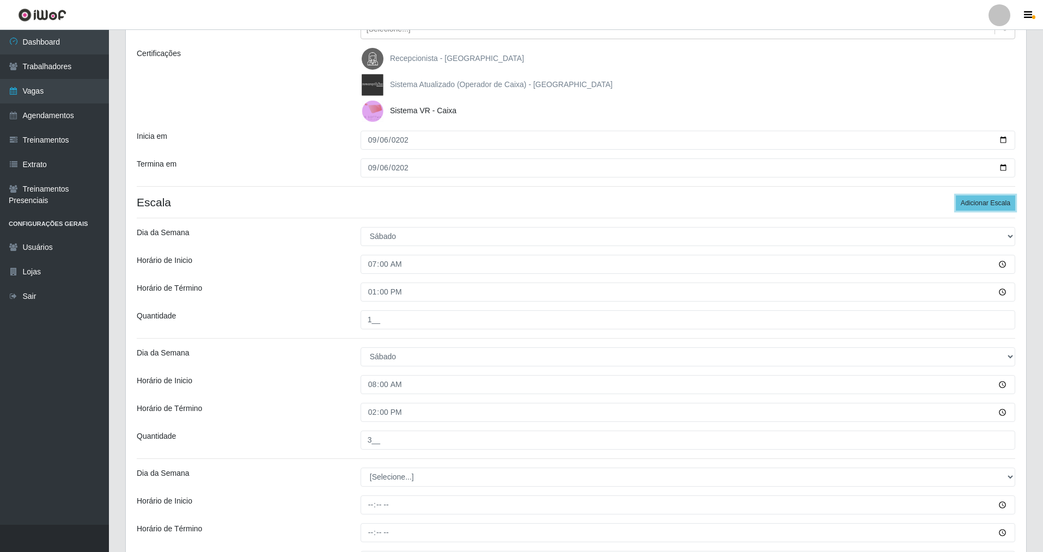
scroll to position [251, 0]
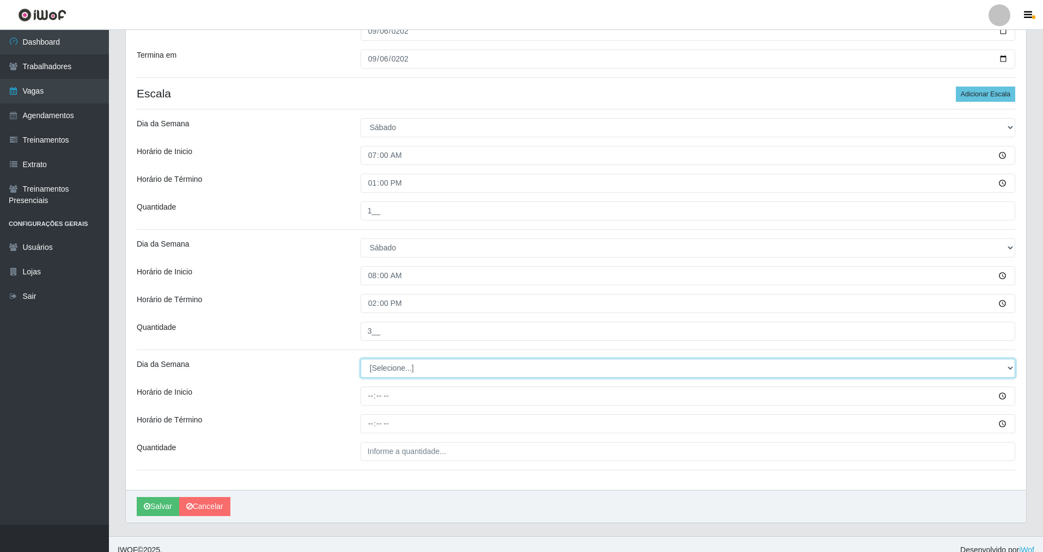
click at [391, 366] on select "[Selecione...] Segunda Terça Quarta Quinta Sexta Sábado Domingo" at bounding box center [688, 368] width 655 height 19
select select "6"
click at [361, 359] on select "[Selecione...] Segunda Terça Quarta Quinta Sexta Sábado Domingo" at bounding box center [688, 368] width 655 height 19
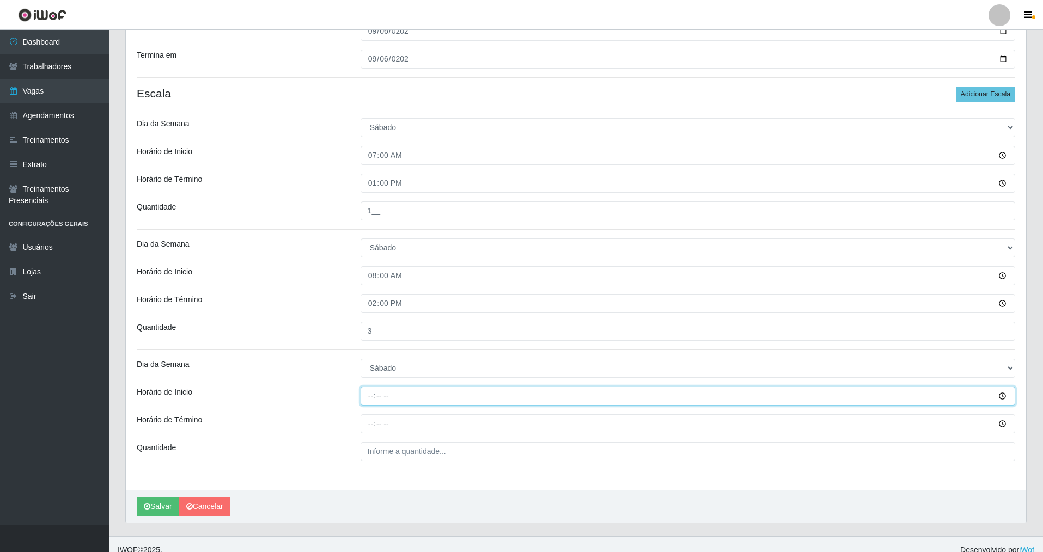
click at [373, 395] on input "Horário de Inicio" at bounding box center [688, 396] width 655 height 19
type input "09:00"
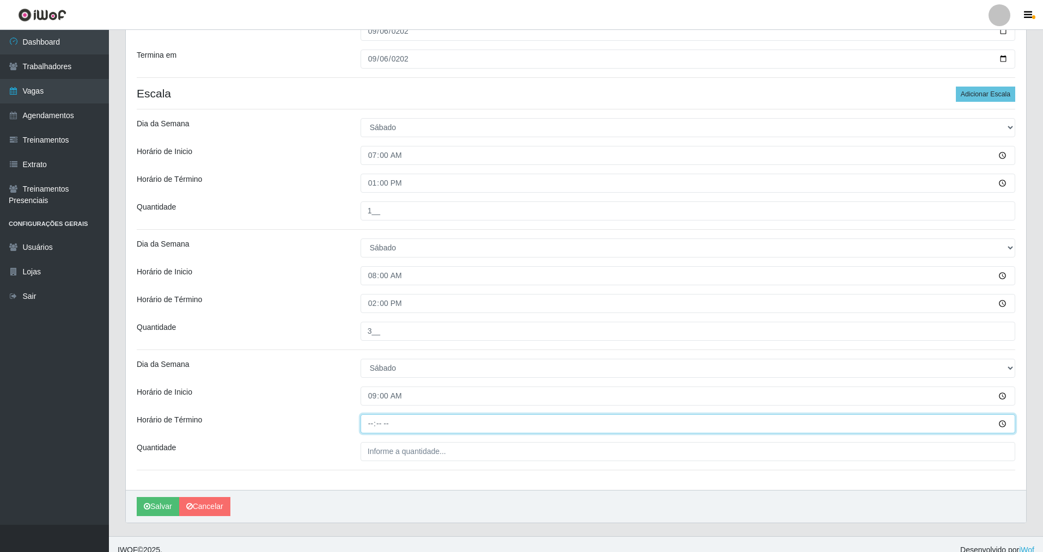
type input "15:00"
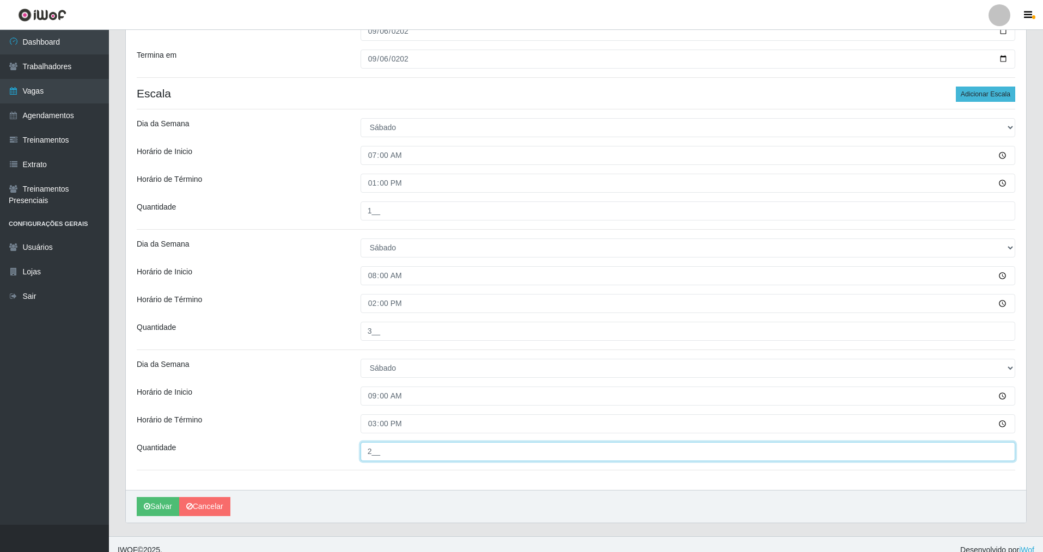
type input "2__"
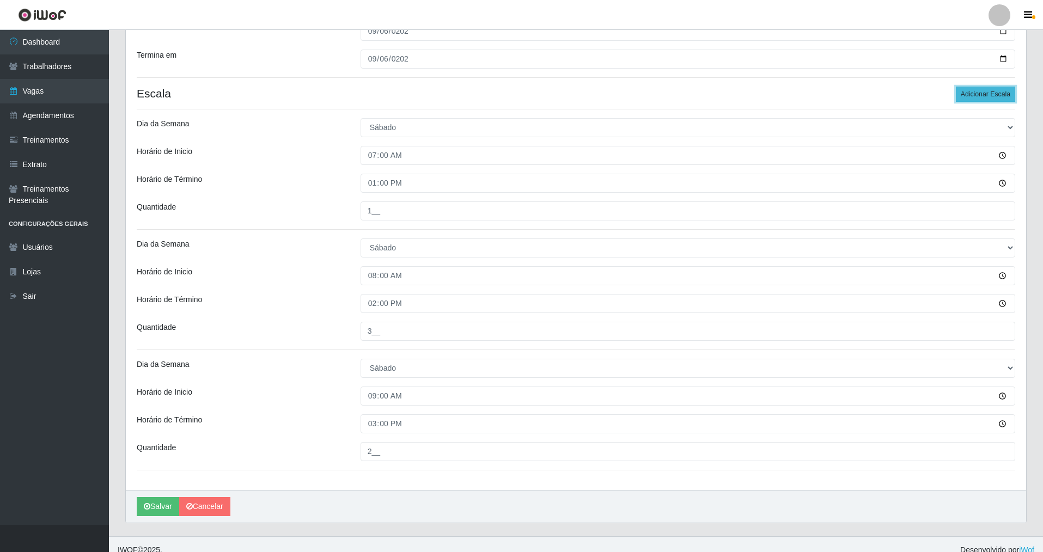
click at [973, 96] on button "Adicionar Escala" at bounding box center [985, 94] width 59 height 15
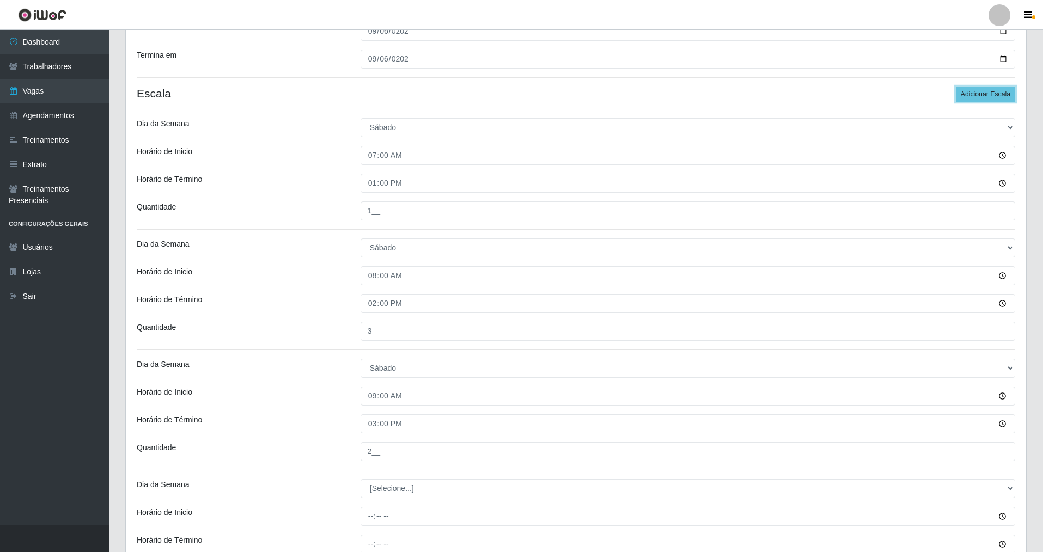
scroll to position [382, 0]
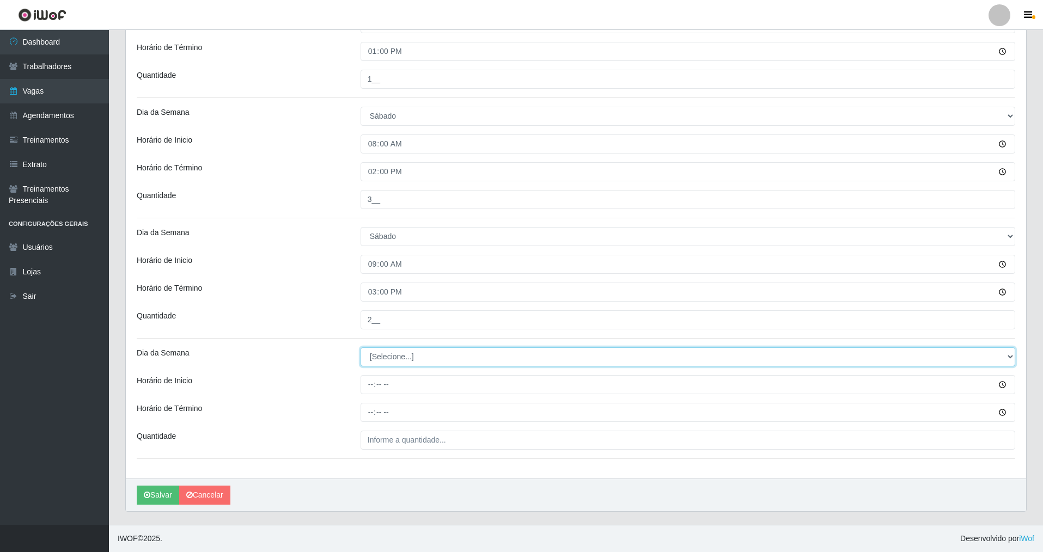
click at [398, 363] on select "[Selecione...] Segunda Terça Quarta Quinta Sexta Sábado Domingo" at bounding box center [688, 357] width 655 height 19
select select "6"
click at [361, 348] on select "[Selecione...] Segunda Terça Quarta Quinta Sexta Sábado Domingo" at bounding box center [688, 357] width 655 height 19
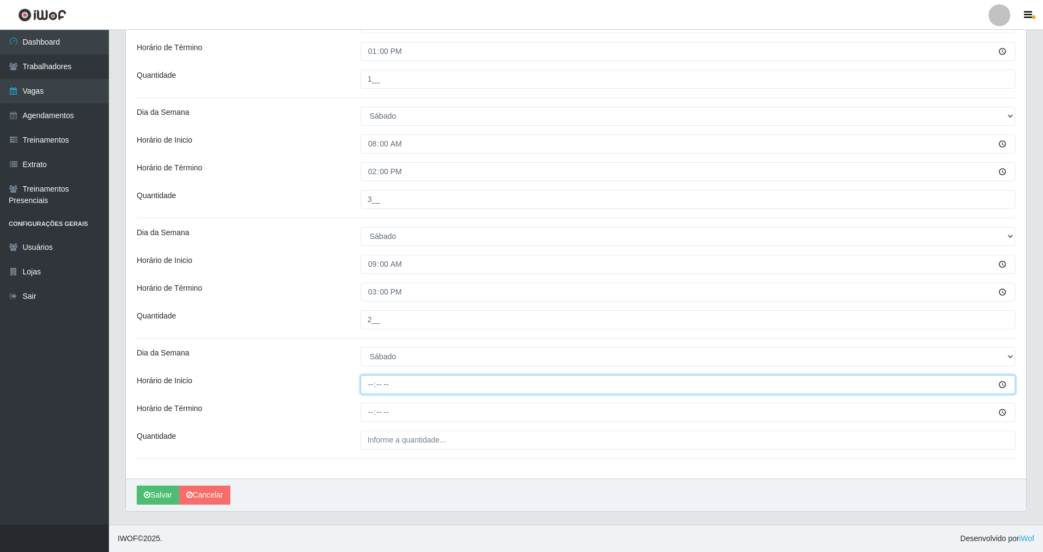
click at [370, 386] on input "Horário de Inicio" at bounding box center [688, 384] width 655 height 19
type input "14:00"
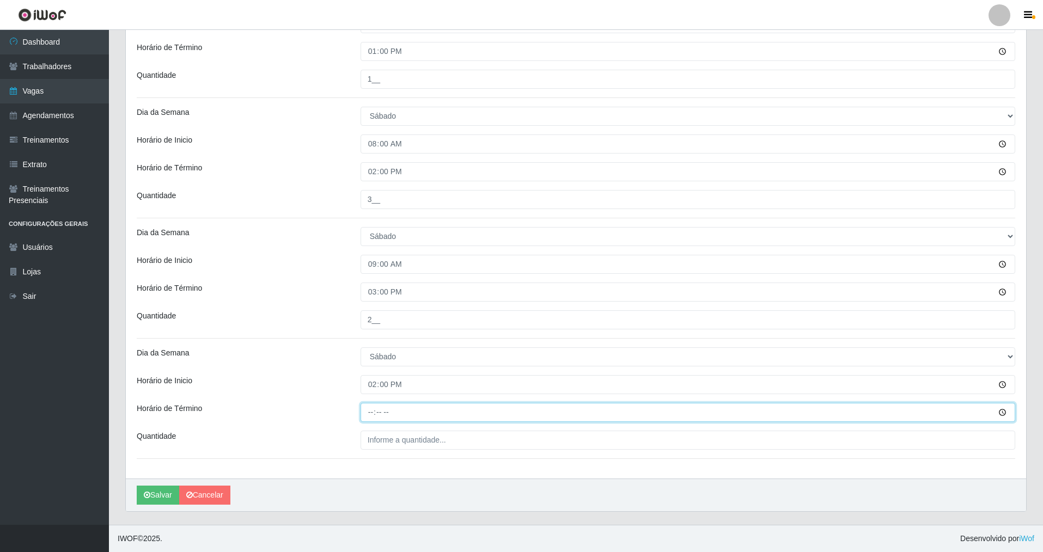
type input "20:00"
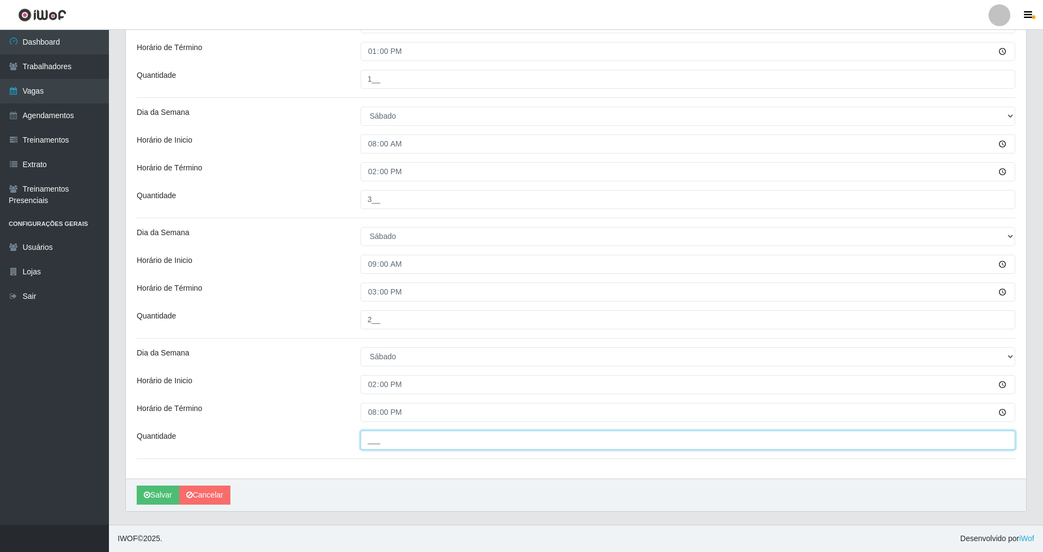
click at [395, 437] on input "___" at bounding box center [688, 440] width 655 height 19
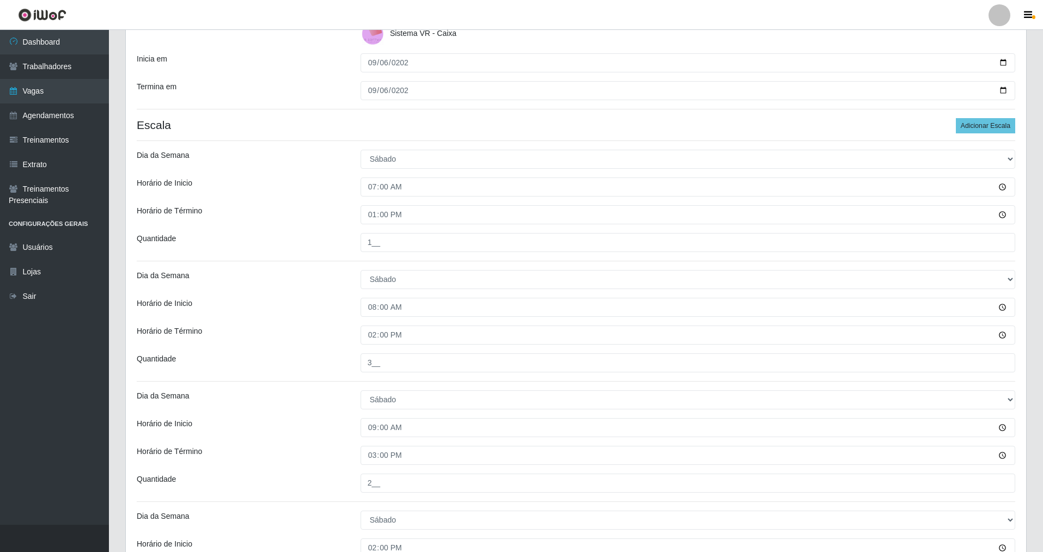
scroll to position [165, 0]
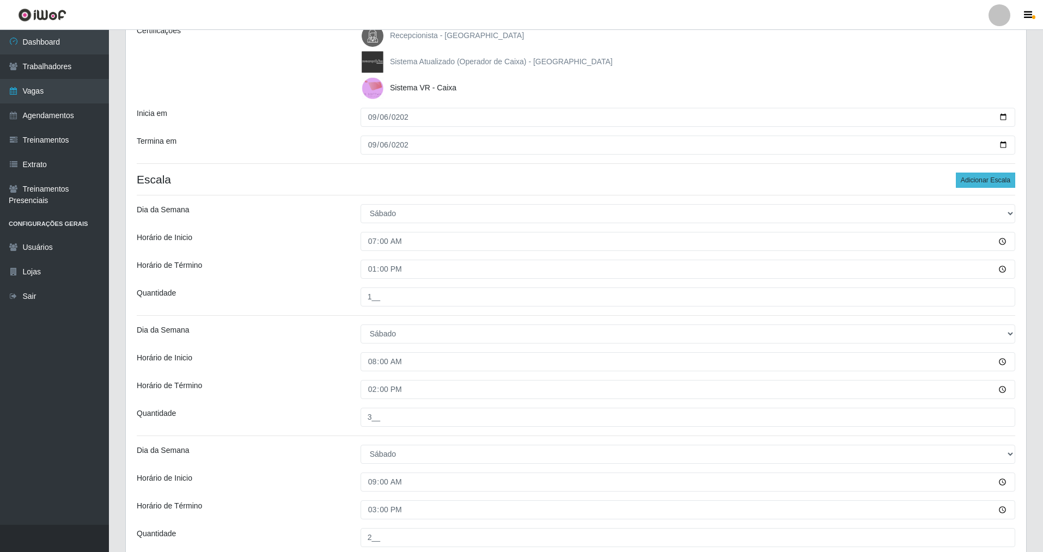
type input "3__"
click at [980, 181] on button "Adicionar Escala" at bounding box center [985, 180] width 59 height 15
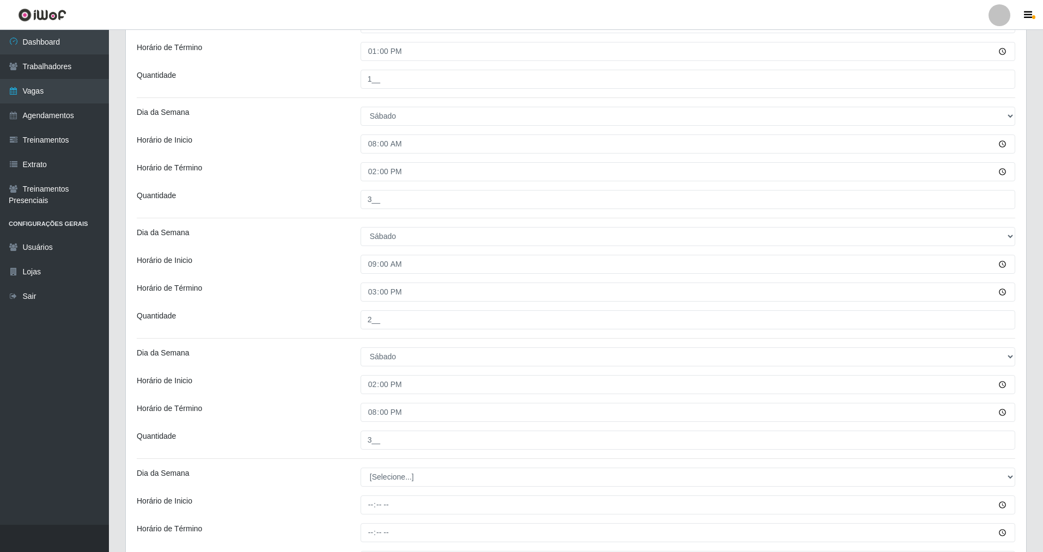
scroll to position [503, 0]
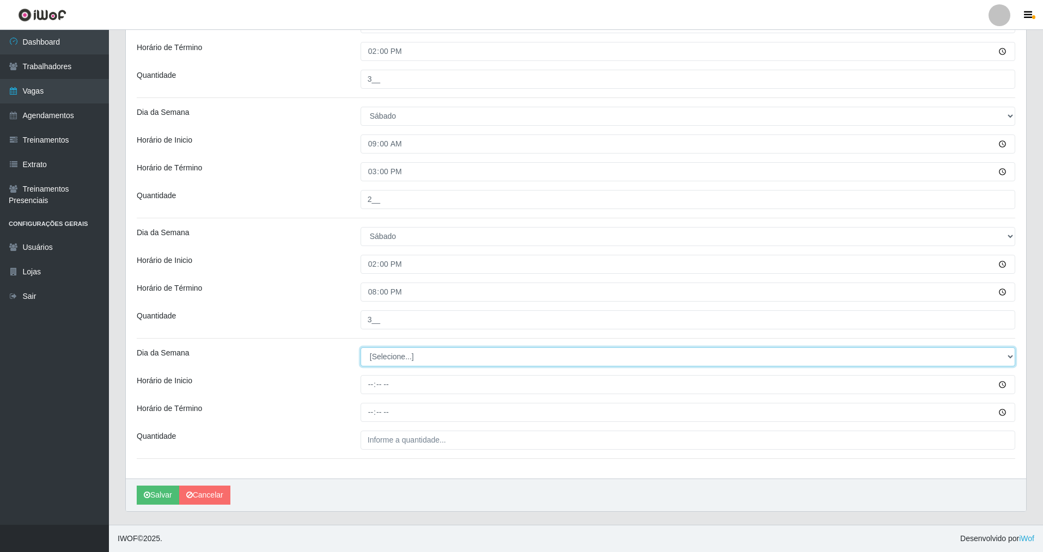
click at [388, 350] on select "[Selecione...] Segunda Terça Quarta Quinta Sexta Sábado Domingo" at bounding box center [688, 357] width 655 height 19
select select "6"
click at [361, 348] on select "[Selecione...] Segunda Terça Quarta Quinta Sexta Sábado Domingo" at bounding box center [688, 357] width 655 height 19
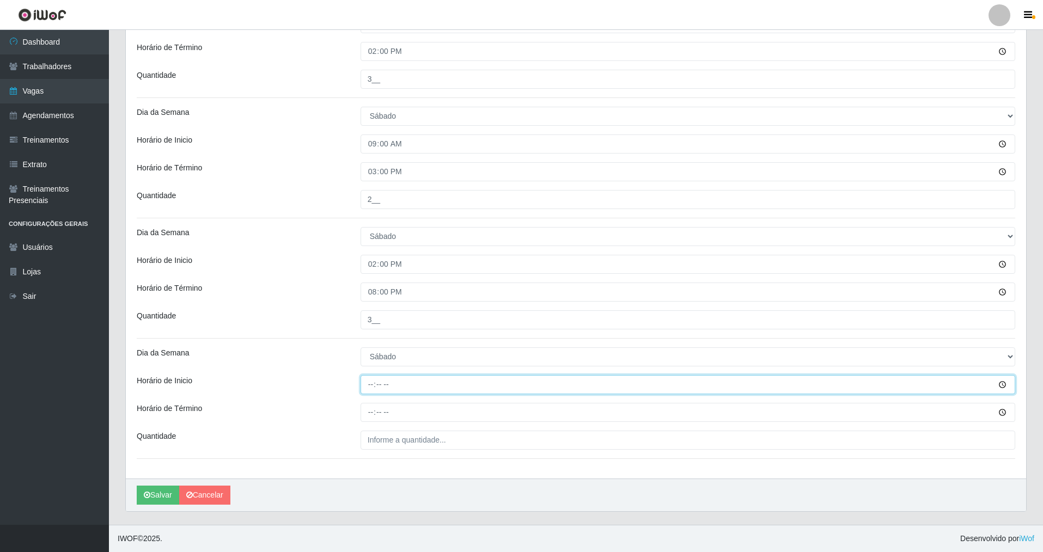
click at [372, 382] on input "Horário de Inicio" at bounding box center [688, 384] width 655 height 19
type input "15:00"
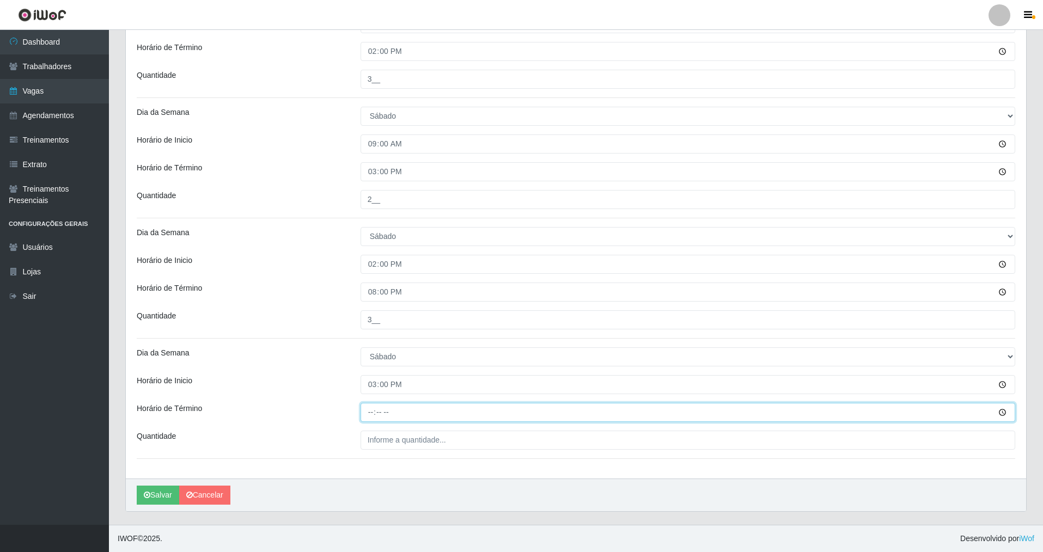
type input "21:00"
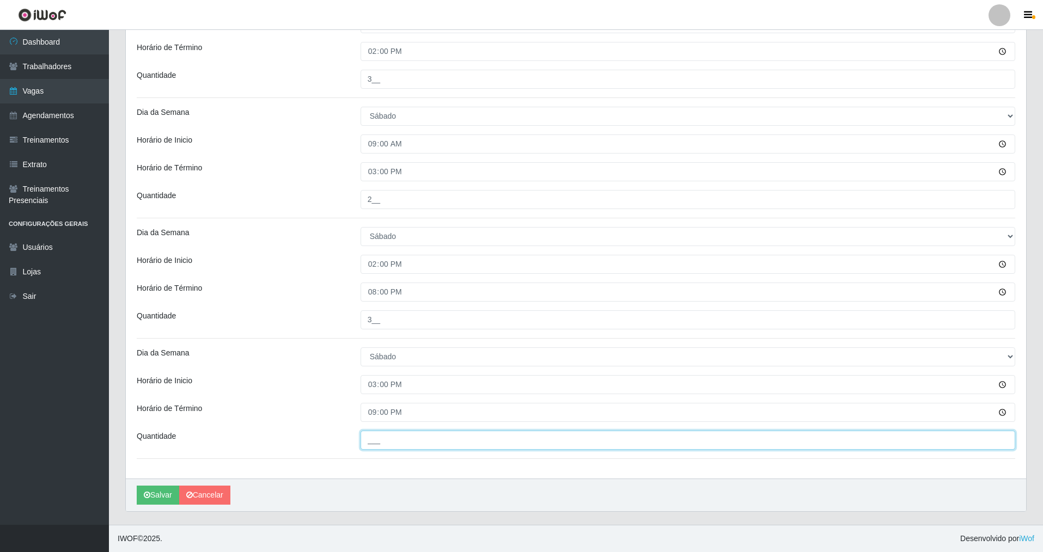
click at [388, 447] on input "___" at bounding box center [688, 440] width 655 height 19
type input "3__"
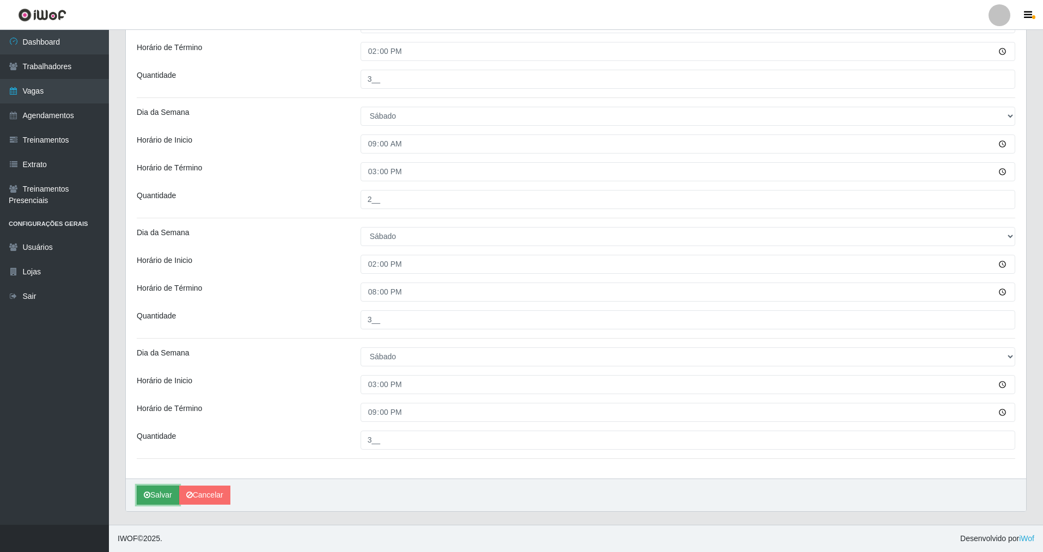
click at [157, 497] on button "Salvar" at bounding box center [158, 495] width 42 height 19
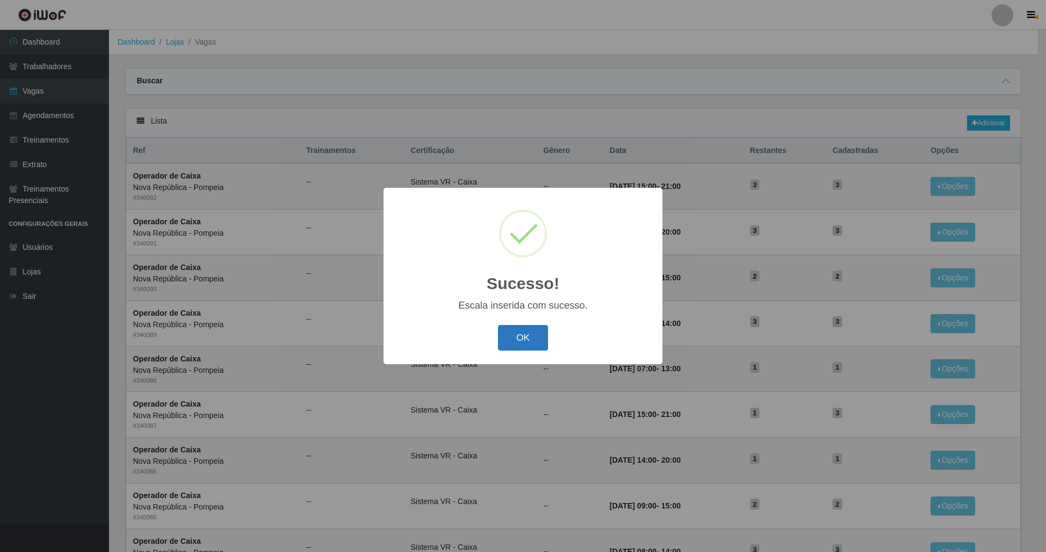
click at [516, 342] on button "OK" at bounding box center [523, 338] width 51 height 26
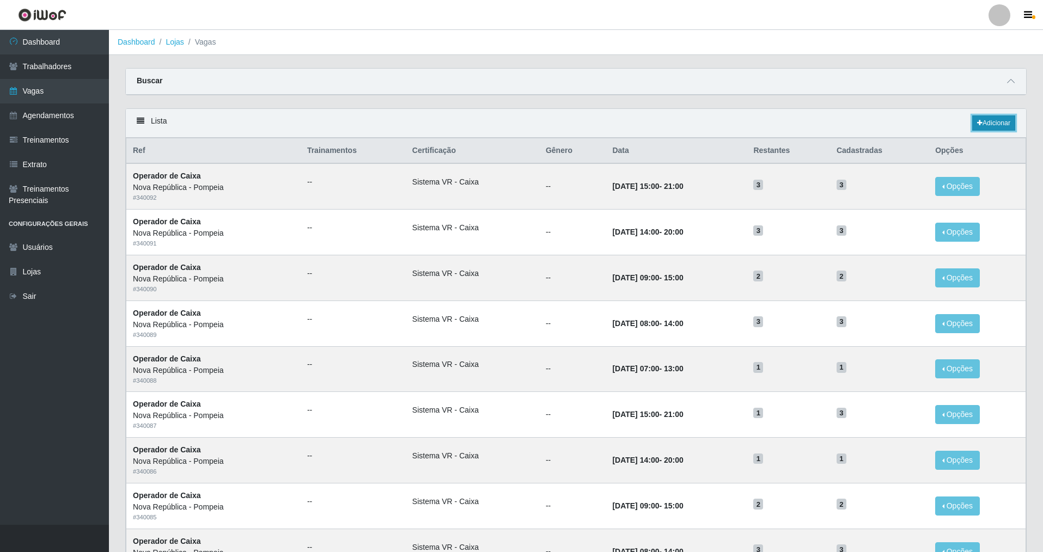
click at [985, 121] on link "Adicionar" at bounding box center [993, 122] width 43 height 15
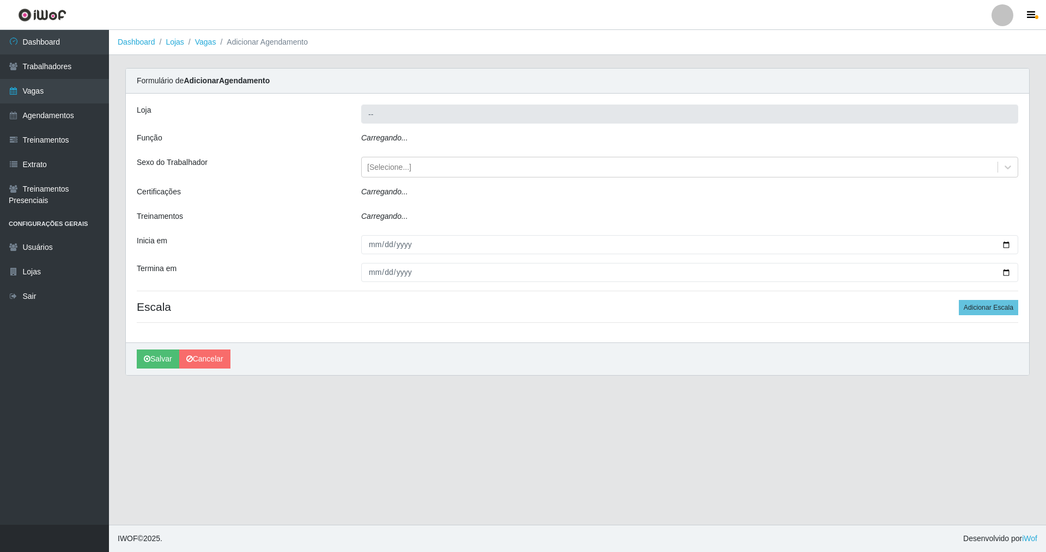
type input "Nova República - Pompeia"
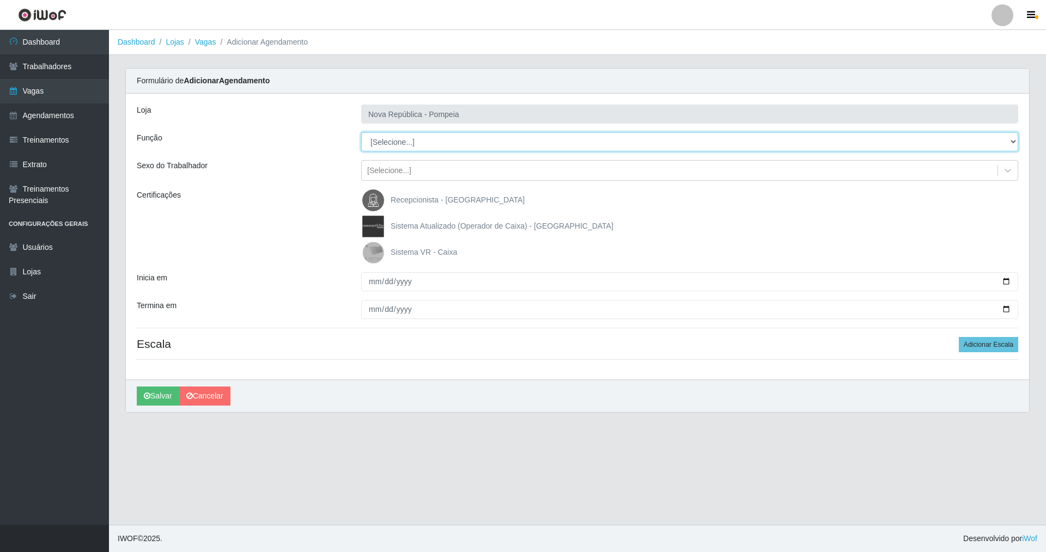
click at [395, 144] on select "[Selecione...] Balconista Operador de Caixa Recepcionista Repositor" at bounding box center [689, 141] width 657 height 19
select select "22"
click at [361, 132] on select "[Selecione...] Balconista Operador de Caixa Recepcionista Repositor" at bounding box center [689, 141] width 657 height 19
click at [376, 251] on img at bounding box center [375, 253] width 26 height 22
click at [0, 0] on input "Sistema VR - Caixa" at bounding box center [0, 0] width 0 height 0
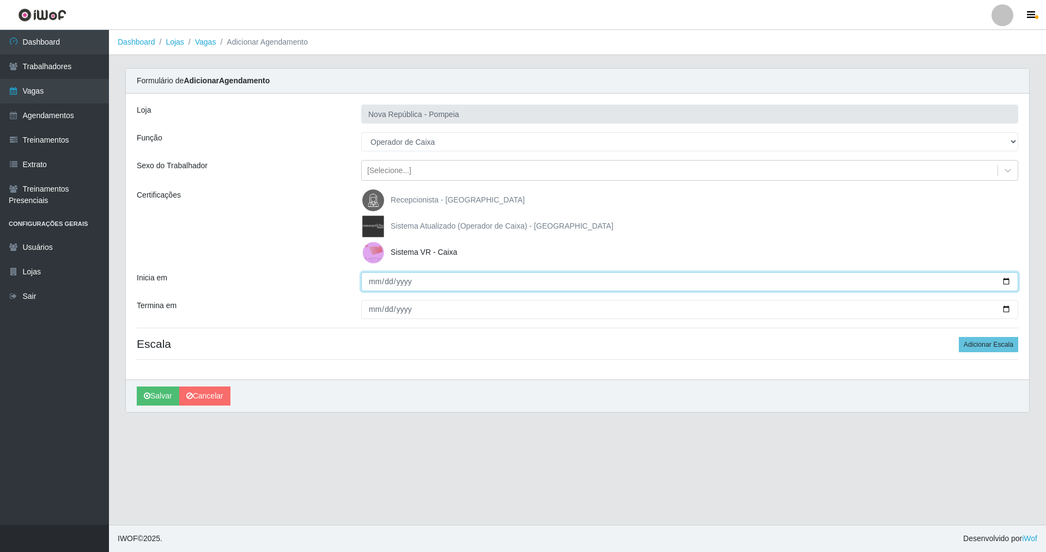
click at [374, 280] on input "Inicia em" at bounding box center [689, 281] width 657 height 19
type input "[DATE]"
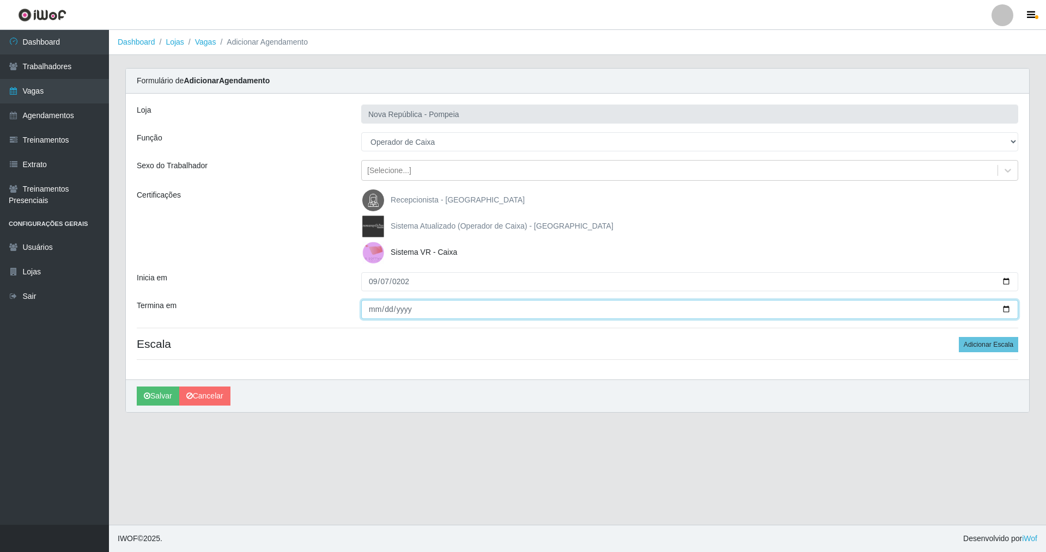
click at [374, 308] on input "Termina em" at bounding box center [689, 309] width 657 height 19
type input "[DATE]"
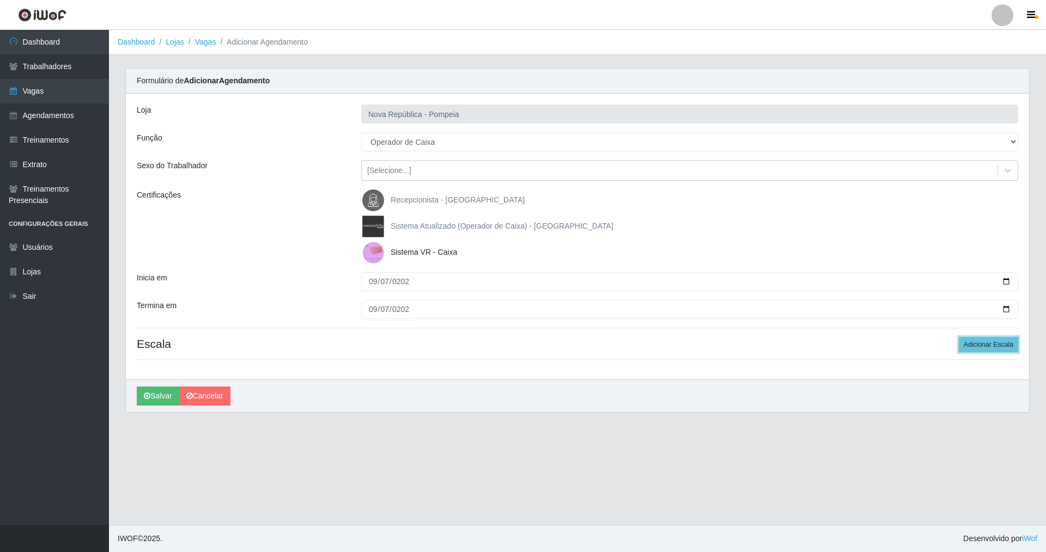
click at [987, 352] on button "Adicionar Escala" at bounding box center [988, 344] width 59 height 15
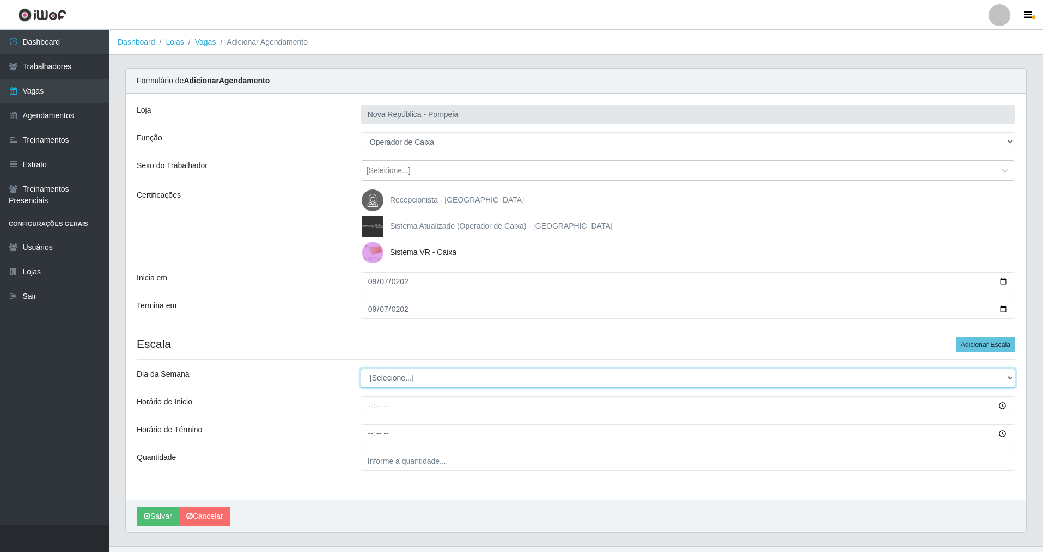
click at [394, 378] on select "[Selecione...] Segunda Terça Quarta Quinta Sexta Sábado Domingo" at bounding box center [688, 378] width 655 height 19
select select "0"
click at [361, 369] on select "[Selecione...] Segunda Terça Quarta Quinta Sexta Sábado Domingo" at bounding box center [688, 378] width 655 height 19
click at [373, 409] on input "Horário de Inicio" at bounding box center [688, 406] width 655 height 19
type input "06:50"
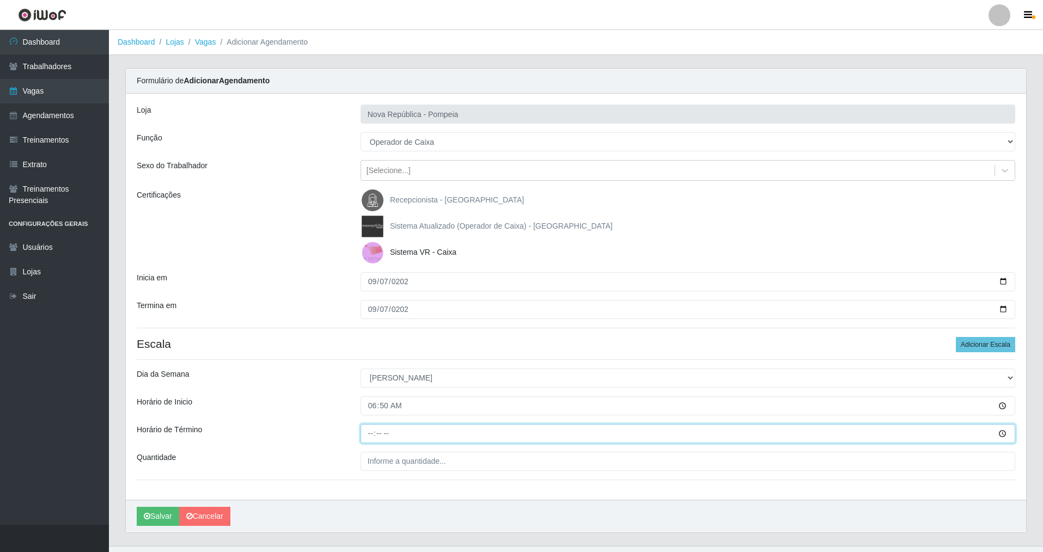
click at [474, 439] on input "Horário de Término" at bounding box center [688, 433] width 655 height 19
type input "12:50"
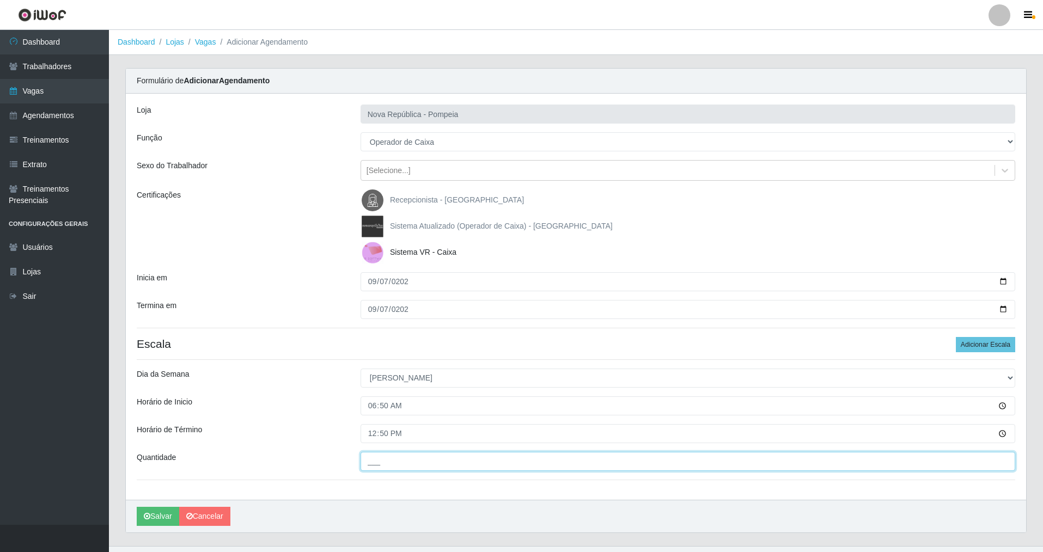
click at [434, 461] on input "___" at bounding box center [688, 461] width 655 height 19
type input "3__"
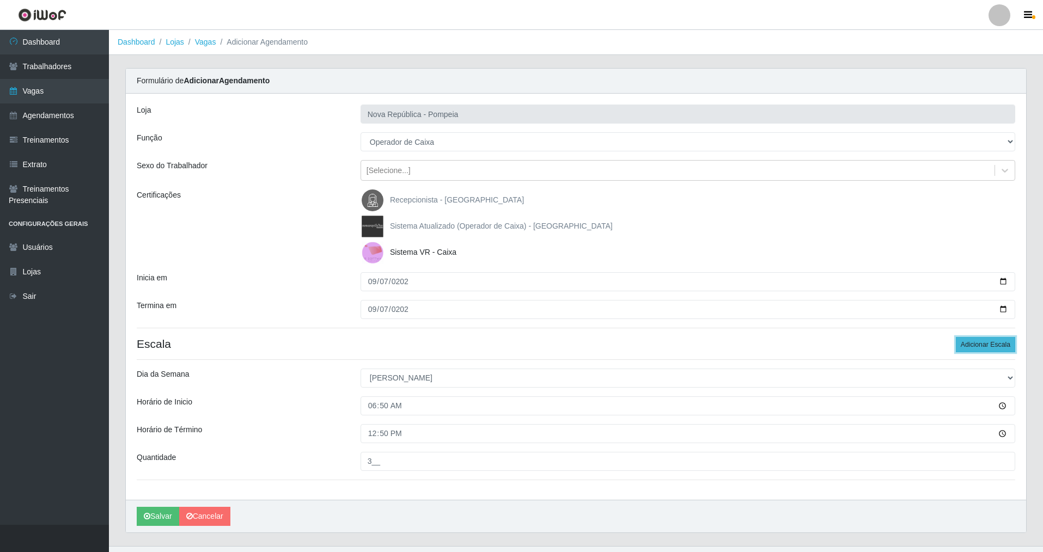
click at [978, 347] on button "Adicionar Escala" at bounding box center [985, 344] width 59 height 15
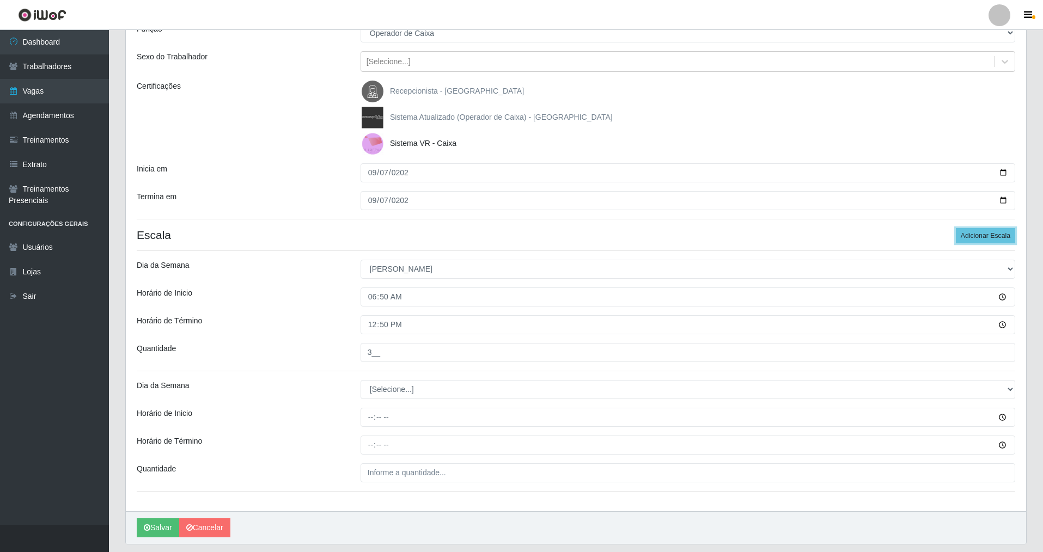
scroll to position [142, 0]
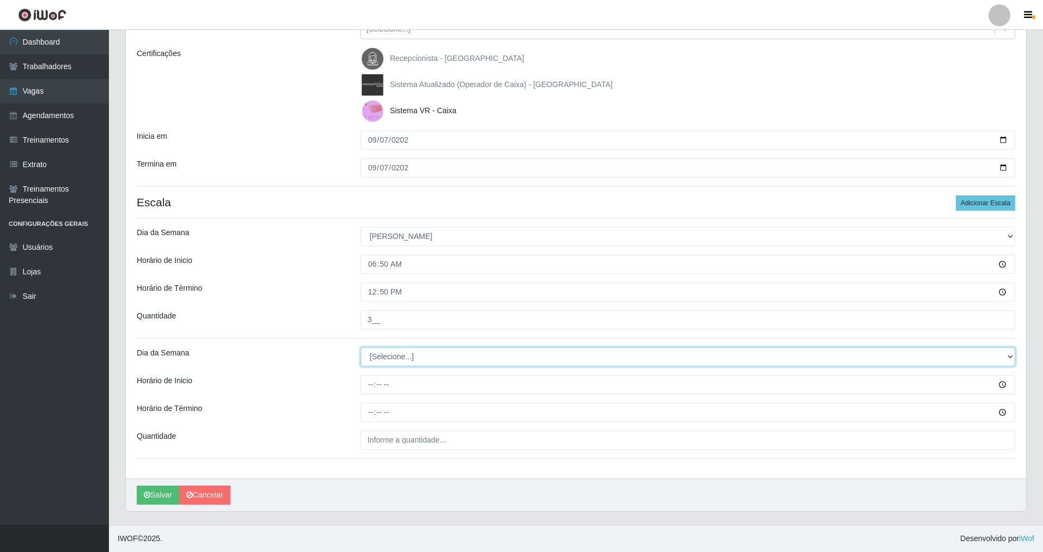
click at [404, 361] on select "[Selecione...] Segunda Terça Quarta Quinta Sexta Sábado Domingo" at bounding box center [688, 357] width 655 height 19
select select "0"
click at [361, 348] on select "[Selecione...] Segunda Terça Quarta Quinta Sexta Sábado Domingo" at bounding box center [688, 357] width 655 height 19
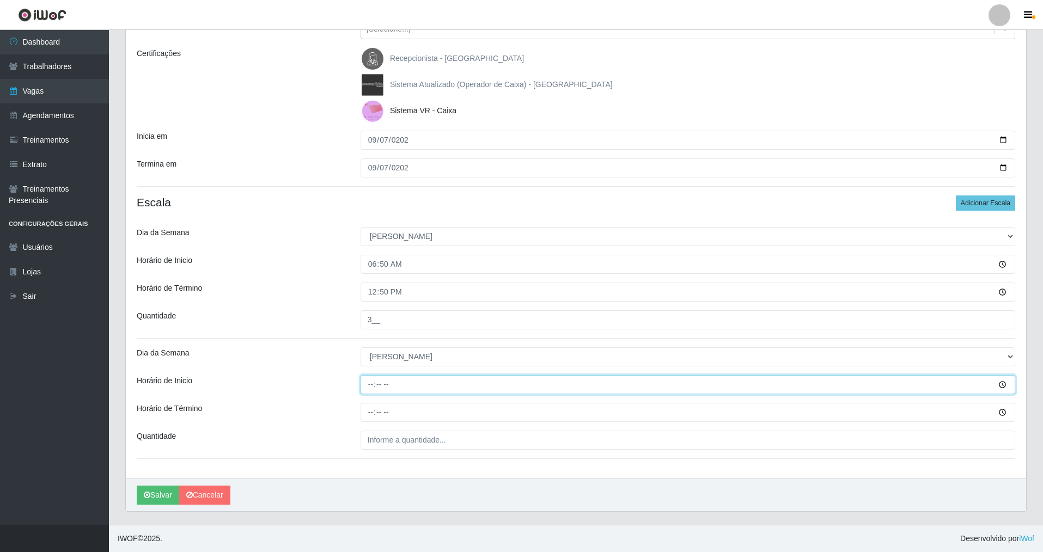
drag, startPoint x: 372, startPoint y: 387, endPoint x: 478, endPoint y: 386, distance: 106.2
click at [372, 386] on input "Horário de Inicio" at bounding box center [688, 384] width 655 height 19
type input "07:20"
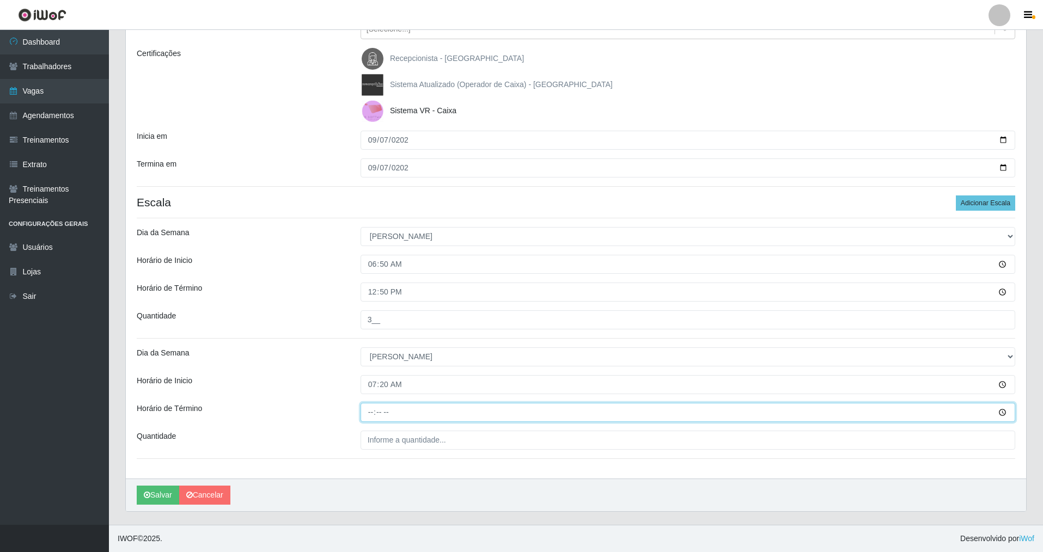
click at [368, 413] on input "Horário de Término" at bounding box center [688, 412] width 655 height 19
type input "13:20"
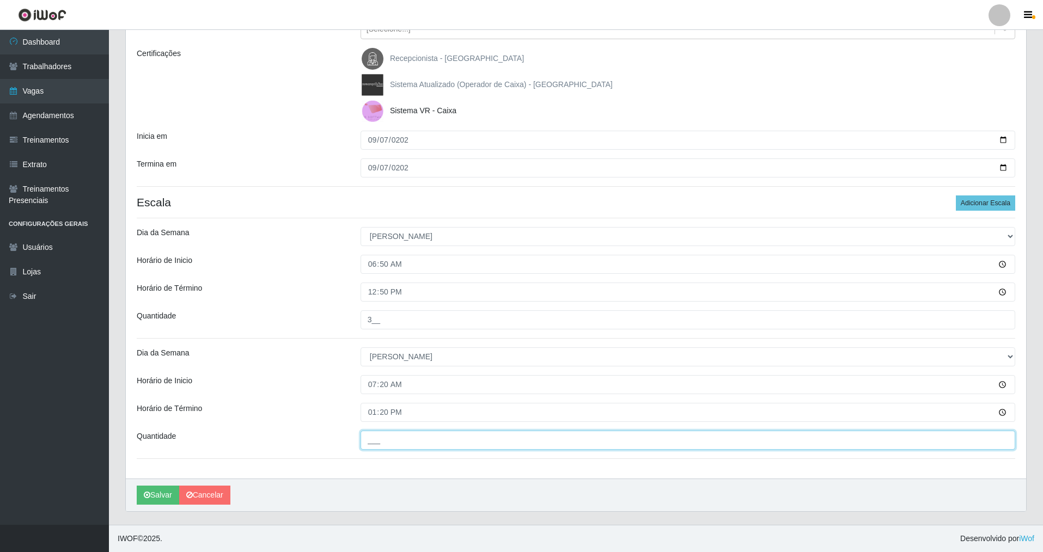
click at [405, 440] on input "___" at bounding box center [688, 440] width 655 height 19
type input "2__"
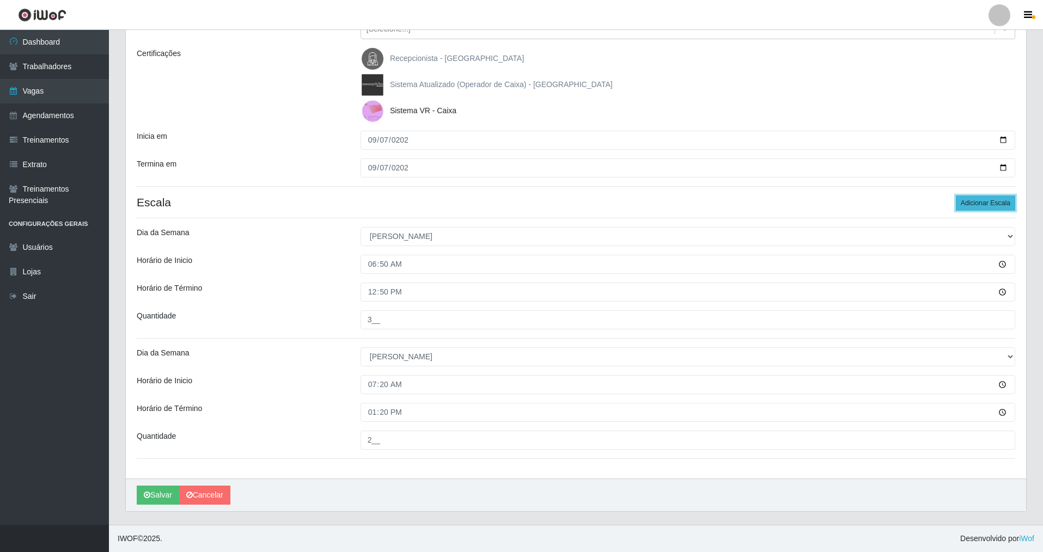
click at [972, 200] on button "Adicionar Escala" at bounding box center [985, 203] width 59 height 15
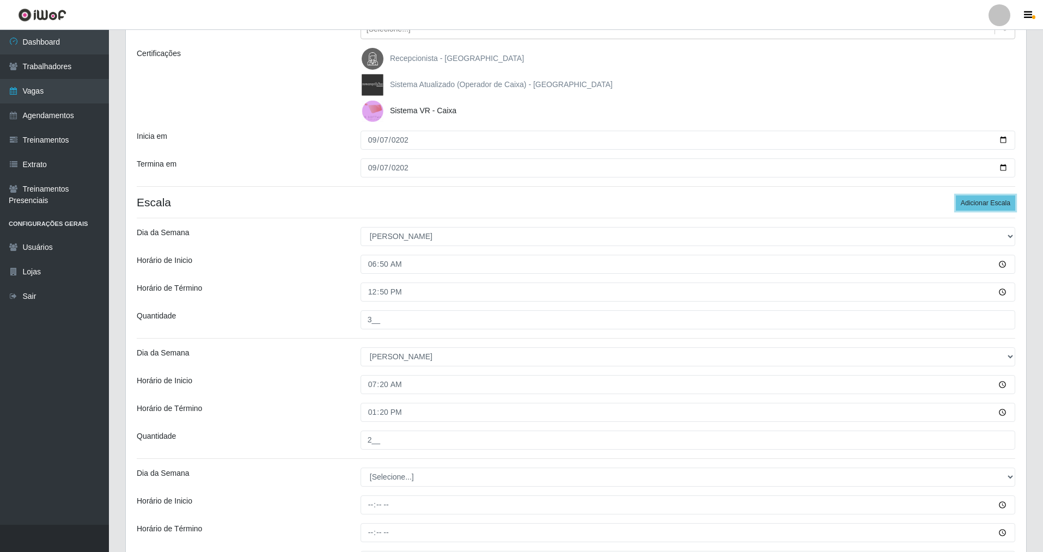
scroll to position [251, 0]
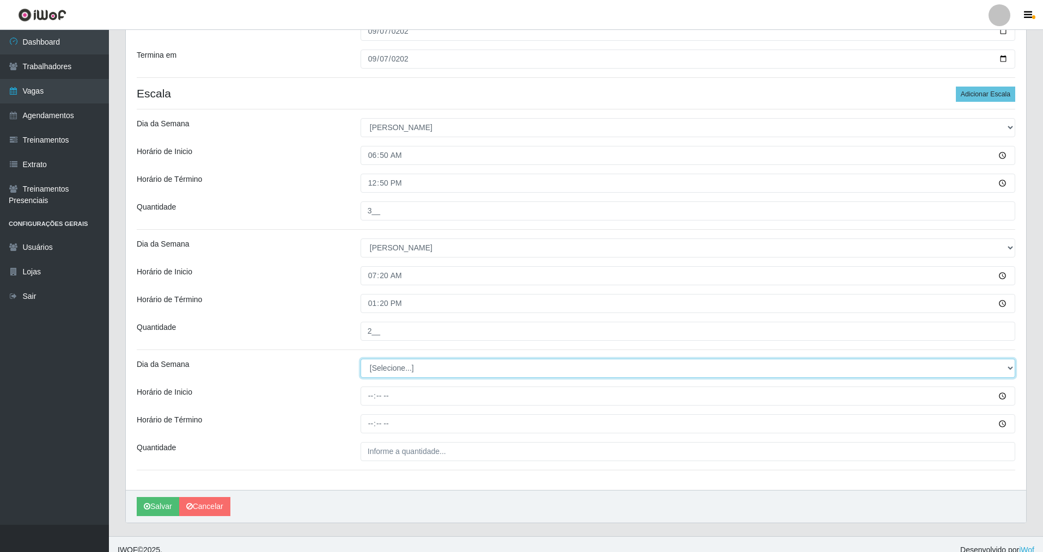
drag, startPoint x: 380, startPoint y: 369, endPoint x: 380, endPoint y: 377, distance: 7.6
click at [380, 370] on select "[Selecione...] Segunda Terça Quarta Quinta Sexta Sábado Domingo" at bounding box center [688, 368] width 655 height 19
select select "0"
click at [361, 359] on select "[Selecione...] Segunda Terça Quarta Quinta Sexta Sábado Domingo" at bounding box center [688, 368] width 655 height 19
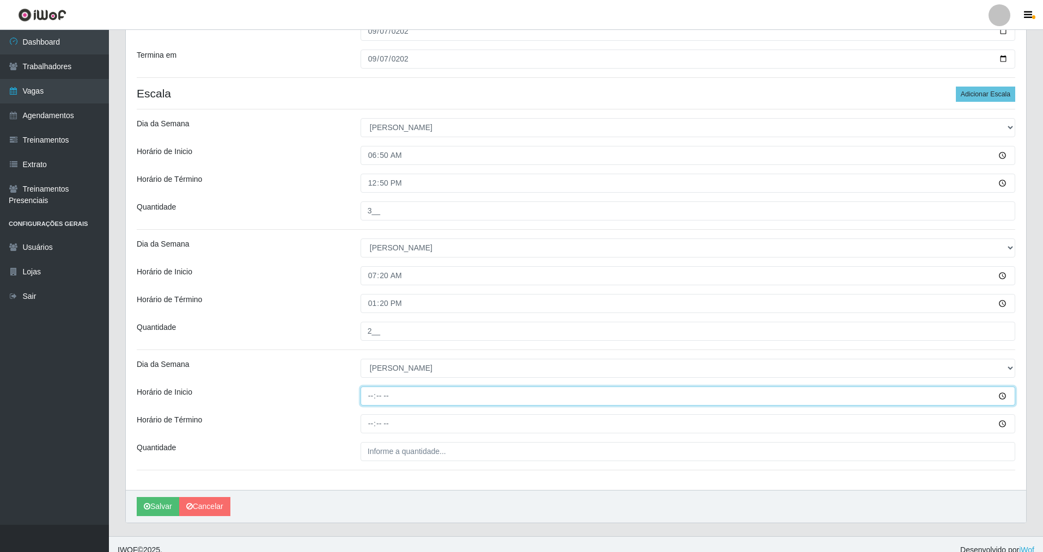
click at [373, 397] on input "Horário de Inicio" at bounding box center [688, 396] width 655 height 19
type input "07:30"
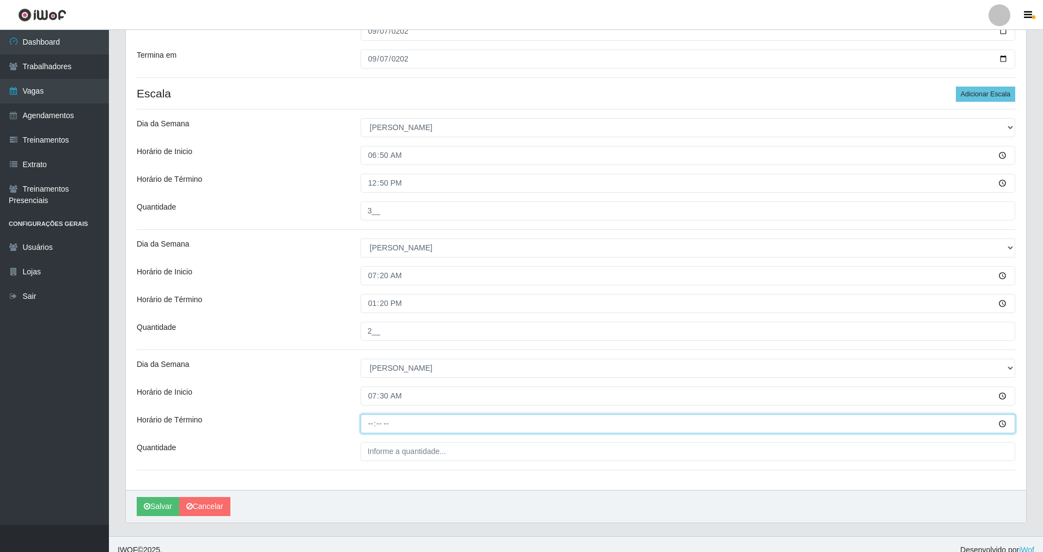
click at [373, 423] on input "Horário de Término" at bounding box center [688, 424] width 655 height 19
type input "13:30"
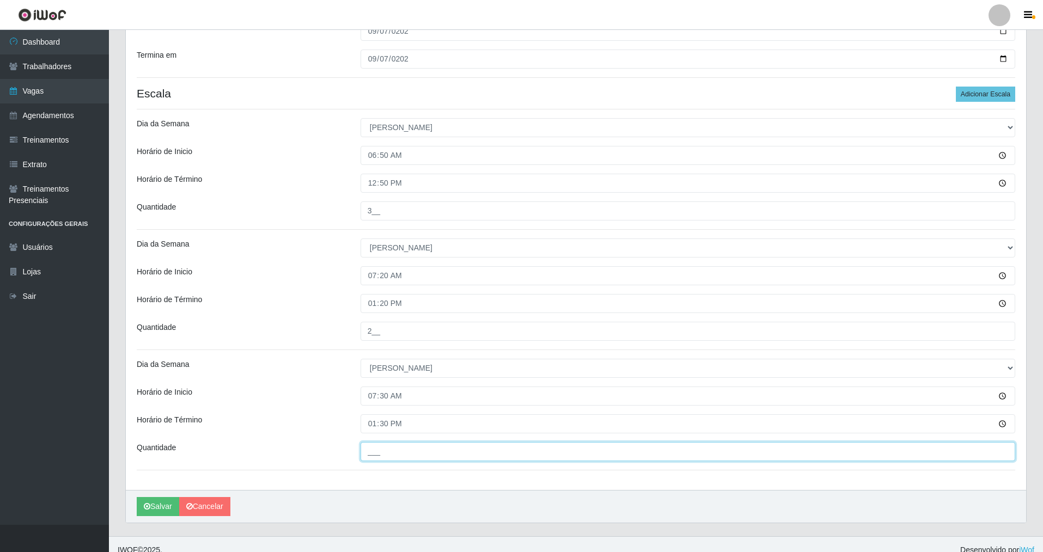
click at [407, 454] on input "___" at bounding box center [688, 451] width 655 height 19
type input "2__"
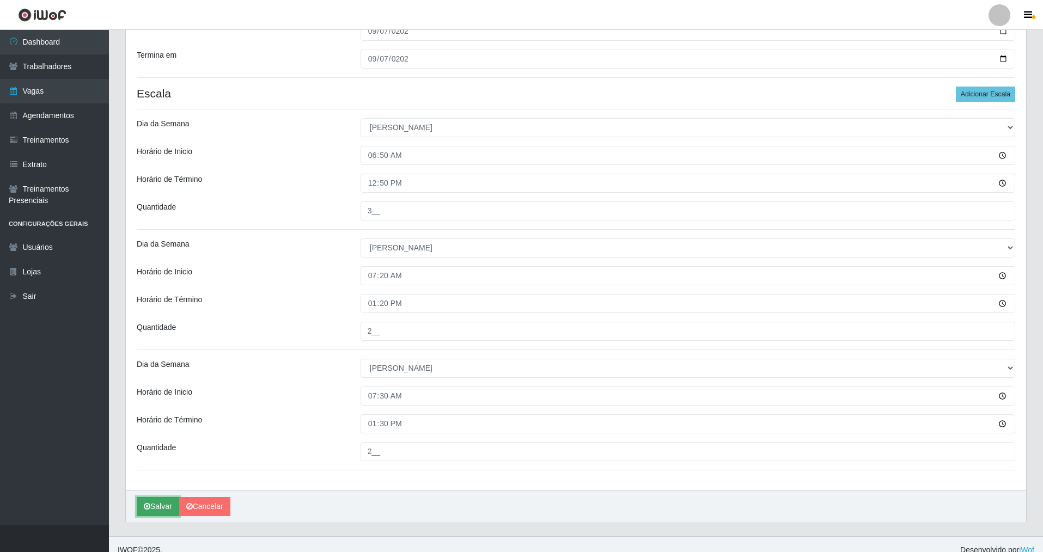
click at [164, 502] on button "Salvar" at bounding box center [158, 506] width 42 height 19
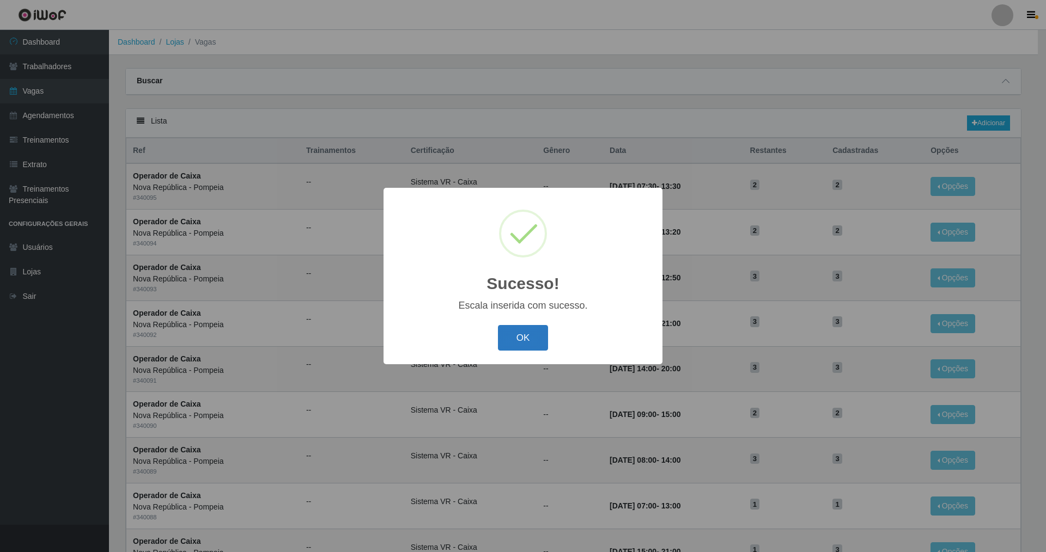
click at [531, 333] on button "OK" at bounding box center [523, 338] width 51 height 26
